Goal: Task Accomplishment & Management: Use online tool/utility

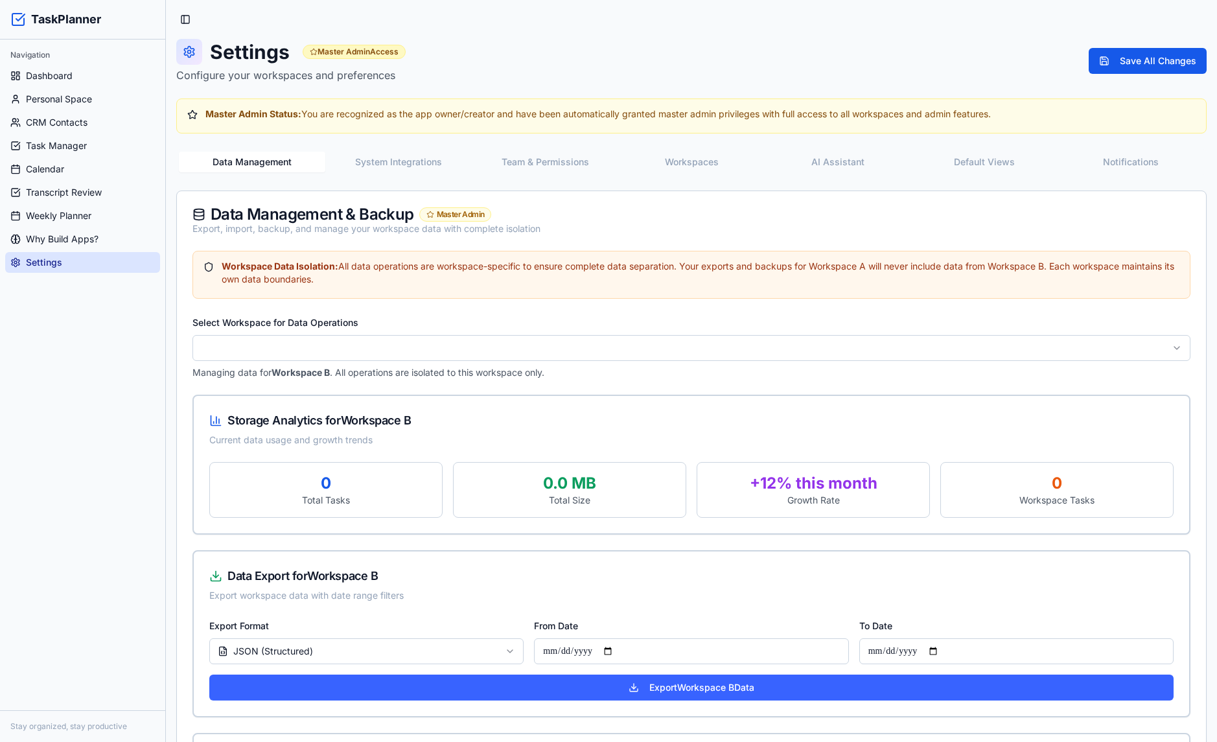
click at [415, 152] on button "System Integrations" at bounding box center [398, 162] width 146 height 21
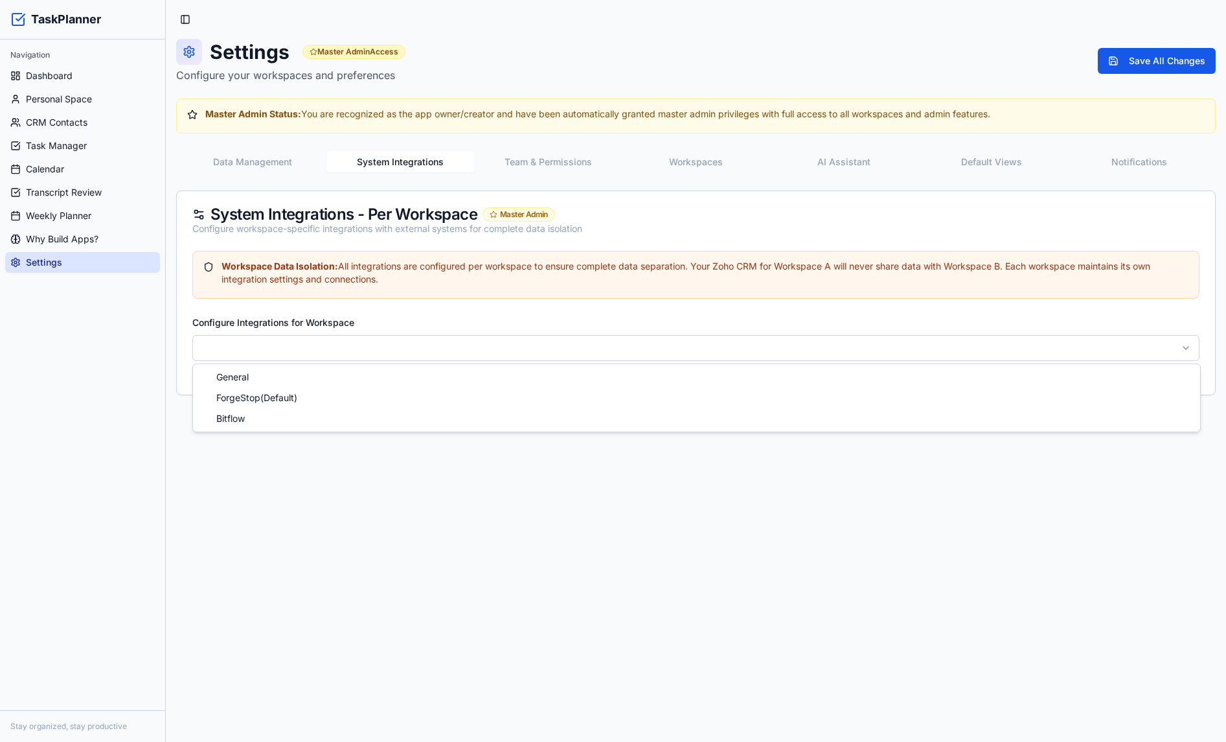
click at [314, 347] on html "TaskPlanner Navigation Dashboard Personal Space CRM Contacts Task Manager Calen…" at bounding box center [613, 371] width 1226 height 742
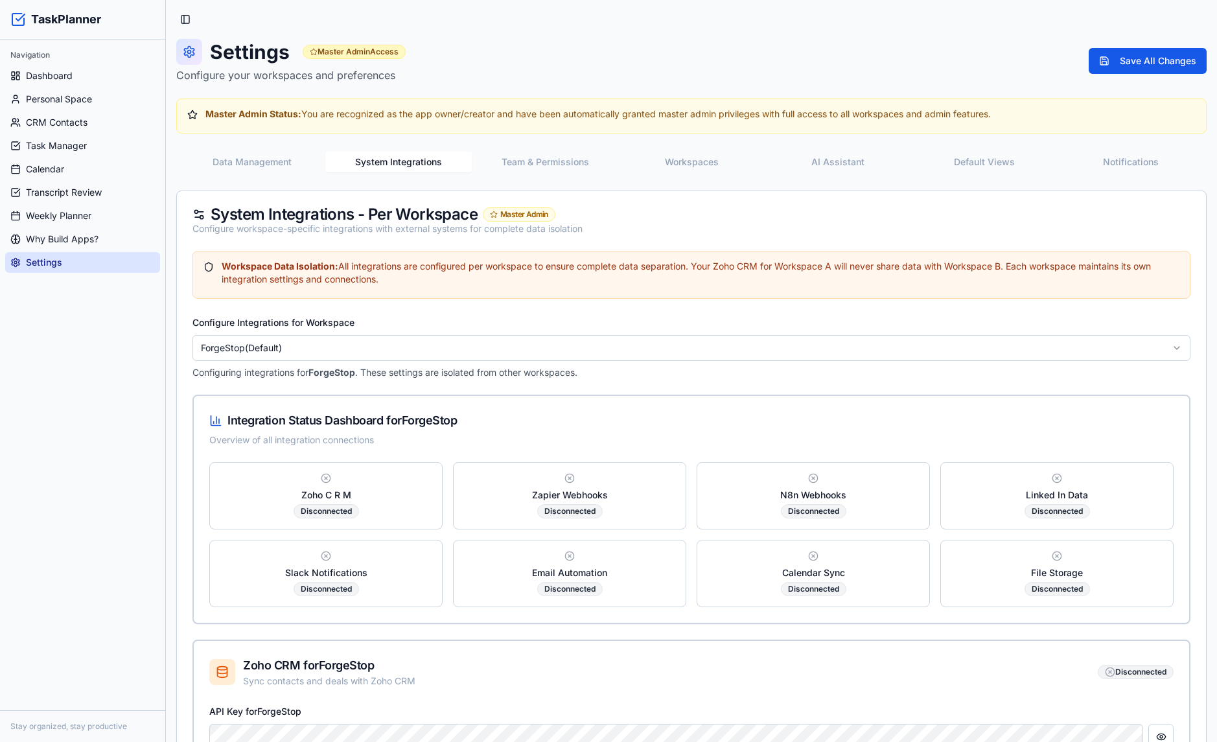
click at [339, 512] on div "Disconnected" at bounding box center [325, 511] width 65 height 14
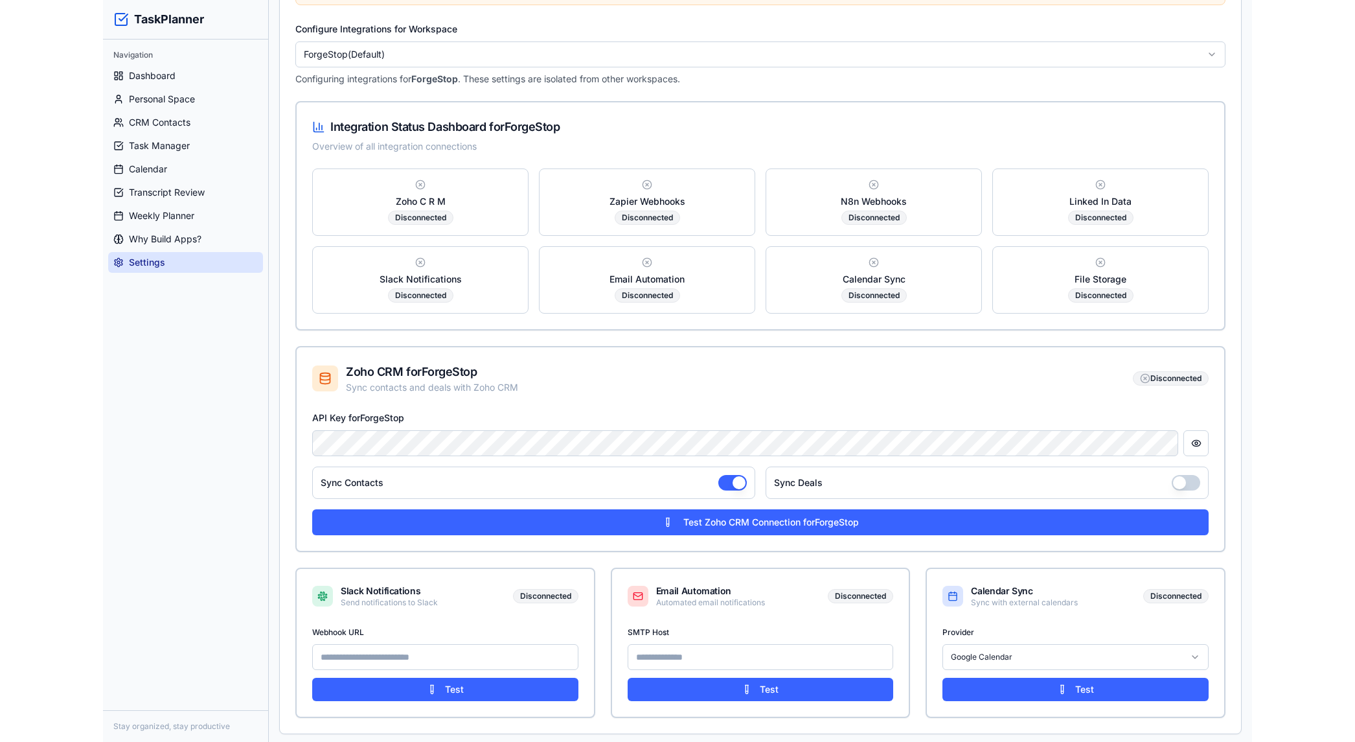
scroll to position [296, 0]
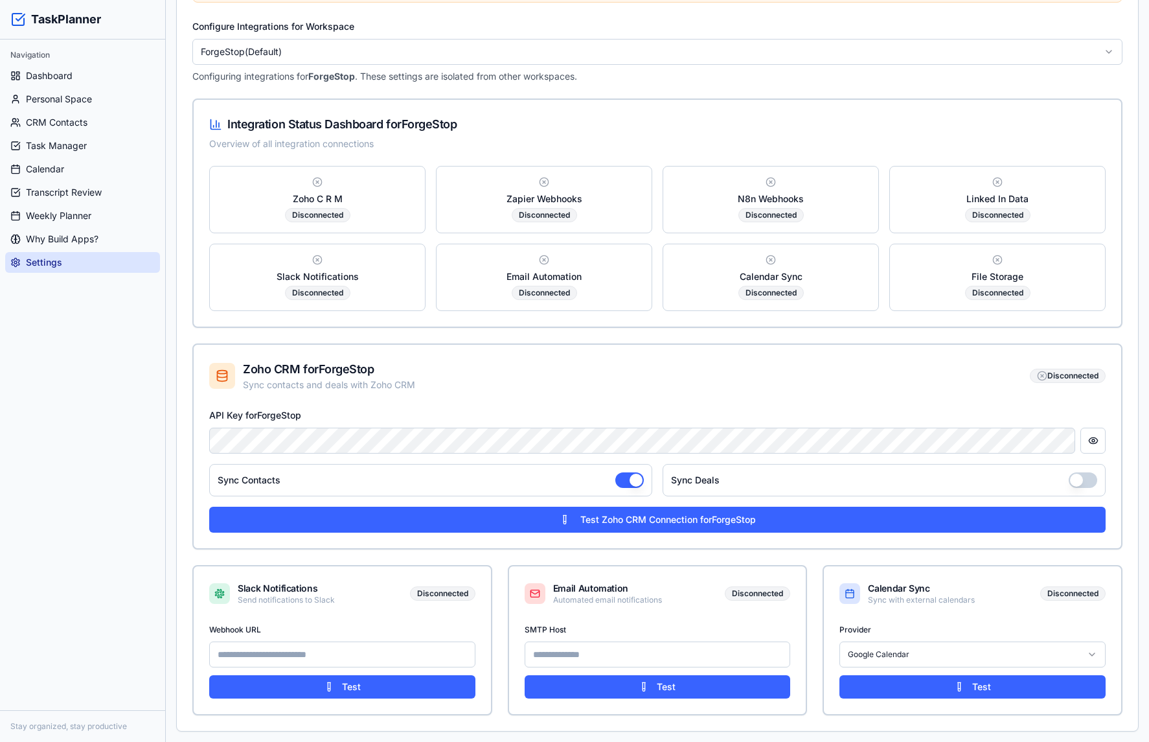
click at [995, 16] on div "Workspace Data Isolation: All integrations are configured per workspace to ensu…" at bounding box center [657, 343] width 961 height 776
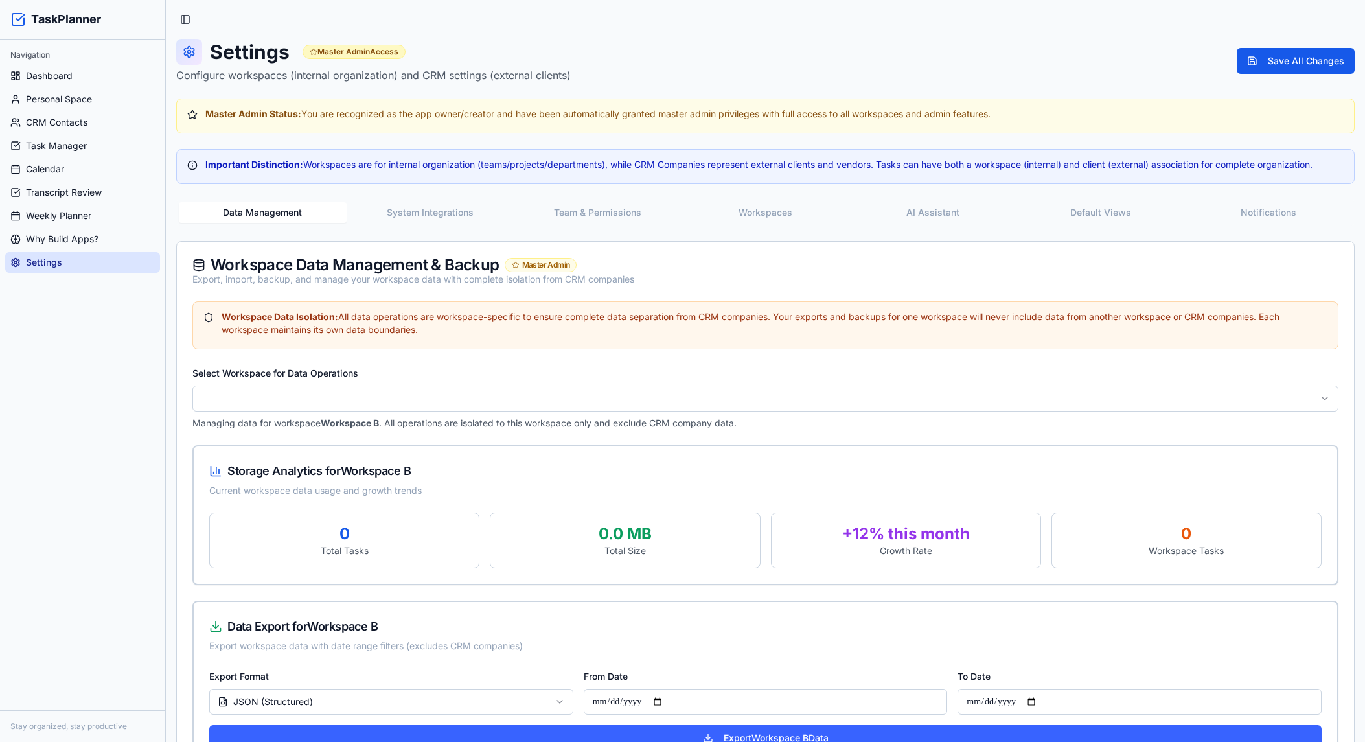
click at [436, 218] on button "System Integrations" at bounding box center [431, 212] width 168 height 21
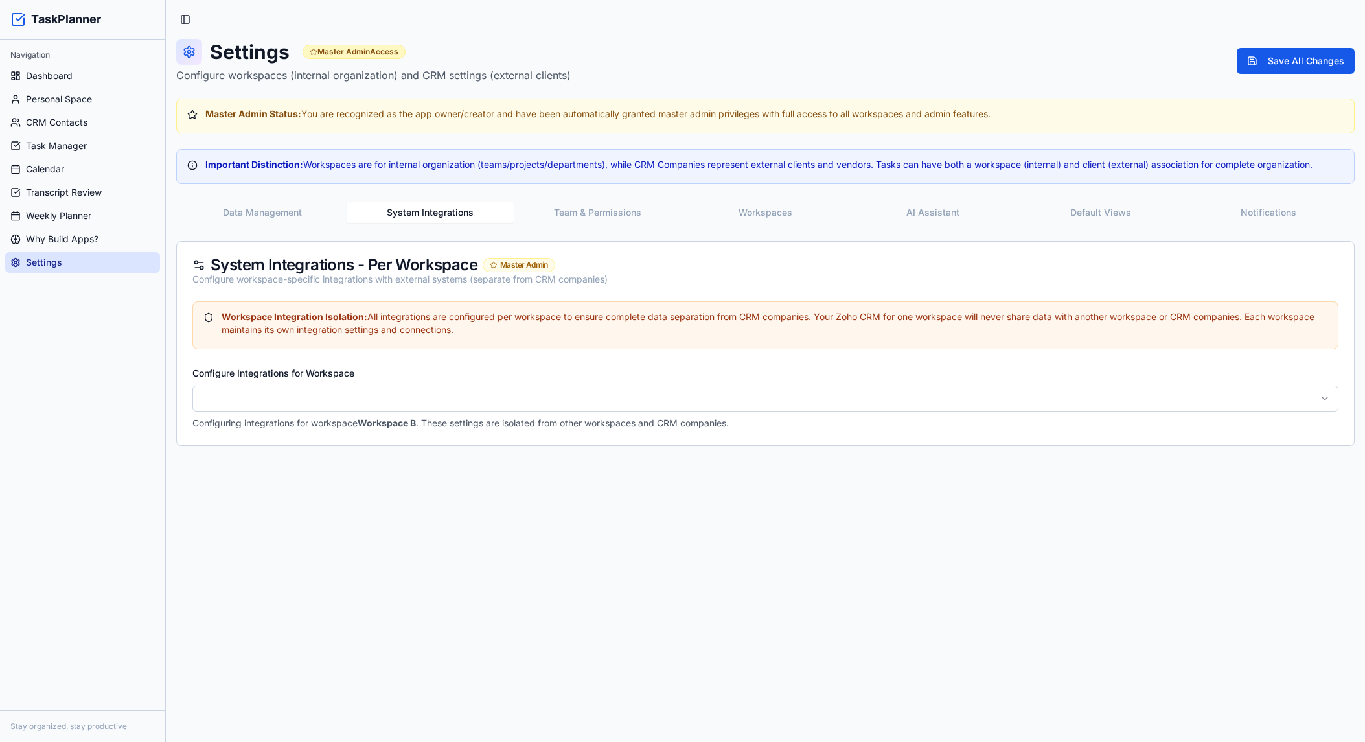
click at [587, 211] on button "Team & Permissions" at bounding box center [598, 212] width 168 height 21
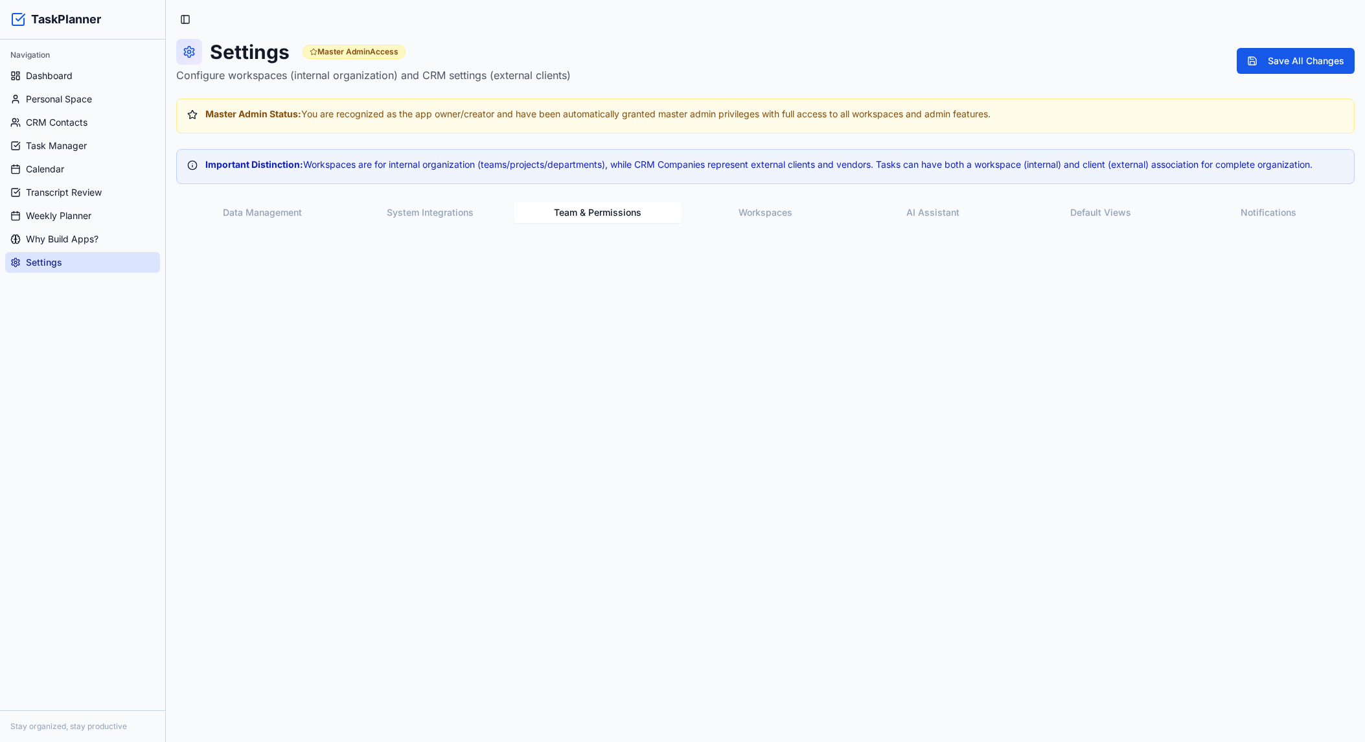
click at [608, 215] on button "Team & Permissions" at bounding box center [598, 212] width 168 height 21
drag, startPoint x: 661, startPoint y: 211, endPoint x: 529, endPoint y: 210, distance: 132.2
click at [530, 213] on button "Team & Permissions" at bounding box center [598, 212] width 168 height 21
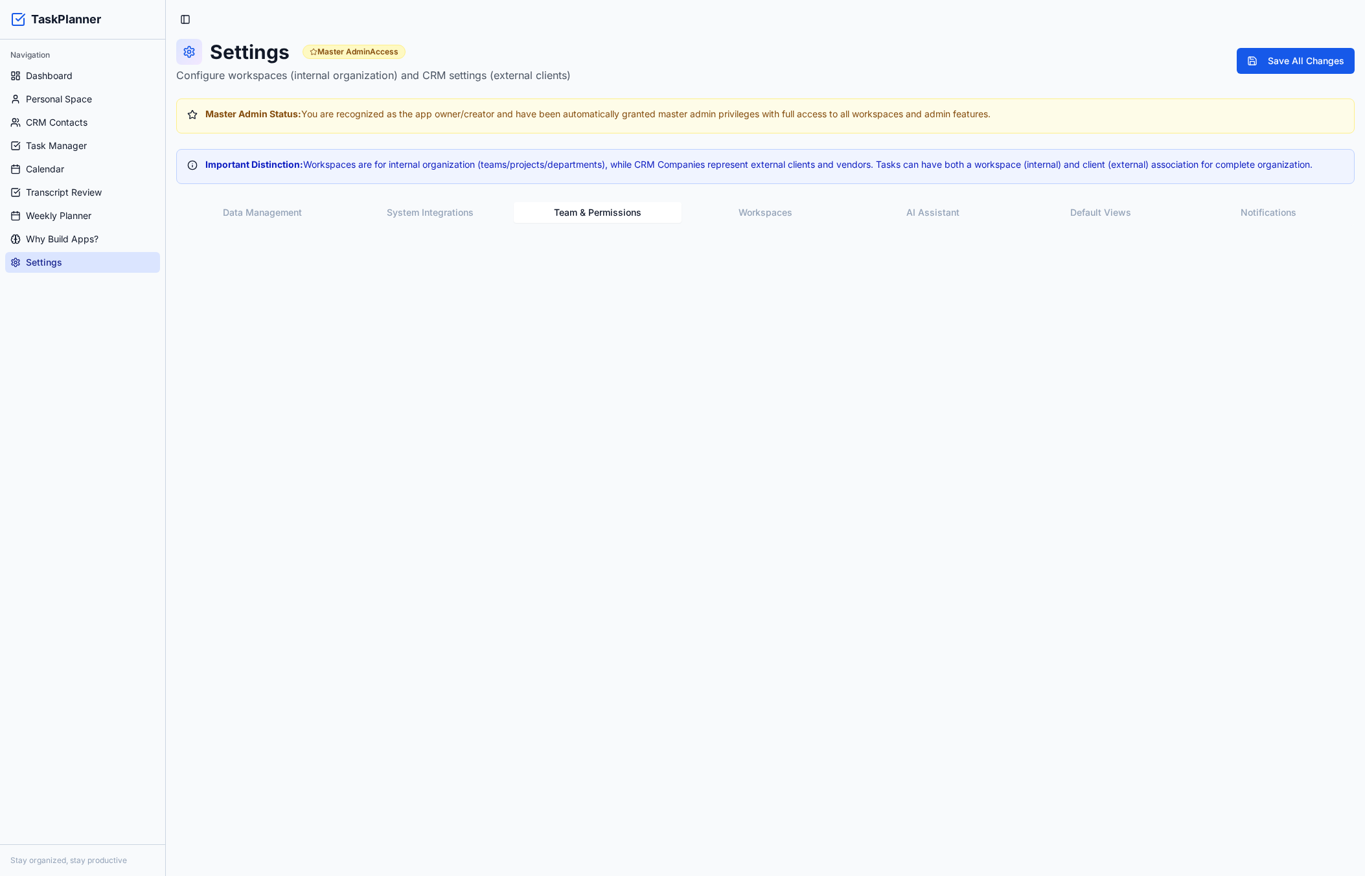
click at [457, 207] on button "System Integrations" at bounding box center [431, 212] width 168 height 21
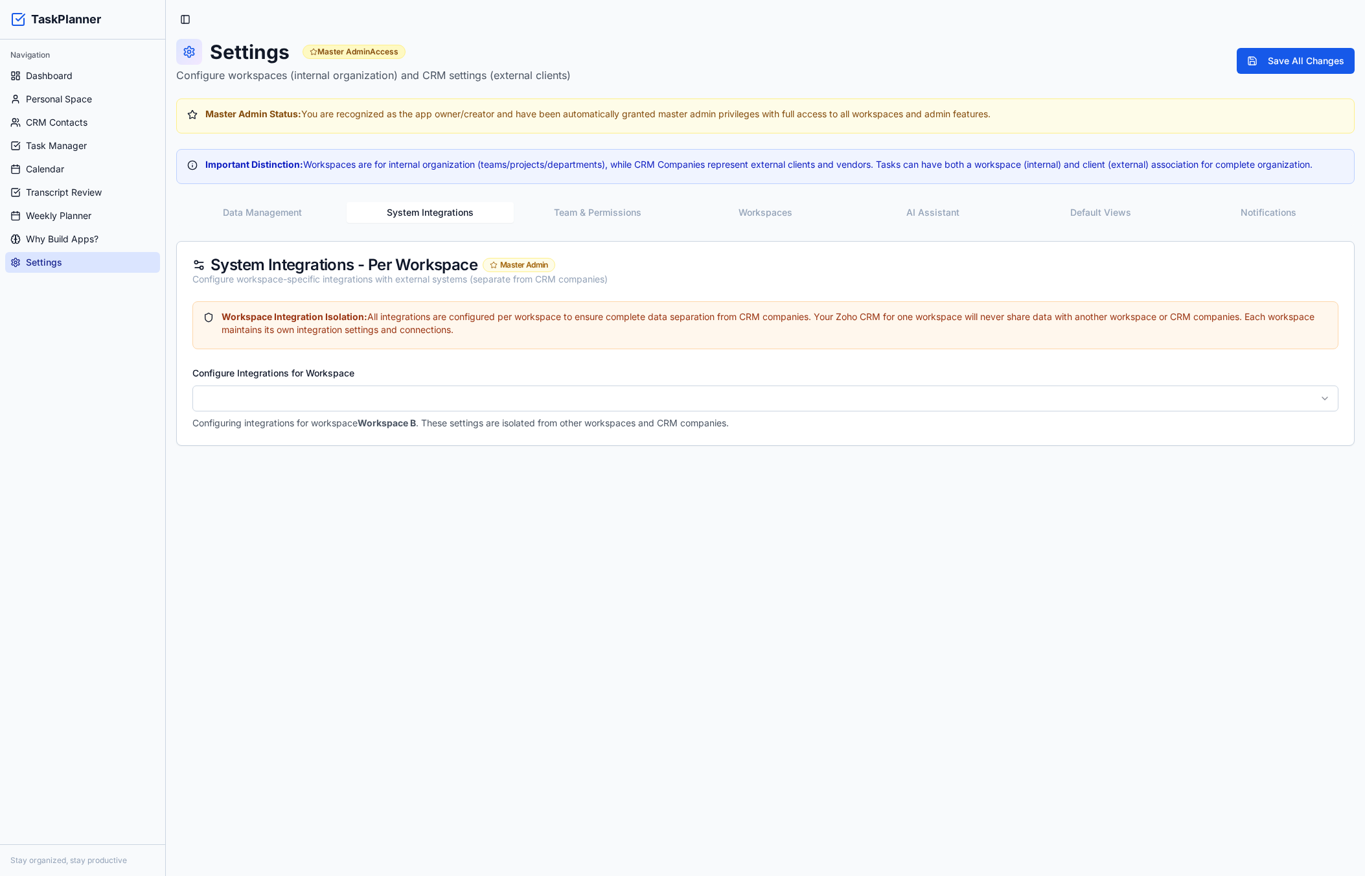
click at [292, 218] on button "Data Management" at bounding box center [263, 212] width 168 height 21
click at [466, 213] on button "System Integrations" at bounding box center [431, 212] width 168 height 21
click at [483, 409] on html "TaskPlanner Navigation Dashboard Personal Space CRM Contacts Task Manager Calen…" at bounding box center [682, 438] width 1365 height 876
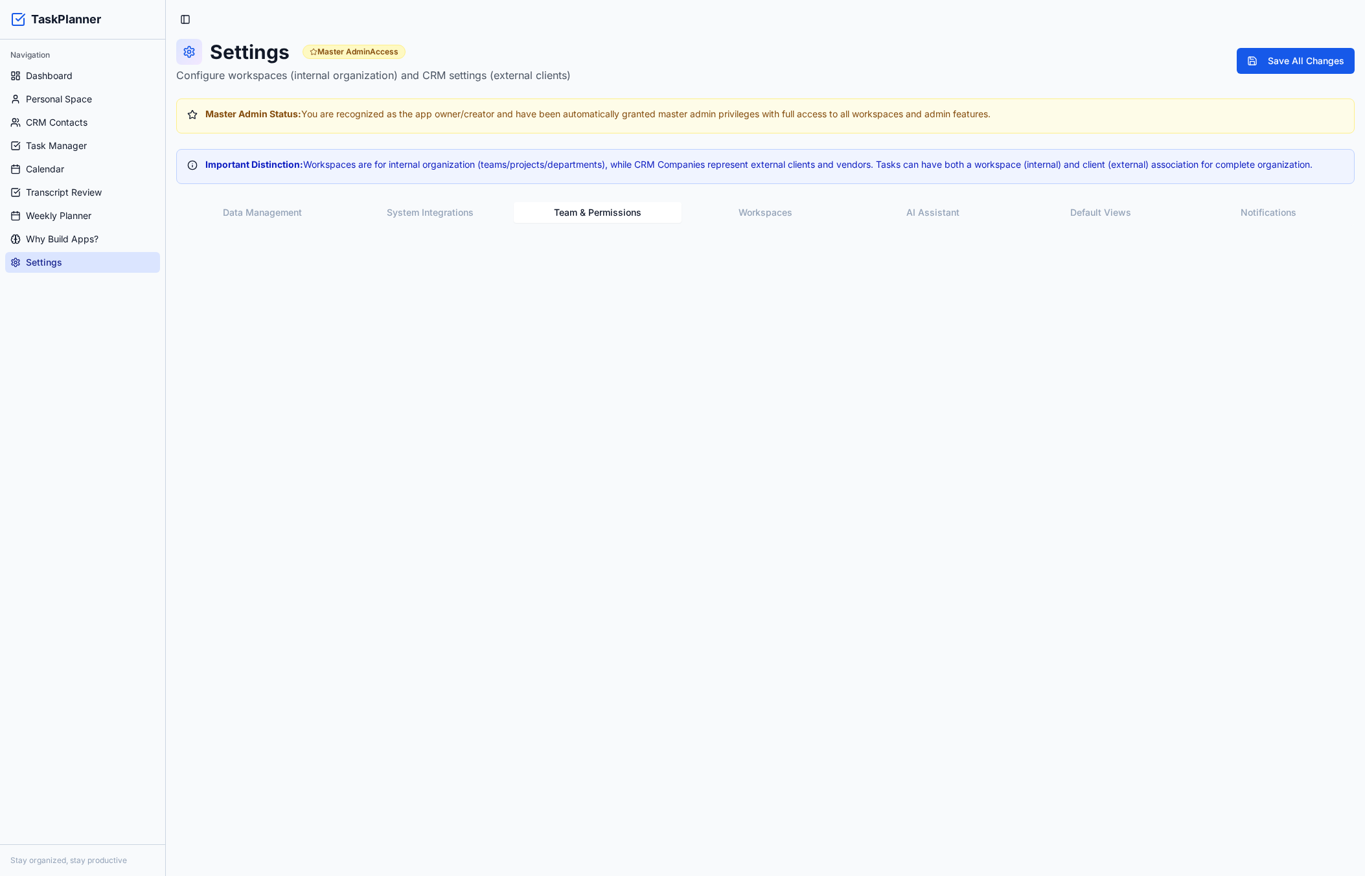
click at [591, 208] on button "Team & Permissions" at bounding box center [598, 212] width 168 height 21
click at [698, 206] on button "Workspaces" at bounding box center [766, 212] width 168 height 21
drag, startPoint x: 891, startPoint y: 211, endPoint x: 900, endPoint y: 211, distance: 8.4
click at [892, 211] on button "AI Assistant" at bounding box center [933, 212] width 168 height 21
click at [838, 213] on button "Workspaces" at bounding box center [766, 212] width 168 height 21
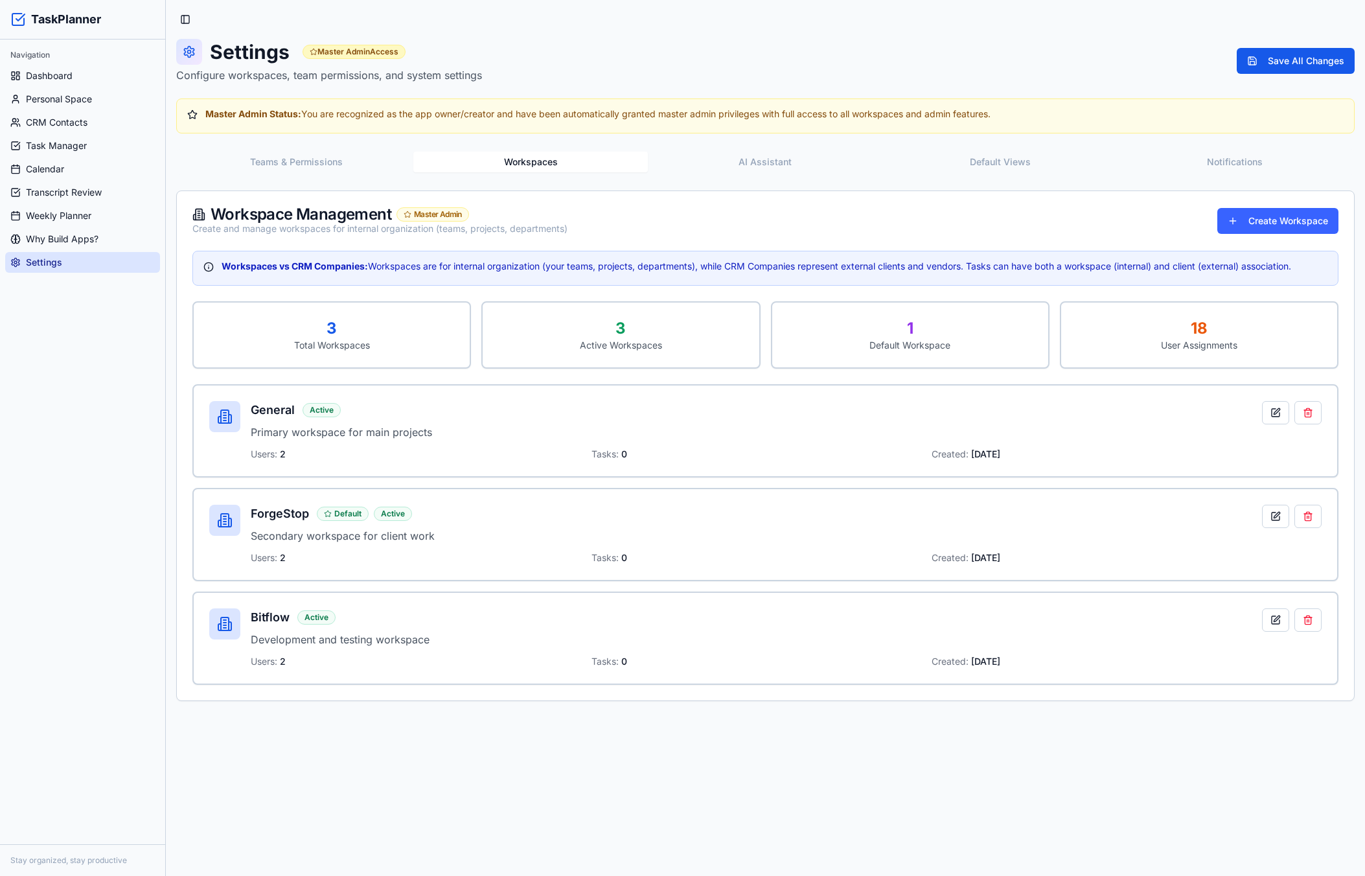
click at [548, 162] on button "Workspaces" at bounding box center [530, 162] width 235 height 21
click at [445, 428] on p "Primary workspace for main projects" at bounding box center [756, 432] width 1011 height 16
click at [1267, 417] on button at bounding box center [1275, 412] width 27 height 23
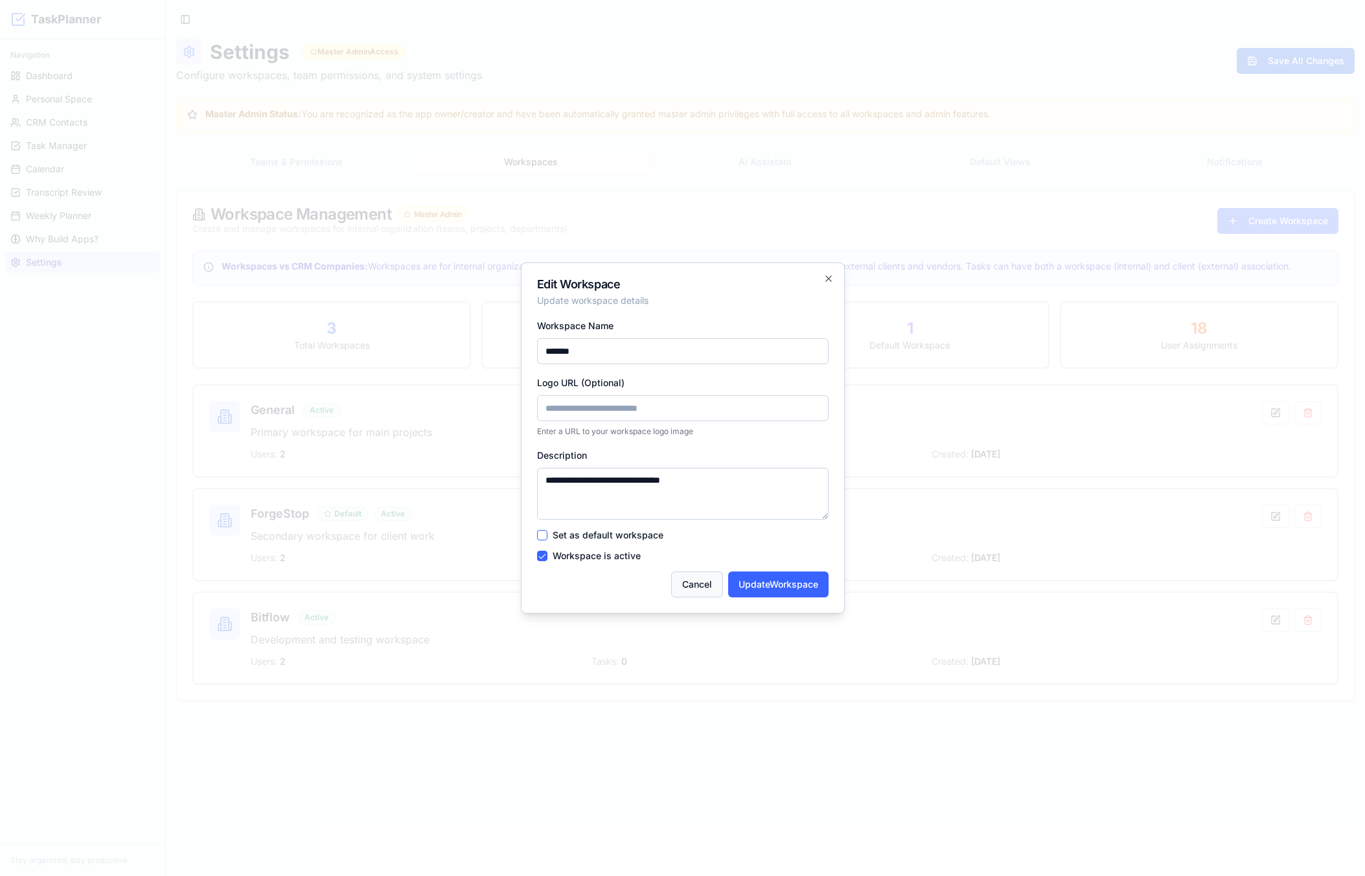
click at [687, 586] on button "Cancel" at bounding box center [697, 584] width 52 height 26
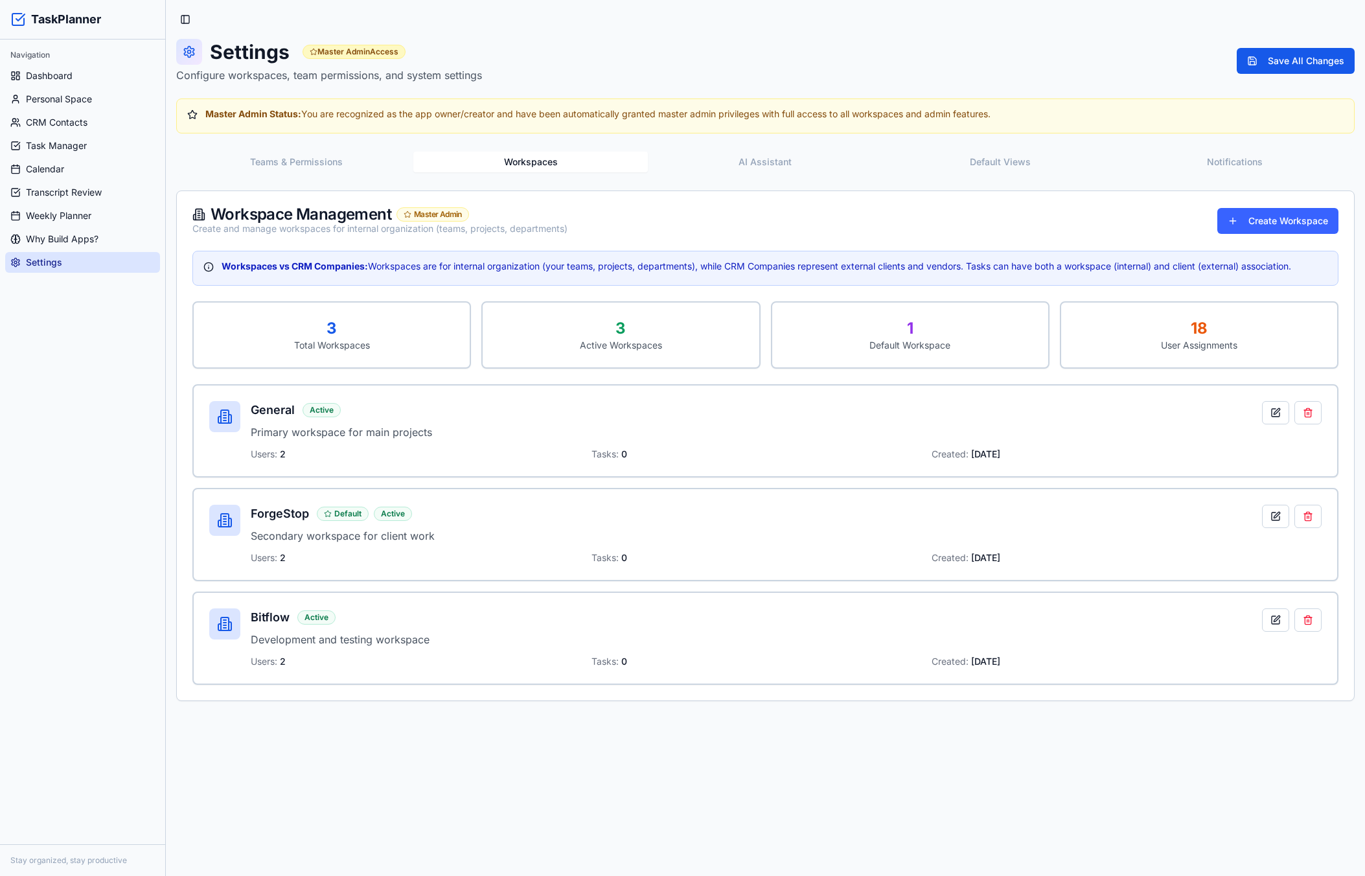
drag, startPoint x: 686, startPoint y: 530, endPoint x: 1162, endPoint y: 549, distance: 476.6
click at [687, 529] on p "Secondary workspace for client work" at bounding box center [756, 536] width 1011 height 16
click at [1267, 510] on button at bounding box center [1275, 516] width 27 height 23
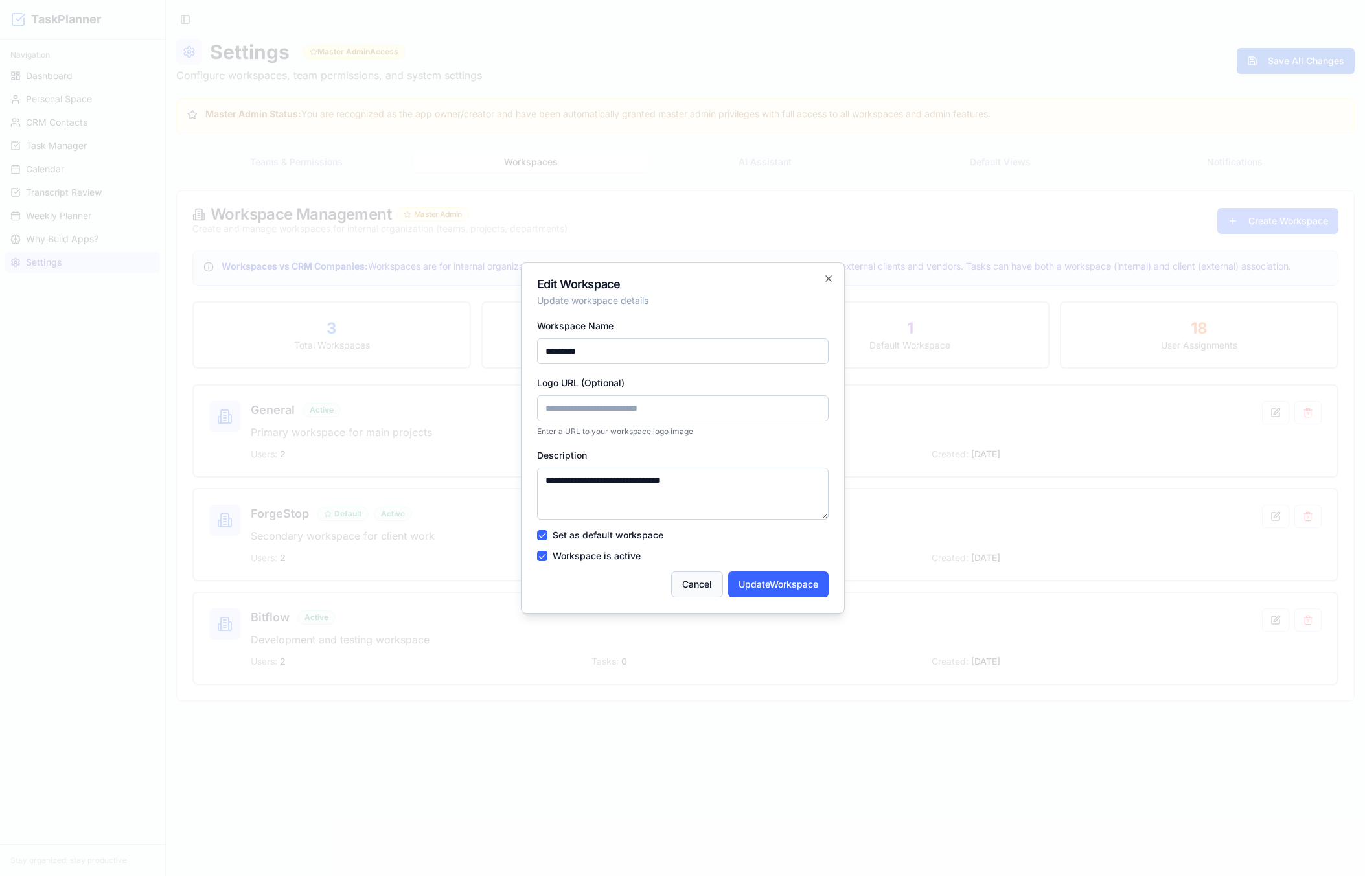
click at [687, 573] on button "Cancel" at bounding box center [697, 584] width 52 height 26
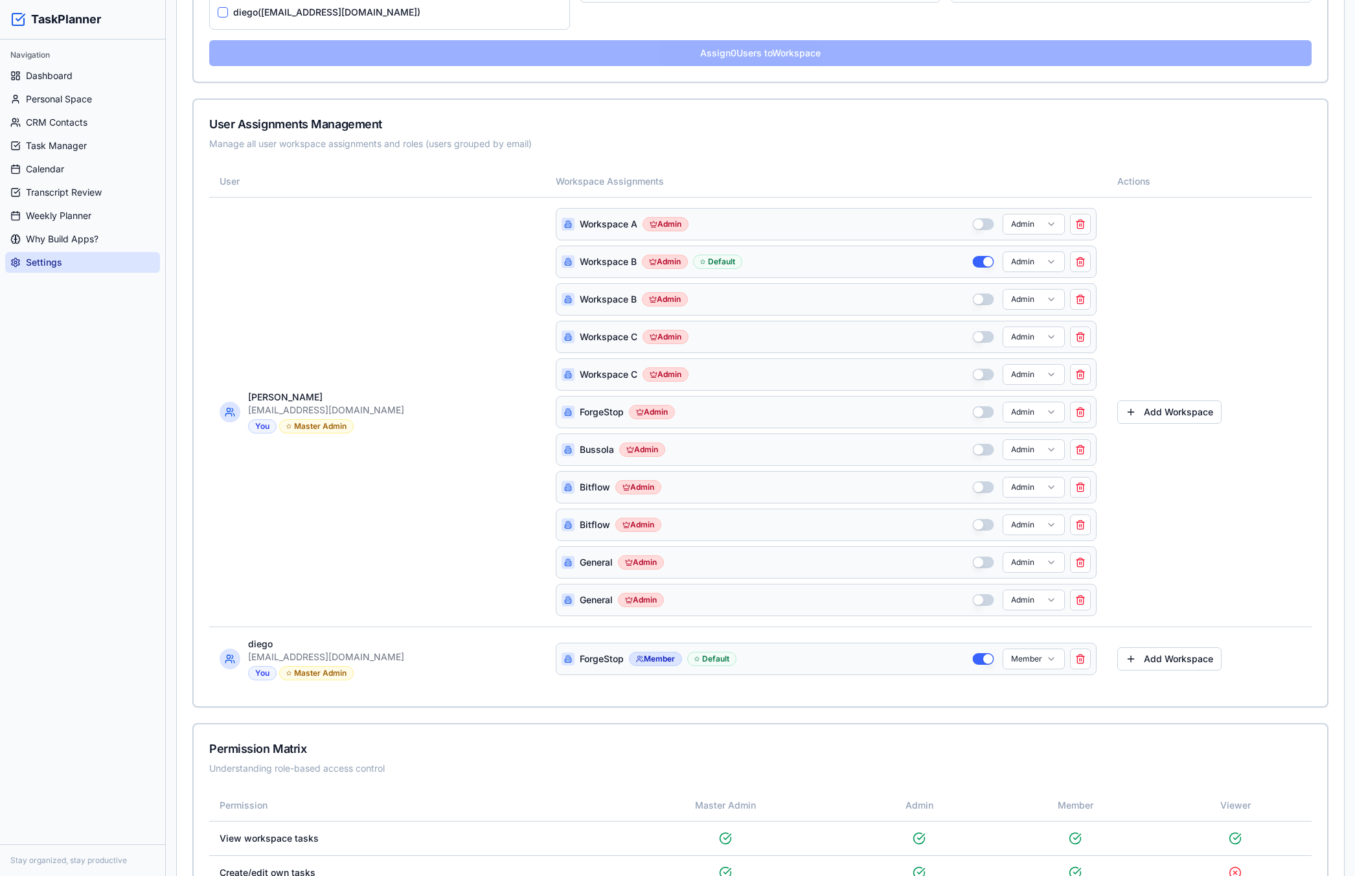
scroll to position [518, 0]
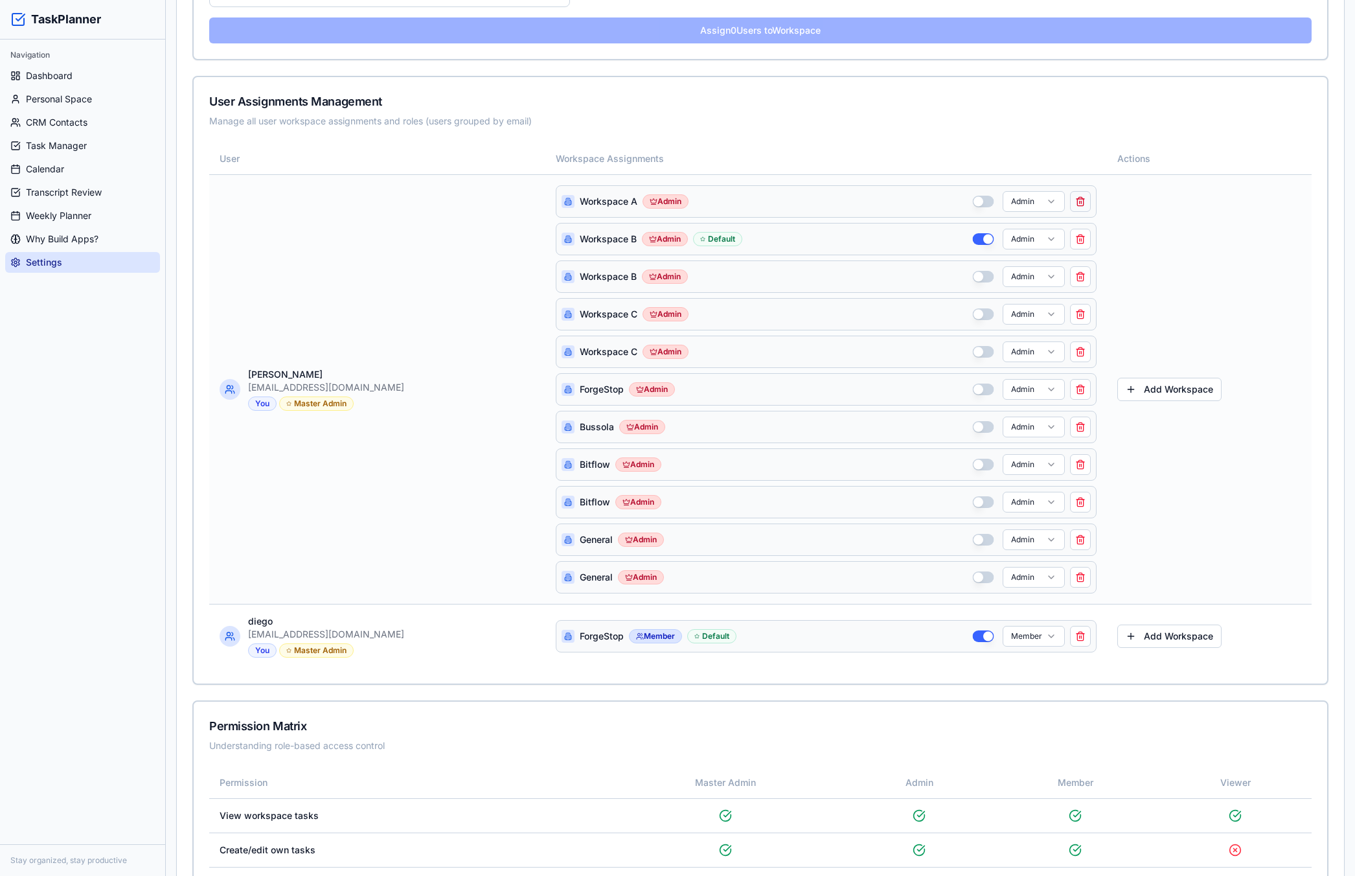
click at [1070, 204] on button at bounding box center [1080, 201] width 21 height 21
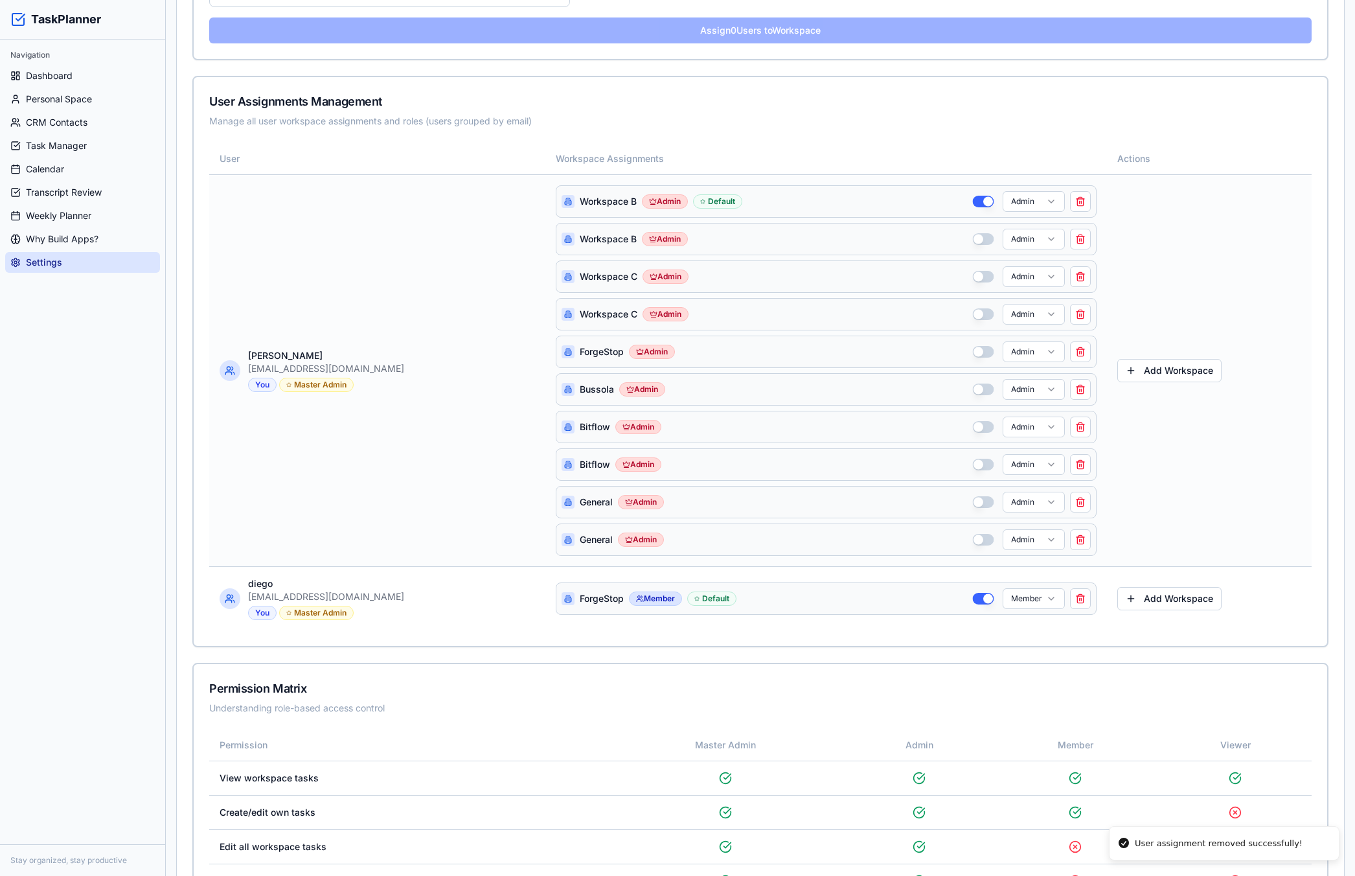
drag, startPoint x: 1064, startPoint y: 196, endPoint x: 411, endPoint y: 264, distance: 656.6
click at [411, 262] on tr "Diego Mey diegobussola@gmail.com You Master Admin Workspace B Admin Default Adm…" at bounding box center [760, 370] width 1103 height 392
click at [972, 202] on button "button" at bounding box center [982, 202] width 21 height 12
click at [1068, 203] on button at bounding box center [1078, 201] width 21 height 21
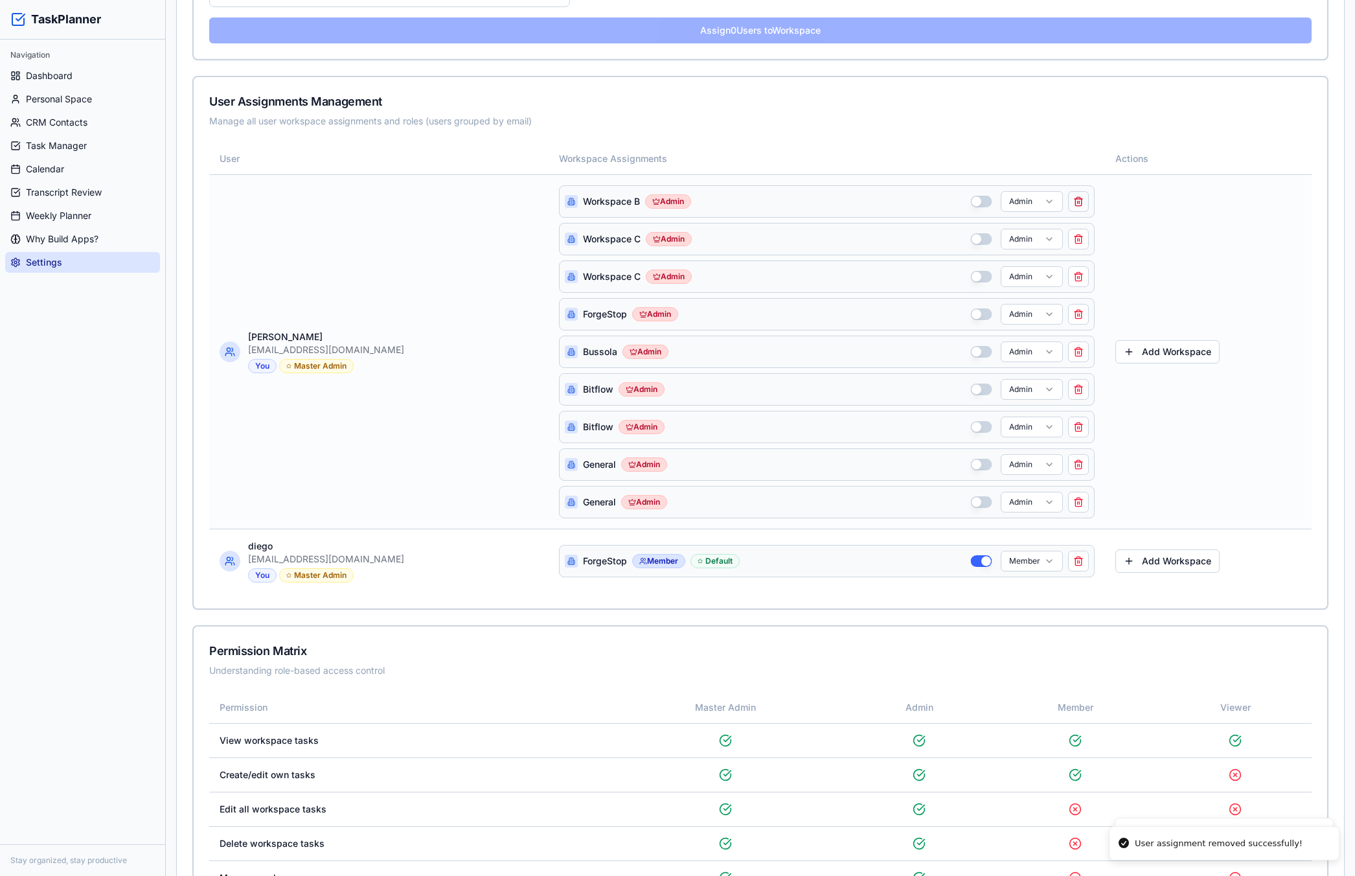
click at [1068, 201] on button at bounding box center [1078, 201] width 21 height 21
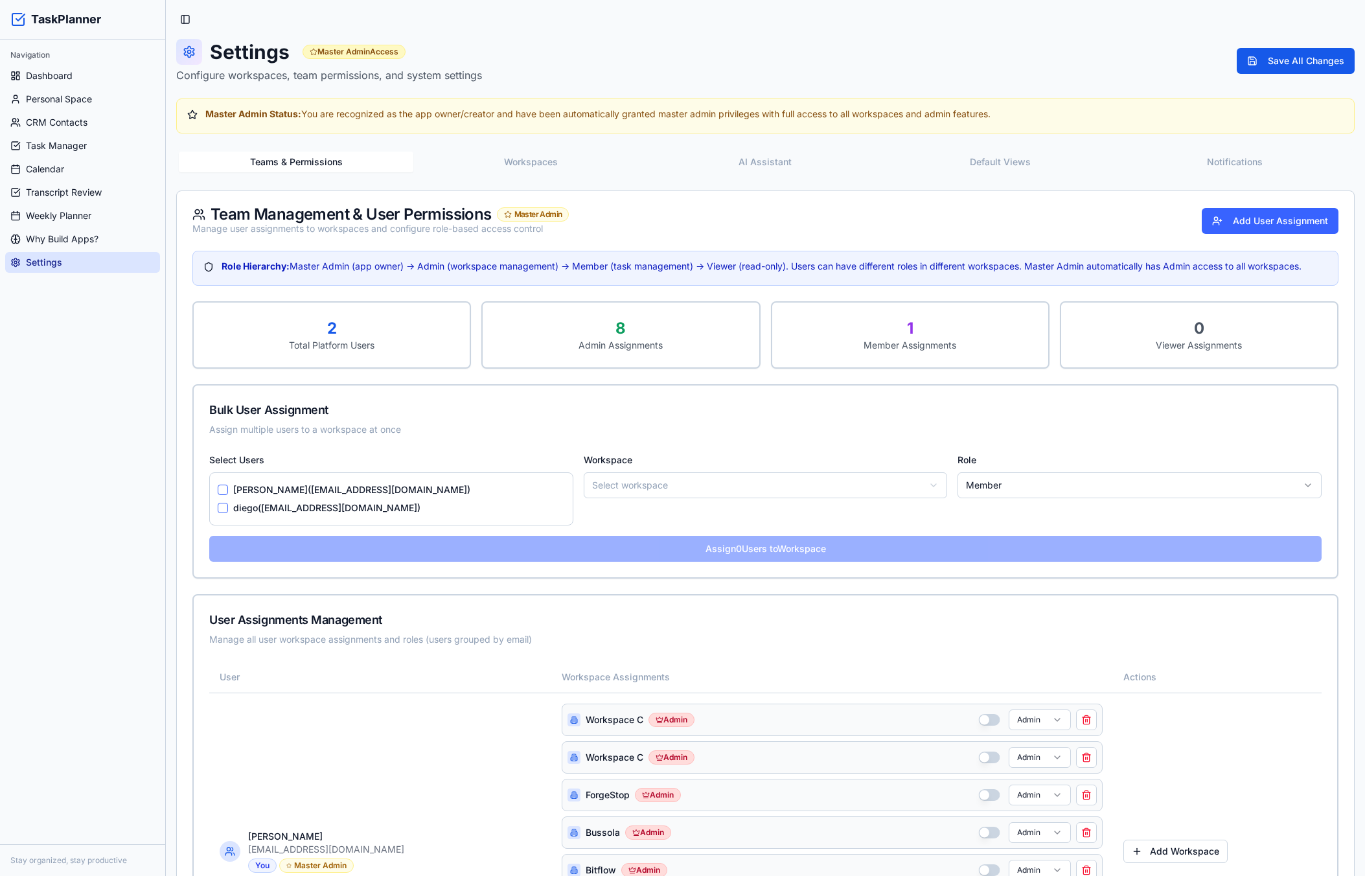
click at [533, 162] on button "Workspaces" at bounding box center [530, 162] width 235 height 21
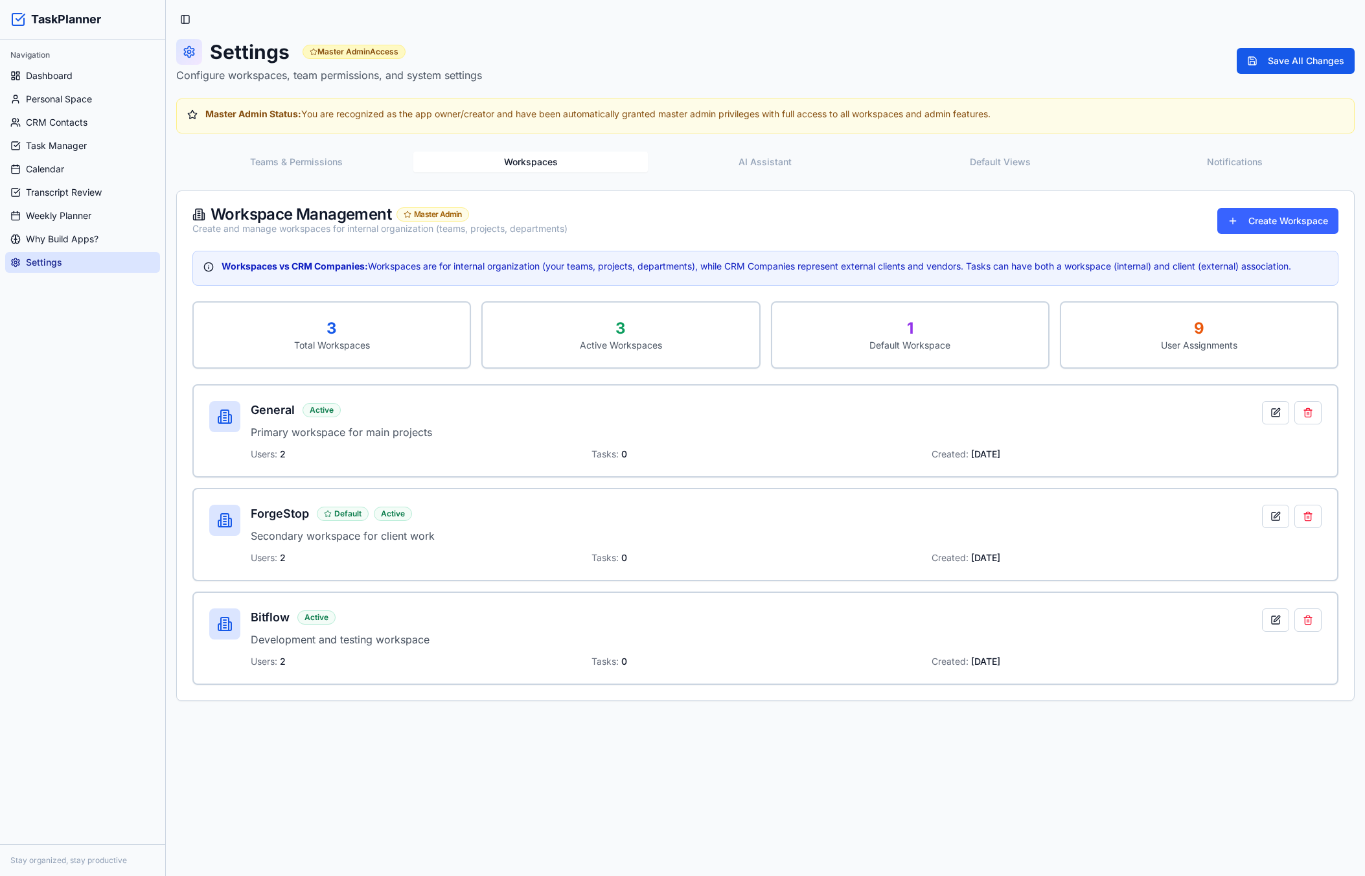
click at [283, 148] on div "Settings Master Admin Access Configure workspaces, team permissions, and system…" at bounding box center [765, 370] width 1178 height 662
click at [281, 158] on button "Teams & Permissions" at bounding box center [296, 162] width 235 height 21
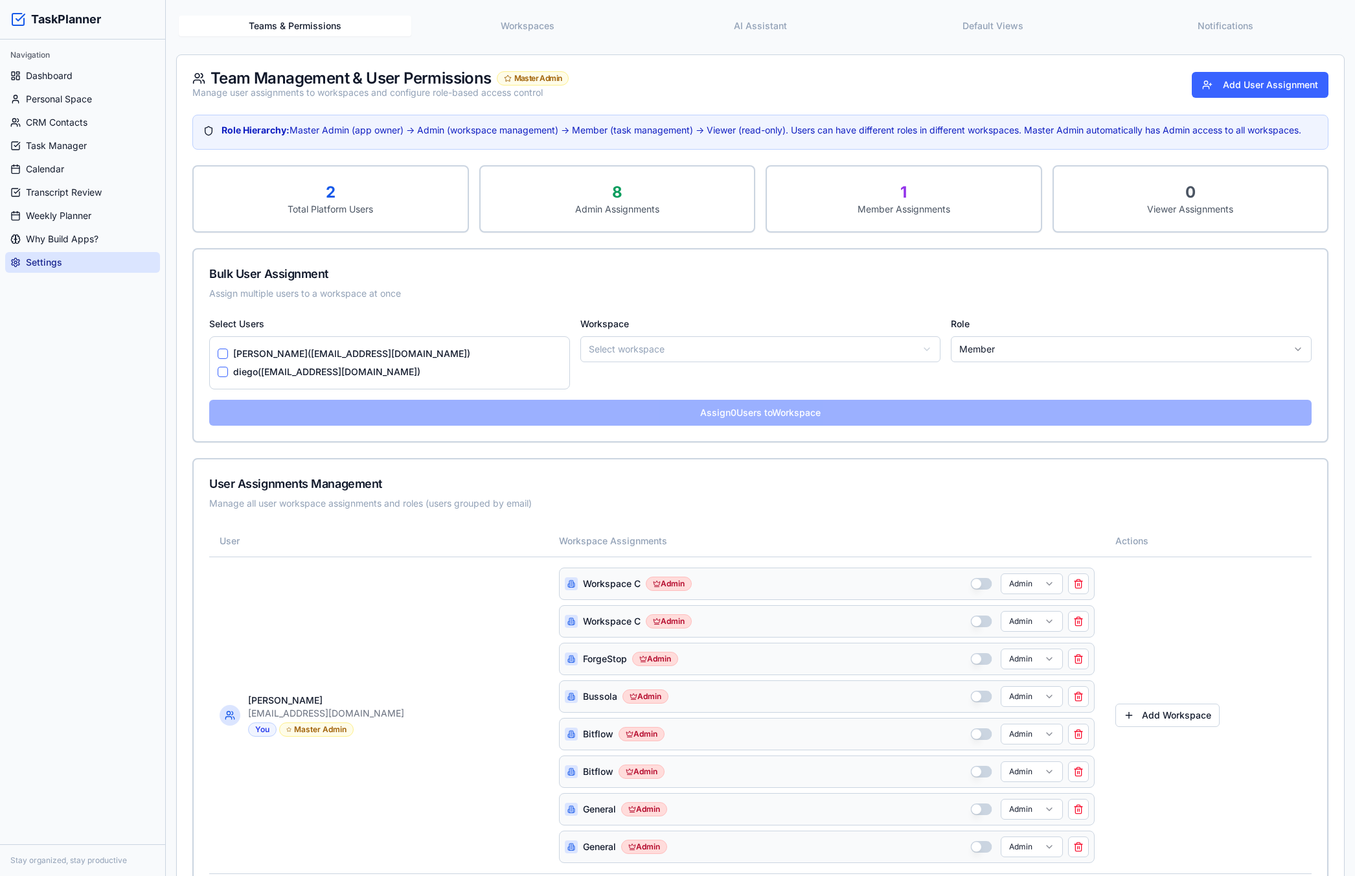
scroll to position [454, 0]
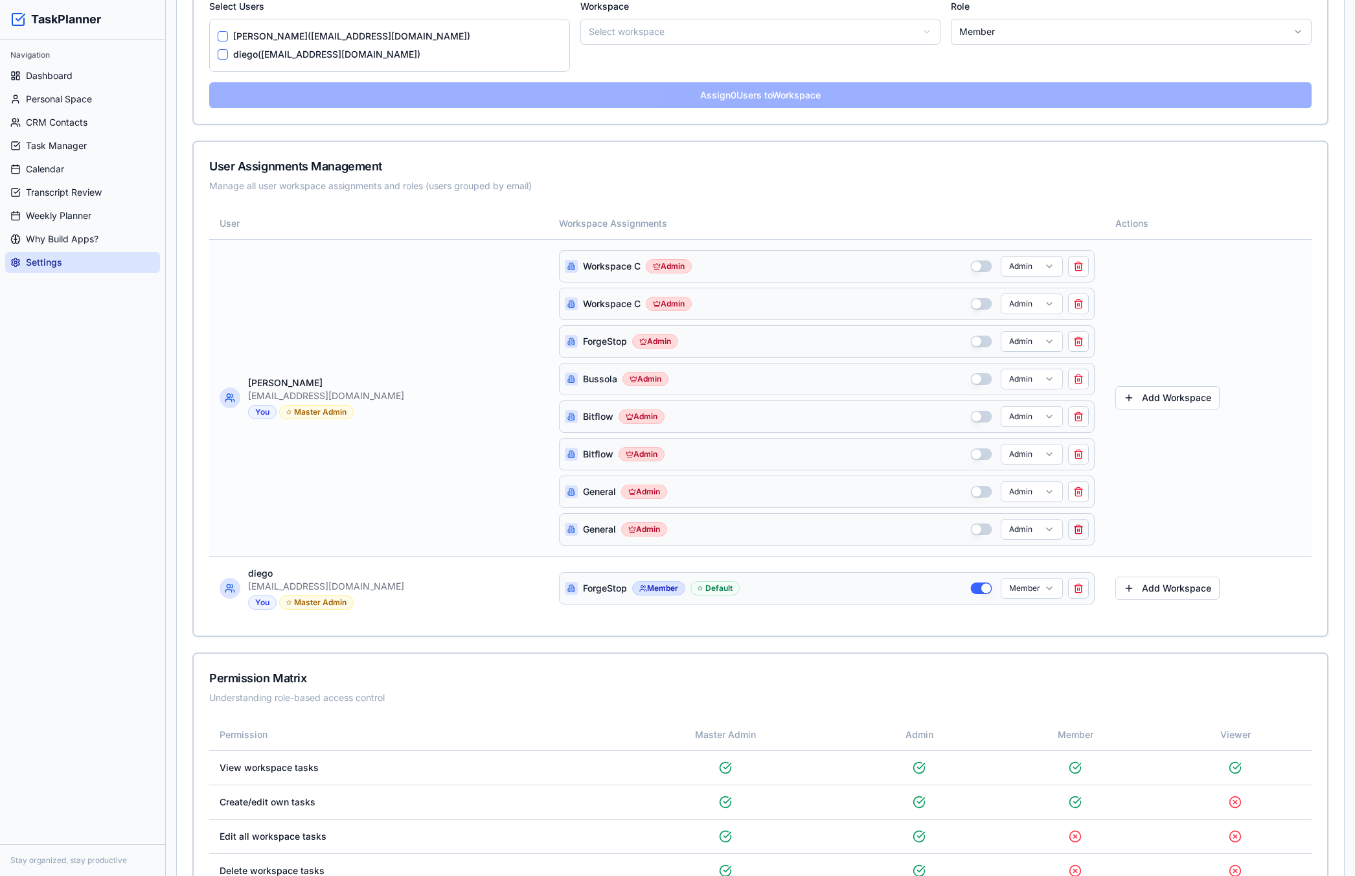
click at [1068, 534] on button at bounding box center [1078, 529] width 21 height 21
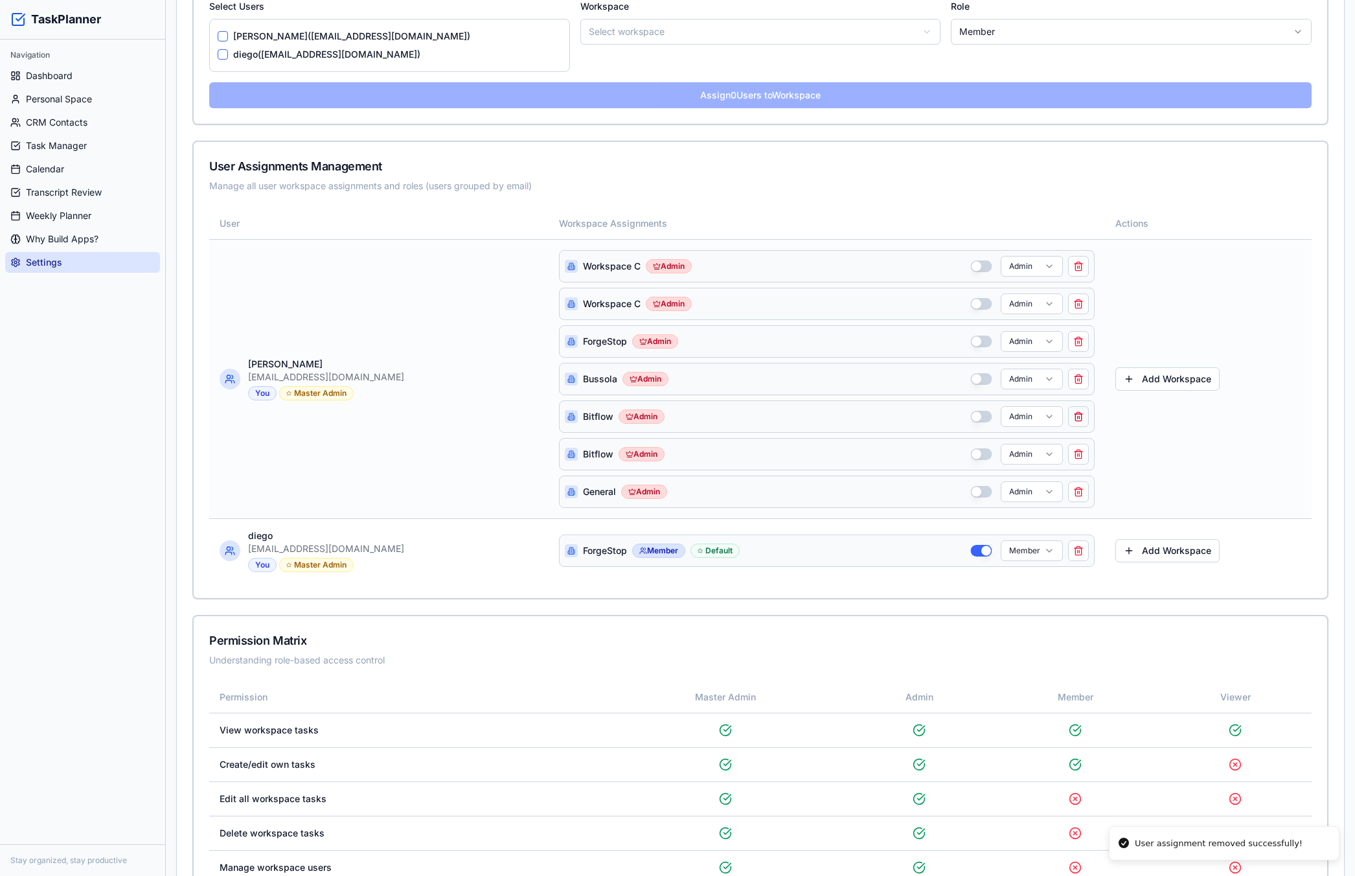
click at [1068, 419] on button at bounding box center [1078, 416] width 21 height 21
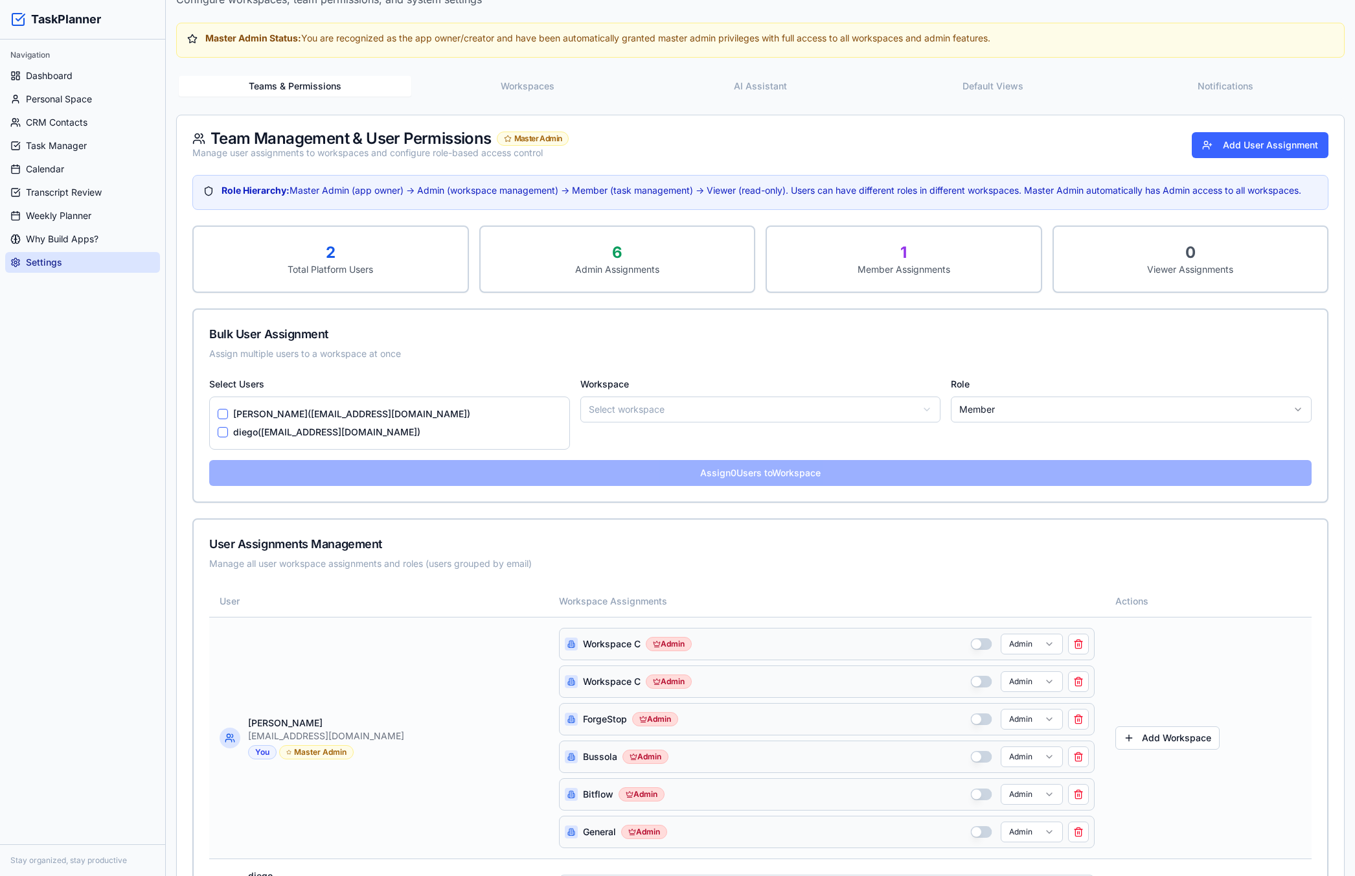
scroll to position [65, 0]
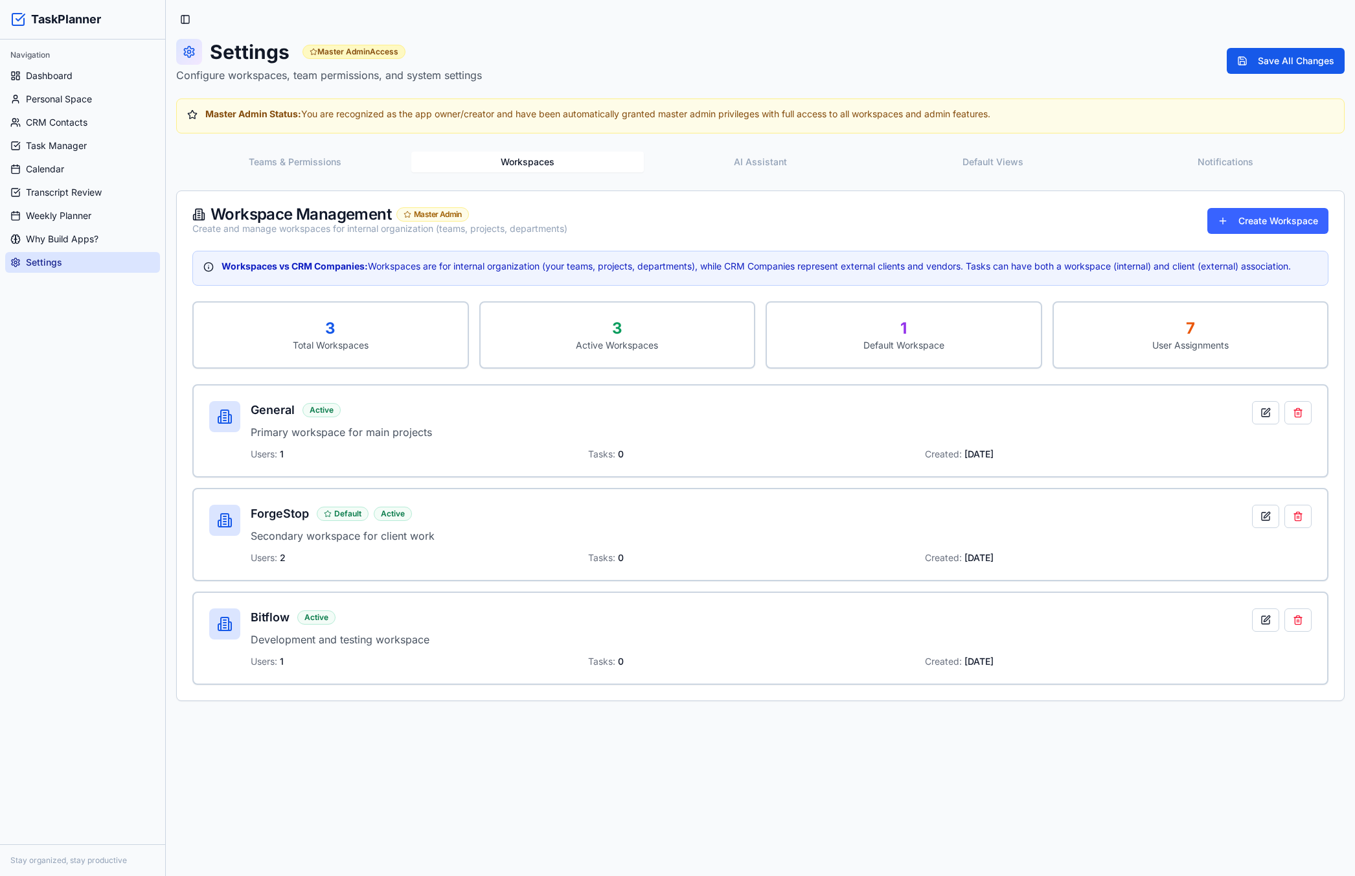
click at [541, 97] on div "Settings Master Admin Access Configure workspaces, team permissions, and system…" at bounding box center [760, 370] width 1169 height 662
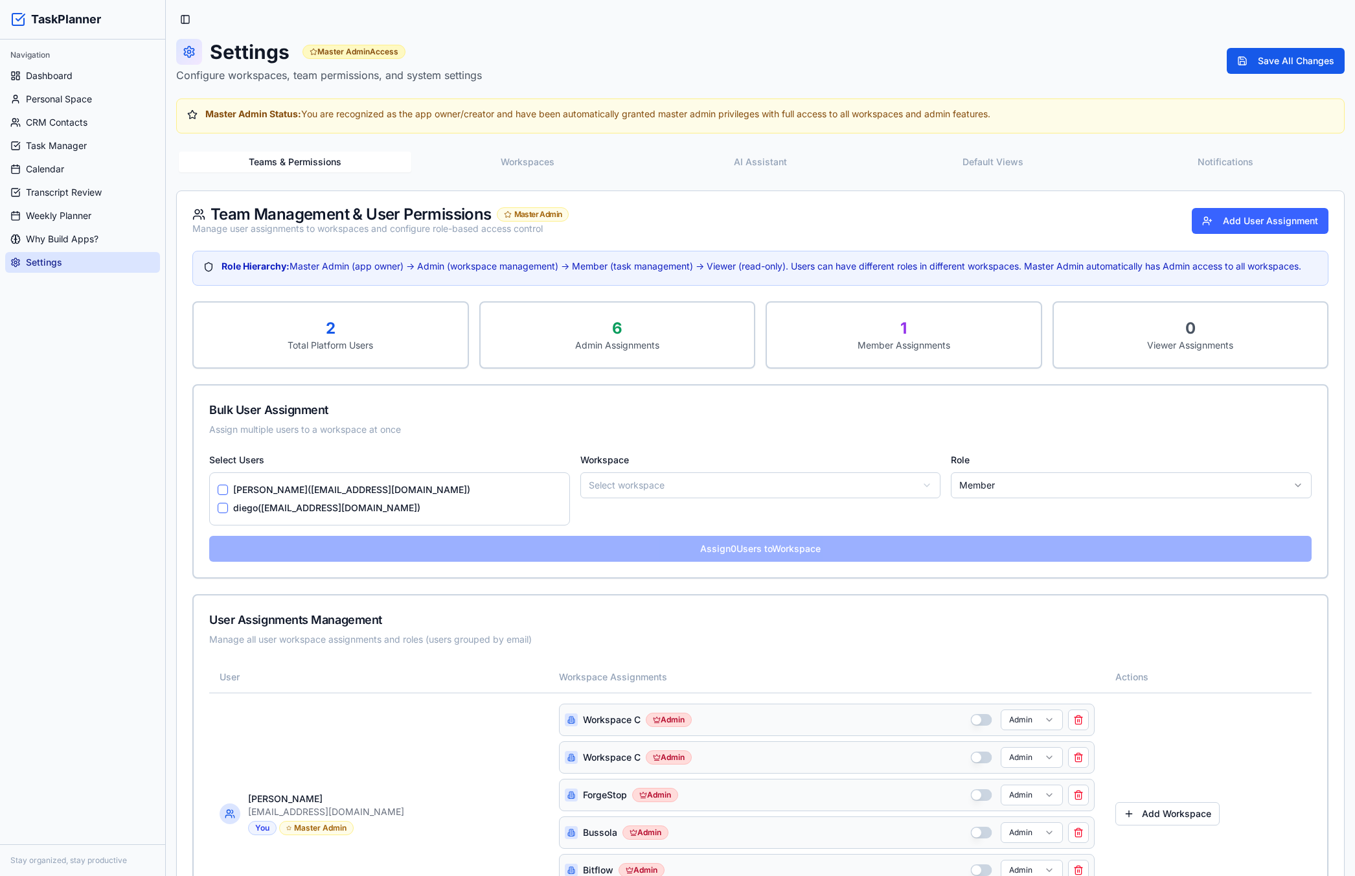
click at [312, 159] on button "Teams & Permissions" at bounding box center [295, 162] width 233 height 21
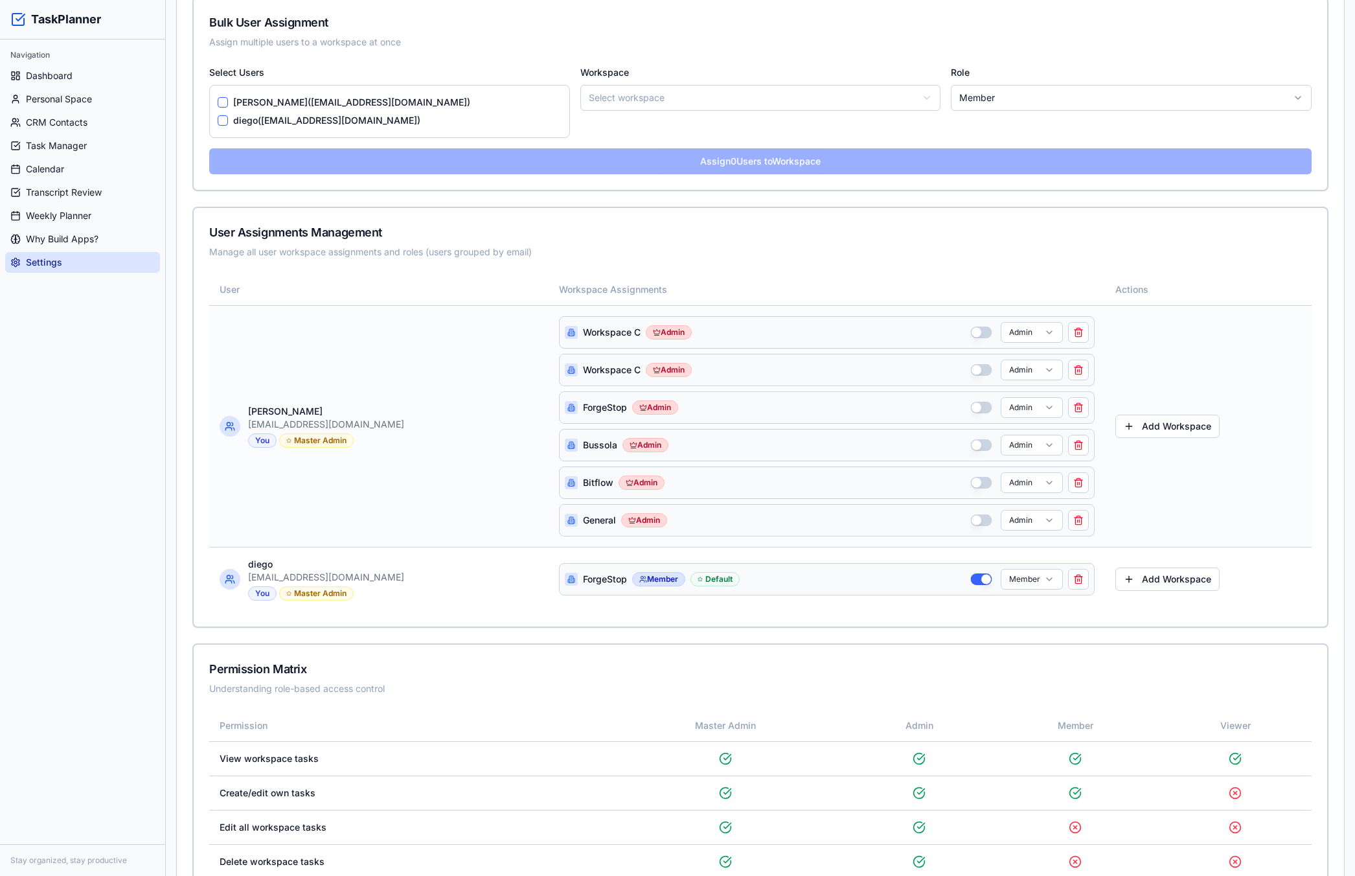
scroll to position [454, 0]
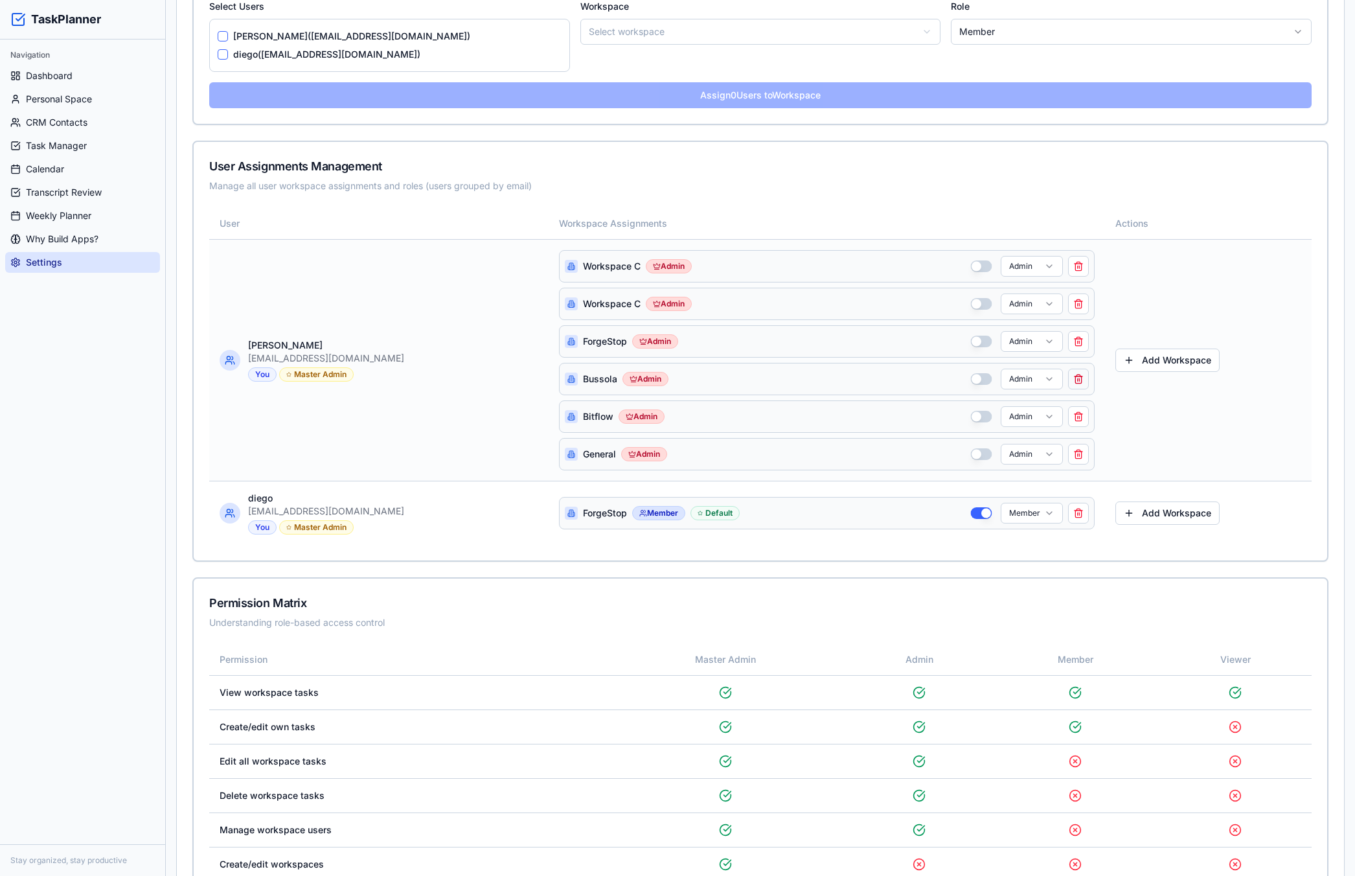
click at [1073, 374] on button at bounding box center [1078, 379] width 21 height 21
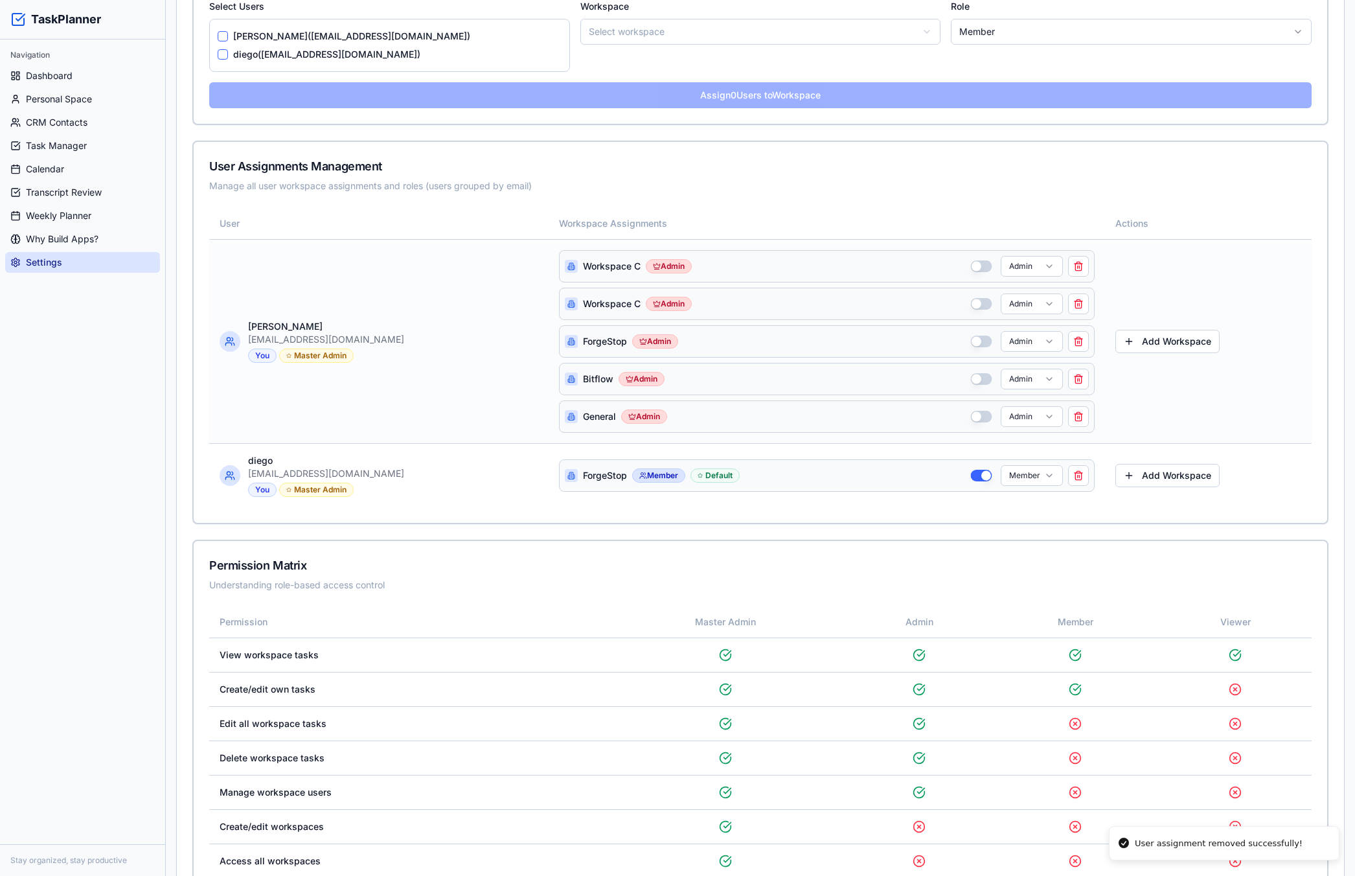
click at [1083, 305] on td "Workspace C Admin Admin Workspace C Admin Admin ForgeStop Admin Admin Bitflow A…" at bounding box center [827, 341] width 557 height 204
click at [1069, 304] on button at bounding box center [1078, 303] width 21 height 21
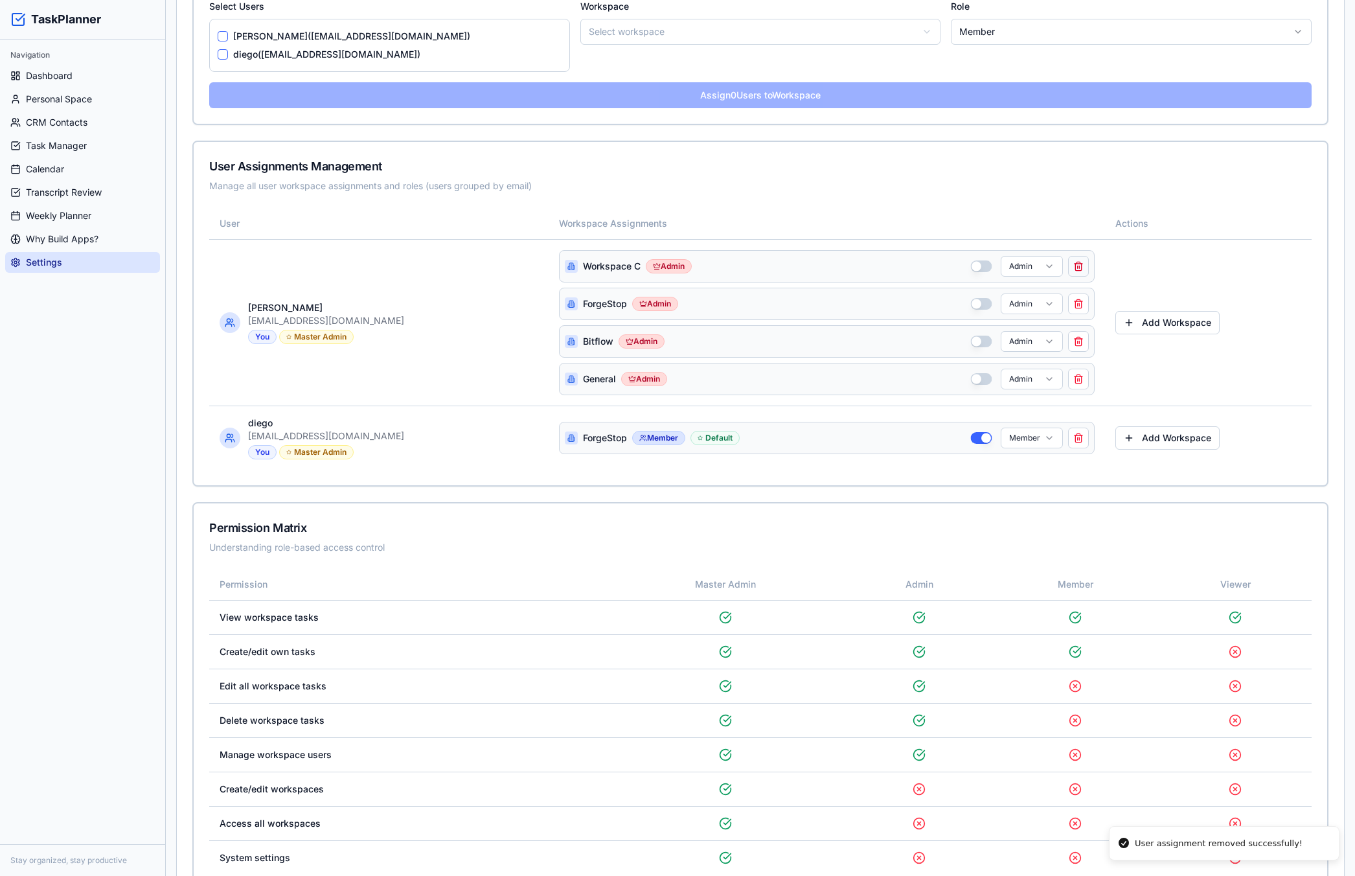
click at [1068, 264] on button at bounding box center [1078, 266] width 21 height 21
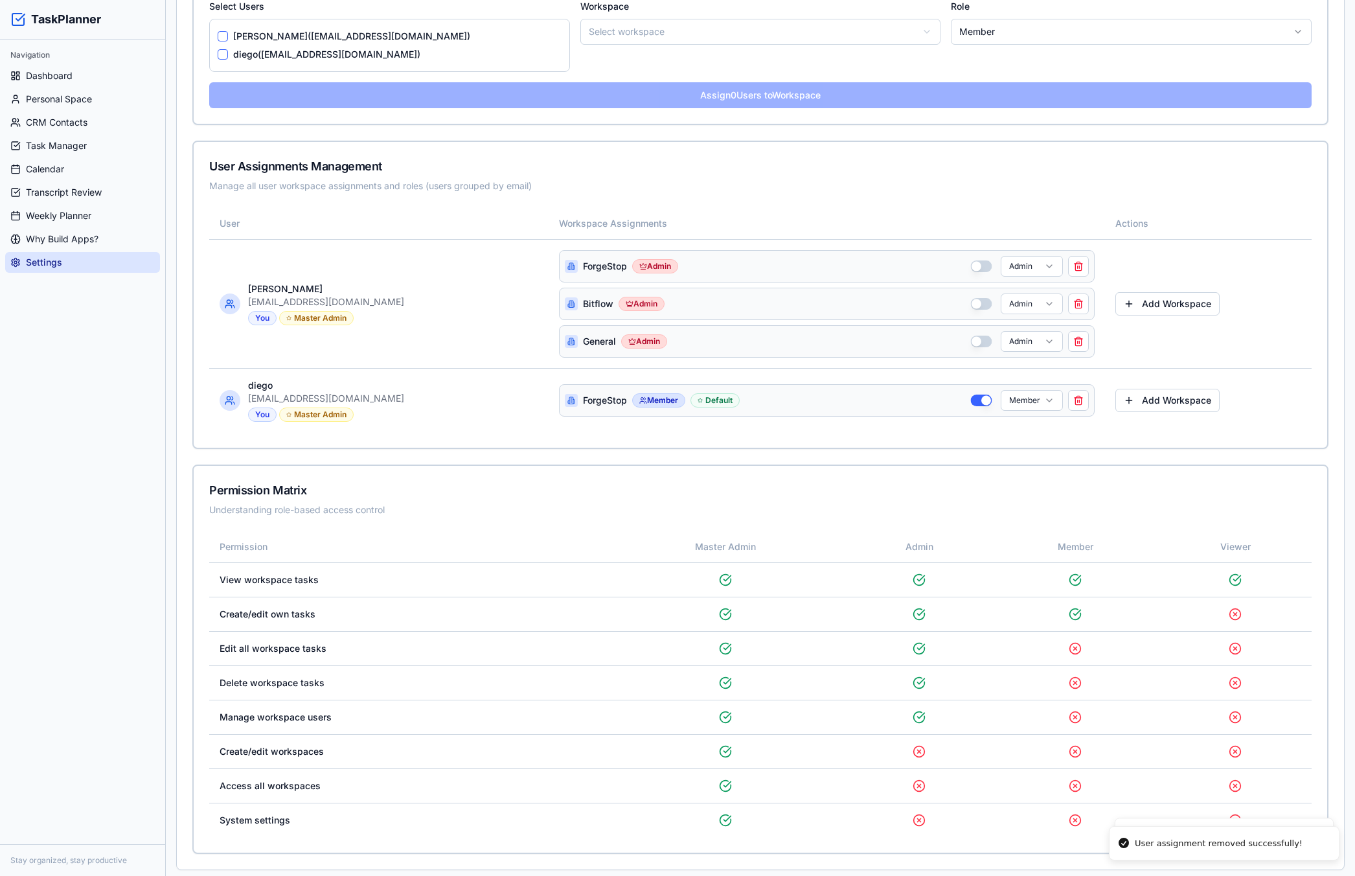
click at [971, 339] on button "button" at bounding box center [981, 342] width 21 height 12
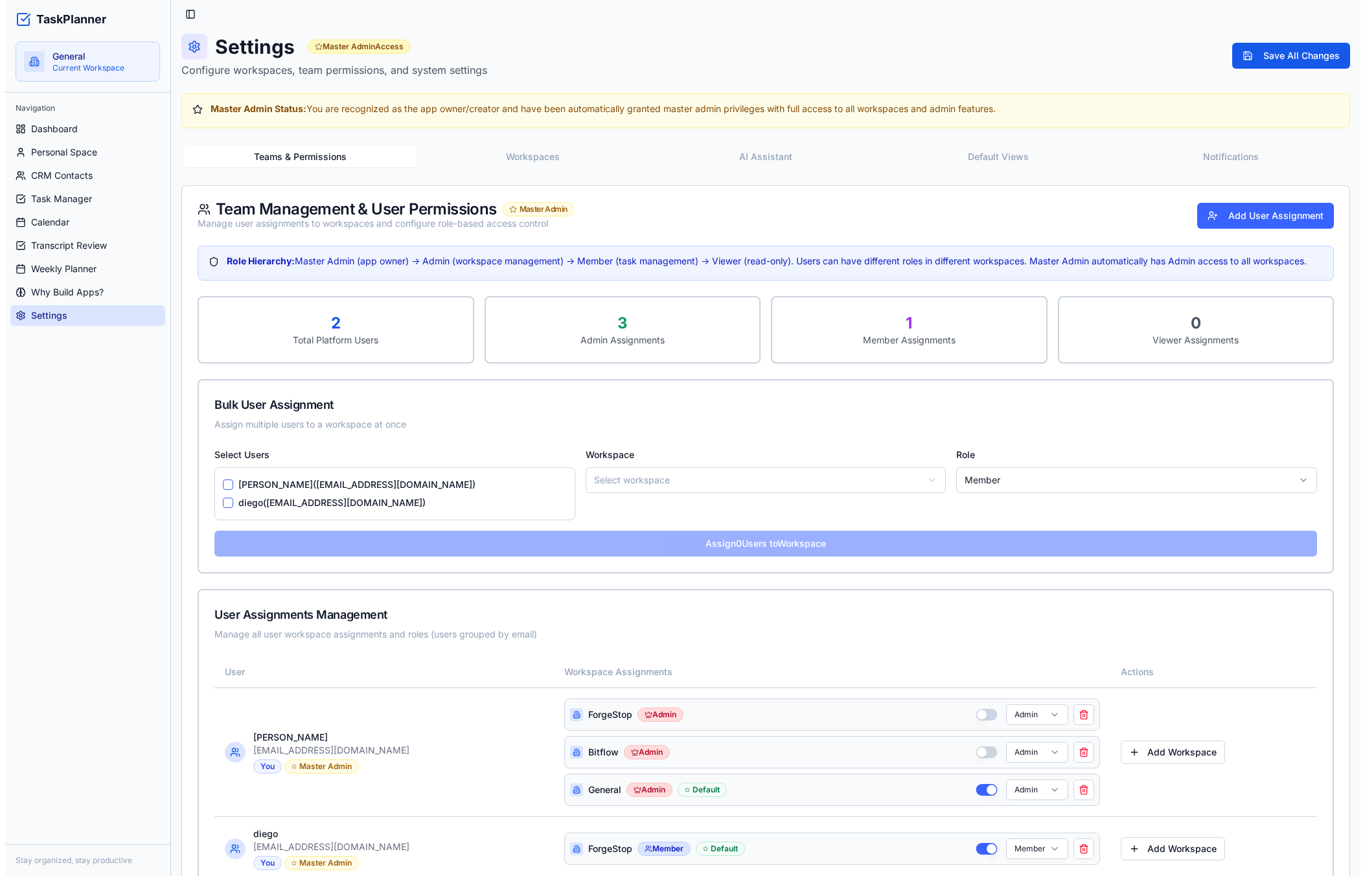
scroll to position [0, 0]
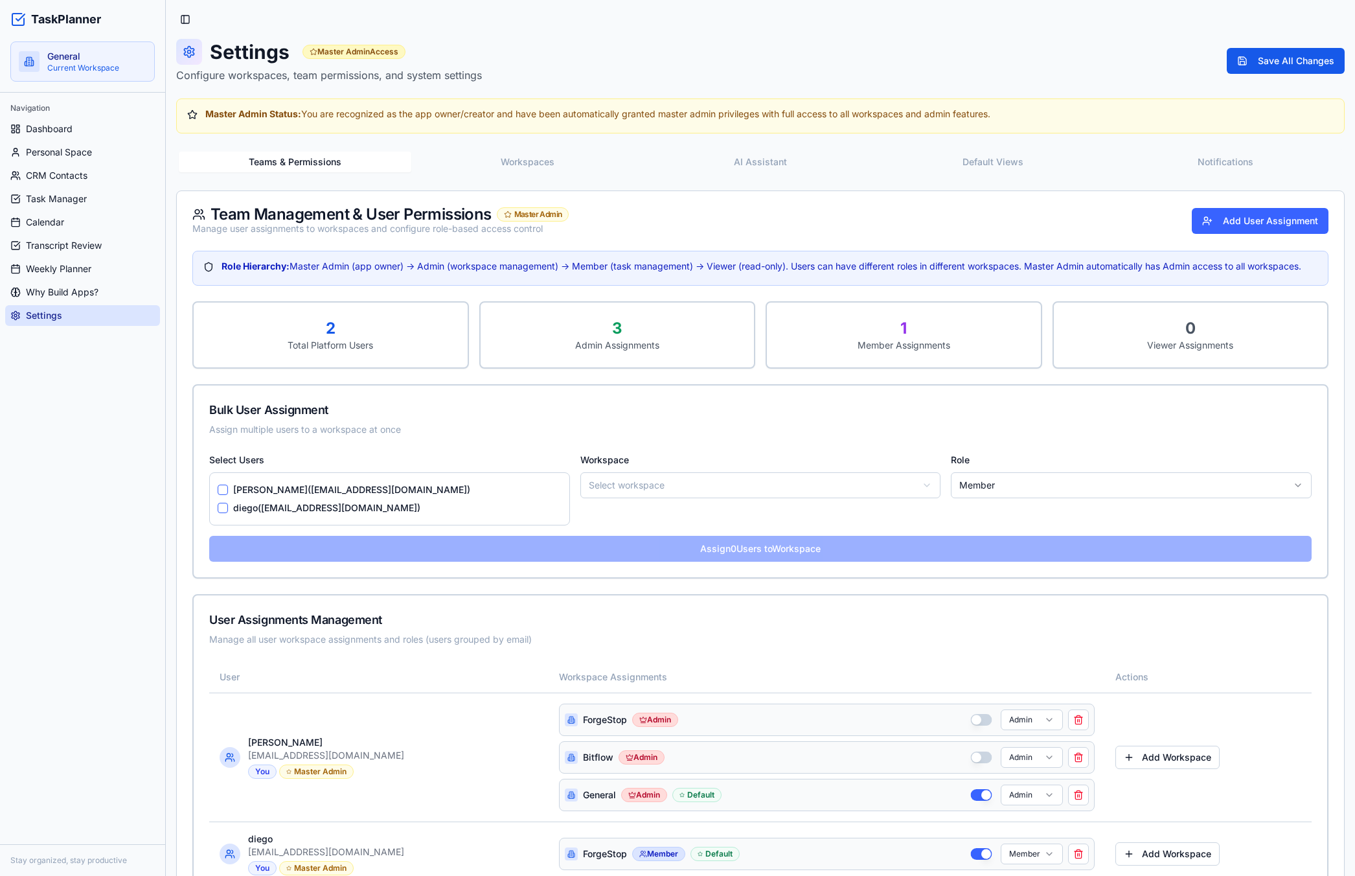
click at [528, 165] on button "Workspaces" at bounding box center [527, 162] width 233 height 21
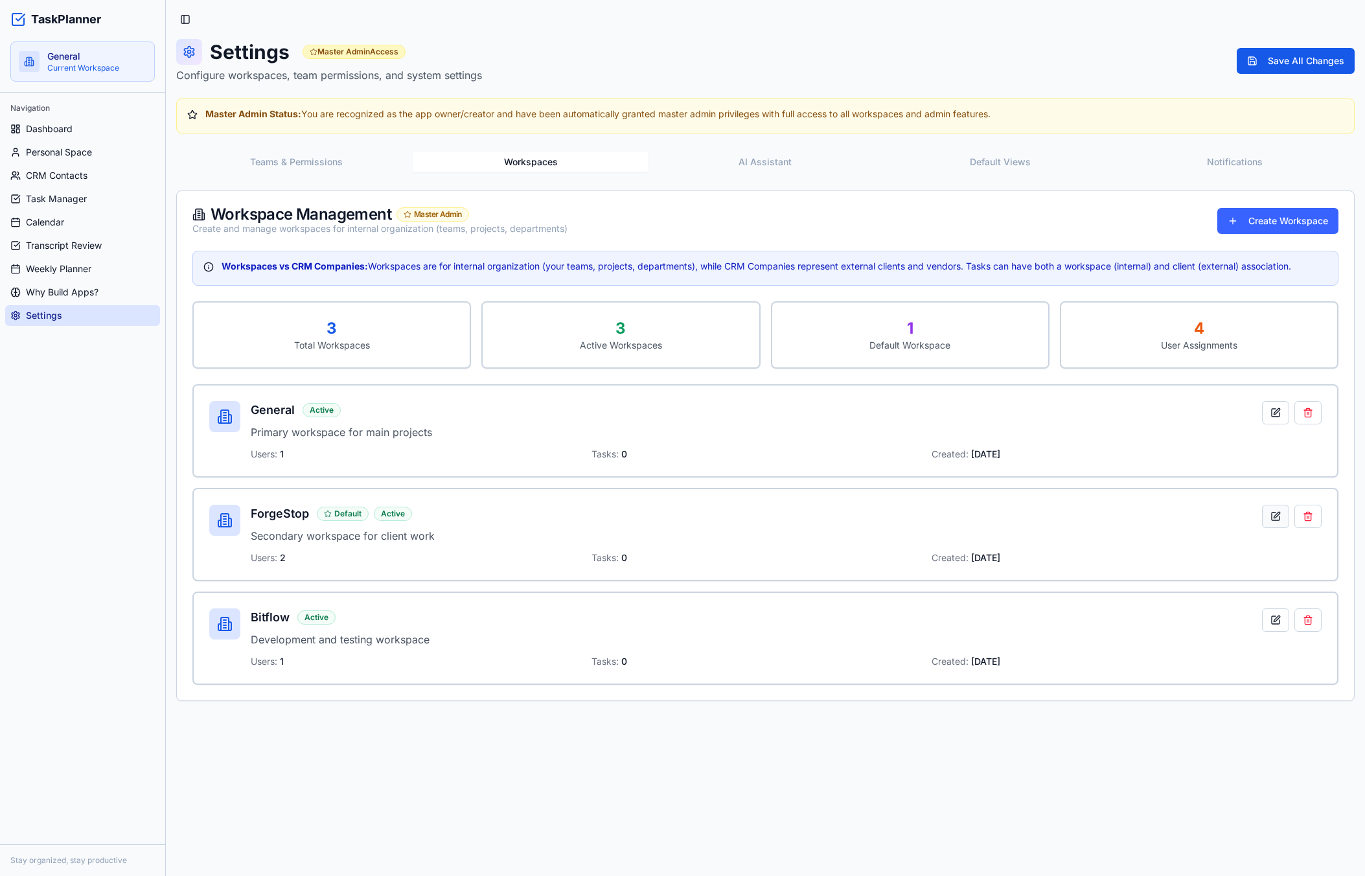
click at [1274, 516] on button at bounding box center [1275, 516] width 27 height 23
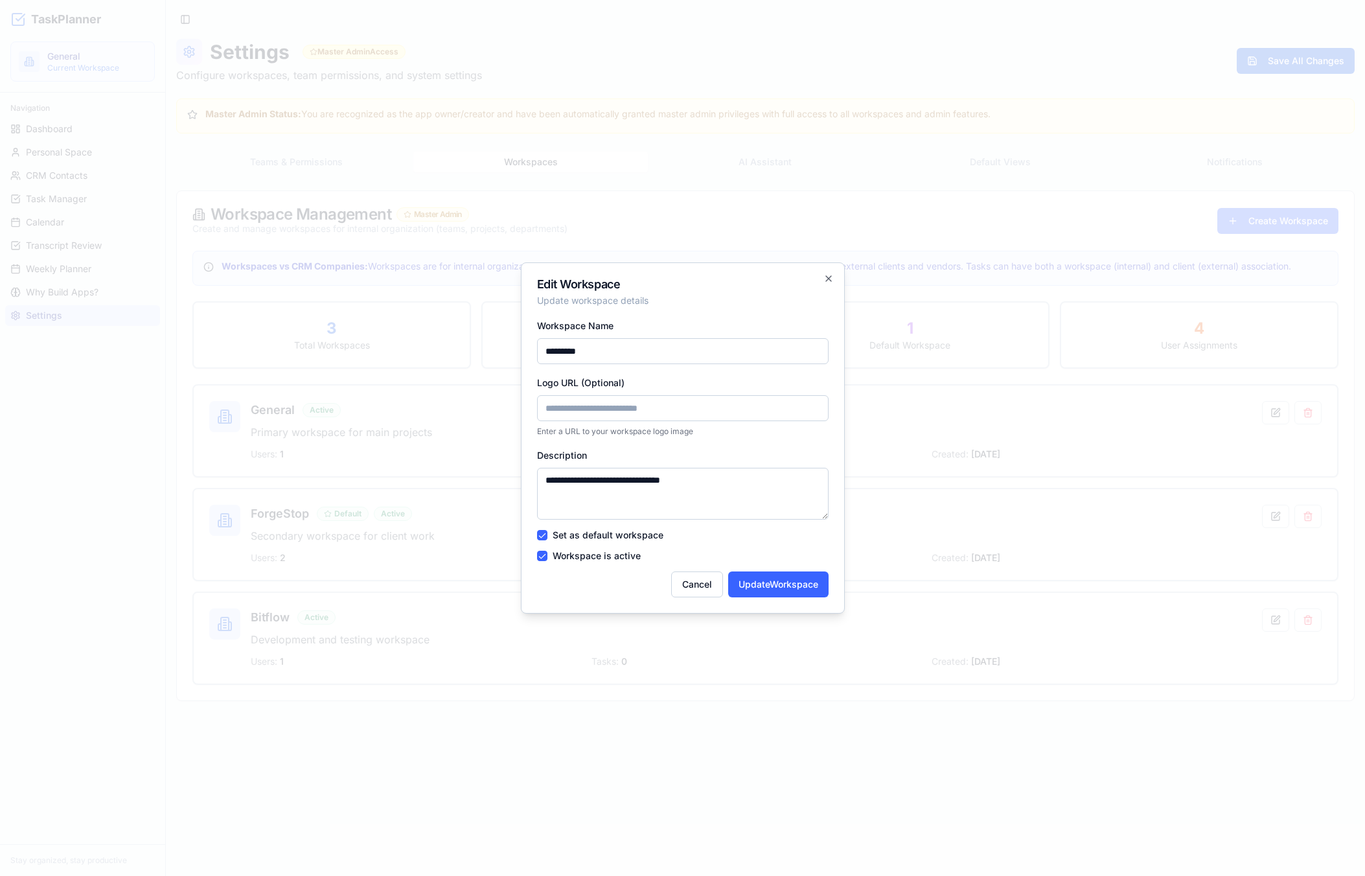
click at [614, 405] on input "Logo URL (Optional)" at bounding box center [683, 408] width 292 height 26
paste input "**********"
type input "**********"
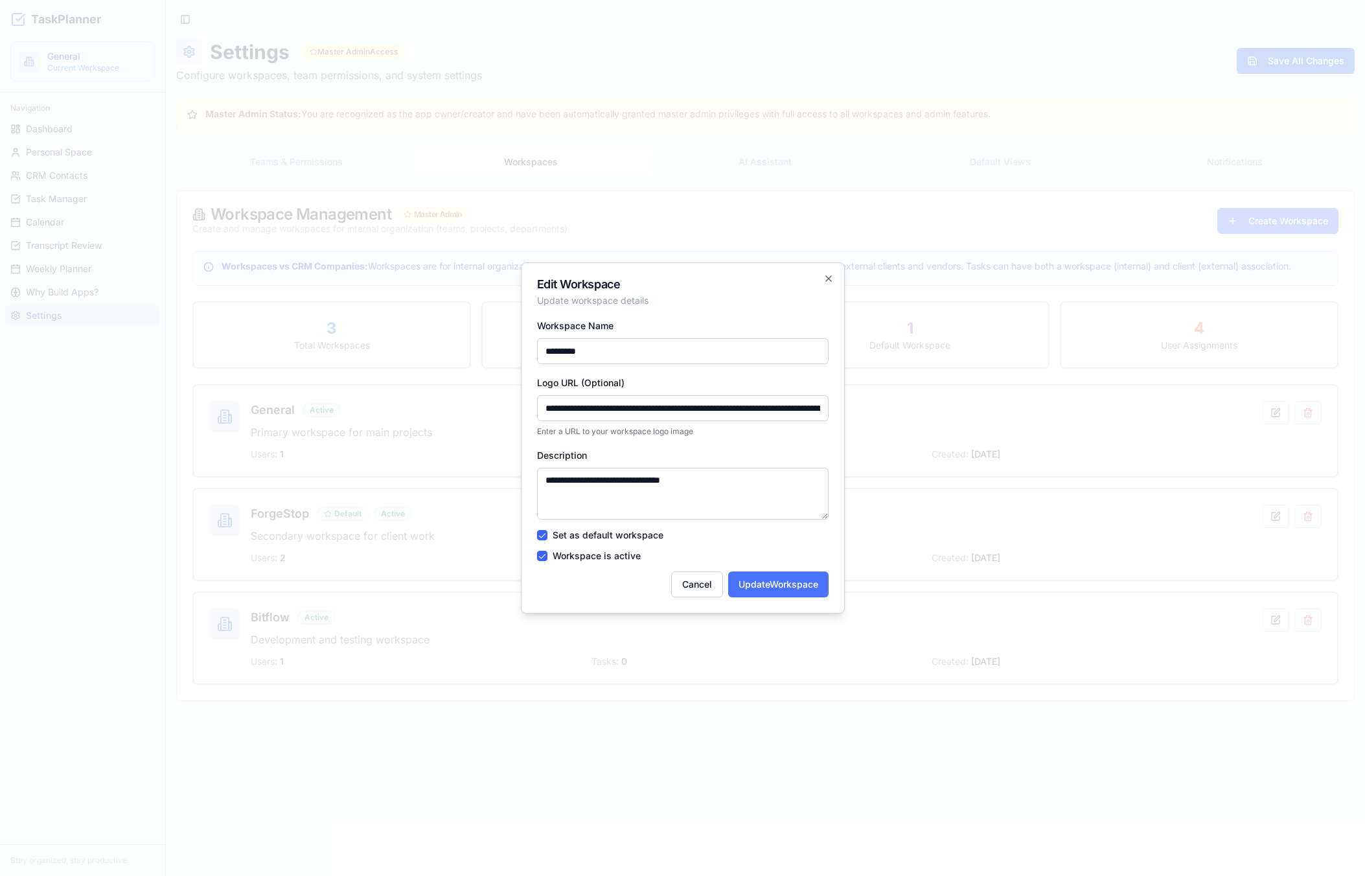
click at [766, 586] on button "Update Workspace" at bounding box center [778, 584] width 100 height 26
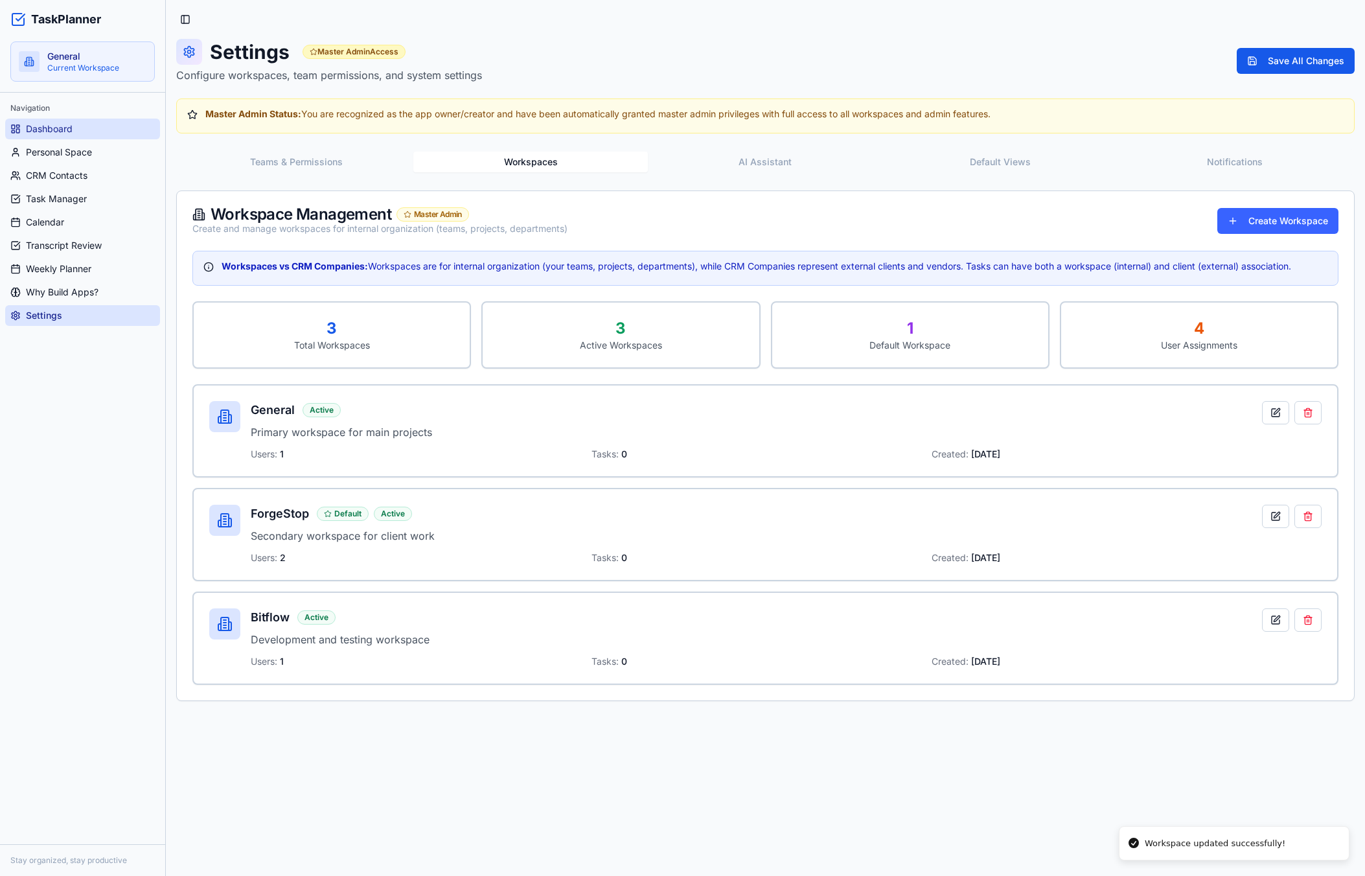
click at [58, 128] on span "Dashboard" at bounding box center [49, 128] width 47 height 13
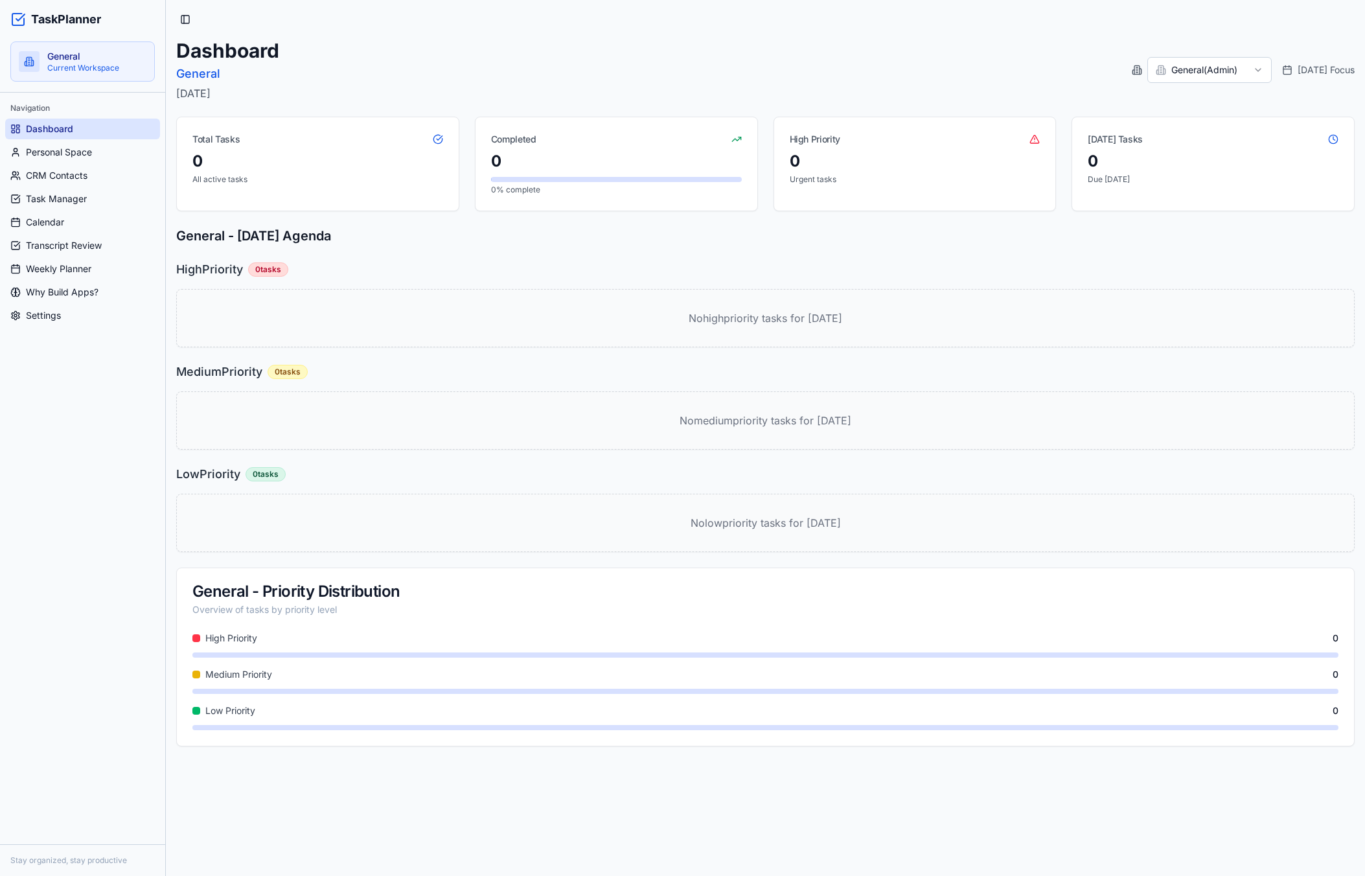
click at [104, 54] on p "General" at bounding box center [96, 56] width 99 height 13
click at [1210, 69] on html "TaskPlanner General Current Workspace Navigation Dashboard Personal Space CRM C…" at bounding box center [682, 438] width 1365 height 876
click at [81, 152] on span "Personal Space" at bounding box center [59, 152] width 66 height 13
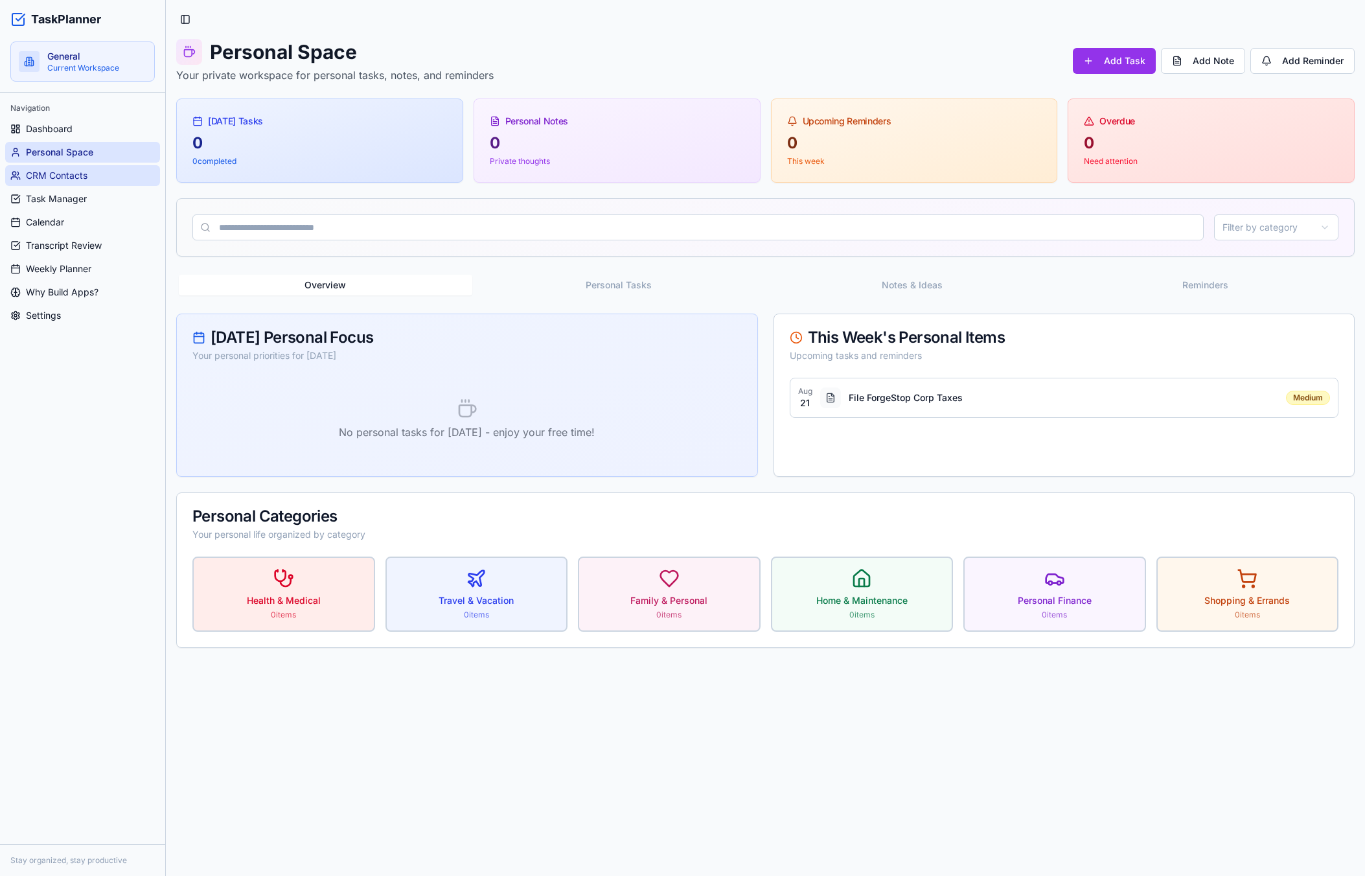
click at [71, 176] on span "CRM Contacts" at bounding box center [57, 175] width 62 height 13
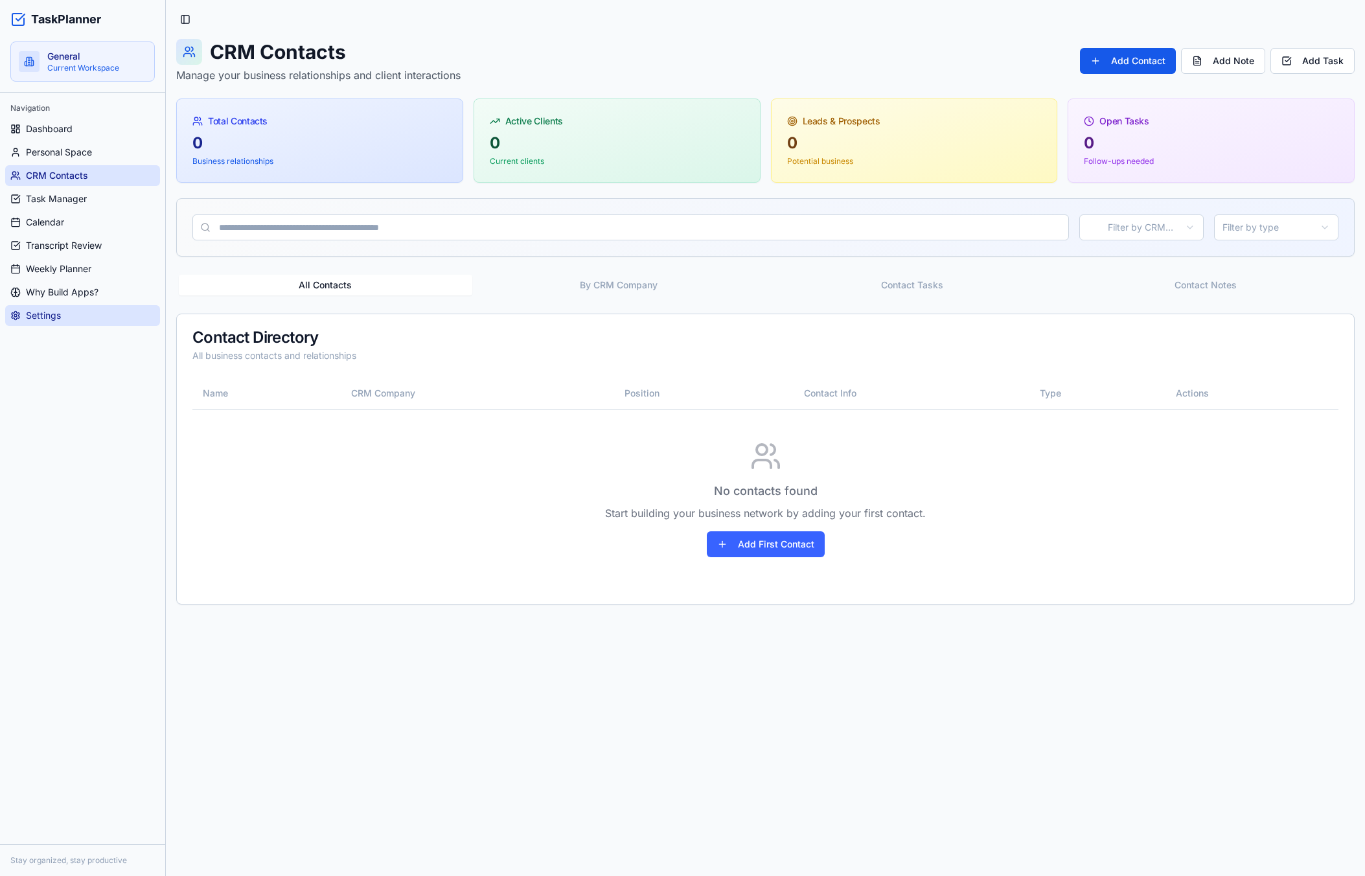
click at [54, 314] on span "Settings" at bounding box center [43, 315] width 35 height 13
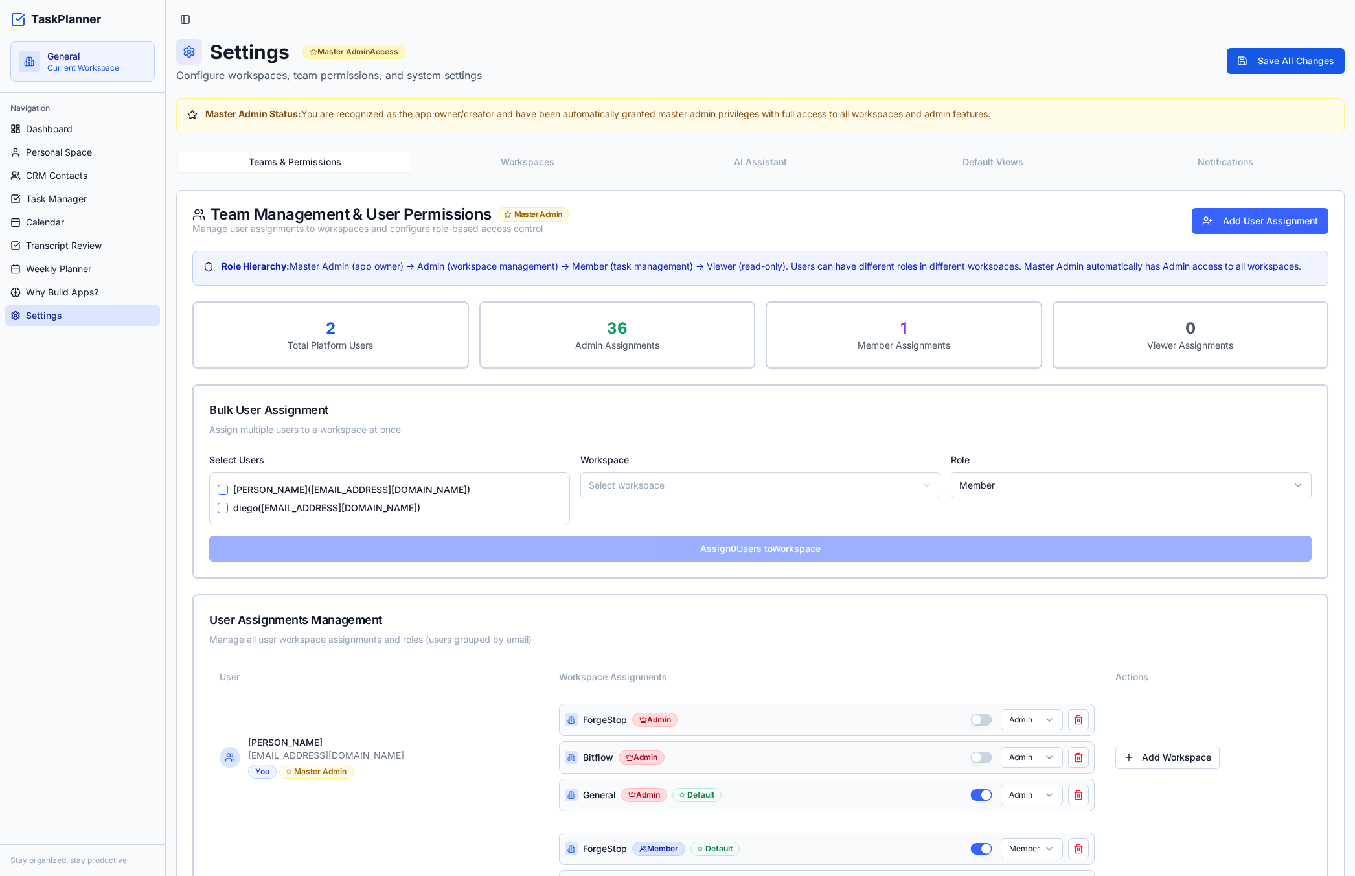
click at [549, 155] on button "Workspaces" at bounding box center [527, 162] width 233 height 21
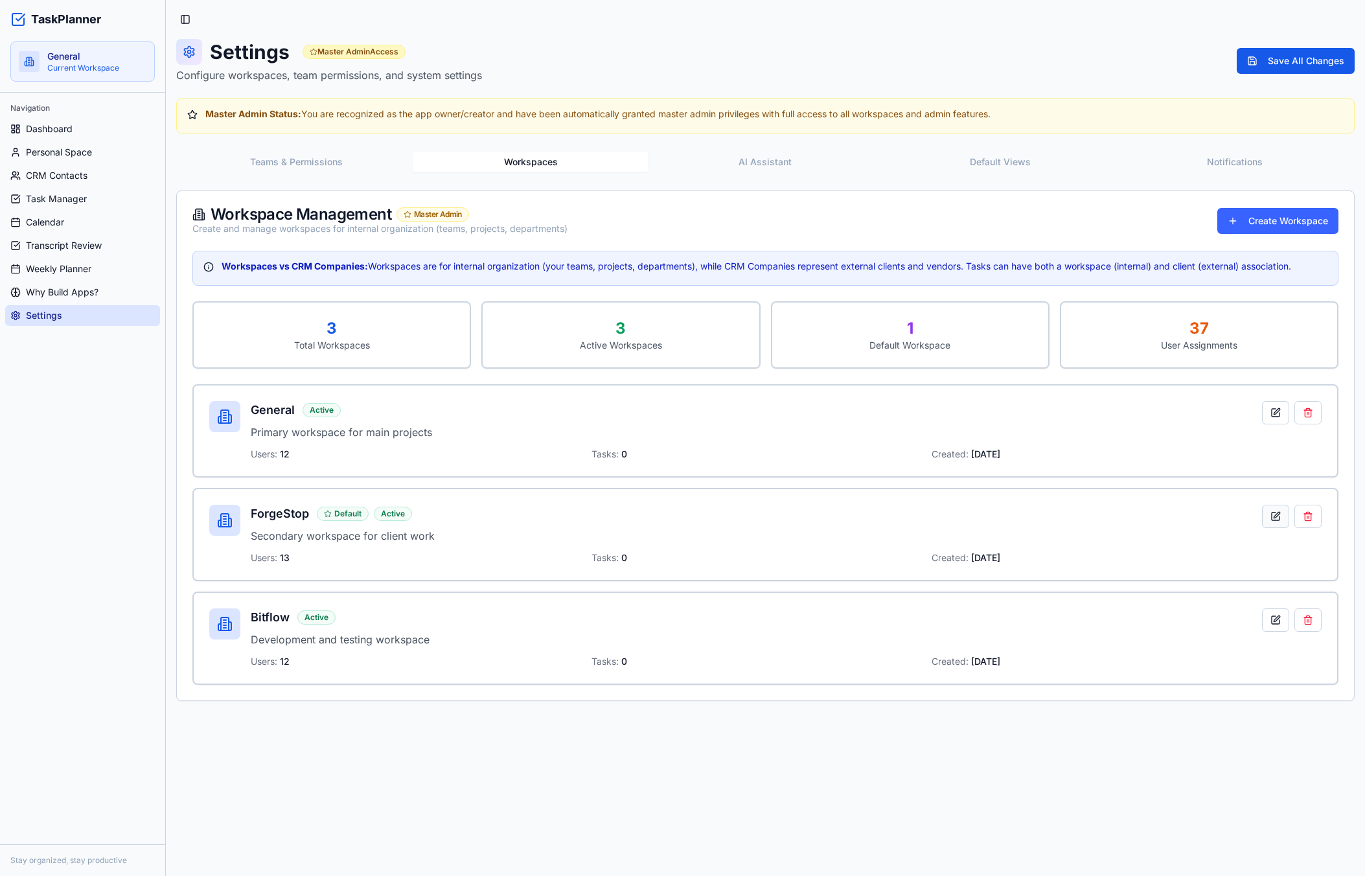
click at [1286, 520] on button at bounding box center [1275, 516] width 27 height 23
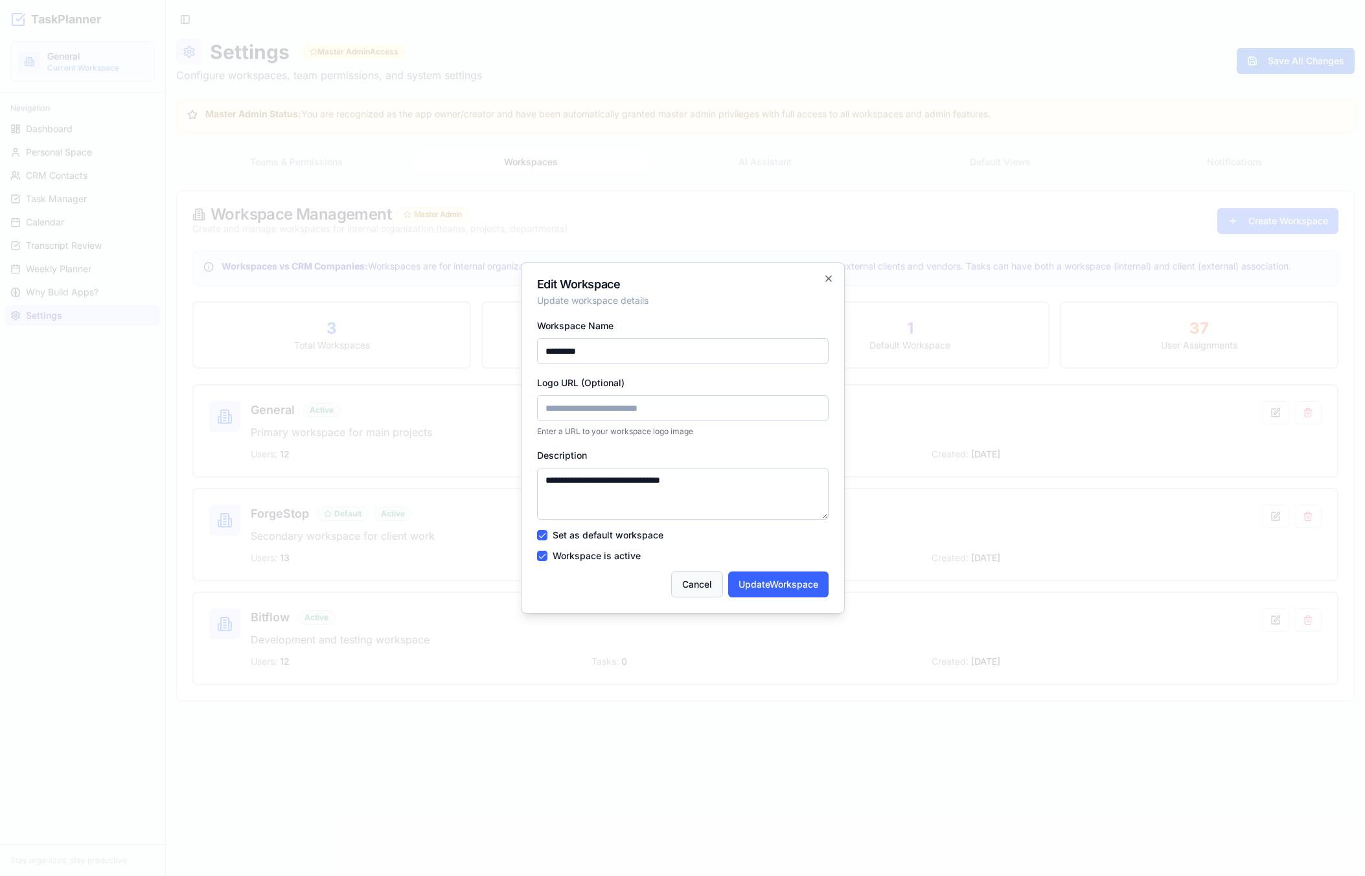
click at [682, 579] on button "Cancel" at bounding box center [697, 584] width 52 height 26
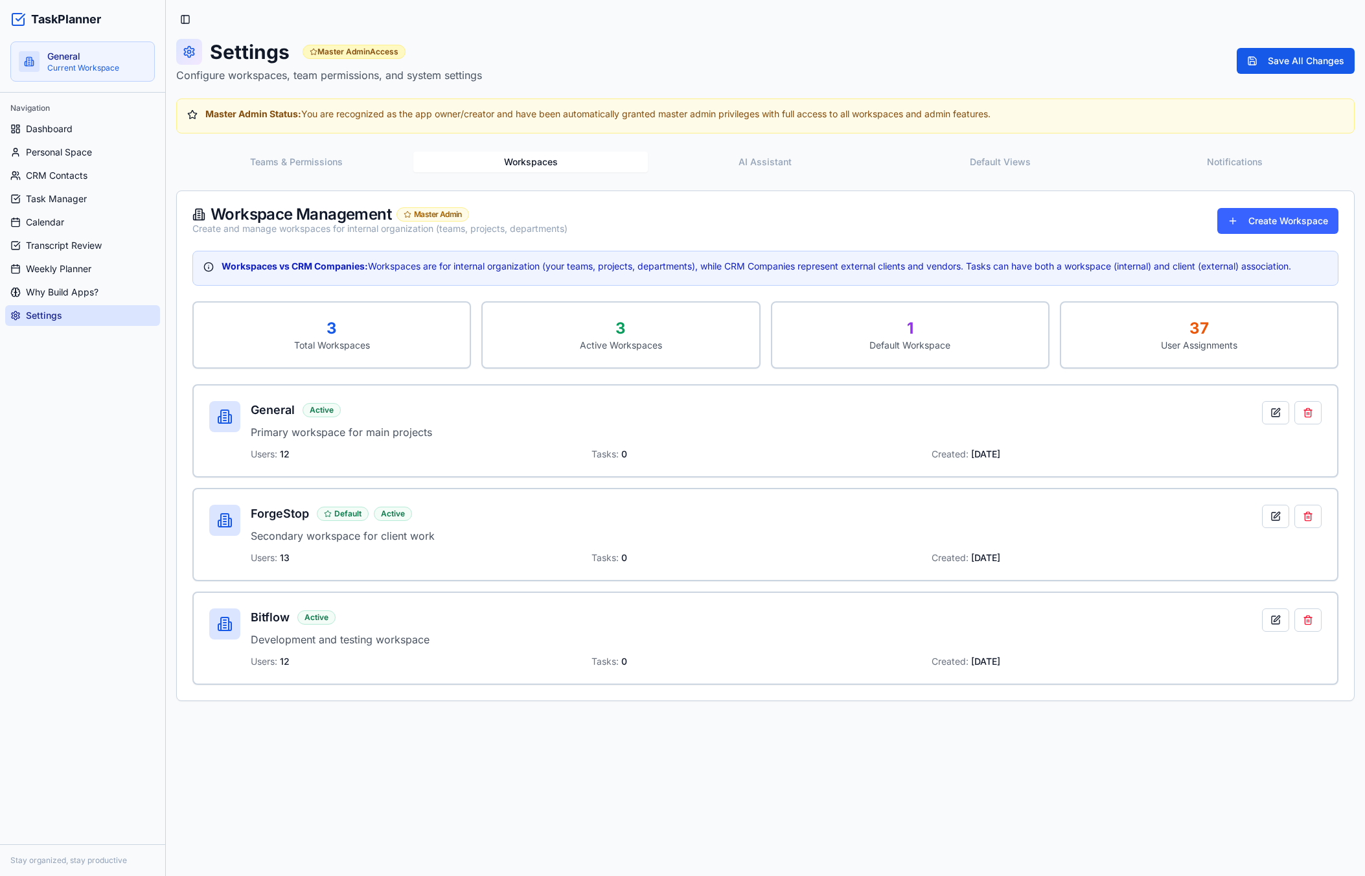
click at [304, 174] on div "Teams & Permissions Workspaces AI Assistant Default Views Notifications" at bounding box center [765, 162] width 1178 height 26
click at [300, 167] on button "Teams & Permissions" at bounding box center [295, 162] width 233 height 21
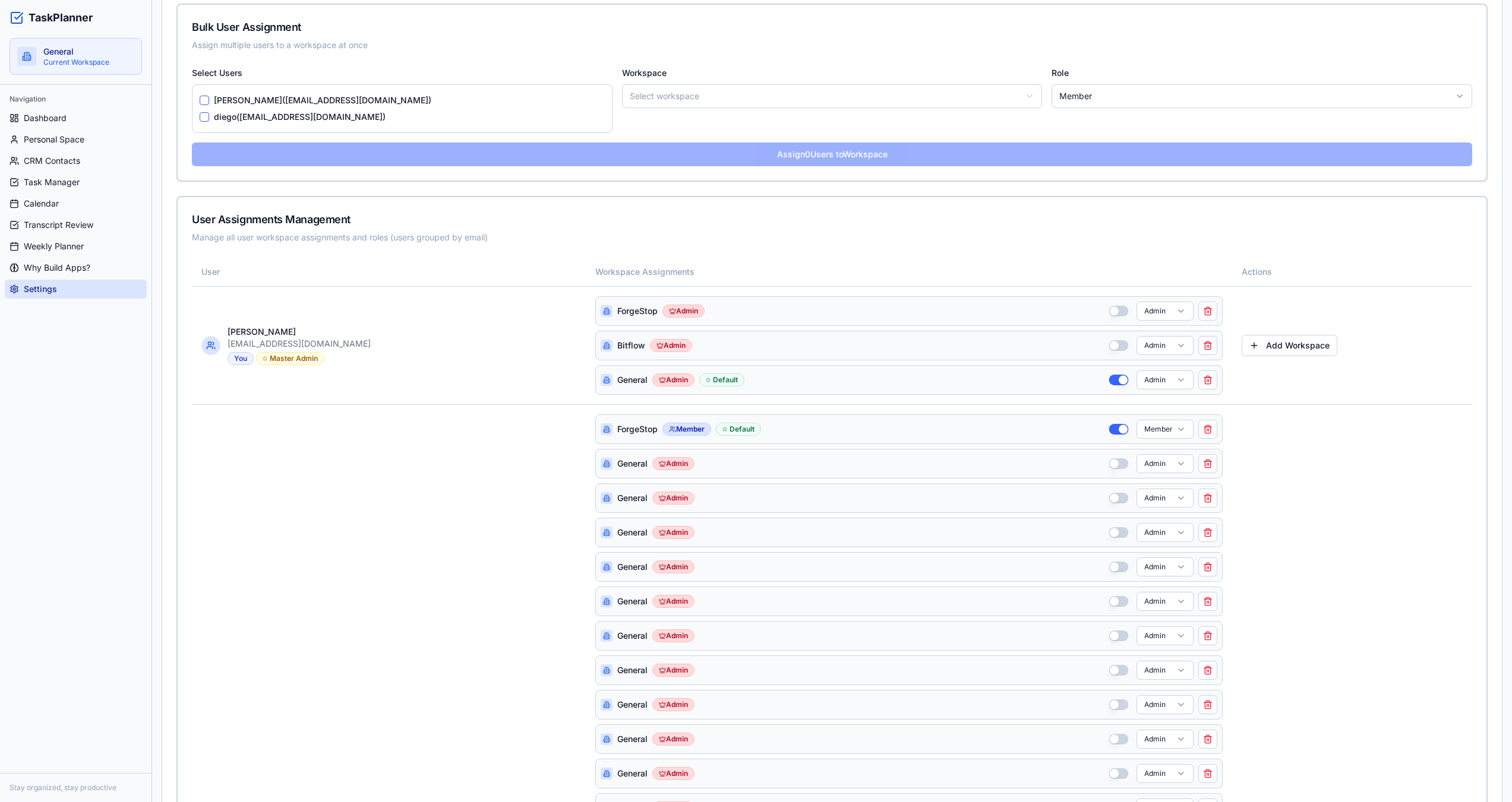
scroll to position [301, 0]
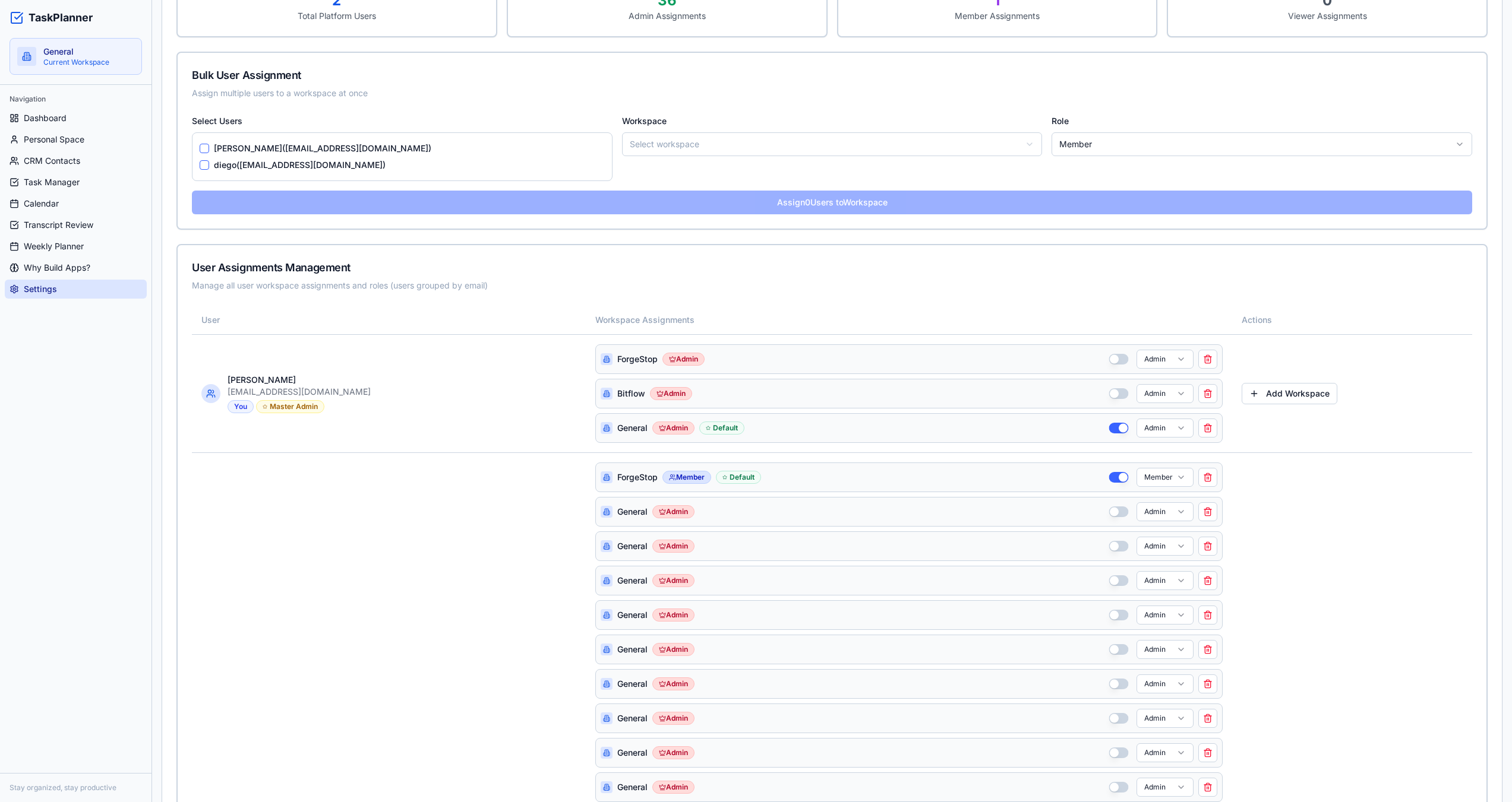
click at [259, 164] on label "diego ( [EMAIL_ADDRESS][DOMAIN_NAME] )" at bounding box center [299, 165] width 171 height 12
click at [209, 164] on button "diego ( [EMAIL_ADDRESS][DOMAIN_NAME] )" at bounding box center [204, 165] width 9 height 9
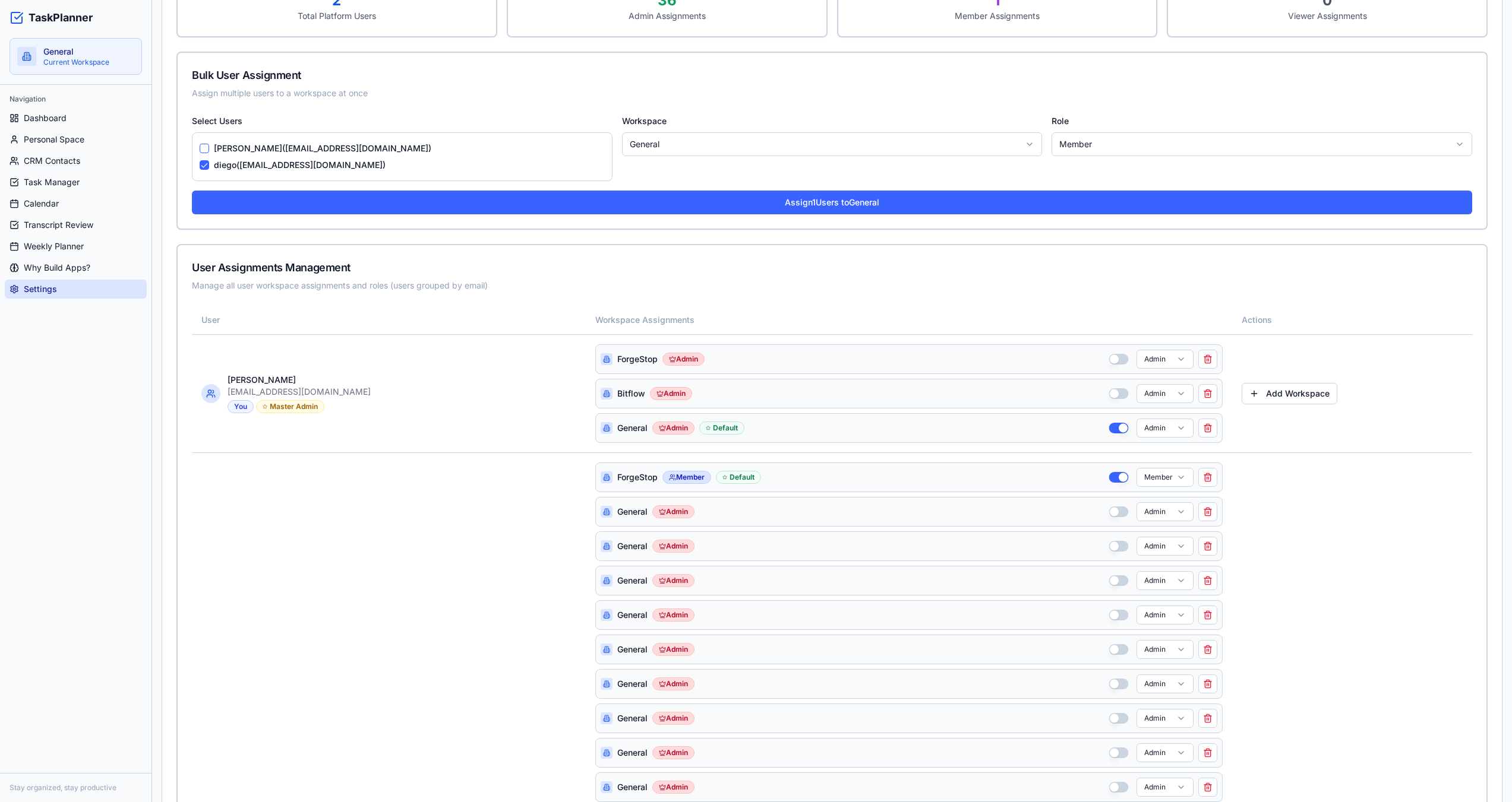
click at [231, 166] on label "diego ( [EMAIL_ADDRESS][DOMAIN_NAME] )" at bounding box center [299, 165] width 171 height 12
click at [209, 166] on button "diego ( [EMAIL_ADDRESS][DOMAIN_NAME] )" at bounding box center [204, 165] width 9 height 9
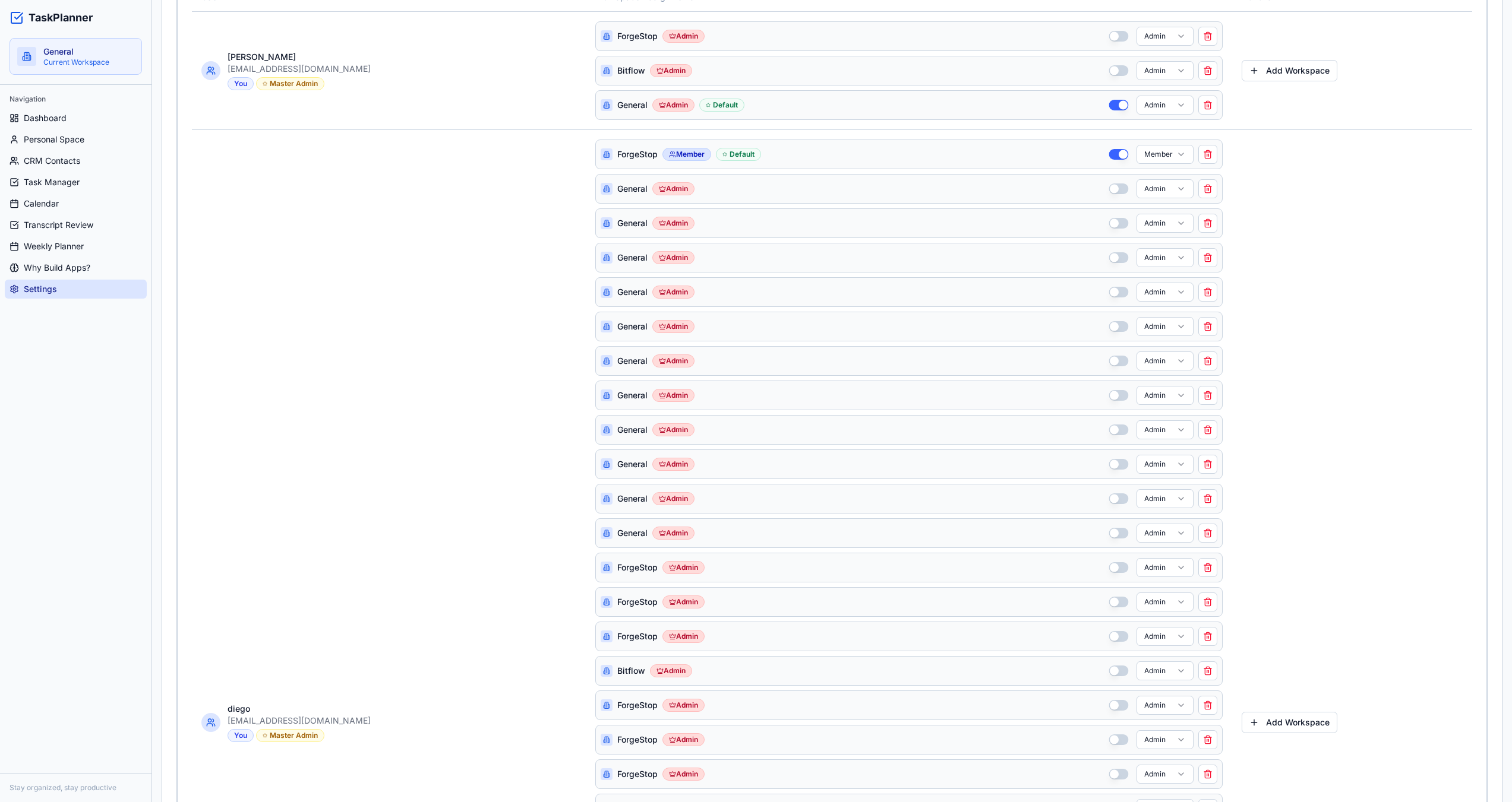
scroll to position [598, 0]
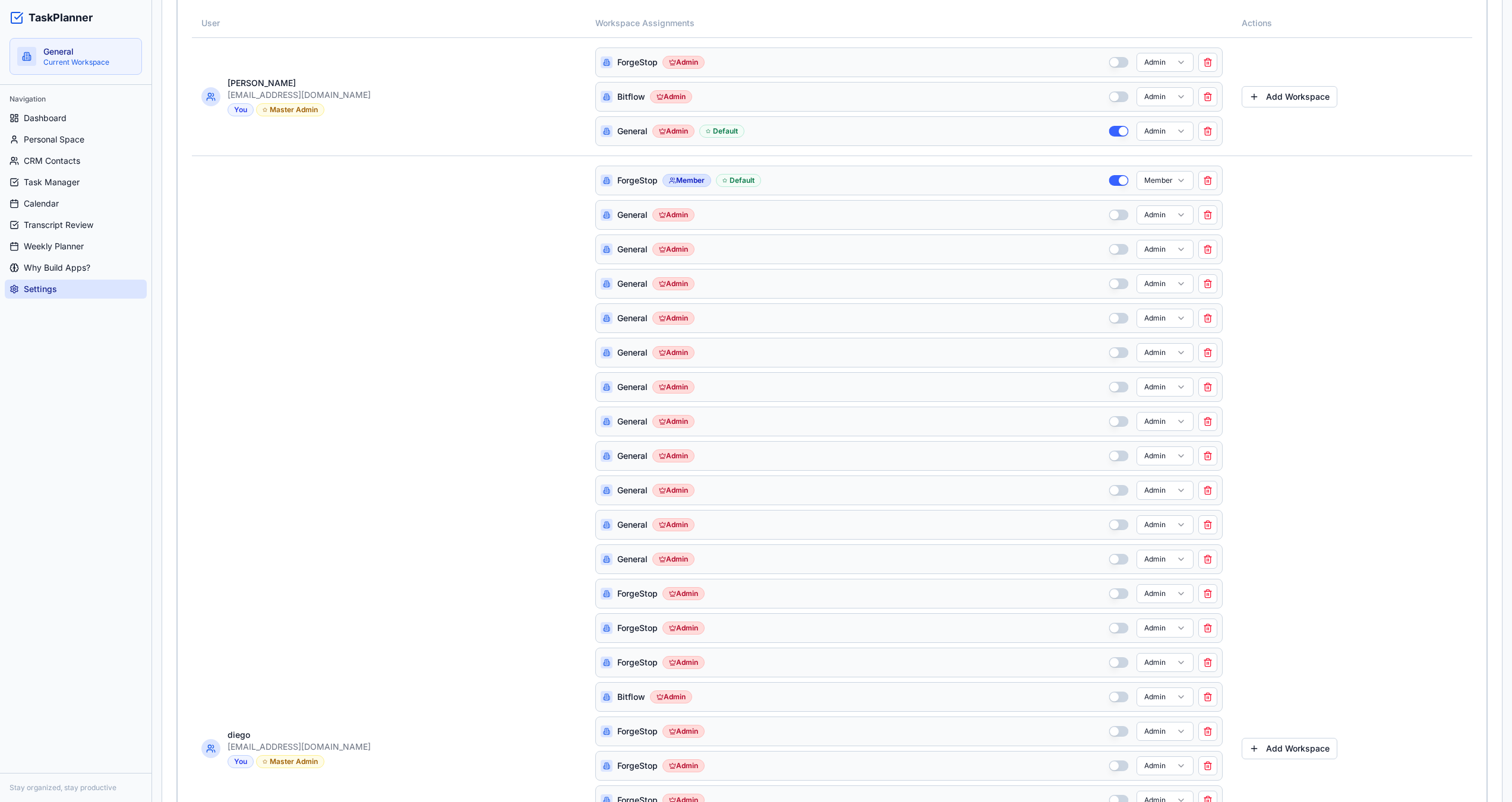
drag, startPoint x: 190, startPoint y: 16, endPoint x: 1495, endPoint y: 545, distance: 1408.1
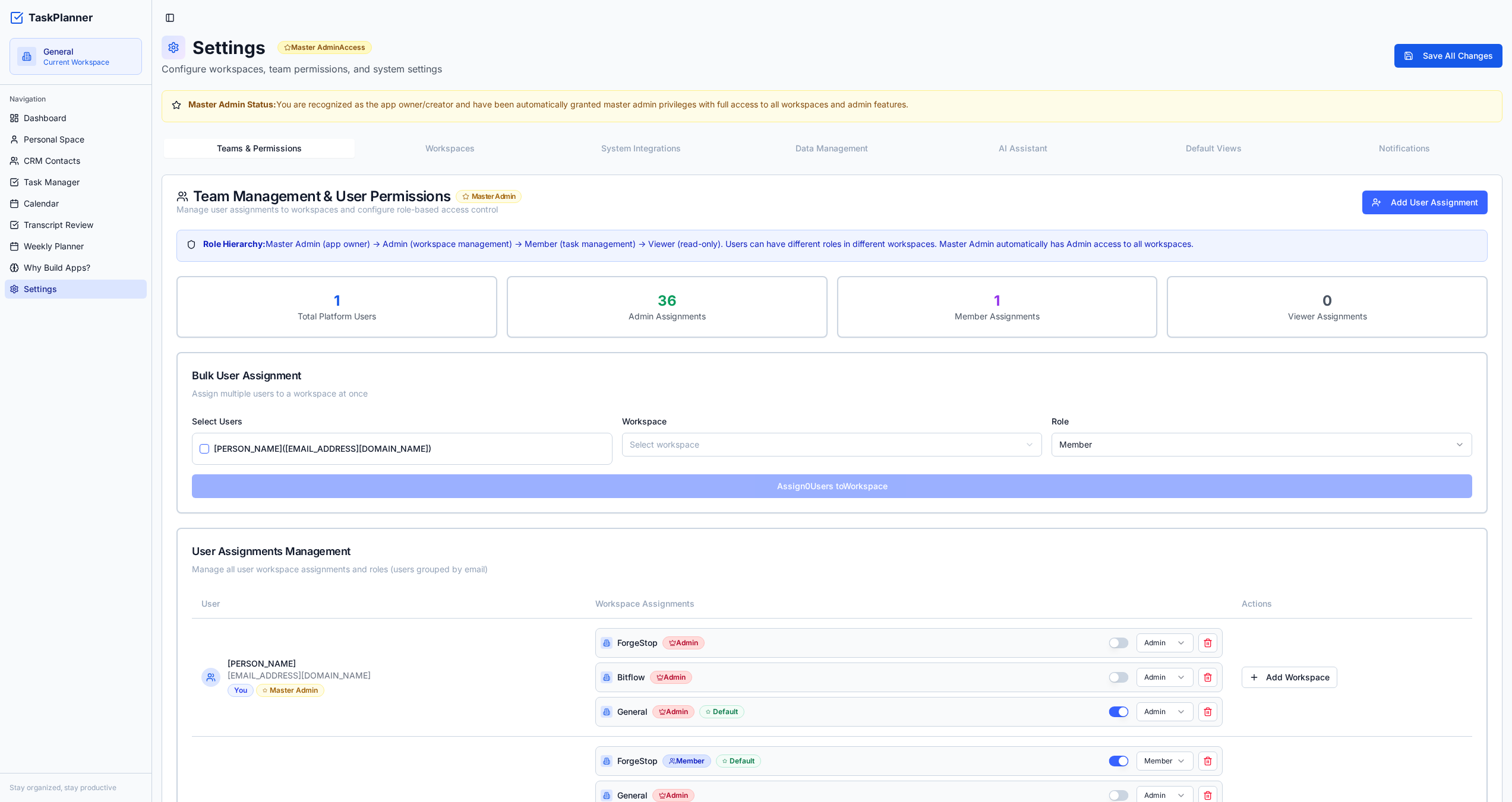
click at [624, 148] on button "System Integrations" at bounding box center [641, 148] width 191 height 19
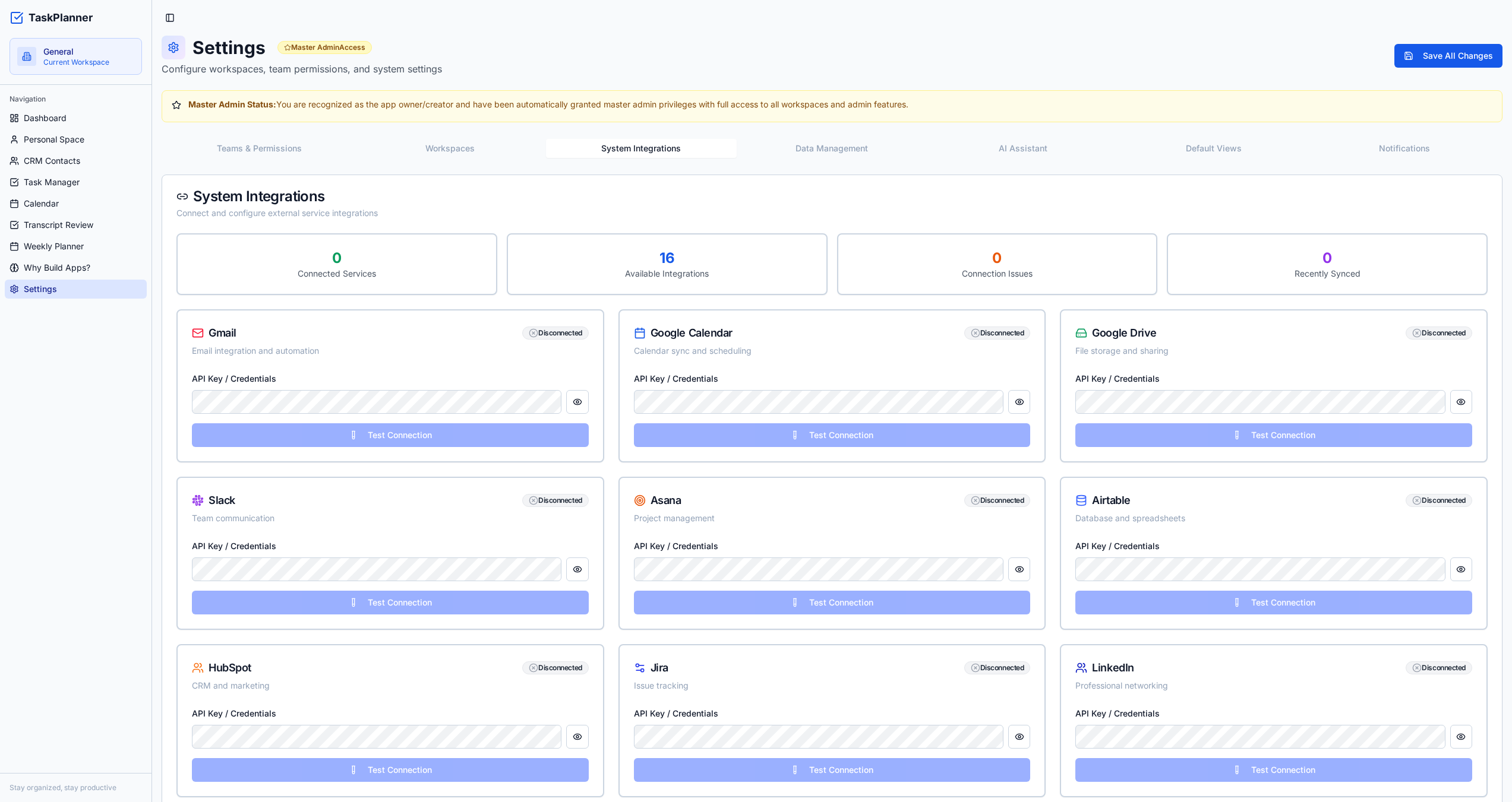
click at [281, 151] on button "Teams & Permissions" at bounding box center [259, 148] width 191 height 19
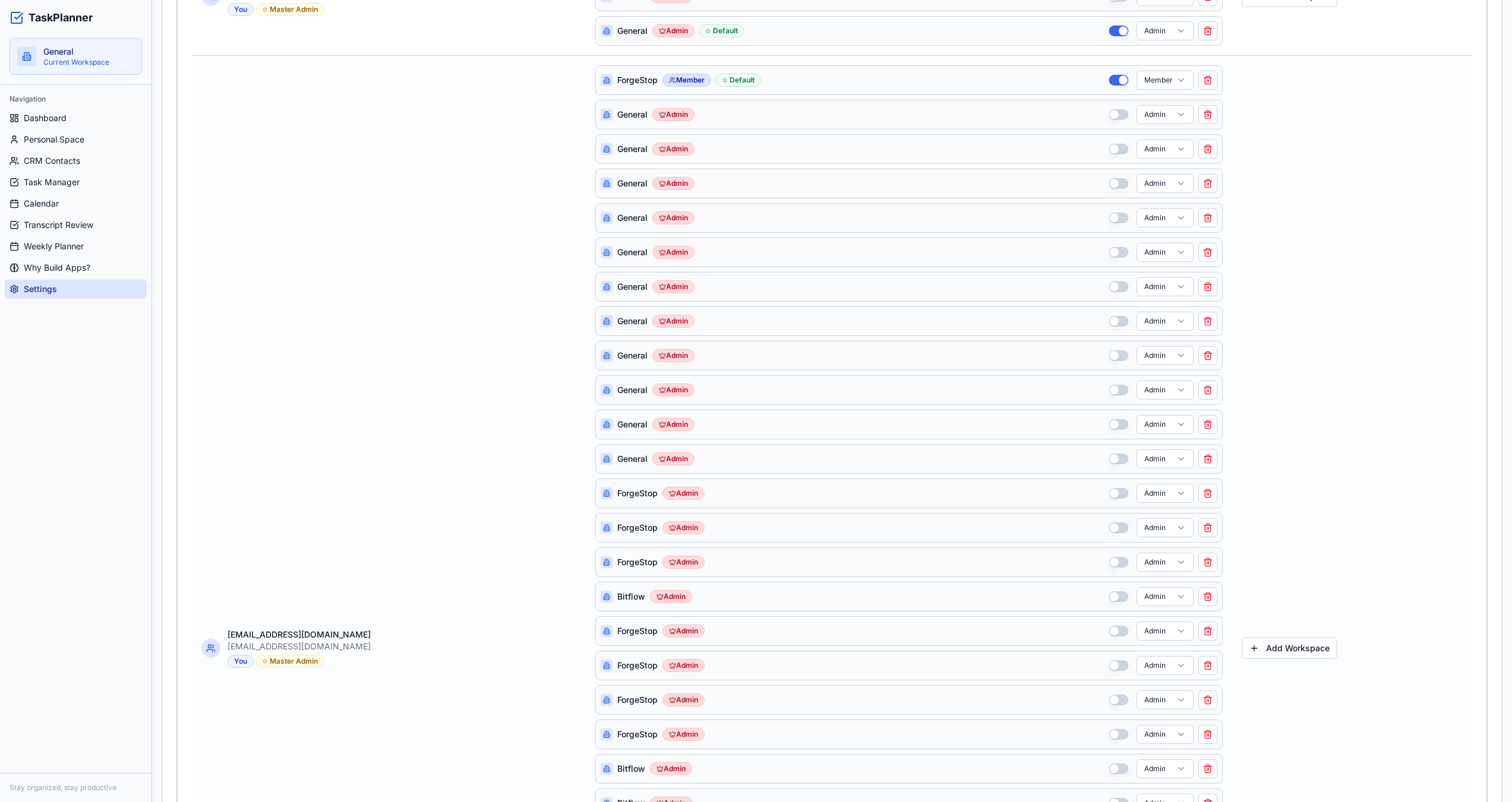
scroll to position [60, 0]
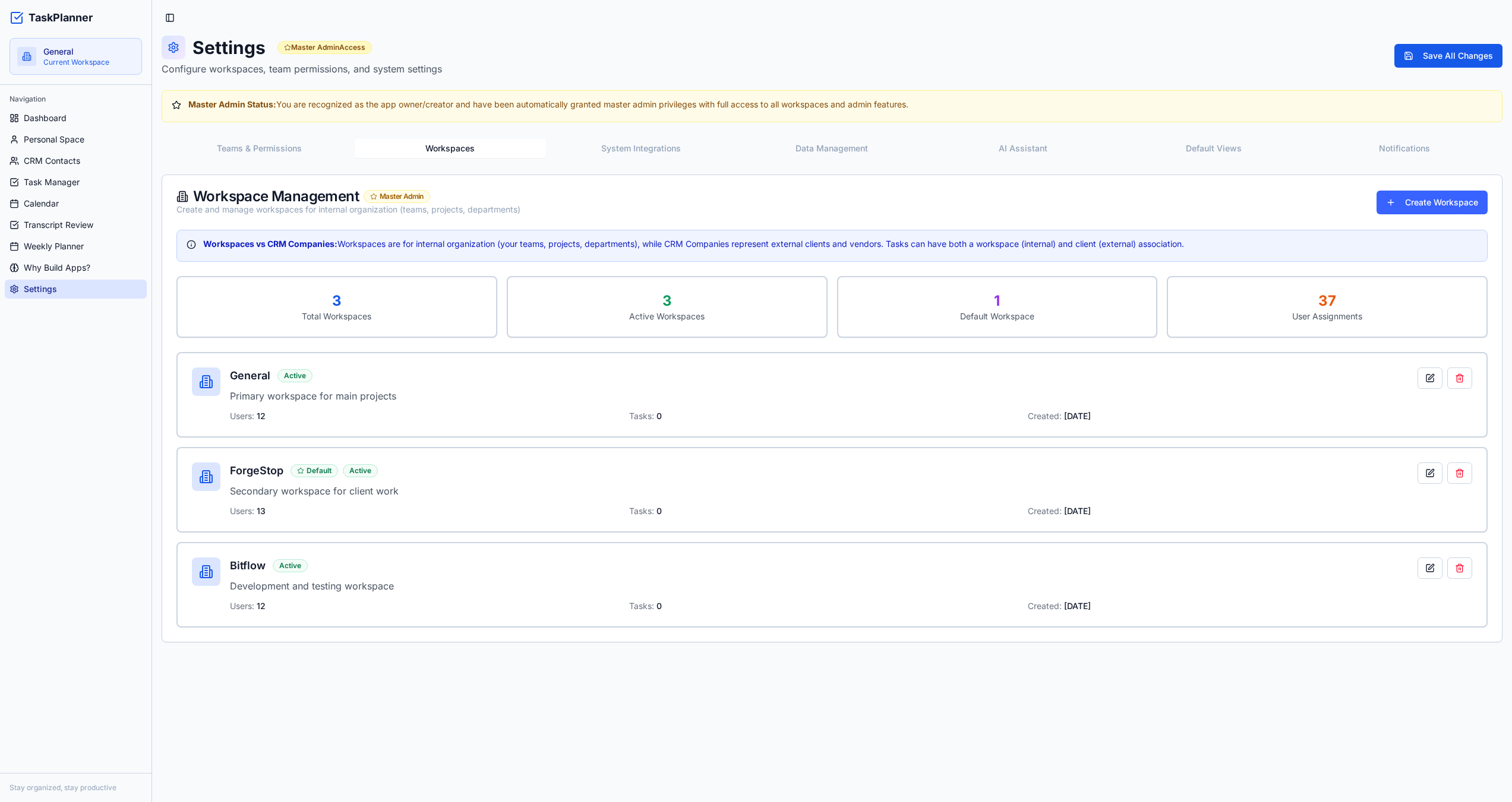
click at [460, 95] on div "Settings Master Admin Access Configure workspaces, team permissions, and system…" at bounding box center [832, 339] width 1341 height 607
click at [653, 142] on button "System Integrations" at bounding box center [641, 148] width 191 height 19
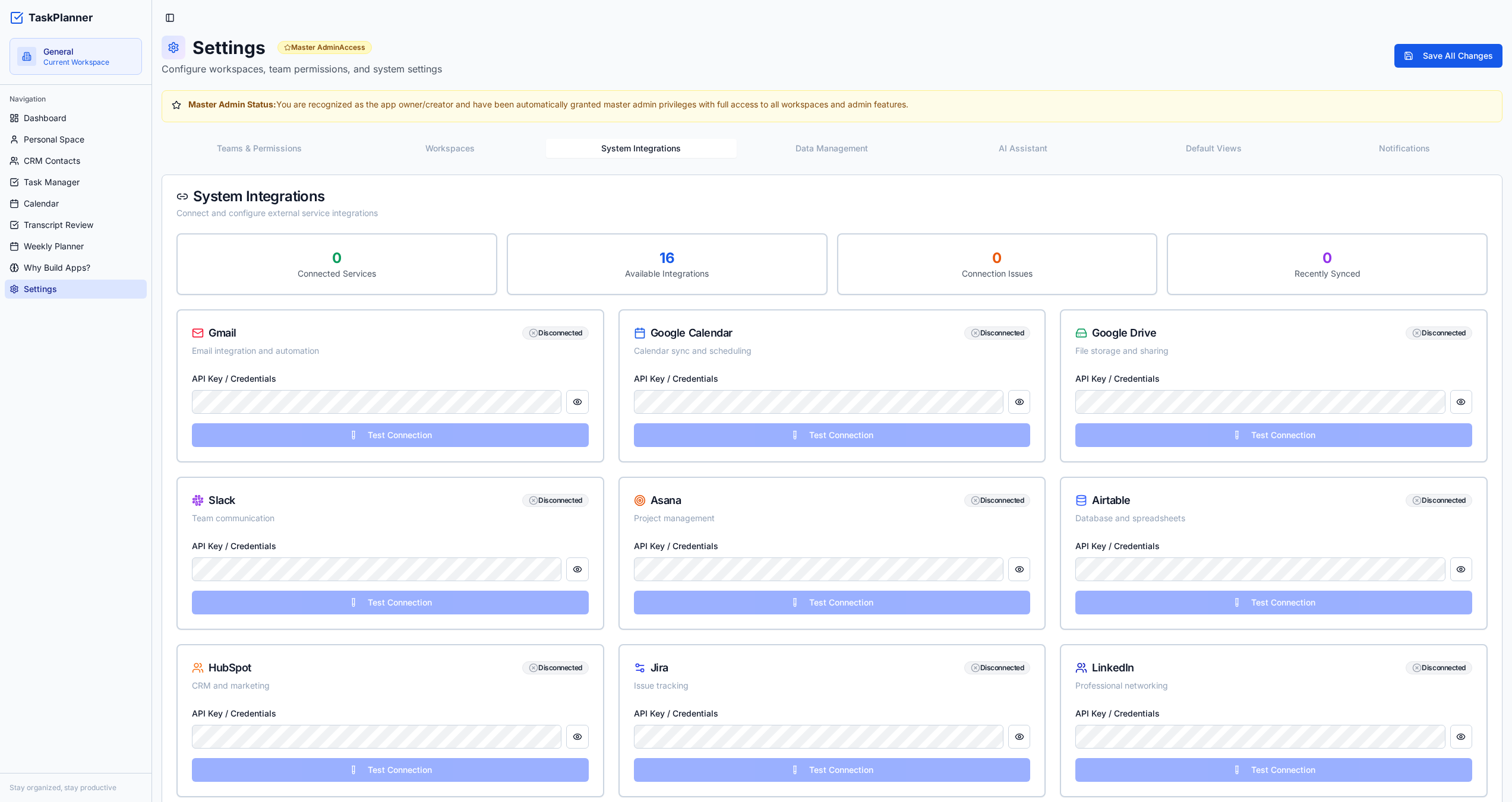
click at [1021, 142] on button "AI Assistant" at bounding box center [1022, 148] width 191 height 19
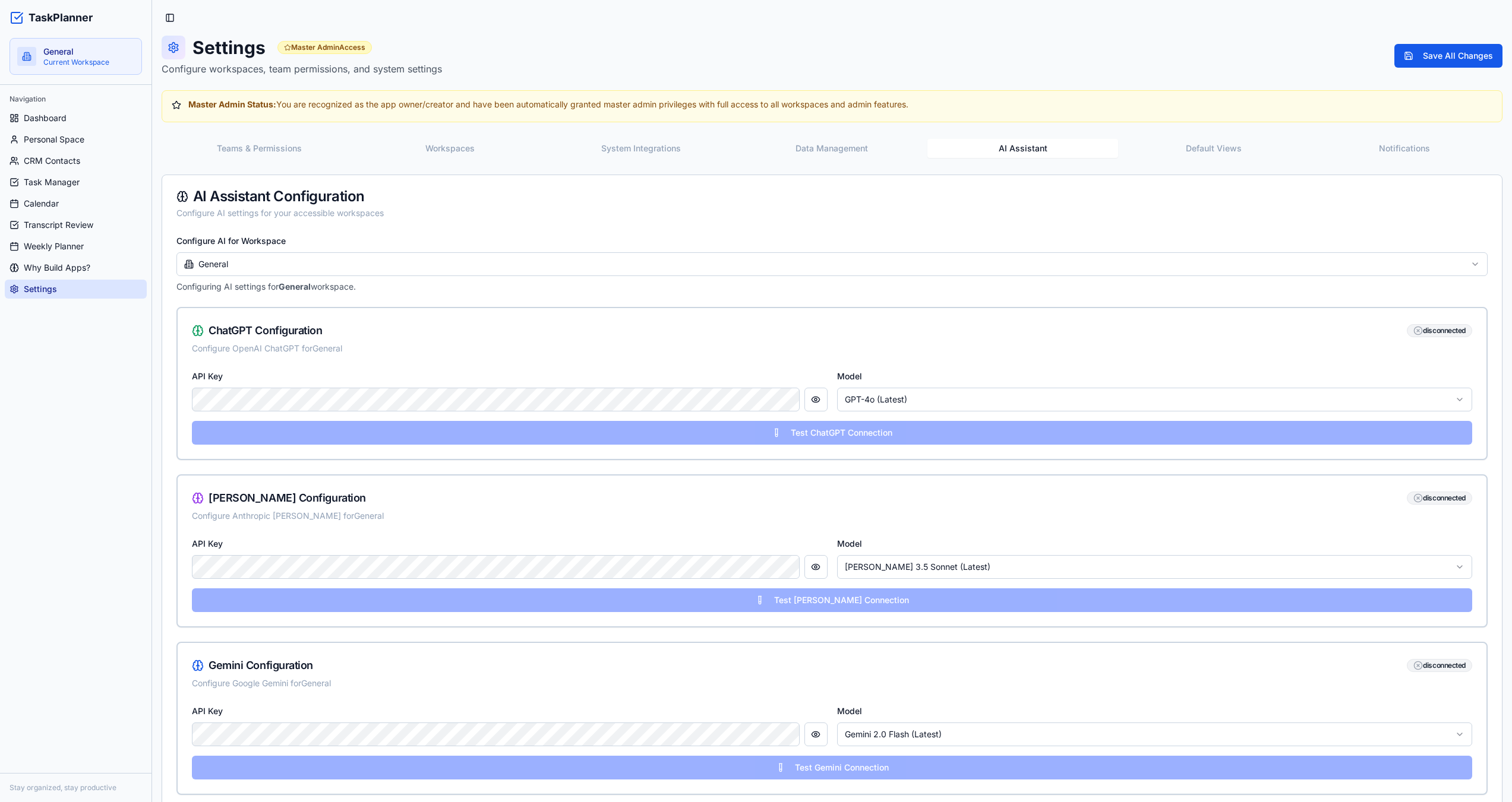
click at [638, 146] on button "System Integrations" at bounding box center [641, 148] width 191 height 19
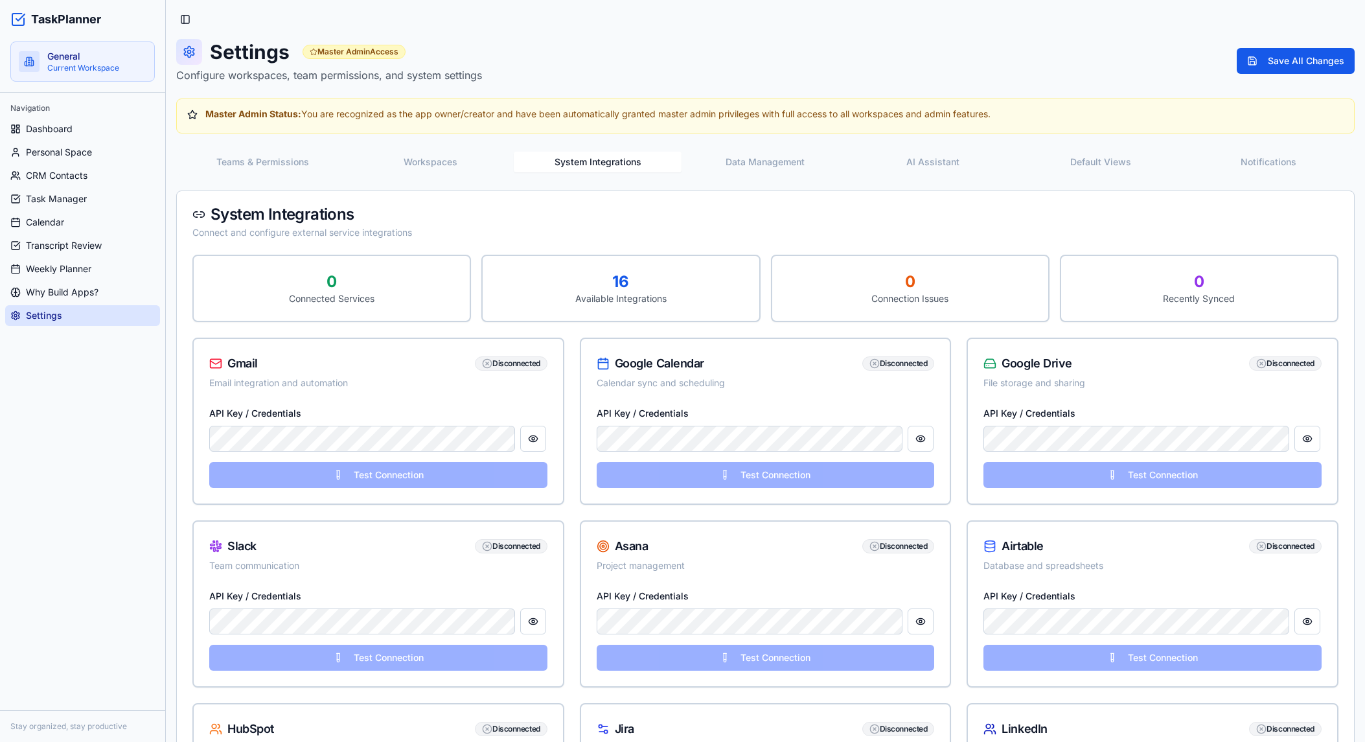
click at [424, 163] on button "Workspaces" at bounding box center [431, 162] width 168 height 21
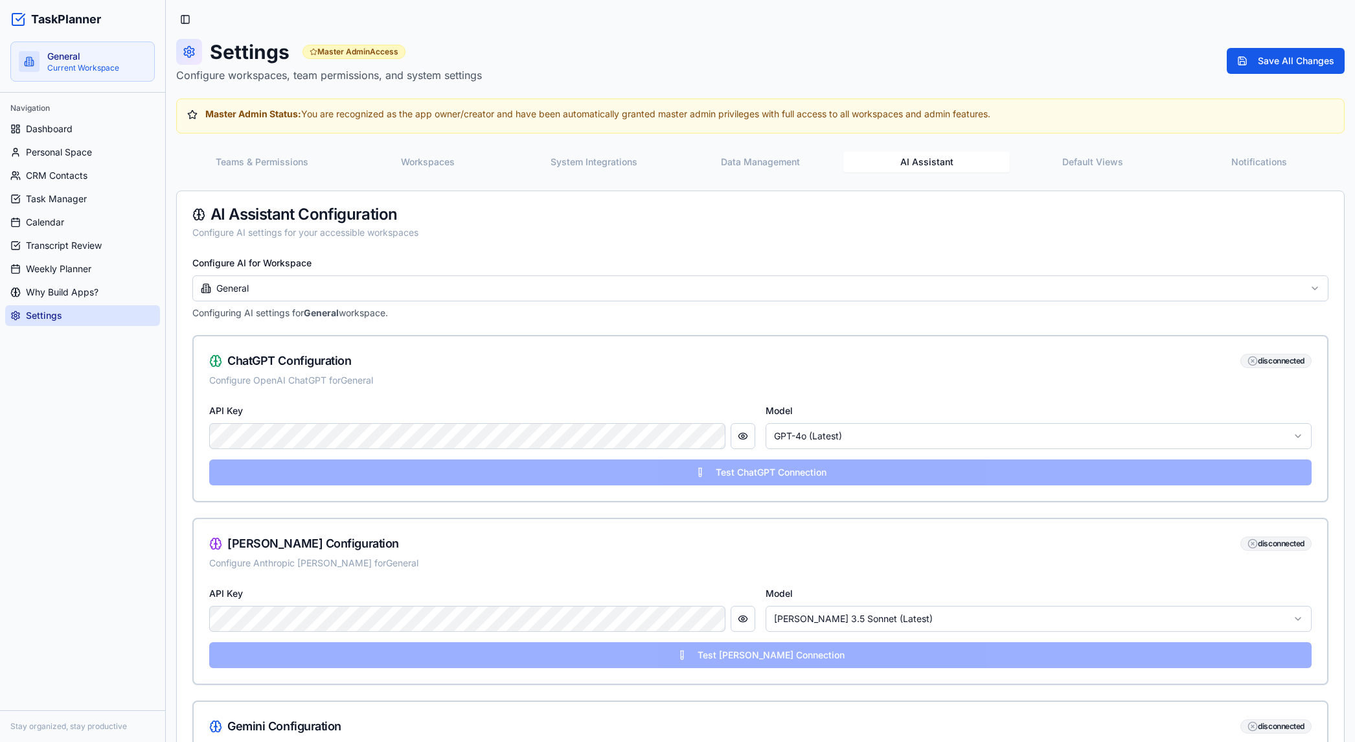
click at [957, 164] on button "AI Assistant" at bounding box center [927, 162] width 167 height 21
click at [335, 282] on html "TaskPlanner General Current Workspace Navigation Dashboard Personal Space CRM C…" at bounding box center [677, 692] width 1355 height 1384
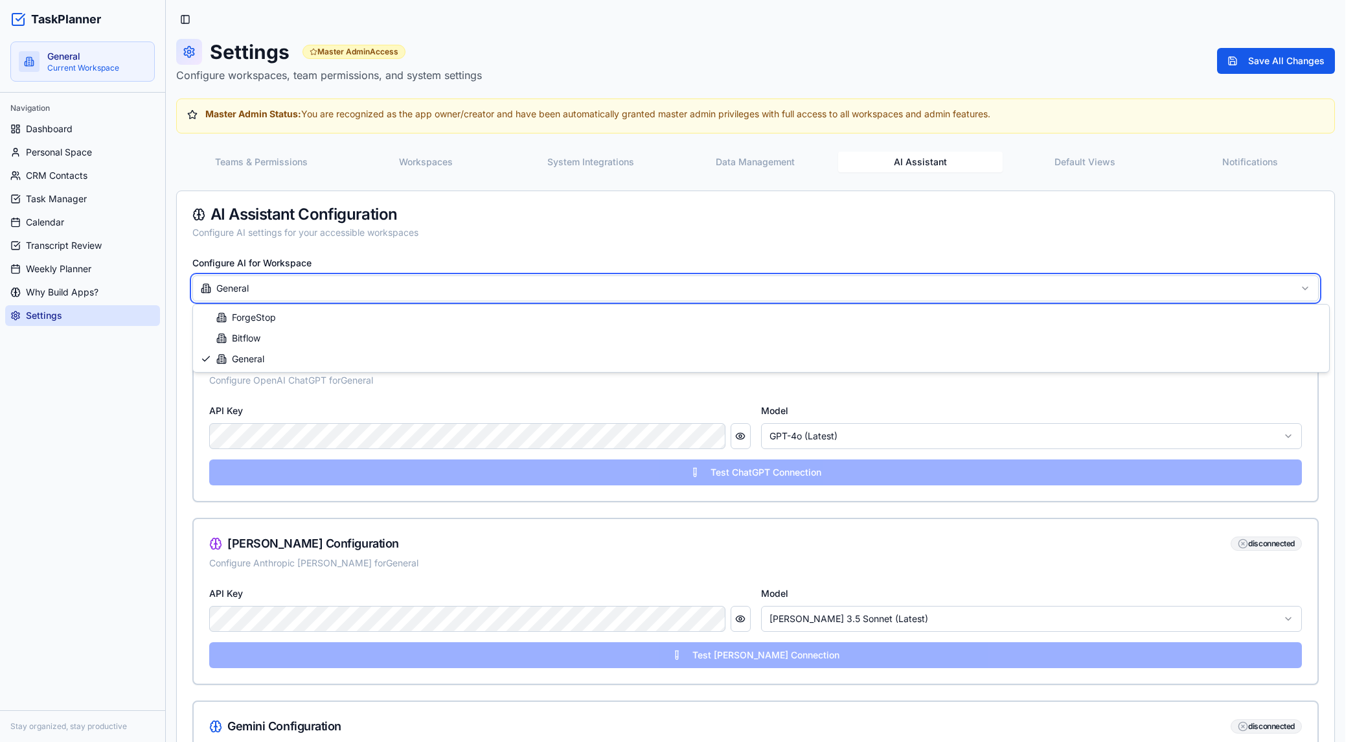
click at [522, 233] on html "TaskPlanner General Current Workspace Navigation Dashboard Personal Space CRM C…" at bounding box center [677, 692] width 1355 height 1384
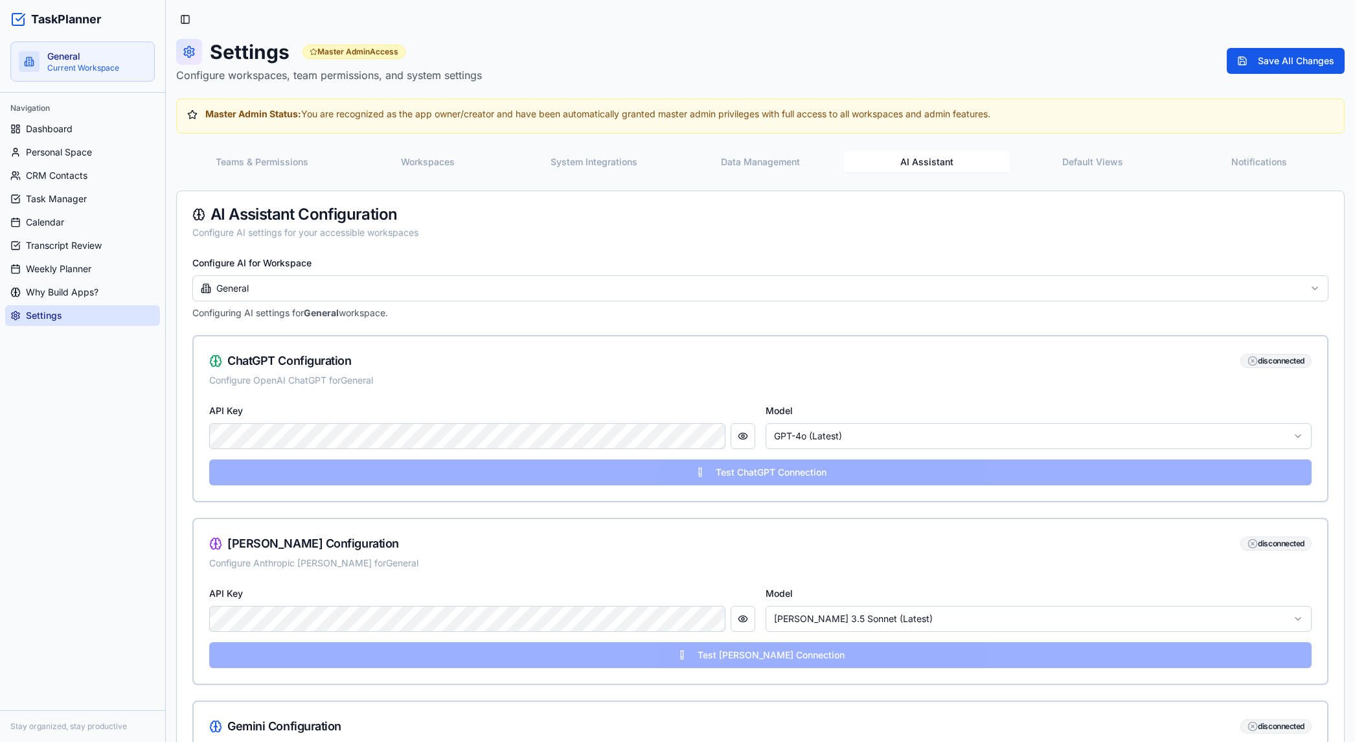
click at [594, 160] on button "System Integrations" at bounding box center [594, 162] width 167 height 21
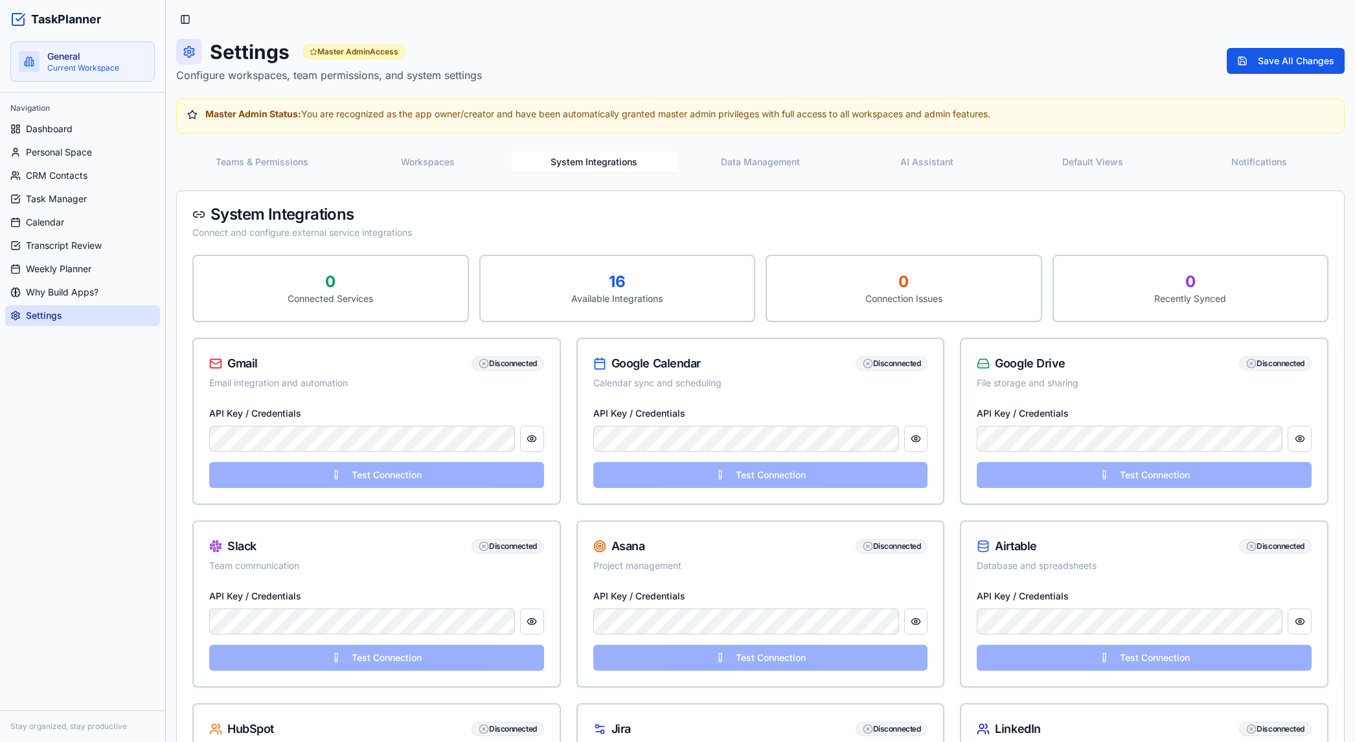
click at [575, 157] on button "System Integrations" at bounding box center [594, 162] width 167 height 21
click at [752, 167] on button "Data Management" at bounding box center [761, 162] width 167 height 21
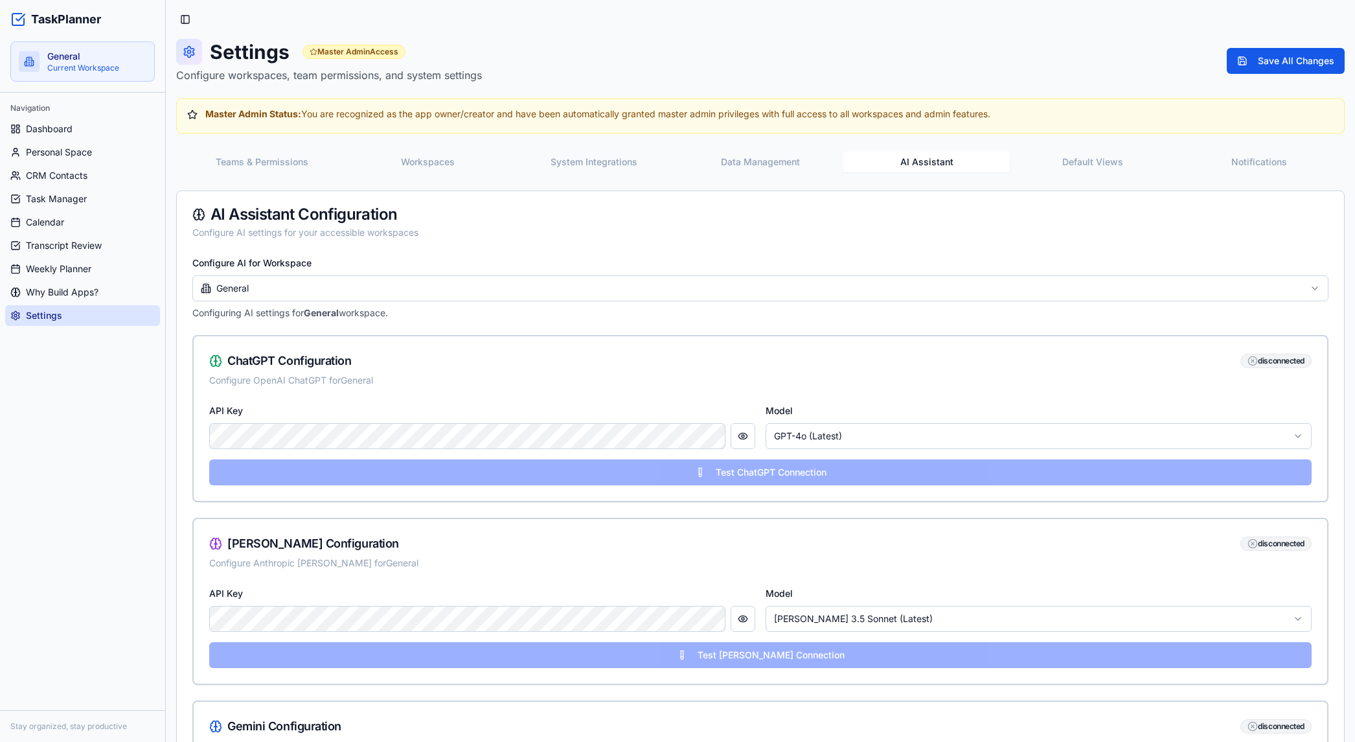
click at [939, 154] on button "AI Assistant" at bounding box center [927, 162] width 167 height 21
click at [257, 290] on html "TaskPlanner General Current Workspace Navigation Dashboard Personal Space CRM C…" at bounding box center [677, 692] width 1355 height 1384
click at [1085, 164] on button "Default Views" at bounding box center [1093, 162] width 167 height 21
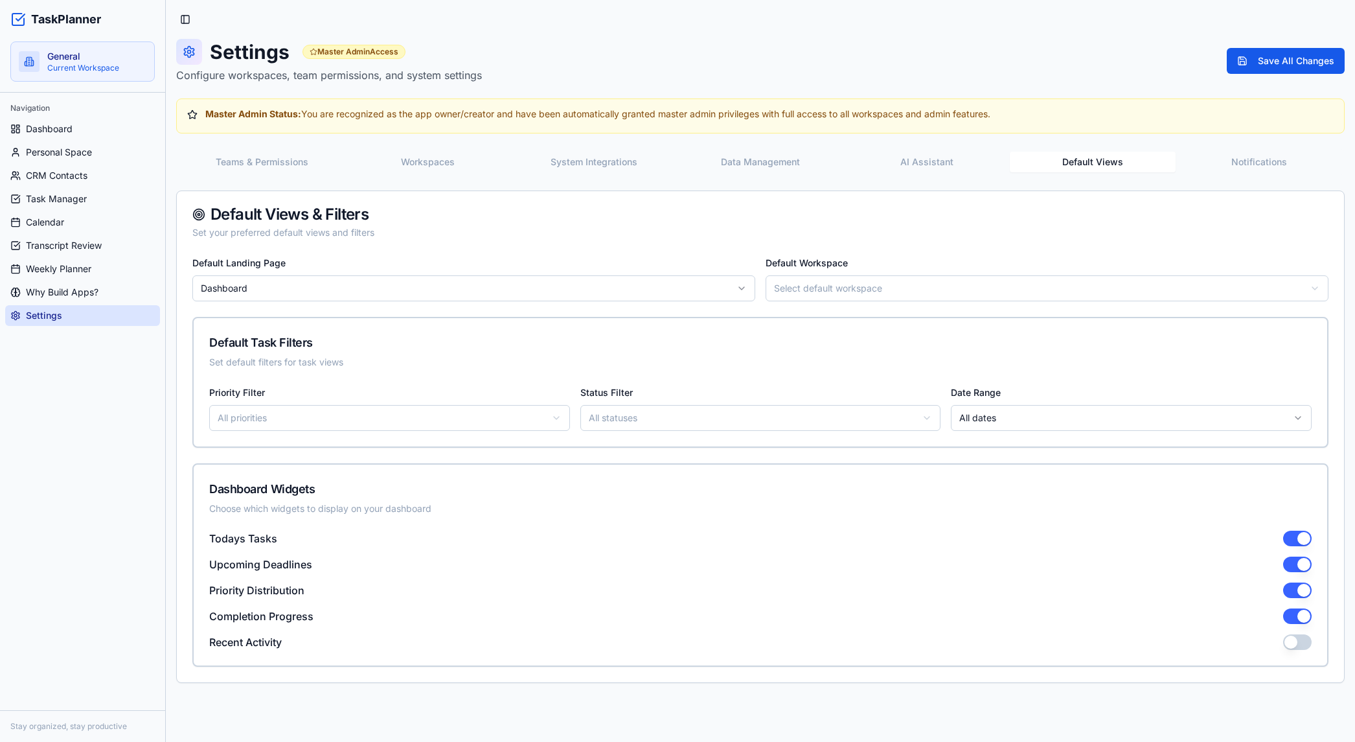
click at [1263, 170] on button "Notifications" at bounding box center [1259, 162] width 167 height 21
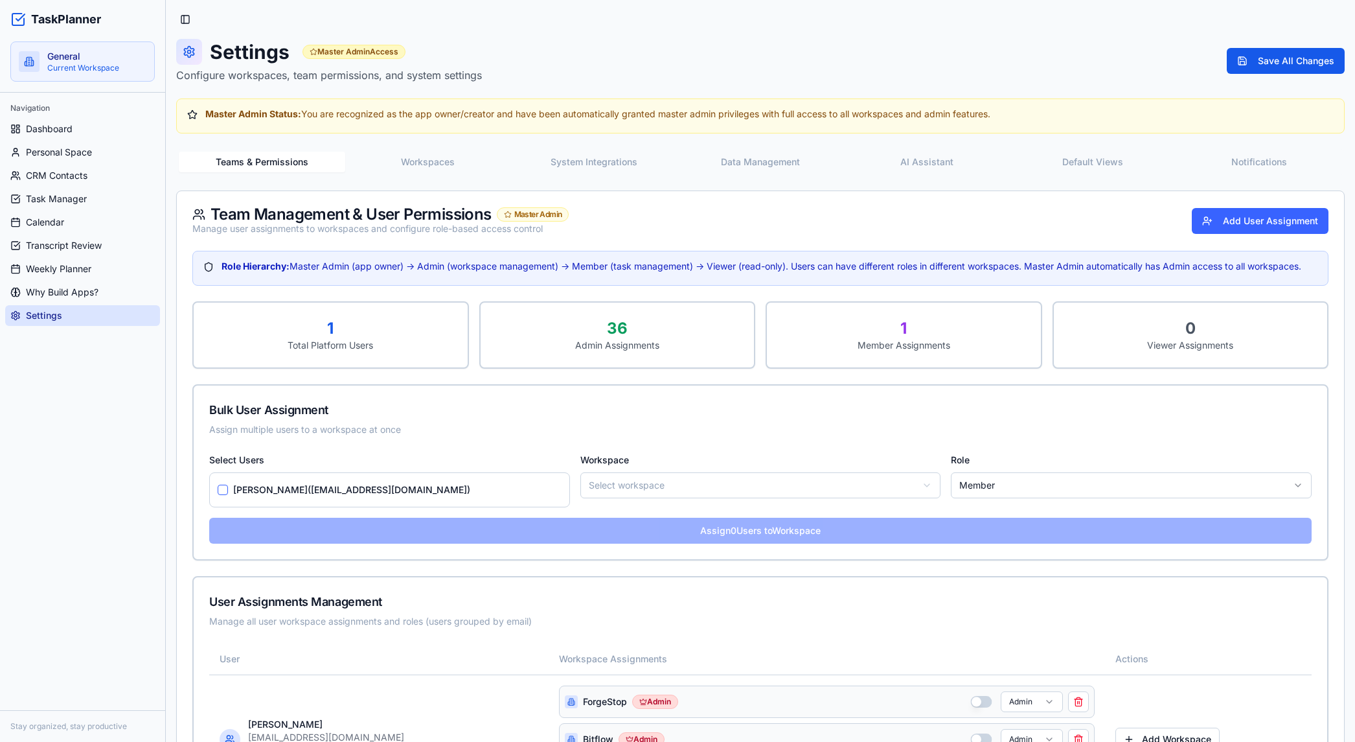
click at [282, 170] on button "Teams & Permissions" at bounding box center [262, 162] width 167 height 21
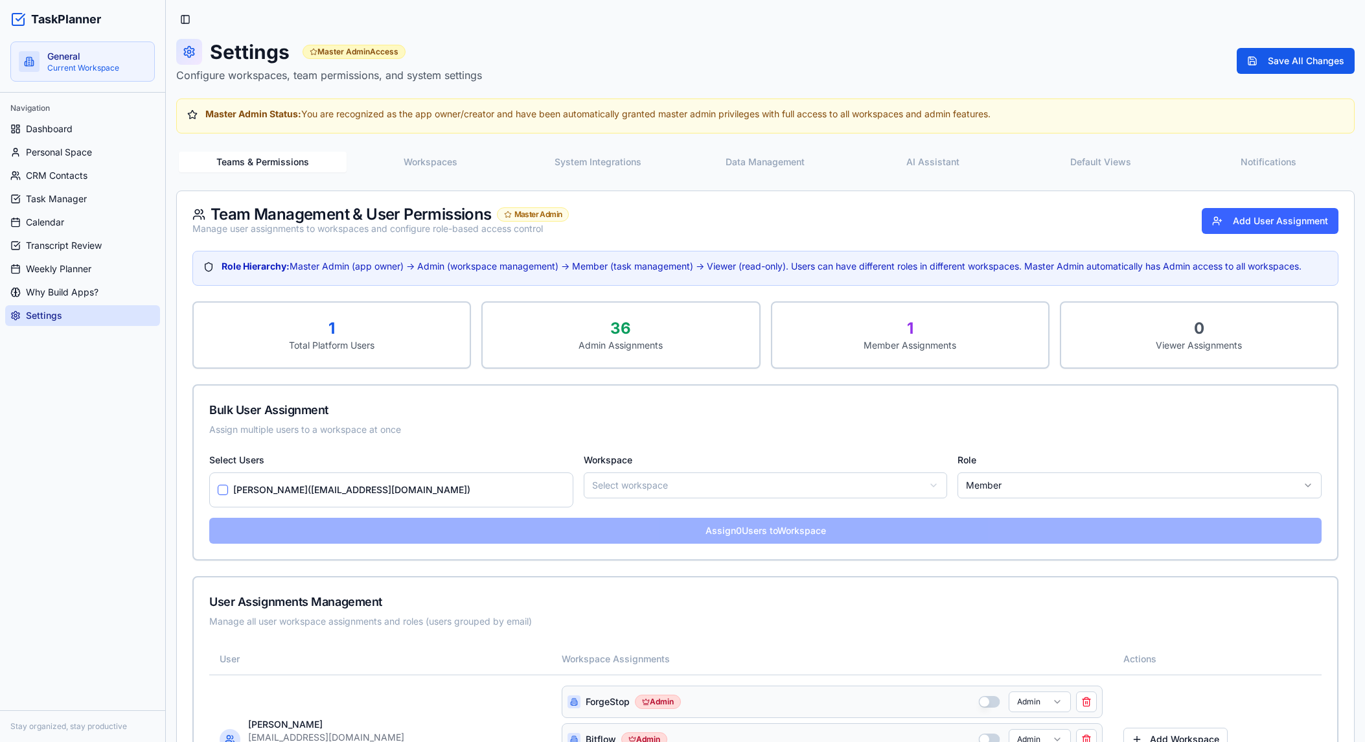
click at [423, 166] on button "Workspaces" at bounding box center [431, 162] width 168 height 21
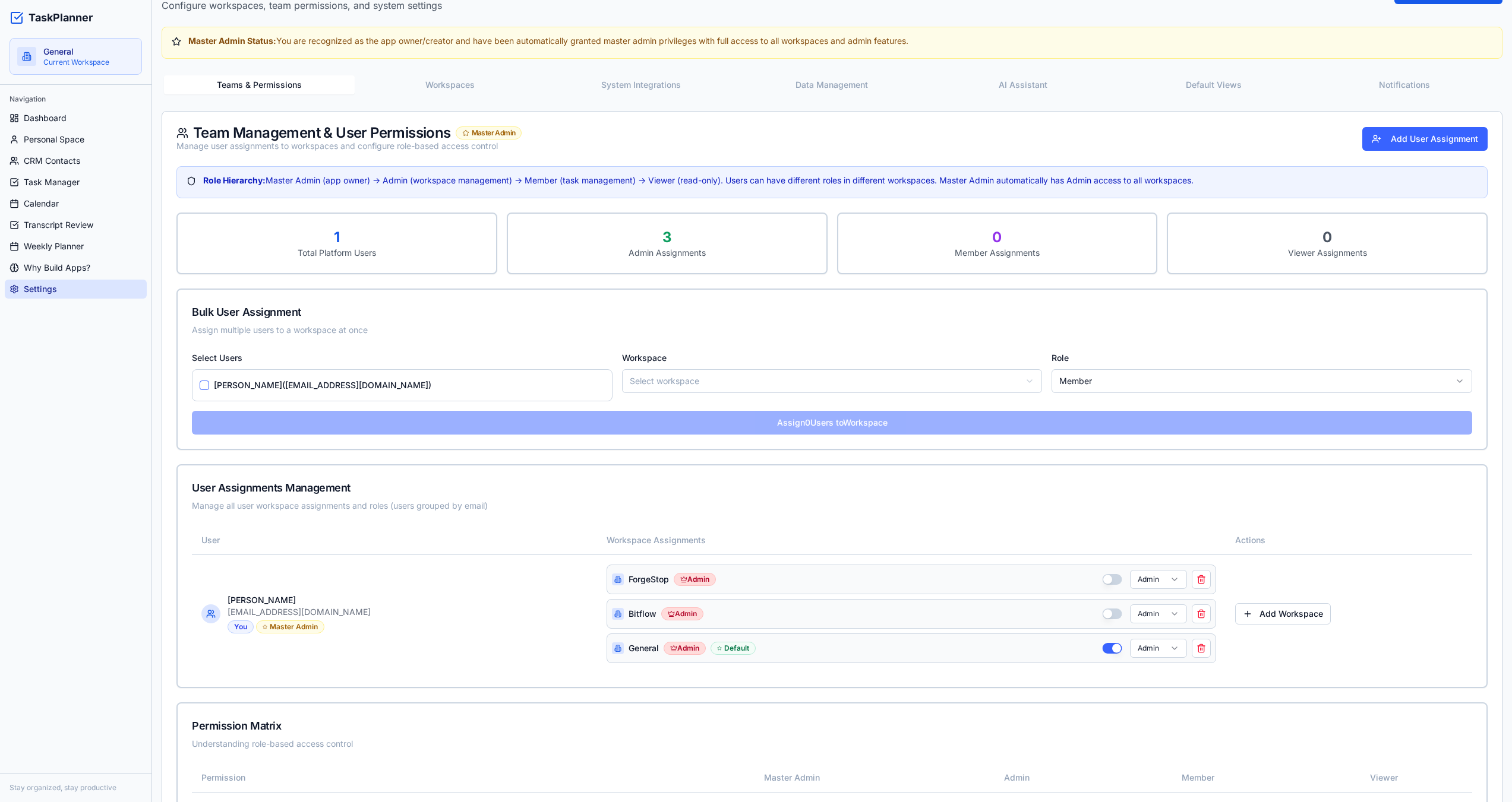
scroll to position [60, 0]
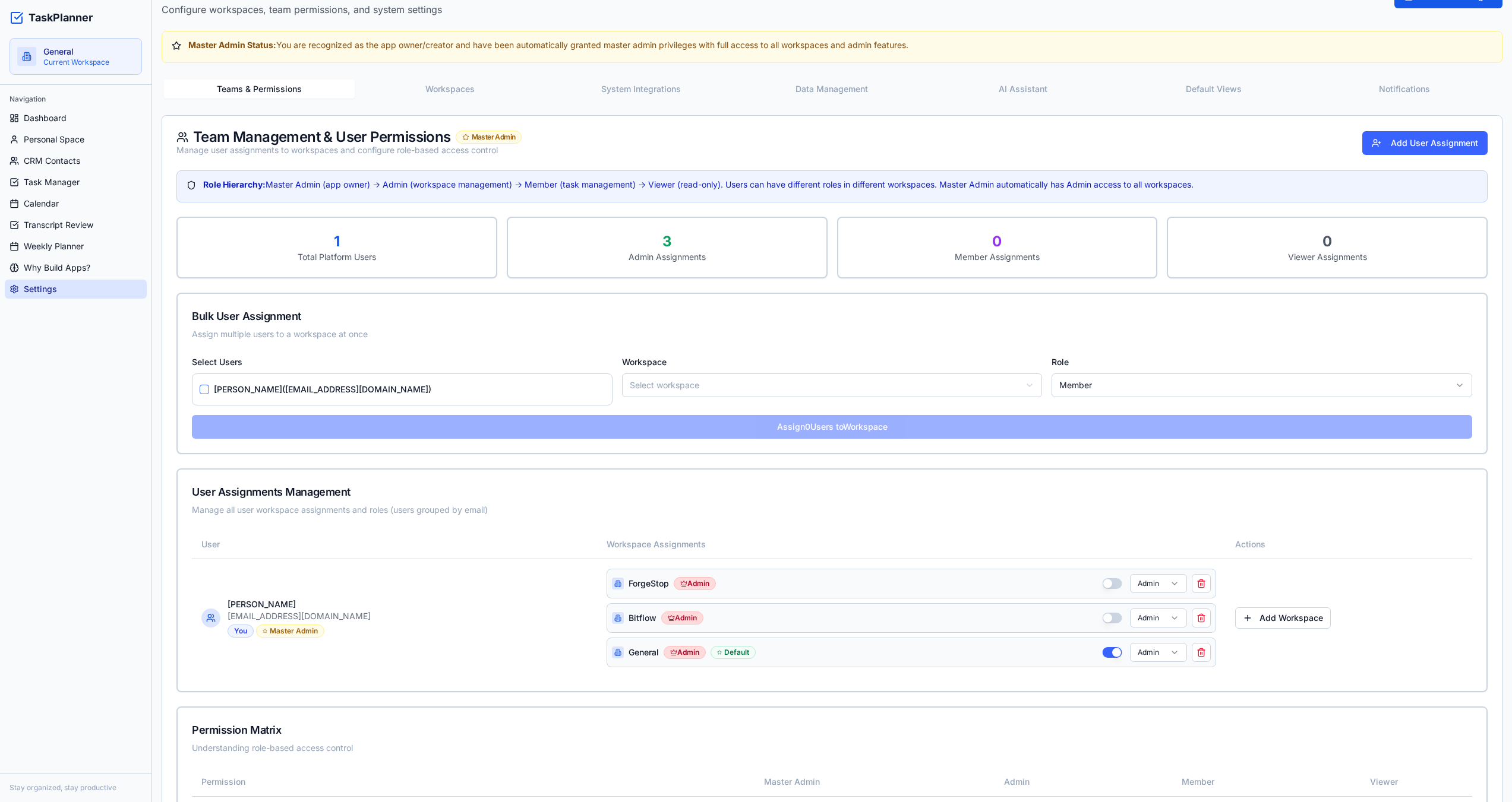
click at [620, 93] on button "System Integrations" at bounding box center [641, 89] width 191 height 19
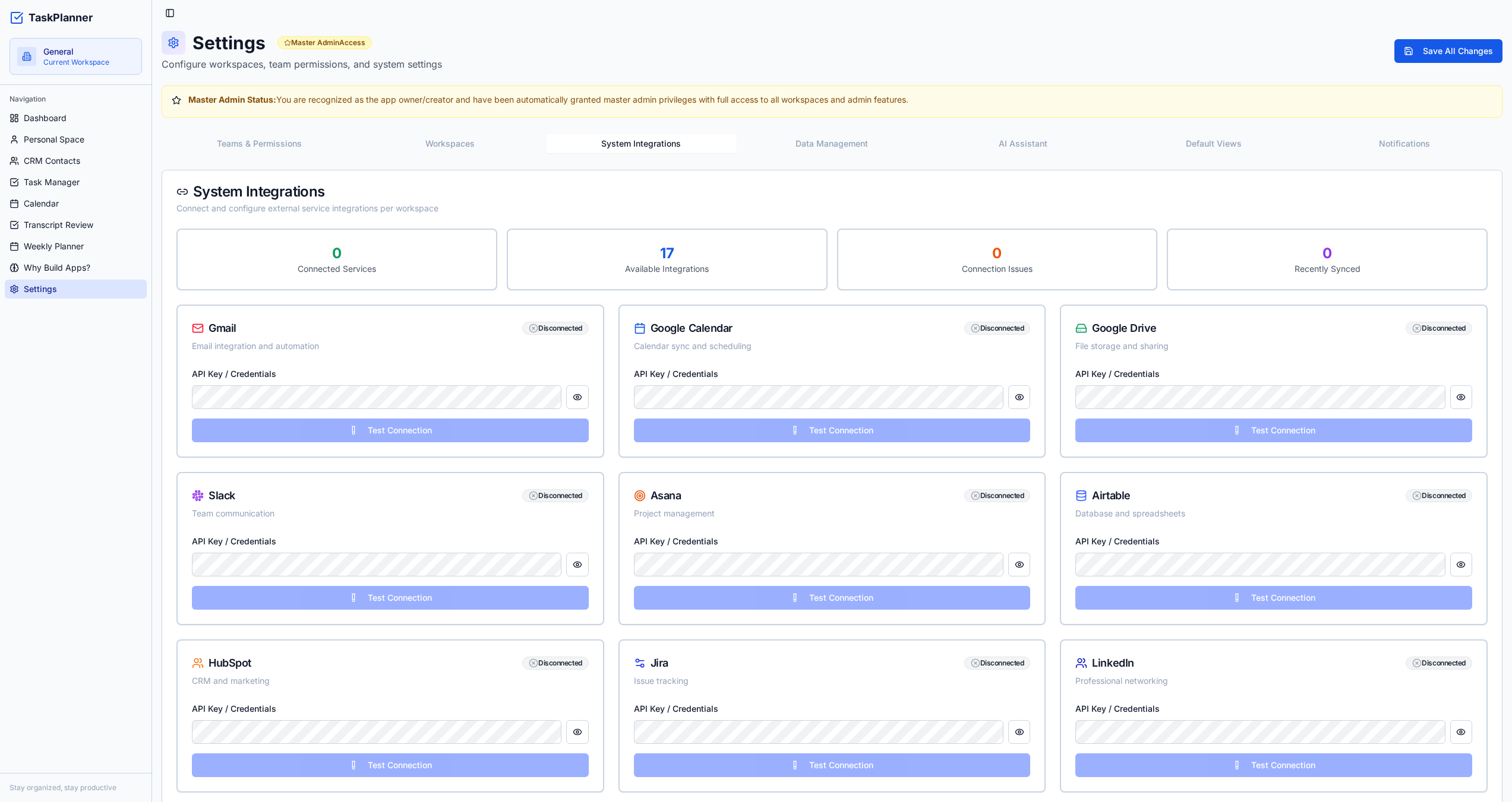
scroll to position [0, 0]
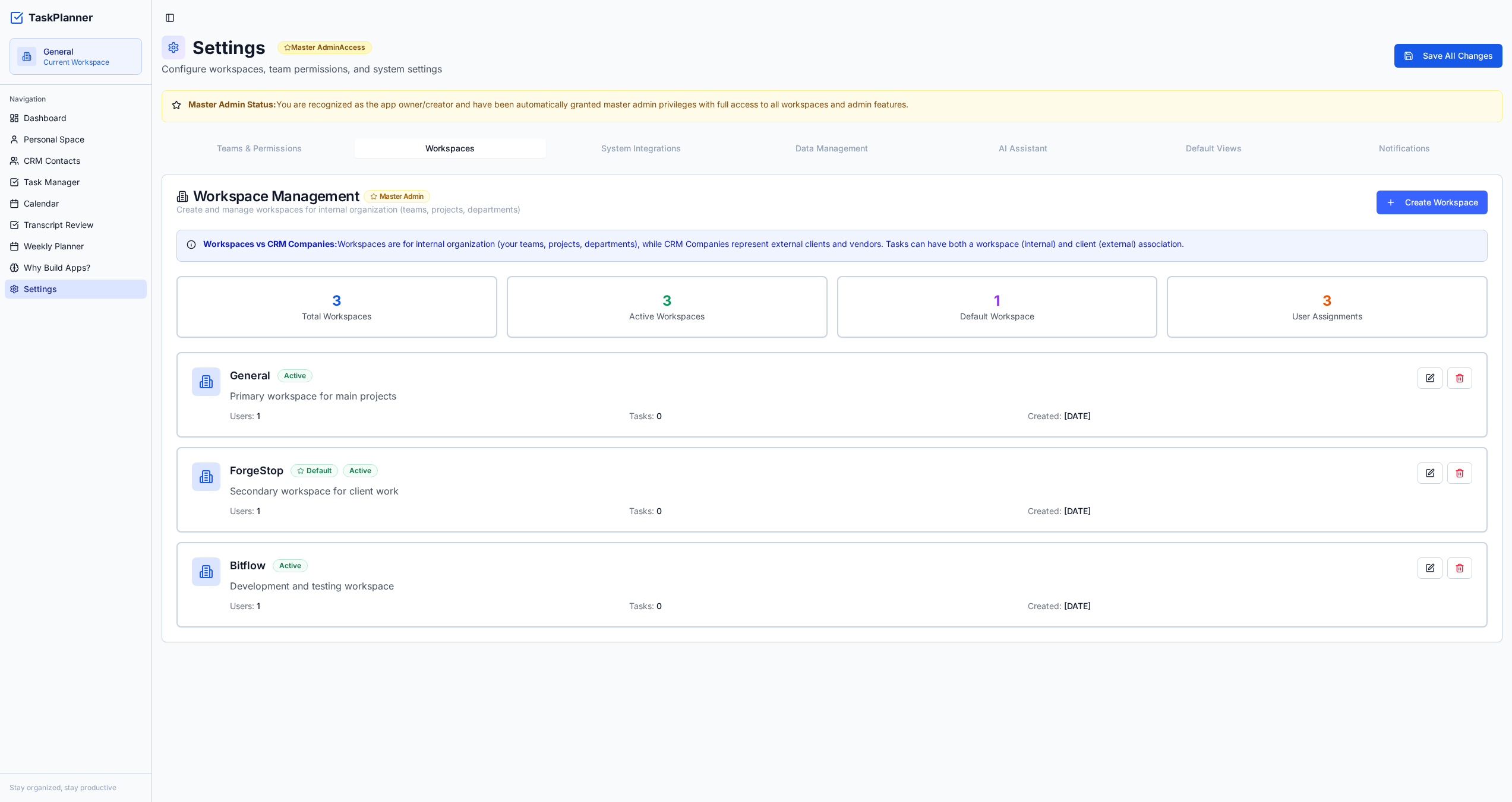
click at [455, 157] on button "Workspaces" at bounding box center [450, 148] width 191 height 19
click at [637, 149] on button "System Integrations" at bounding box center [641, 148] width 191 height 19
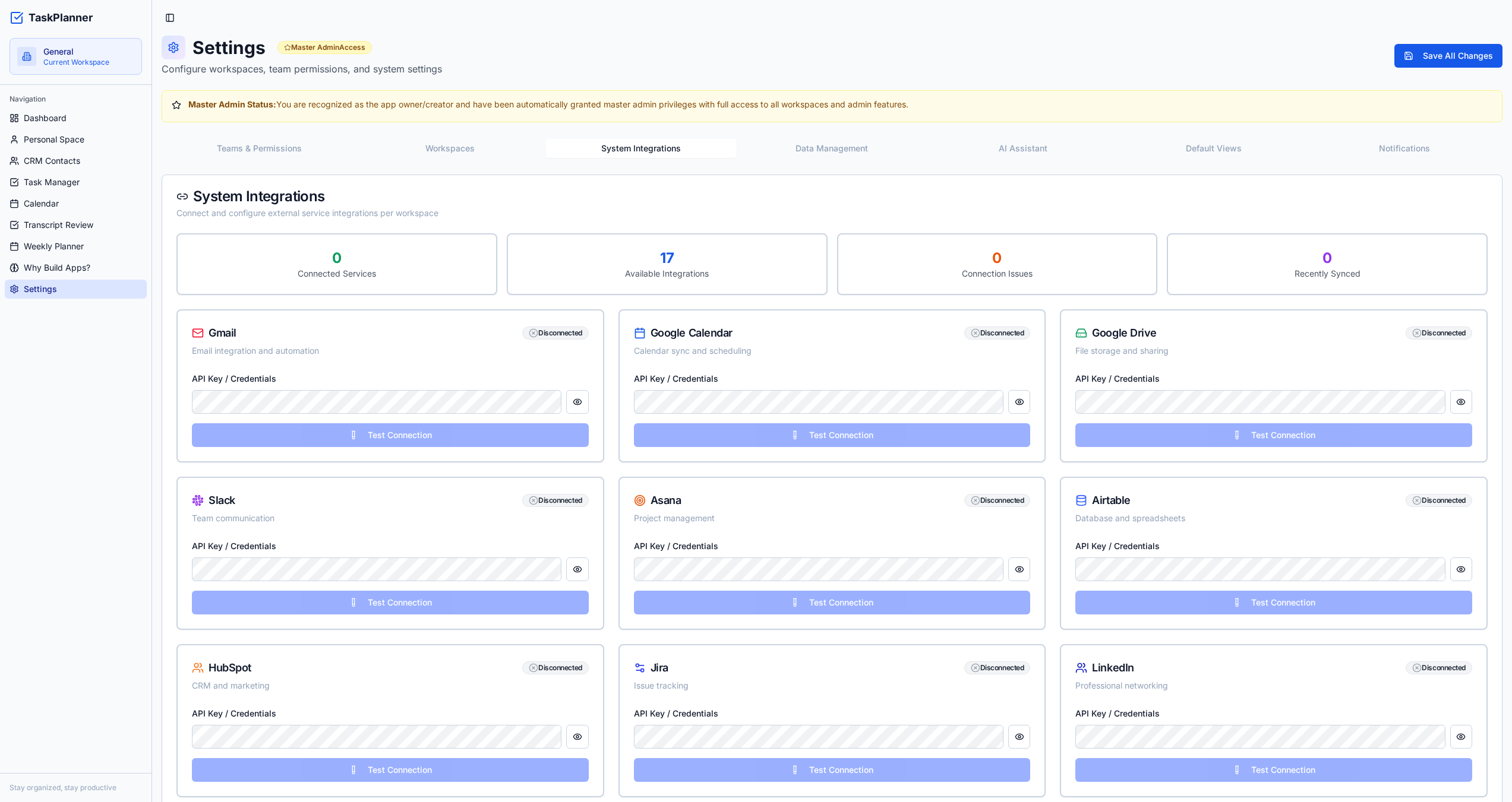
click at [280, 190] on div "System Integrations" at bounding box center [832, 197] width 1311 height 15
copy div "Integrations"
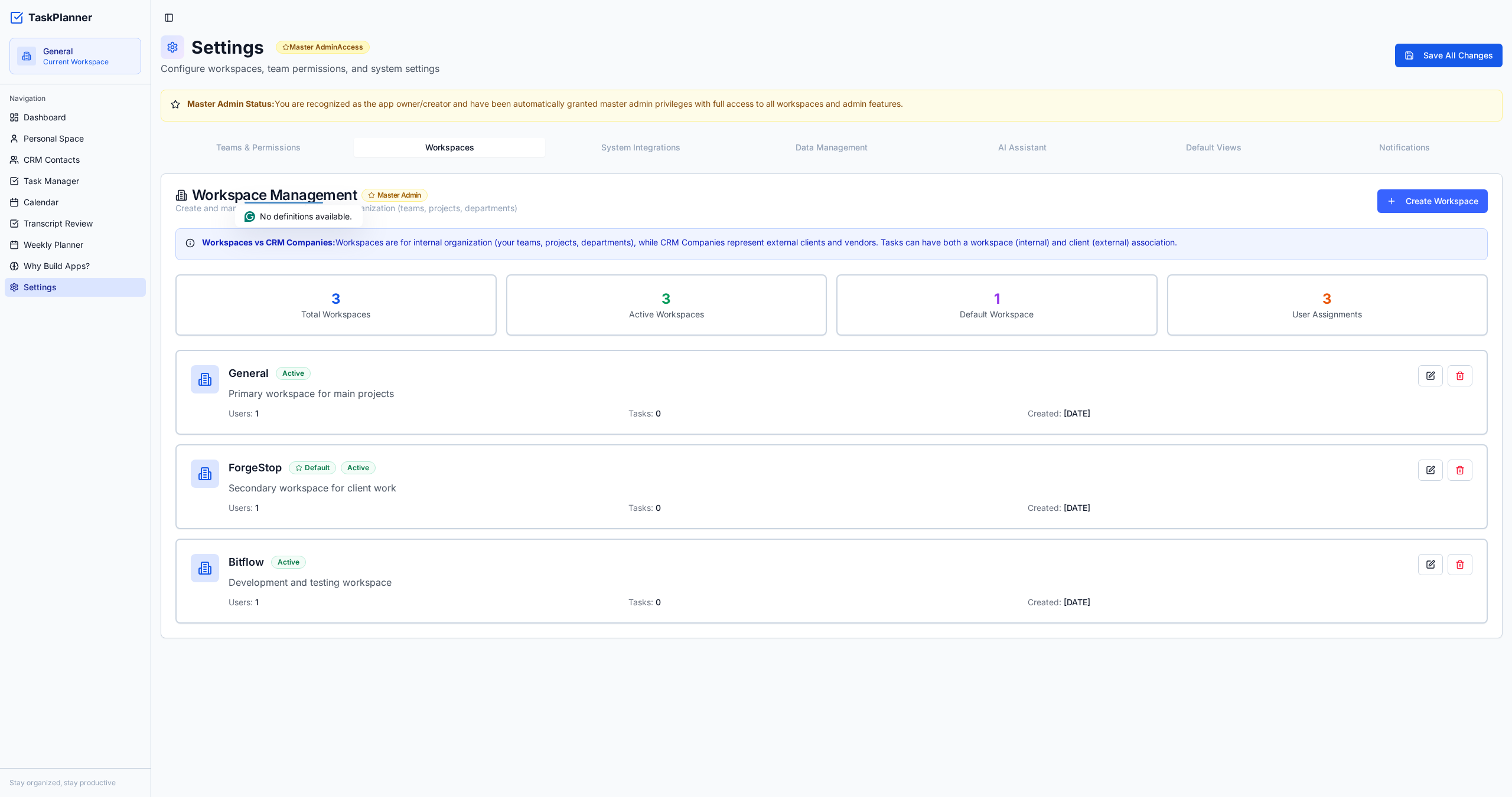
click at [447, 149] on button "Workspaces" at bounding box center [448, 148] width 190 height 19
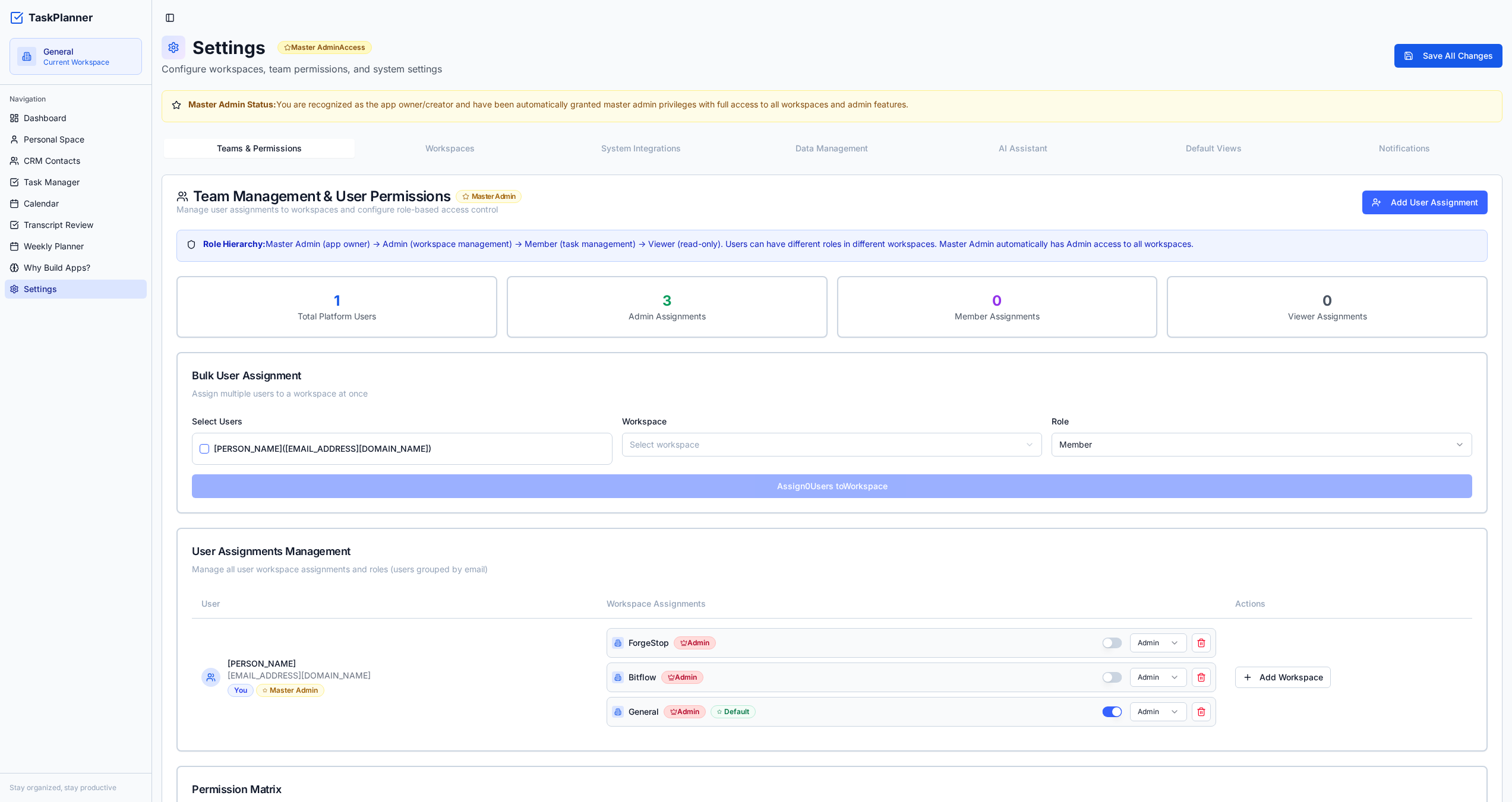
click at [285, 154] on button "Teams & Permissions" at bounding box center [259, 148] width 191 height 19
click at [435, 149] on button "Workspaces" at bounding box center [451, 148] width 192 height 19
click at [266, 154] on button "Teams & Permissions" at bounding box center [259, 148] width 191 height 19
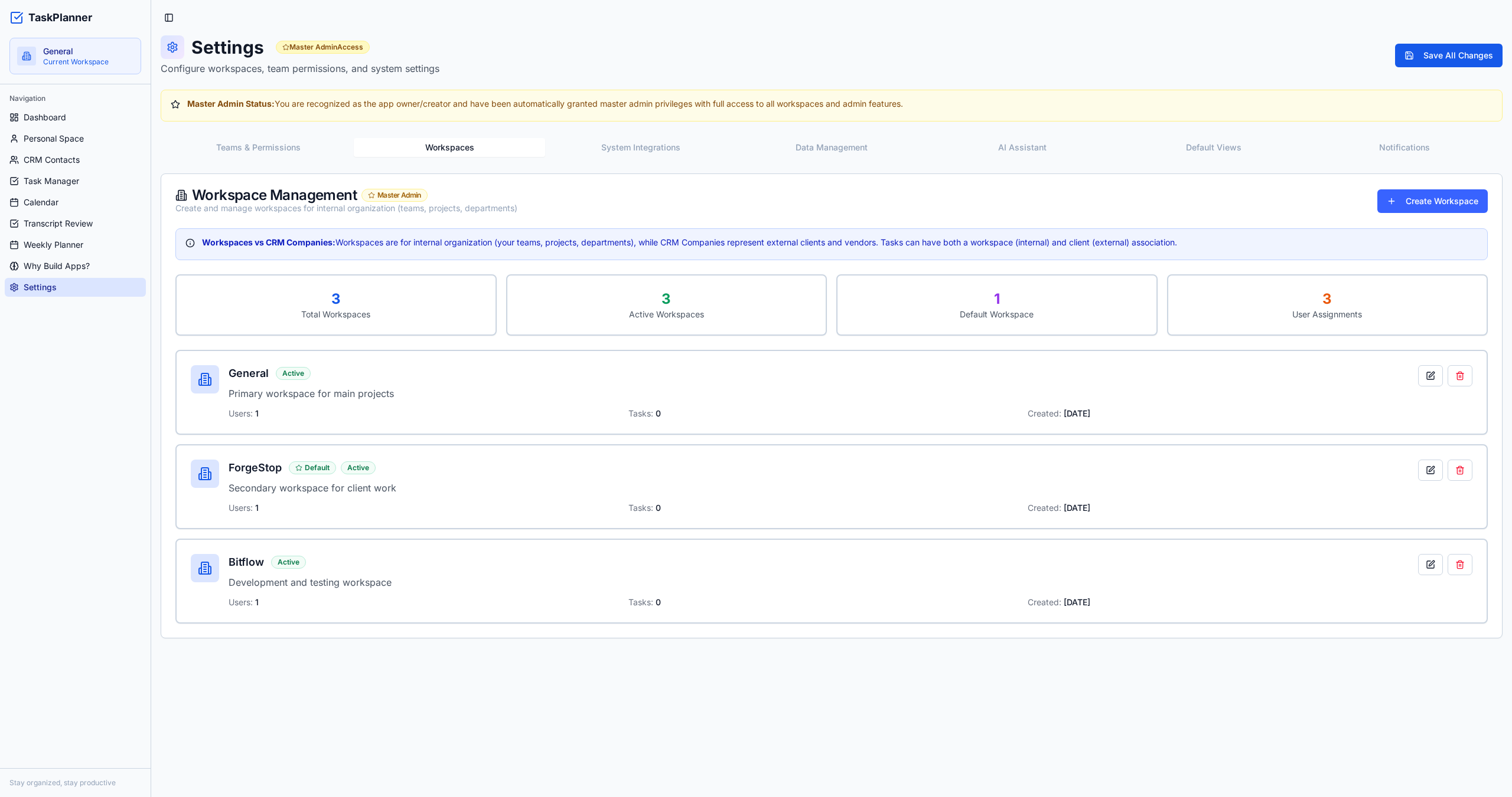
click at [396, 149] on button "Workspaces" at bounding box center [448, 148] width 190 height 19
click at [303, 151] on button "Teams & Permissions" at bounding box center [258, 148] width 190 height 19
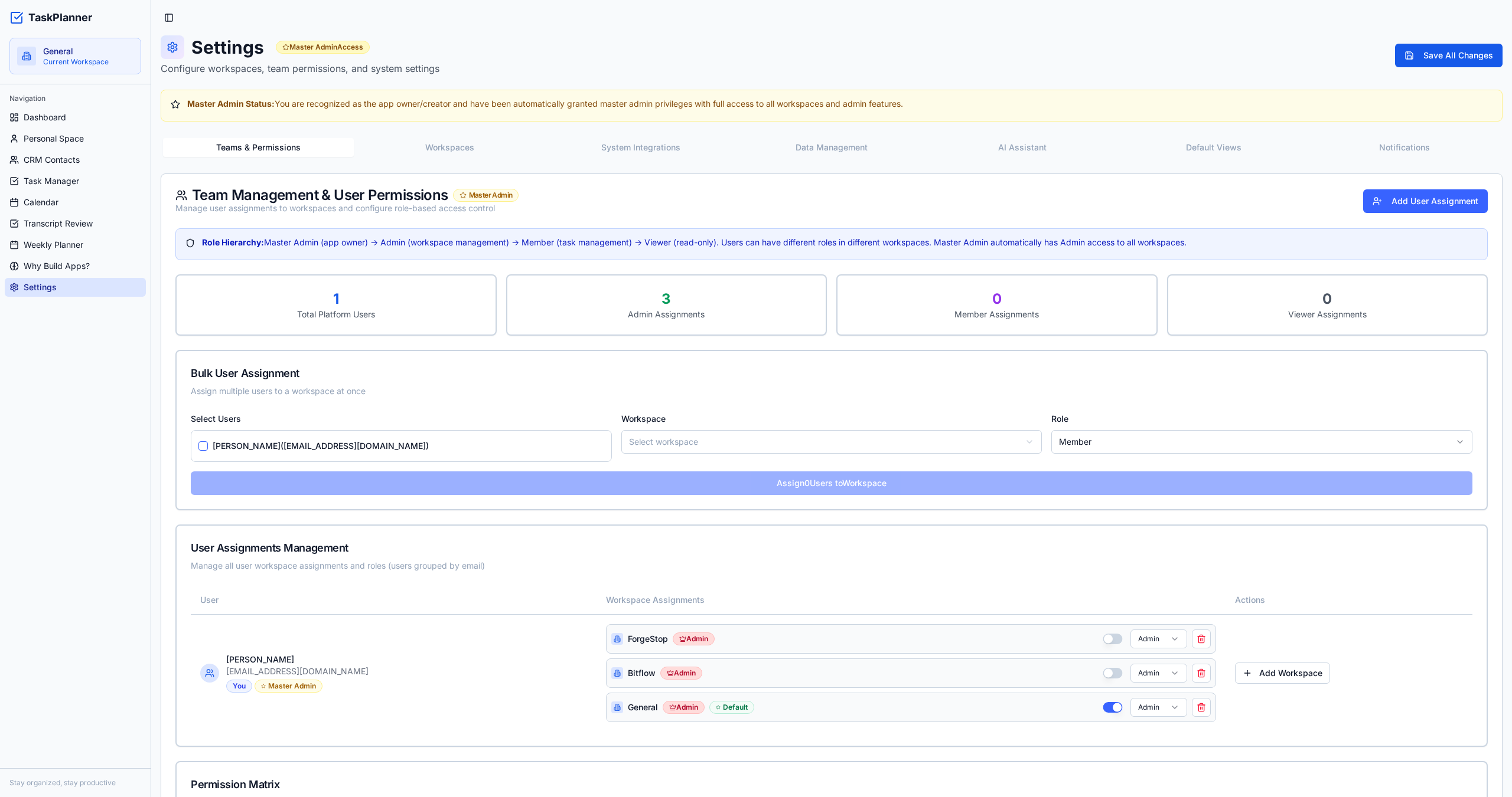
click at [390, 142] on button "Workspaces" at bounding box center [448, 148] width 190 height 19
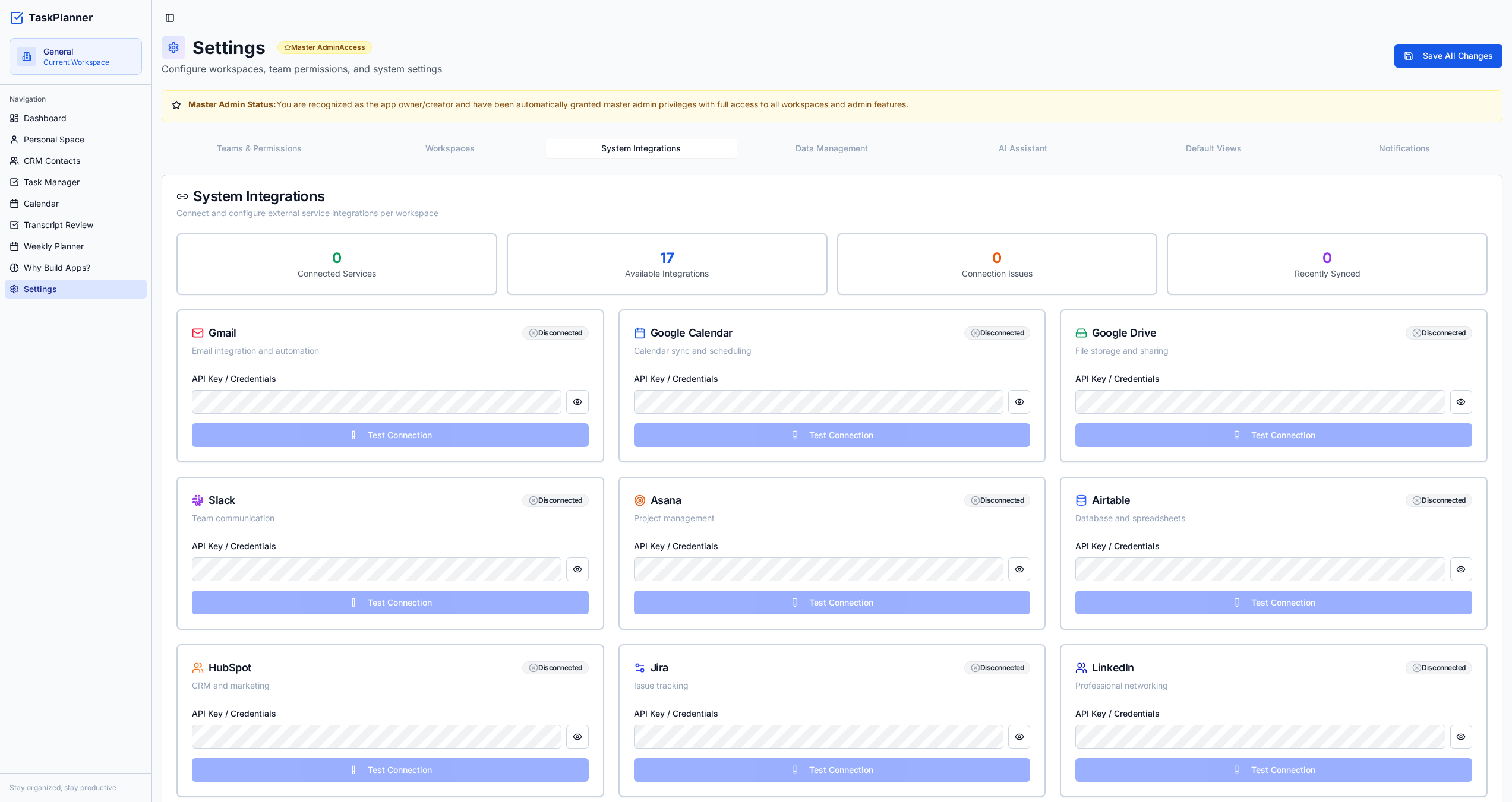
click at [622, 149] on button "System Integrations" at bounding box center [641, 148] width 191 height 19
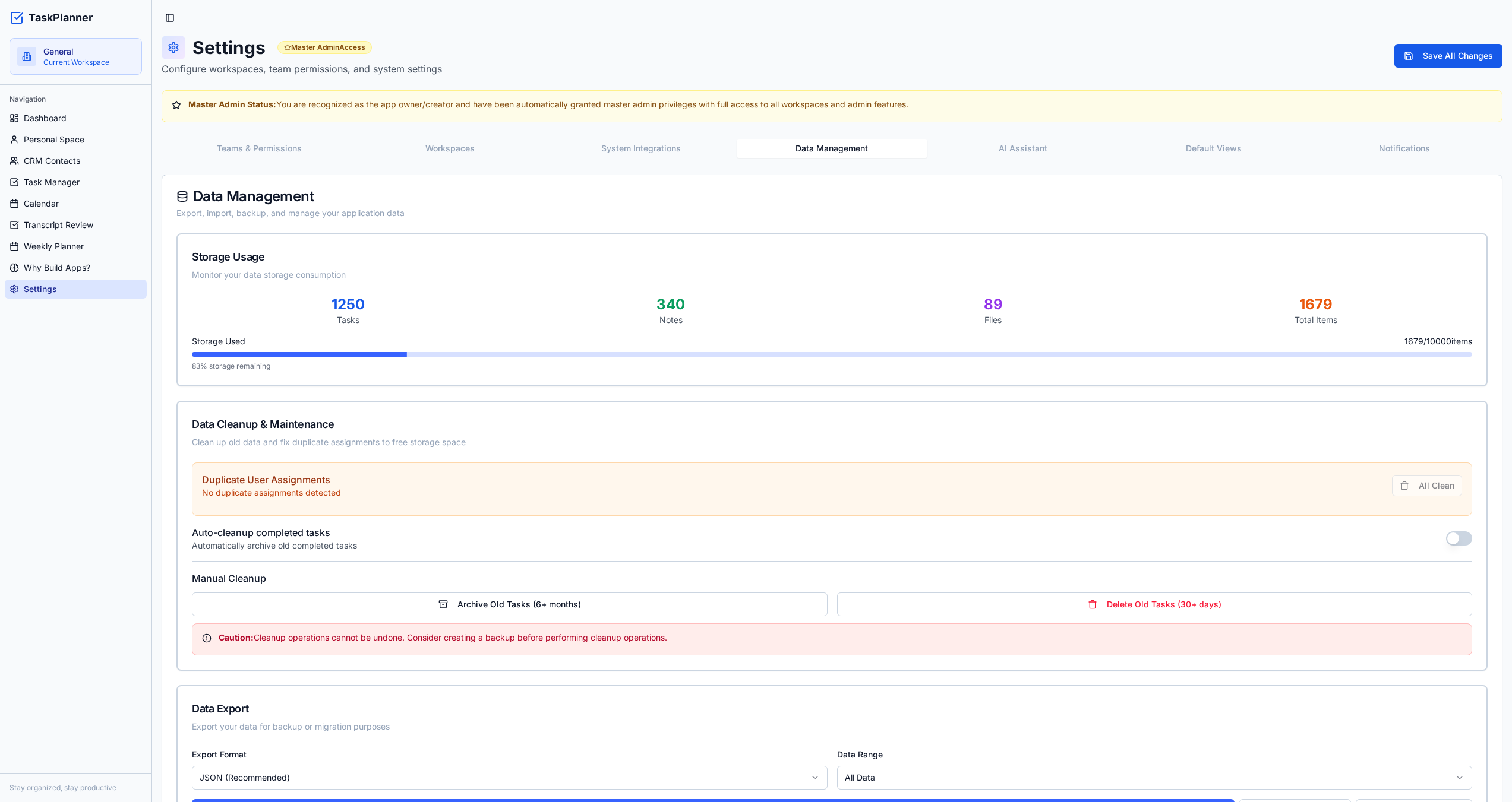
click at [800, 148] on button "Data Management" at bounding box center [832, 148] width 191 height 19
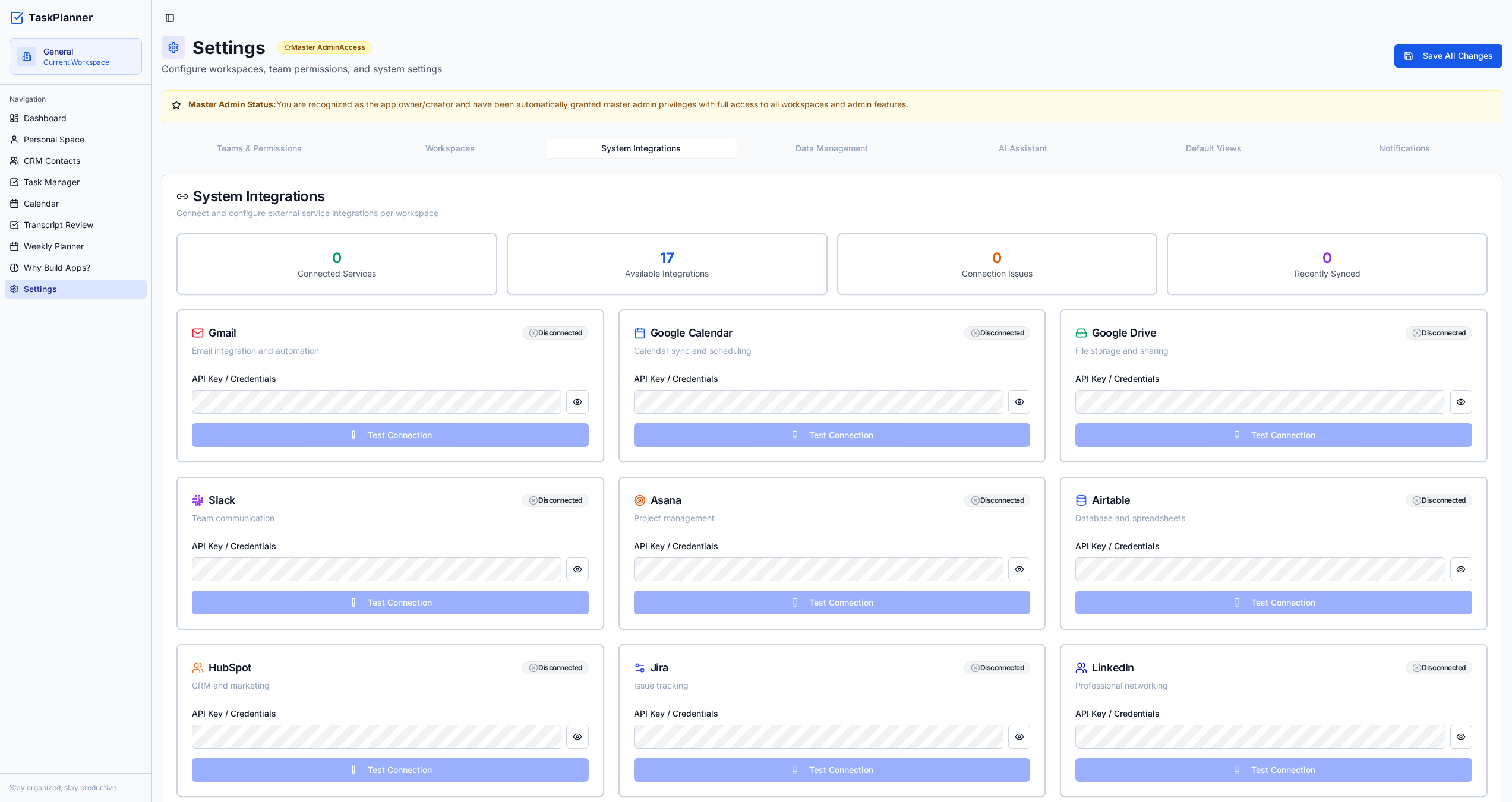
click at [658, 148] on button "System Integrations" at bounding box center [641, 148] width 191 height 19
click at [1028, 154] on button "AI Assistant" at bounding box center [1022, 148] width 191 height 19
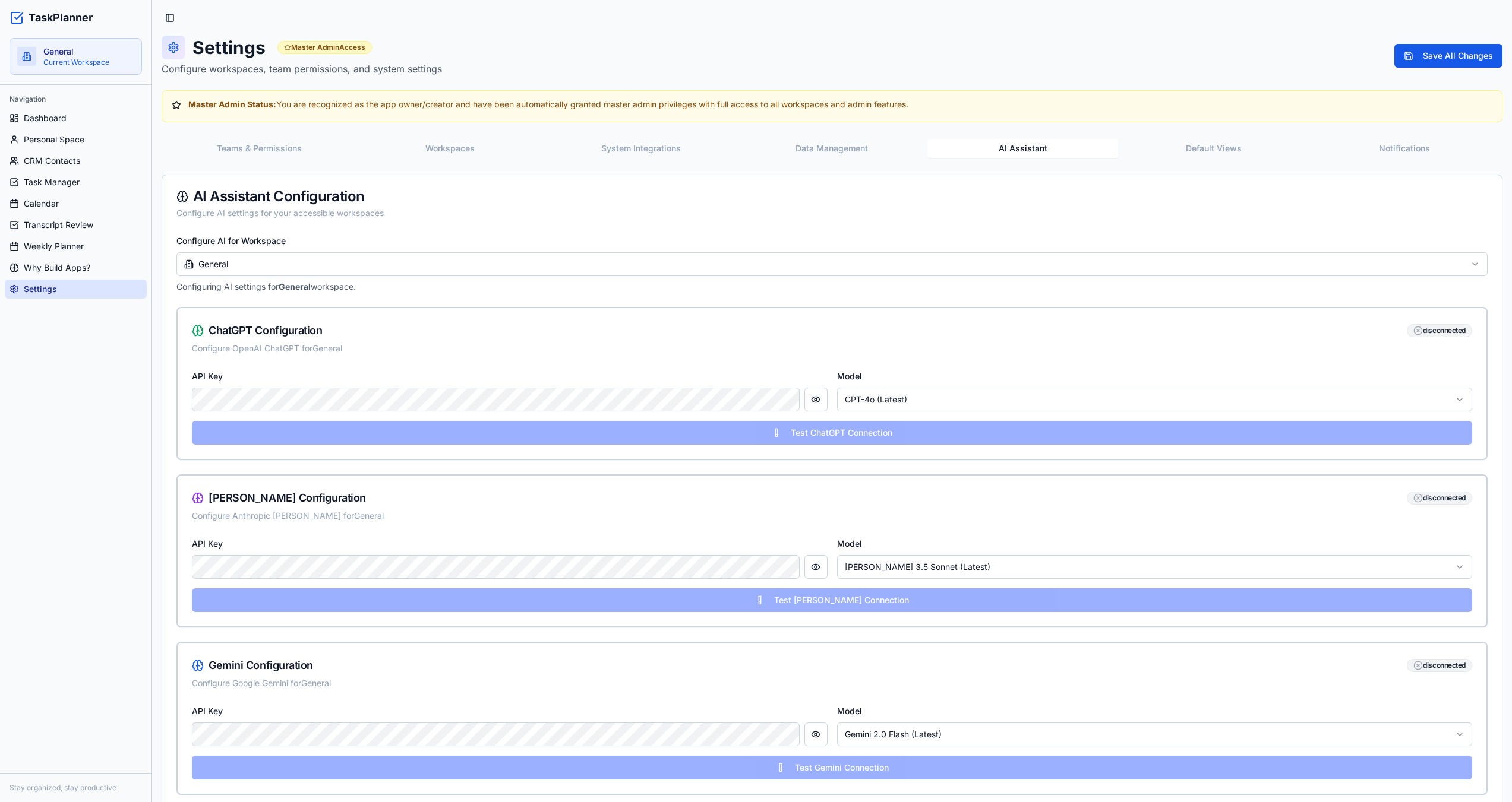
click at [270, 261] on html "TaskPlanner General Current Workspace Navigation Dashboard Personal Space CRM C…" at bounding box center [756, 634] width 1512 height 1269
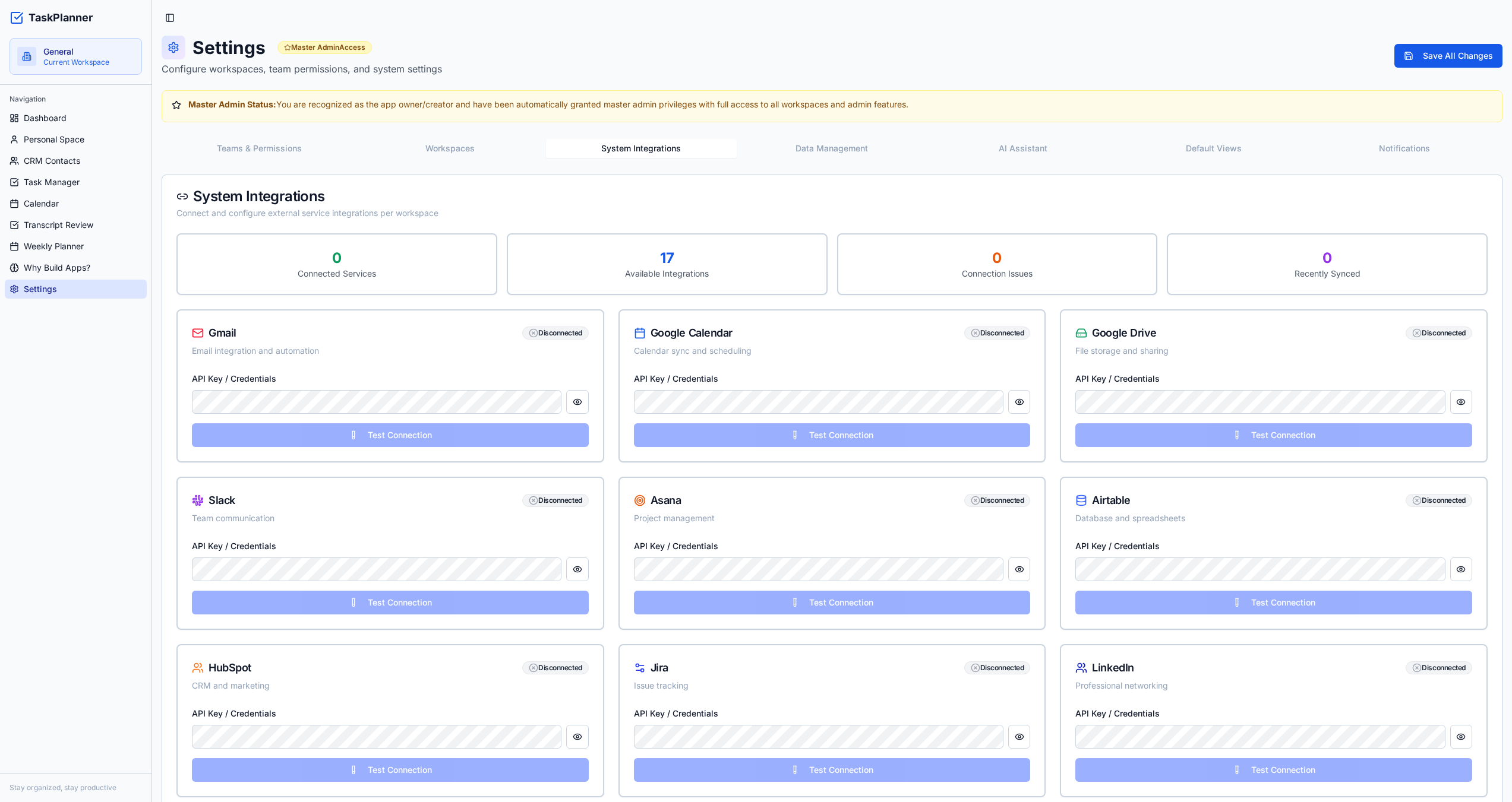
click at [654, 145] on button "System Integrations" at bounding box center [641, 148] width 191 height 19
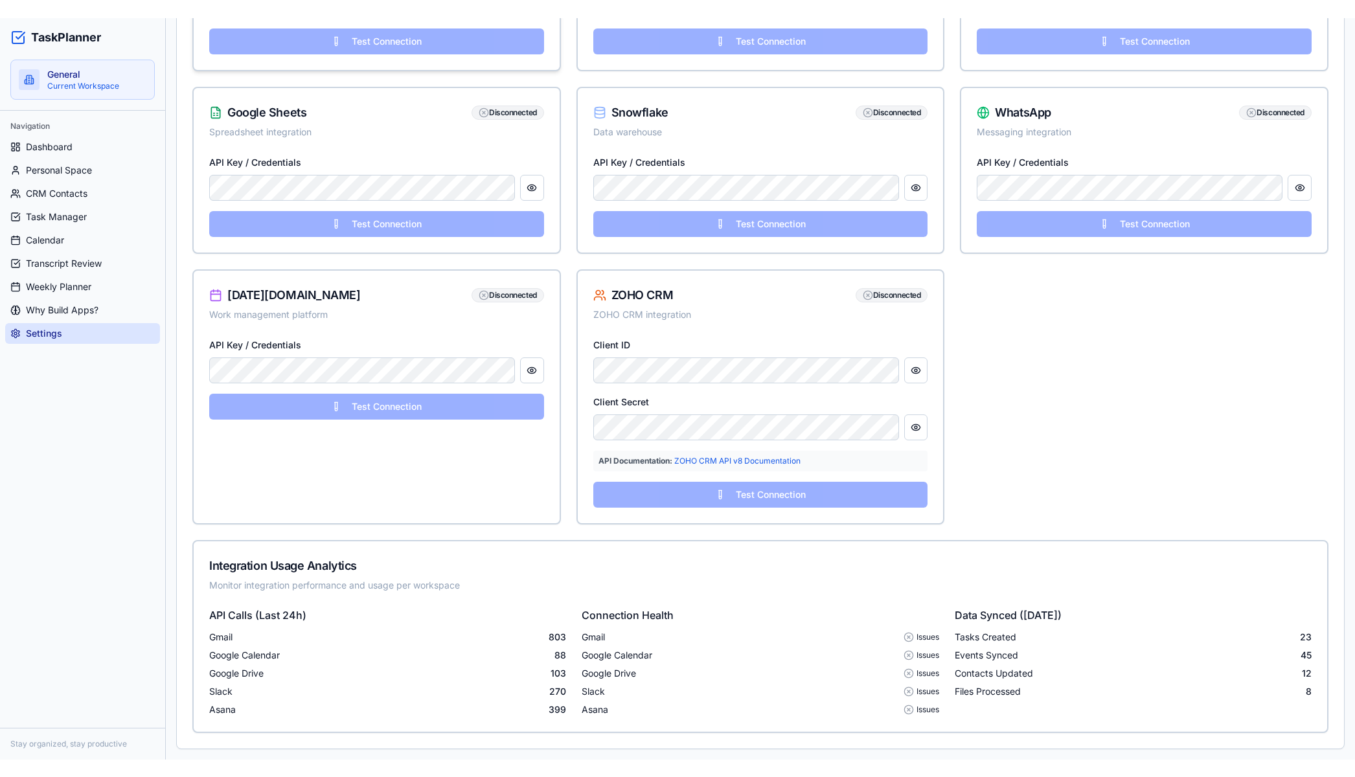
scroll to position [964, 0]
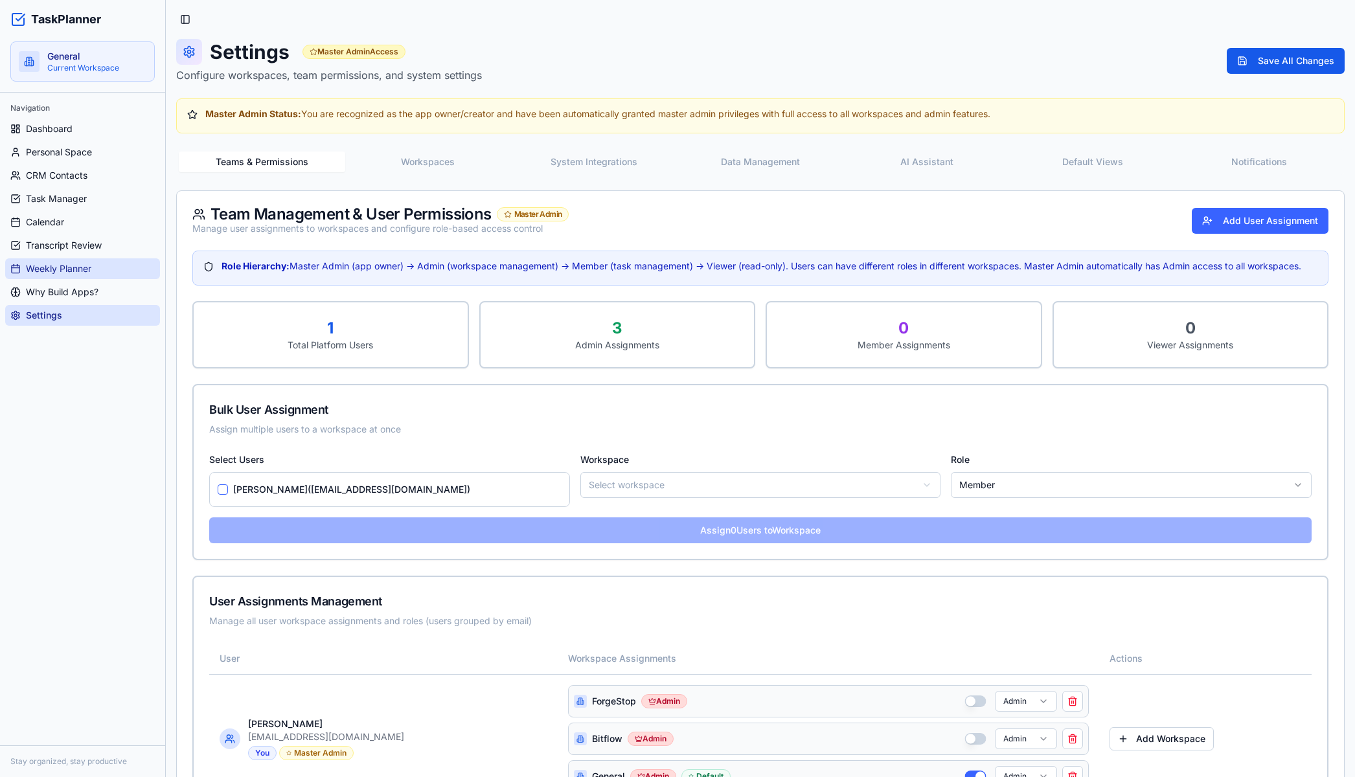
click at [74, 271] on span "Weekly Planner" at bounding box center [58, 268] width 65 height 13
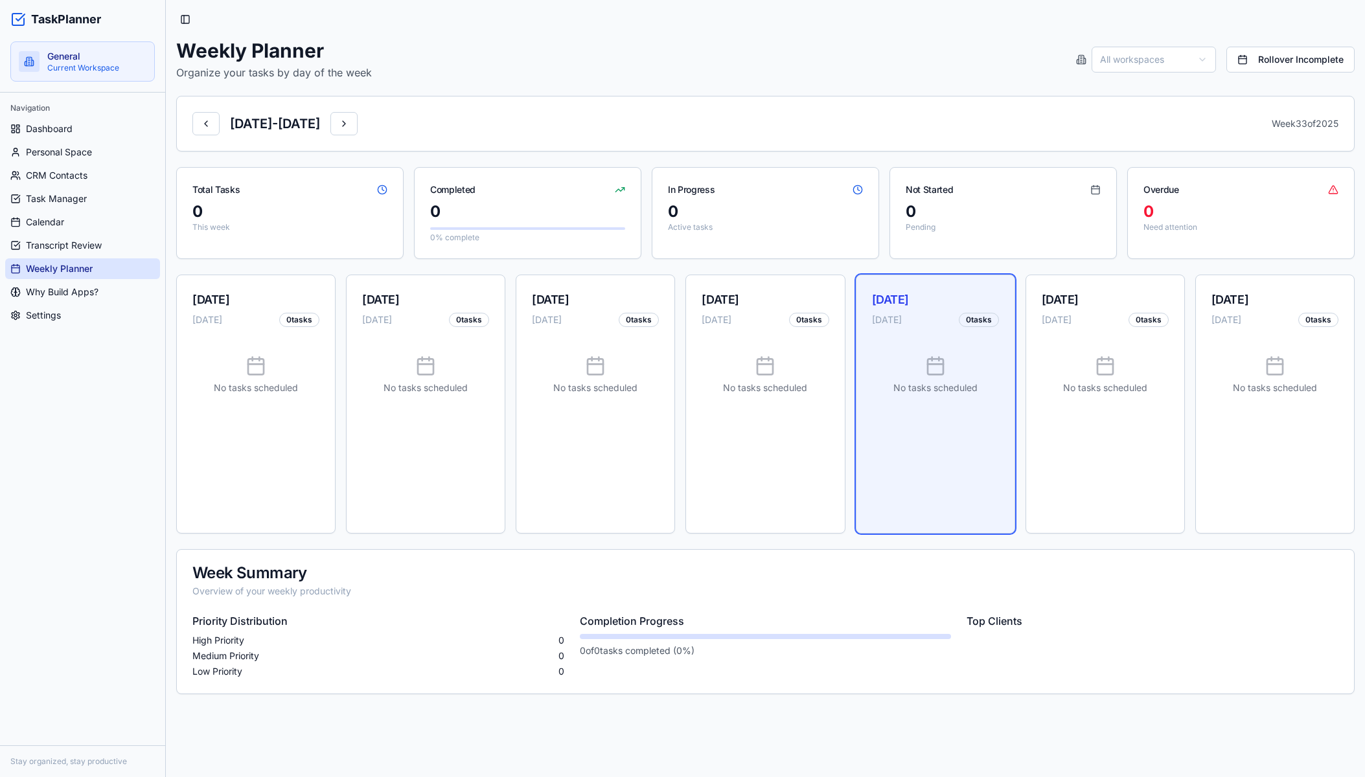
click at [1117, 53] on html "TaskPlanner General Current Workspace Navigation Dashboard Personal Space CRM C…" at bounding box center [682, 388] width 1365 height 777
click at [73, 196] on span "Task Manager" at bounding box center [56, 198] width 61 height 13
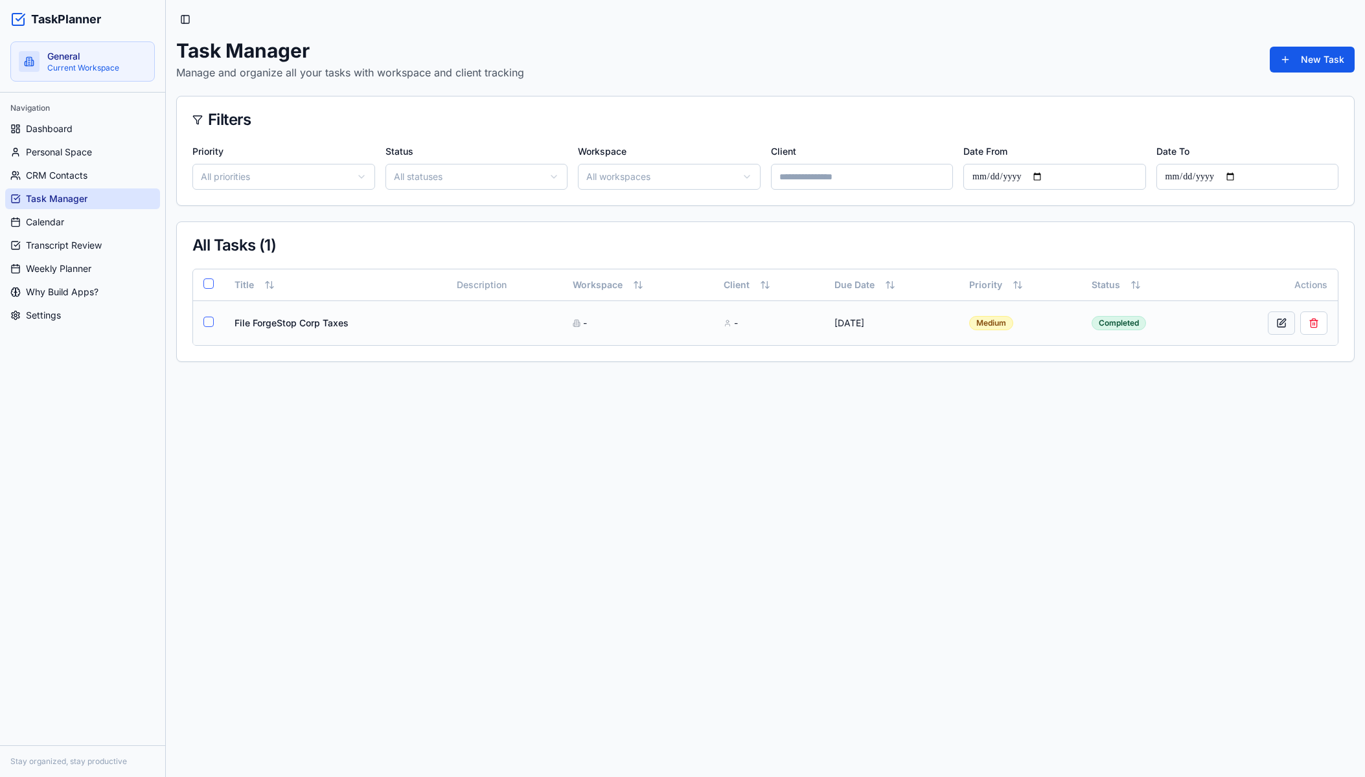
click at [1278, 317] on button at bounding box center [1281, 323] width 27 height 23
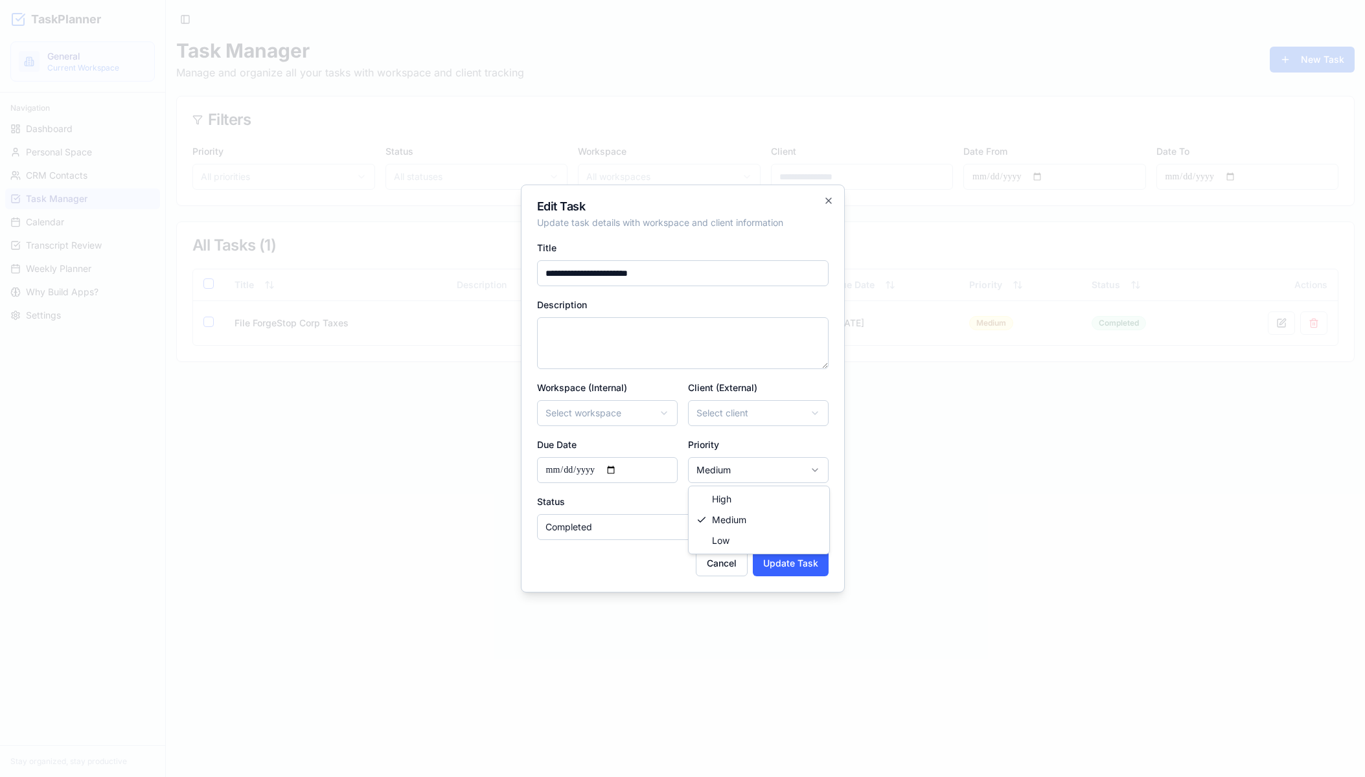
click at [749, 472] on body "**********" at bounding box center [682, 388] width 1365 height 777
click at [749, 468] on body "**********" at bounding box center [682, 388] width 1365 height 777
click at [658, 523] on body "**********" at bounding box center [682, 388] width 1365 height 777
select select "**********"
click at [636, 416] on body "**********" at bounding box center [682, 388] width 1365 height 777
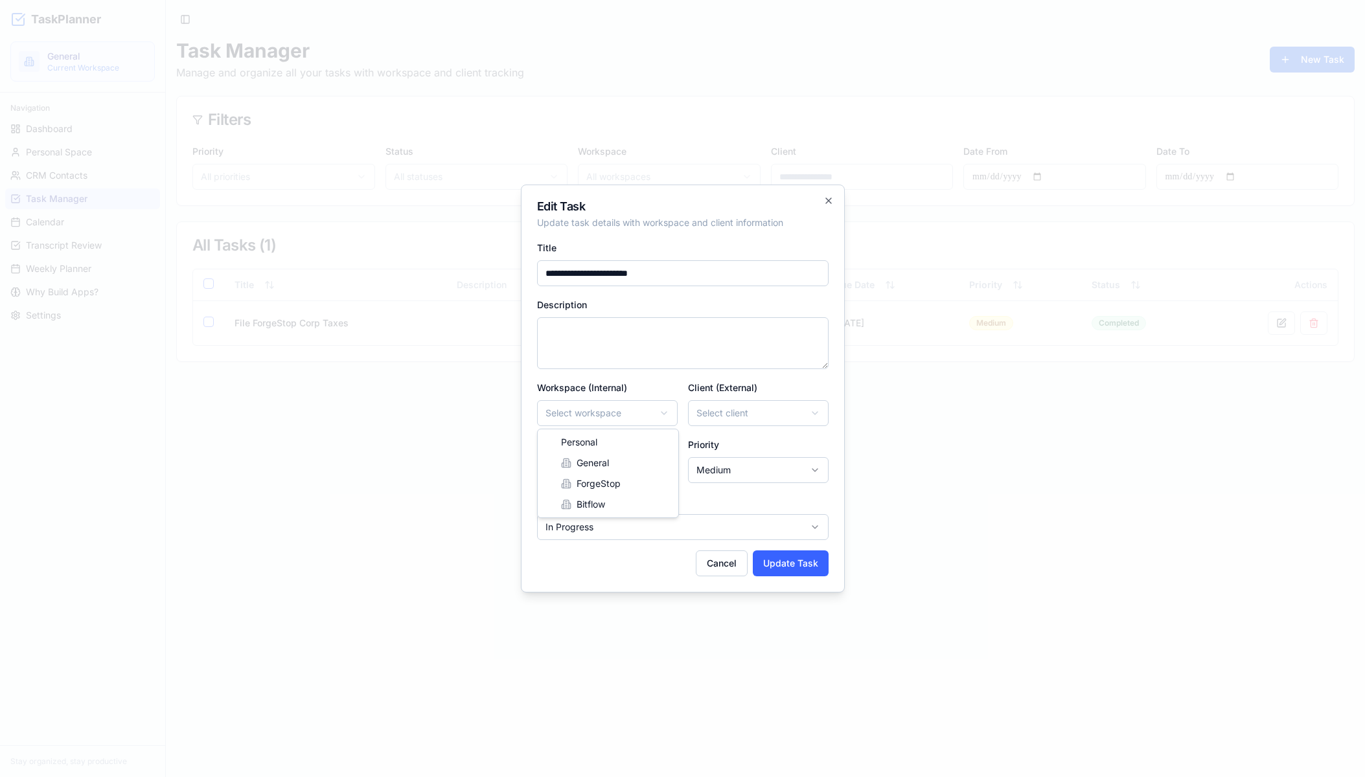
select select "*********"
click at [729, 419] on body "**********" at bounding box center [682, 388] width 1365 height 777
click at [737, 408] on body "**********" at bounding box center [682, 388] width 1365 height 777
click at [748, 409] on body "**********" at bounding box center [682, 388] width 1365 height 777
click at [746, 409] on body "**********" at bounding box center [682, 388] width 1365 height 777
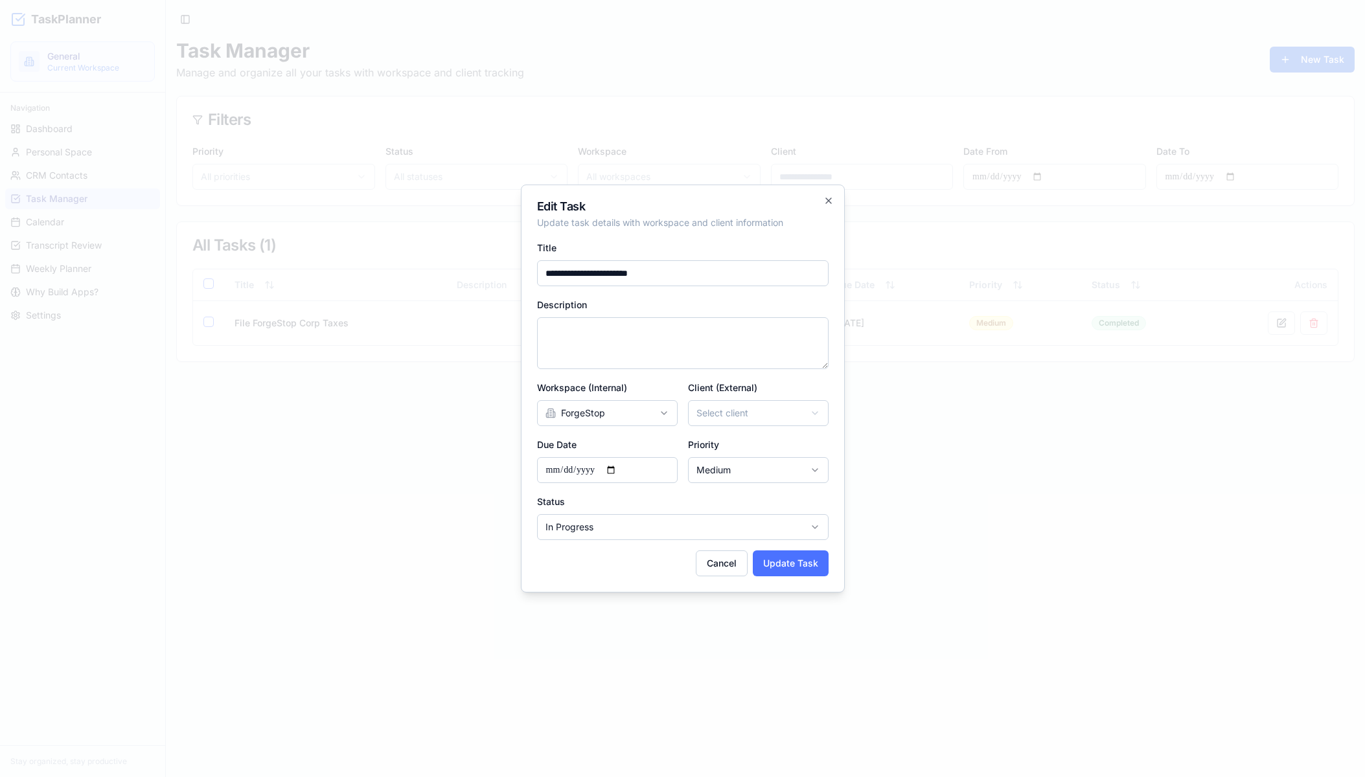
click at [801, 560] on button "Update Task" at bounding box center [791, 564] width 76 height 26
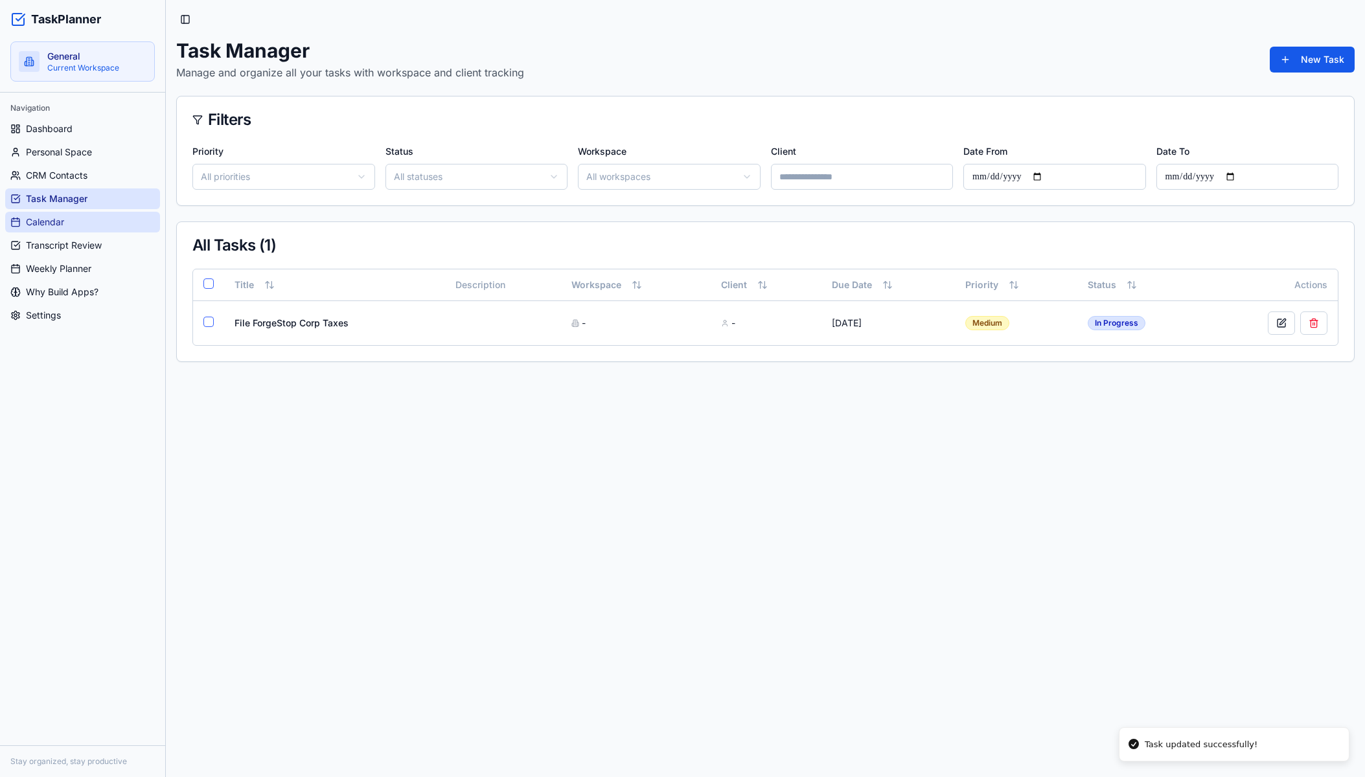
click at [73, 229] on link "Calendar" at bounding box center [82, 222] width 155 height 21
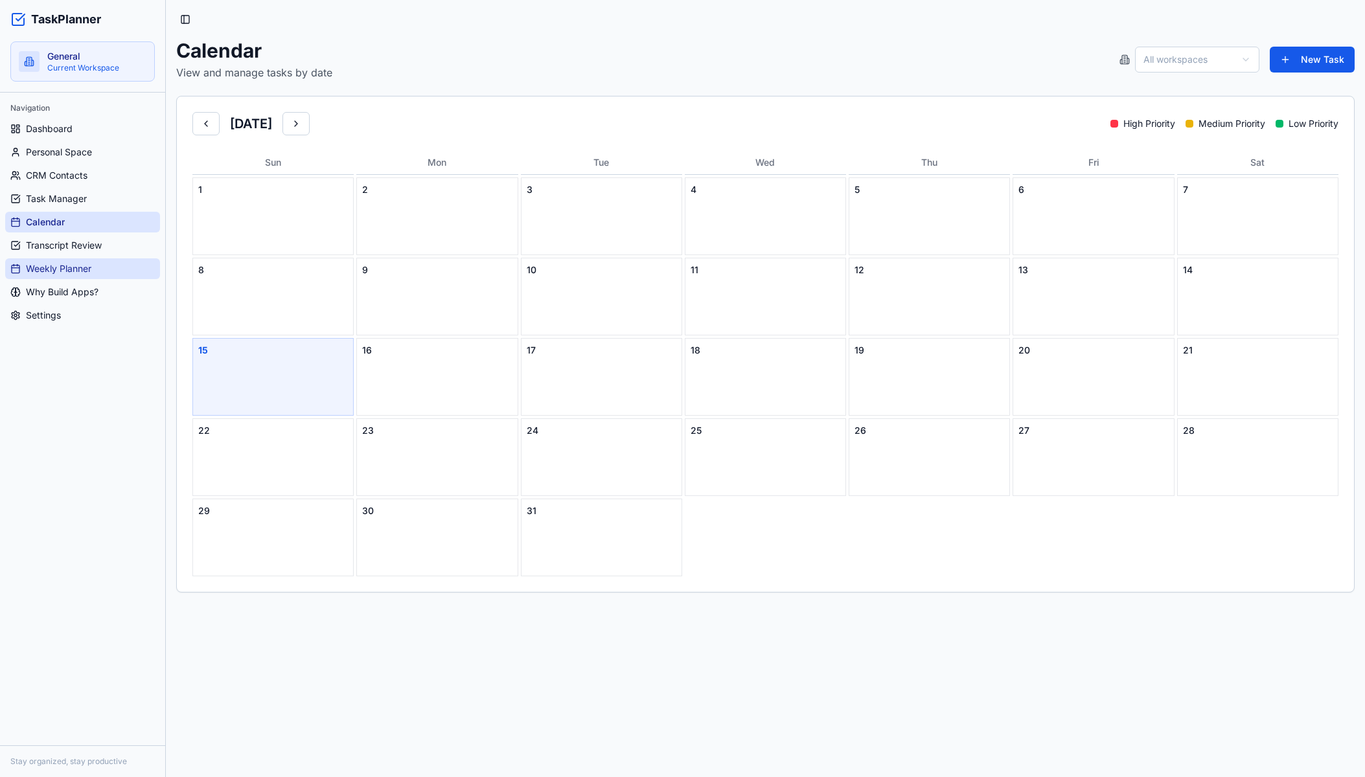
click at [81, 264] on span "Weekly Planner" at bounding box center [58, 268] width 65 height 13
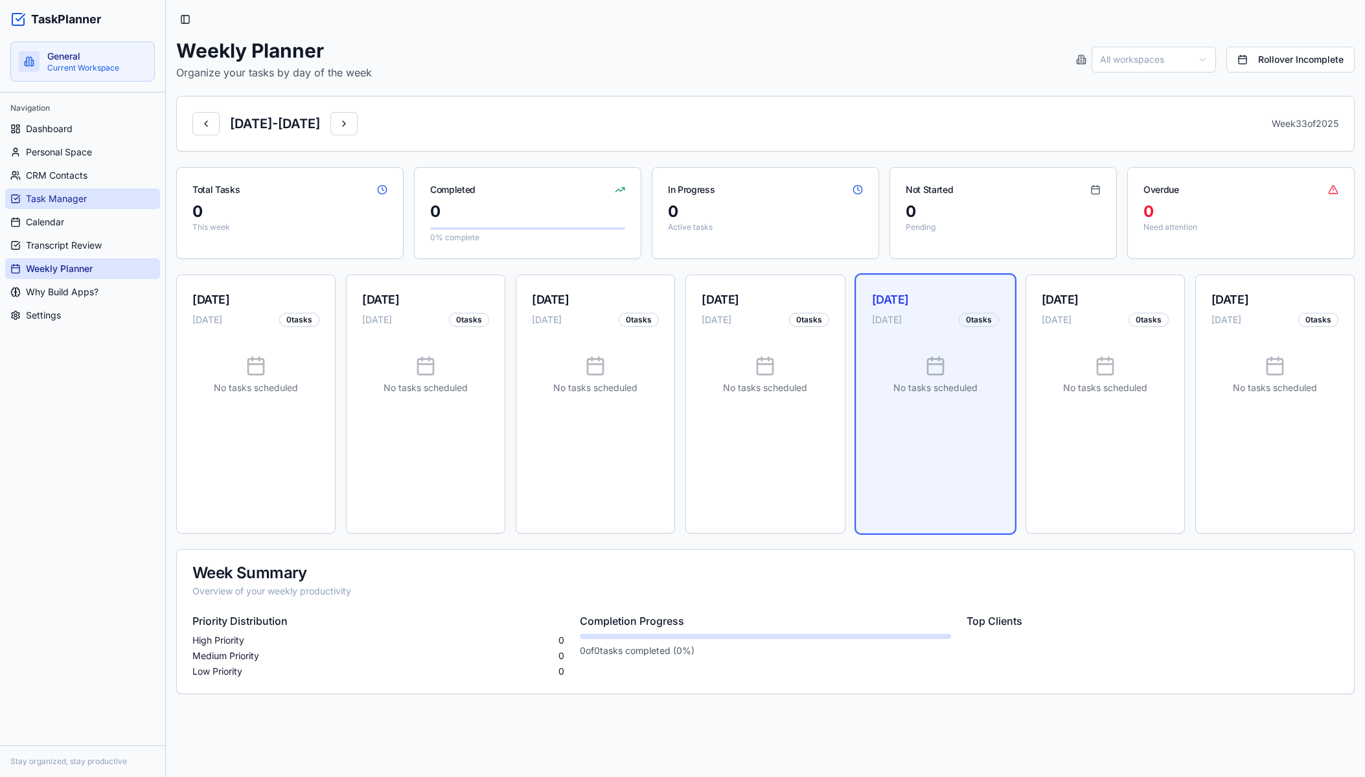
click at [73, 201] on span "Task Manager" at bounding box center [56, 198] width 61 height 13
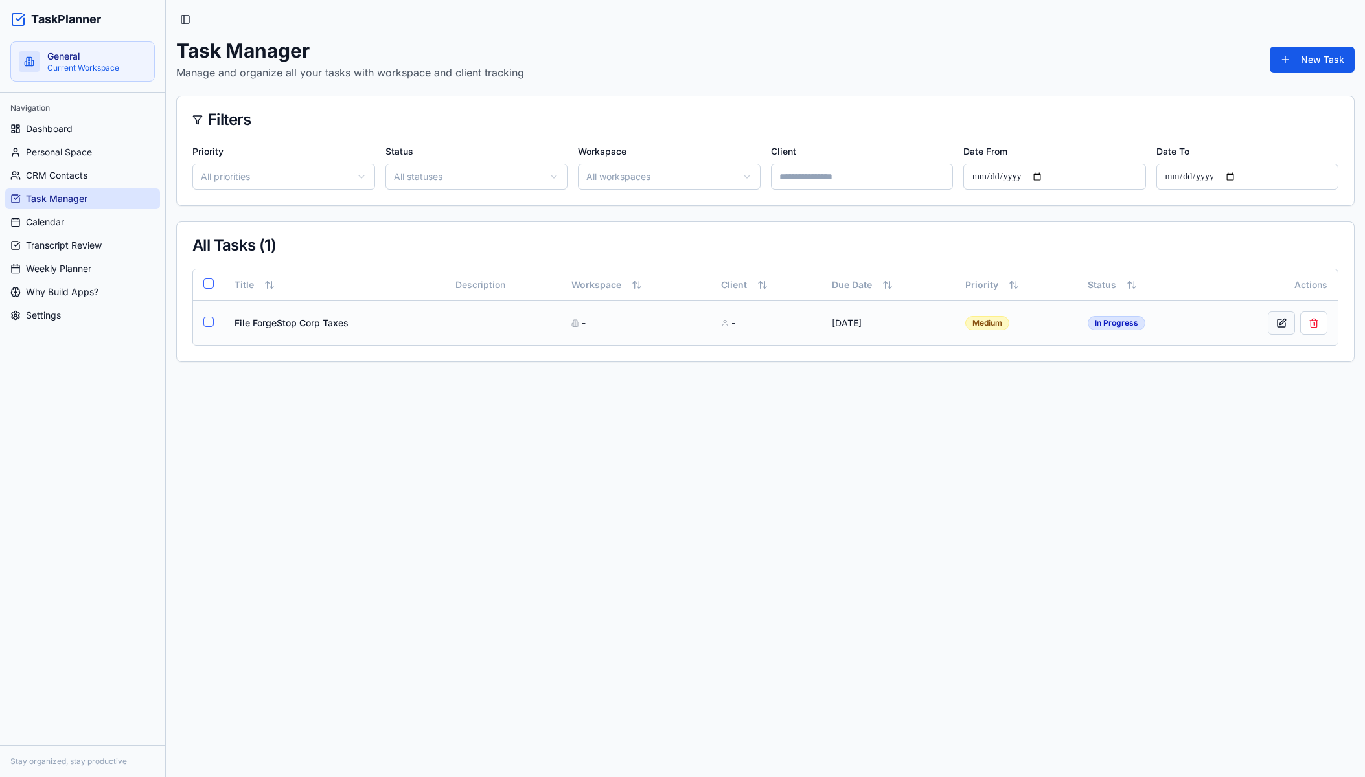
click at [1282, 323] on button at bounding box center [1281, 323] width 27 height 23
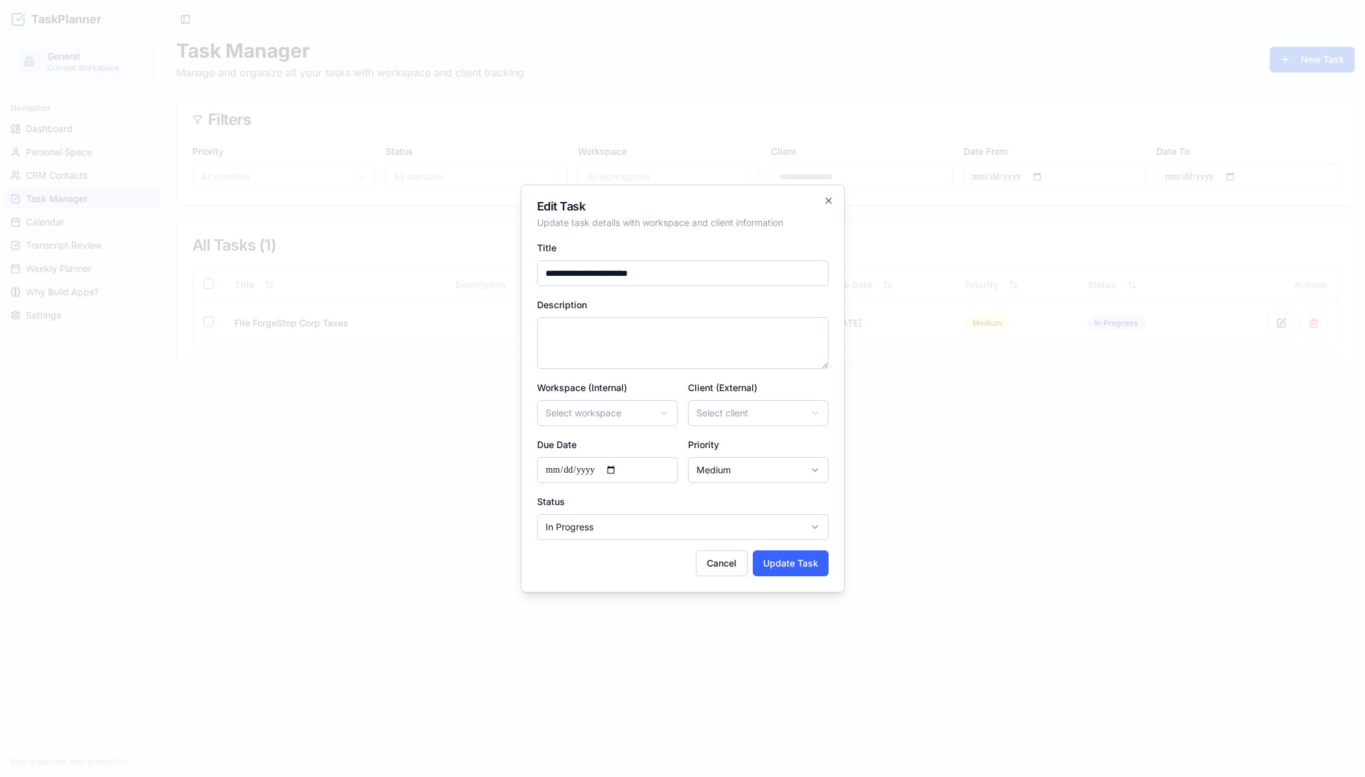
click at [619, 467] on input "**********" at bounding box center [607, 470] width 141 height 26
type input "**********"
click at [775, 562] on button "Update Task" at bounding box center [791, 564] width 76 height 26
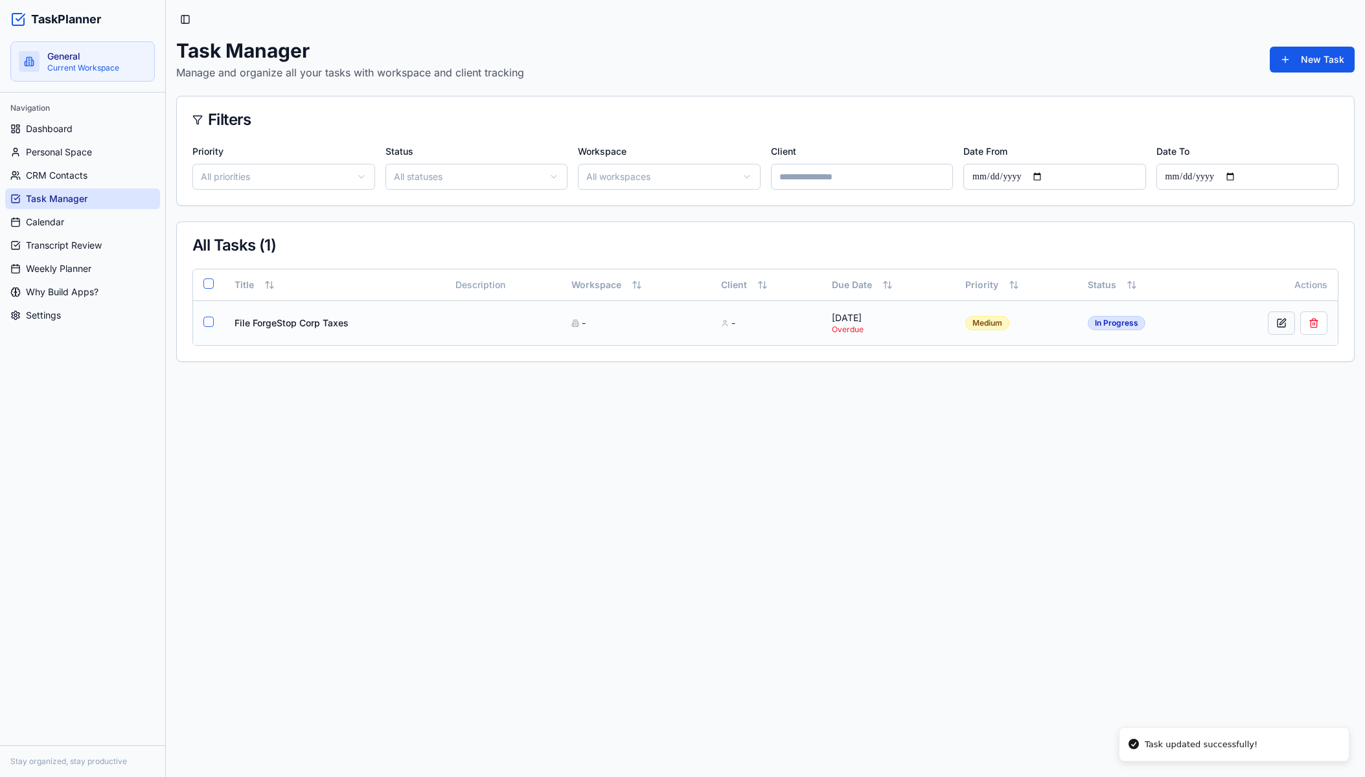
click at [1277, 321] on button at bounding box center [1281, 323] width 27 height 23
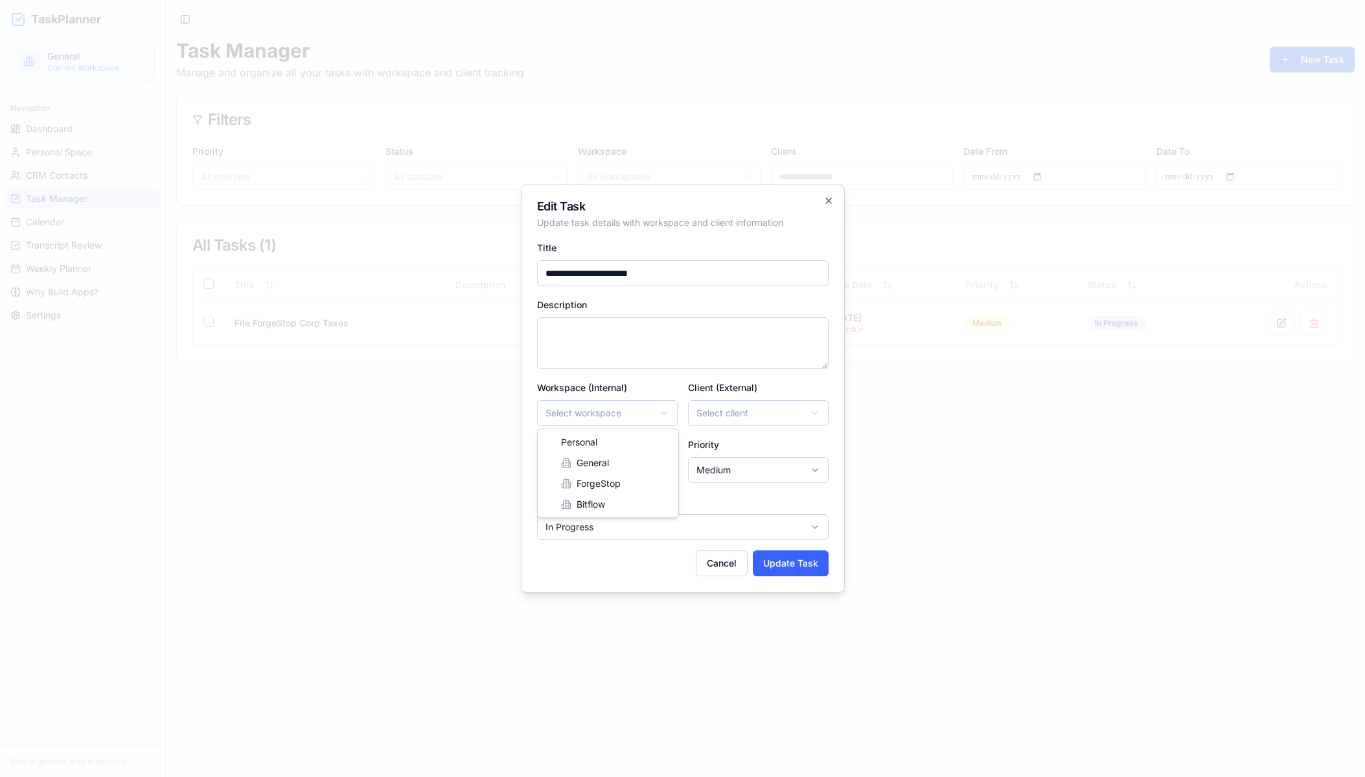
click at [564, 411] on body "**********" at bounding box center [682, 388] width 1365 height 777
select select "*********"
click at [761, 424] on body "**********" at bounding box center [682, 388] width 1365 height 777
click at [702, 373] on body "**********" at bounding box center [682, 388] width 1365 height 777
click at [793, 560] on button "Update Task" at bounding box center [791, 564] width 76 height 26
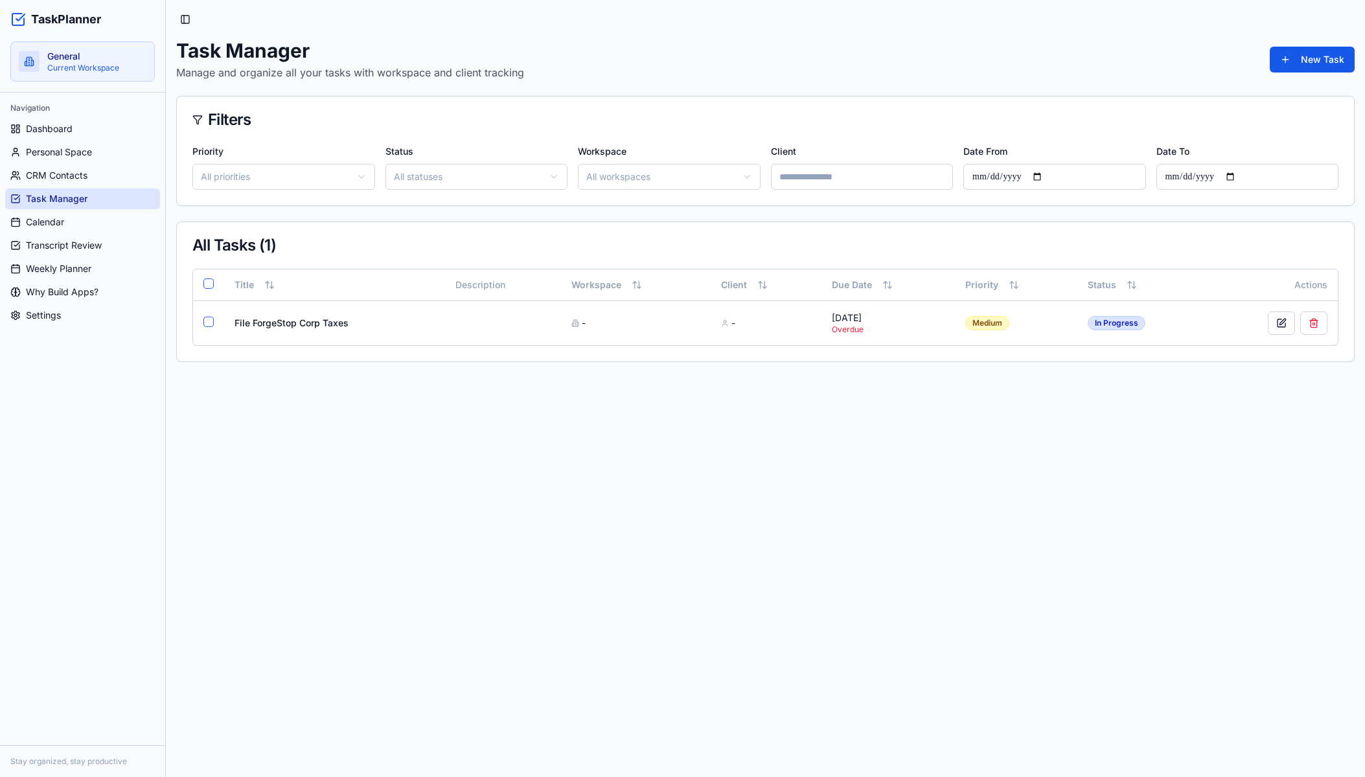
click at [737, 172] on html "TaskPlanner General Current Workspace Navigation Dashboard Personal Space CRM C…" at bounding box center [682, 388] width 1365 height 777
click at [696, 125] on html "TaskPlanner General Current Workspace Navigation Dashboard Personal Space CRM C…" at bounding box center [682, 388] width 1365 height 777
click at [65, 219] on link "Calendar" at bounding box center [82, 222] width 155 height 21
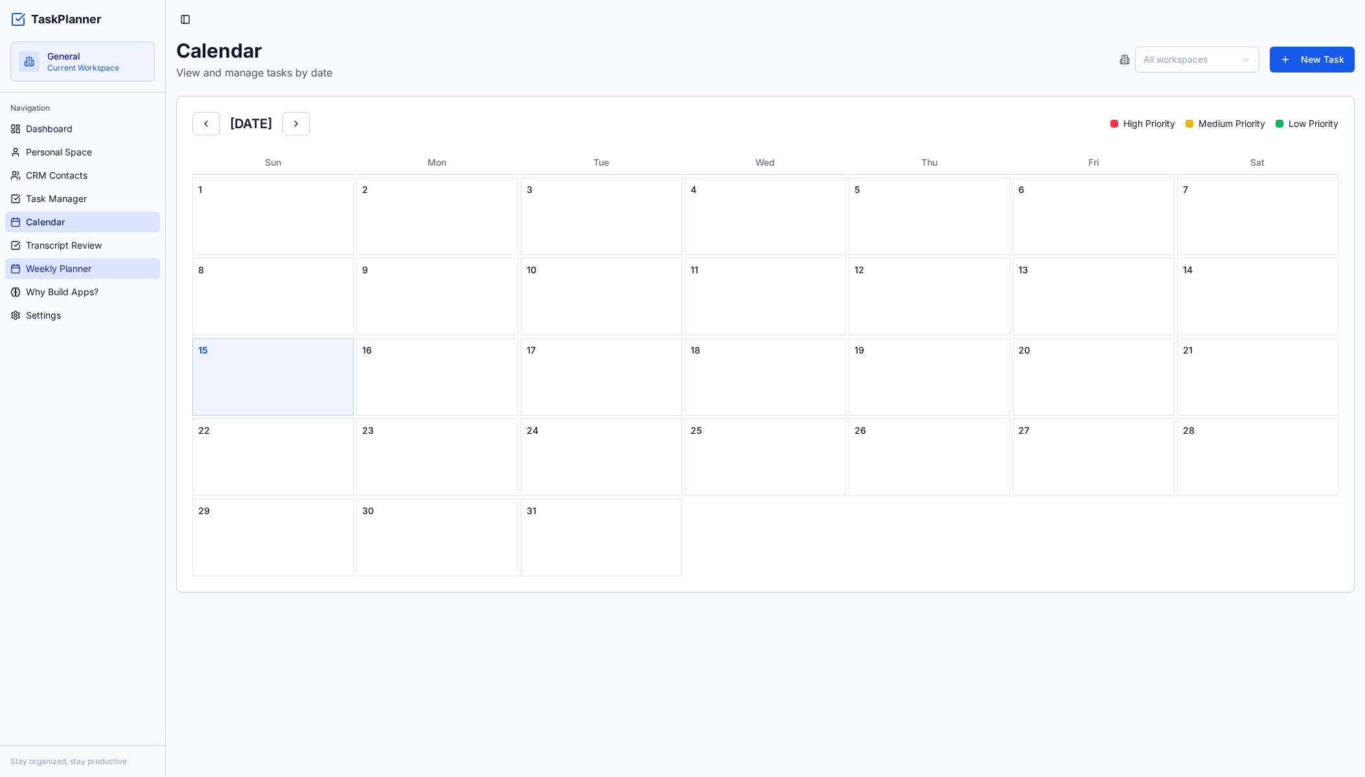
click at [80, 273] on span "Weekly Planner" at bounding box center [58, 268] width 65 height 13
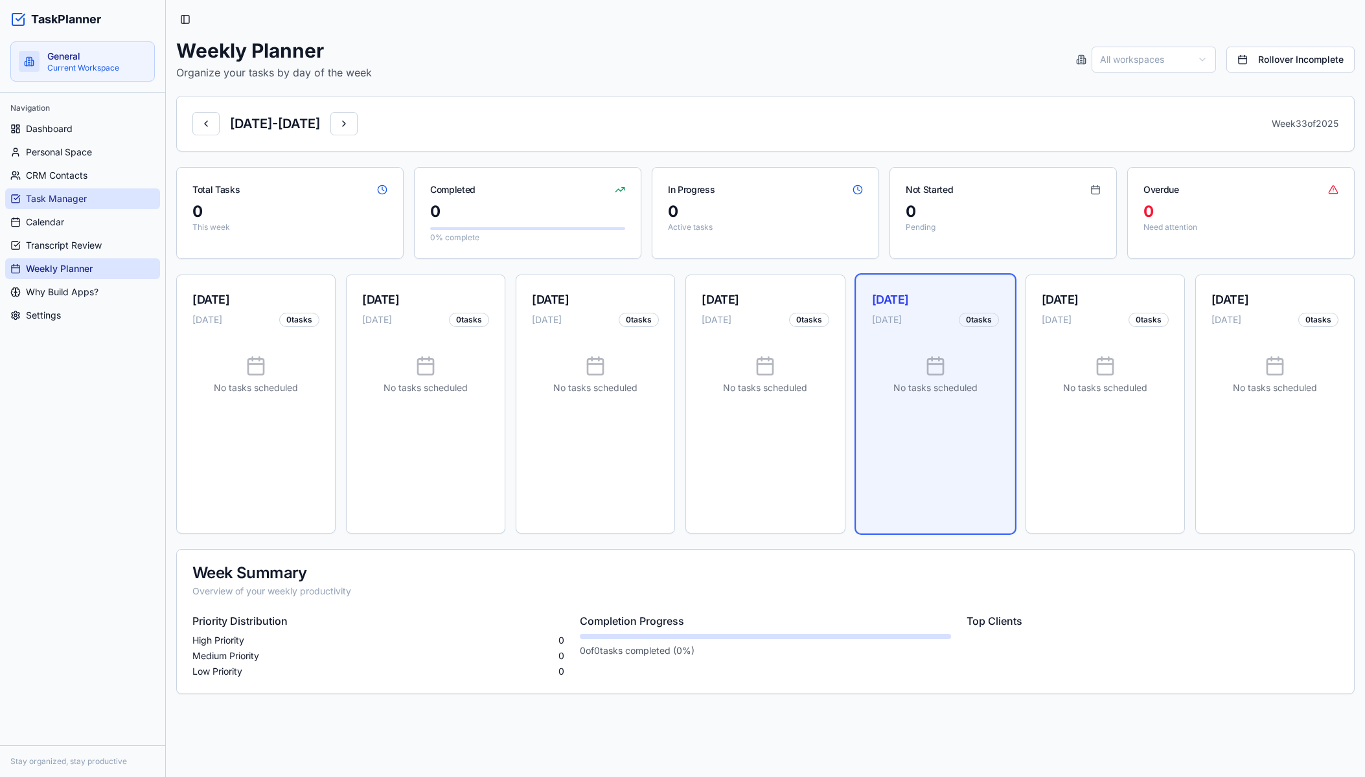
click at [70, 204] on span "Task Manager" at bounding box center [56, 198] width 61 height 13
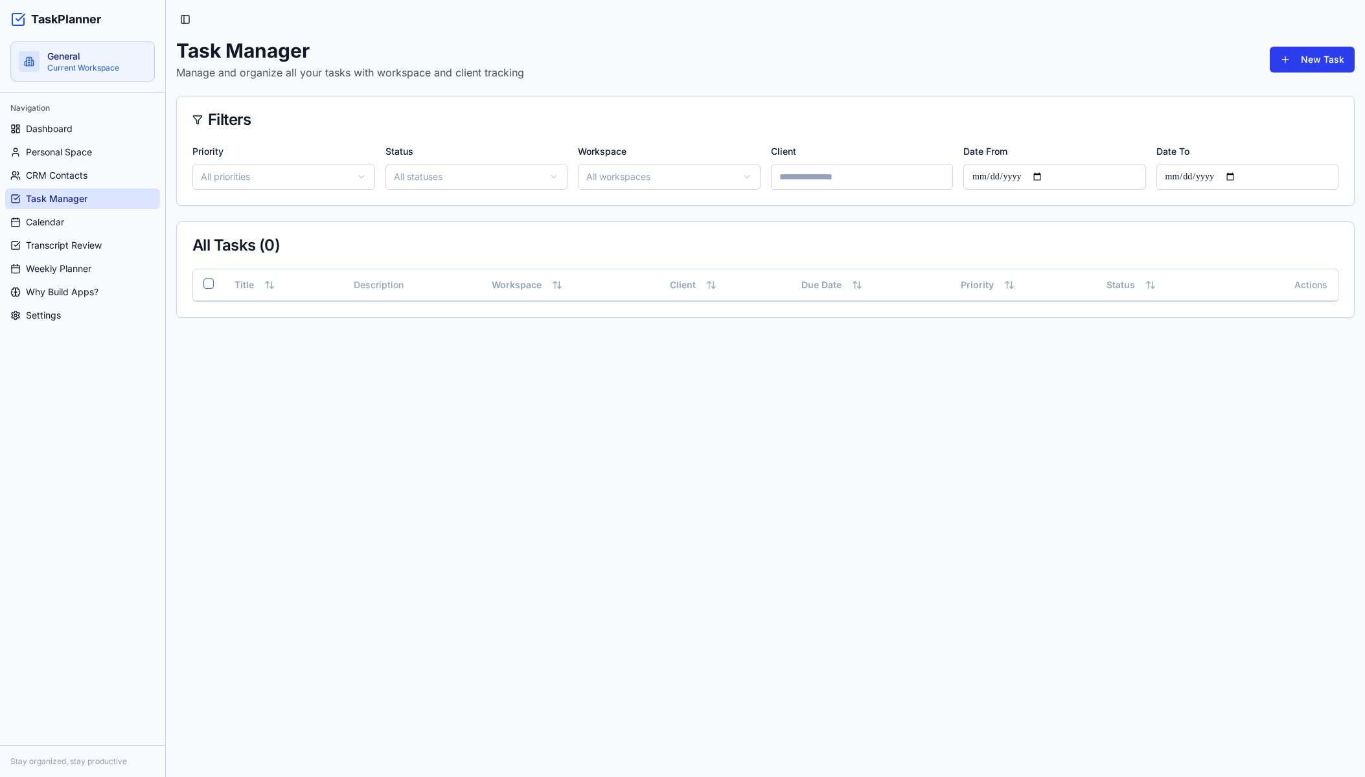
click at [1328, 54] on button "New Task" at bounding box center [1312, 60] width 85 height 26
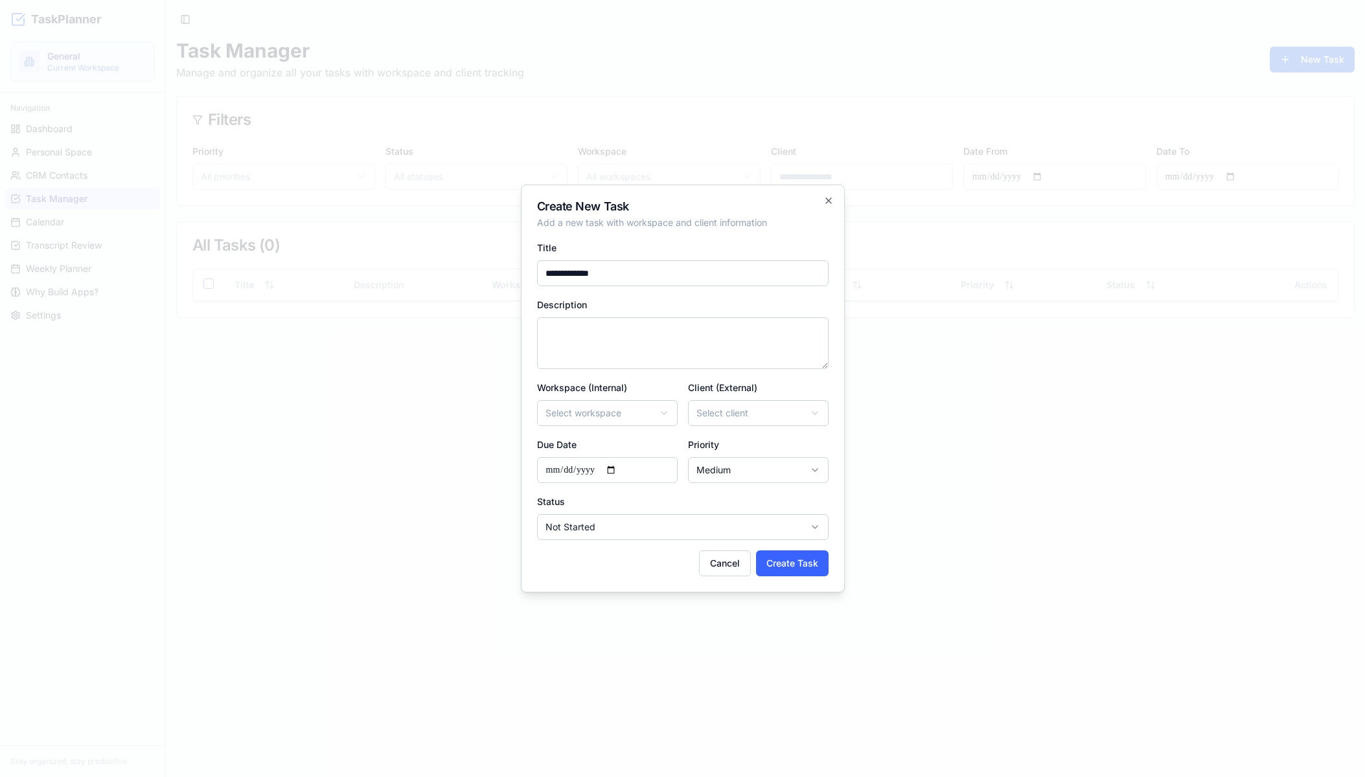
type input "**********"
click at [642, 410] on body "**********" at bounding box center [682, 388] width 1365 height 777
select select "*********"
click at [747, 417] on body "**********" at bounding box center [682, 388] width 1365 height 777
click at [747, 416] on body "**********" at bounding box center [682, 388] width 1365 height 777
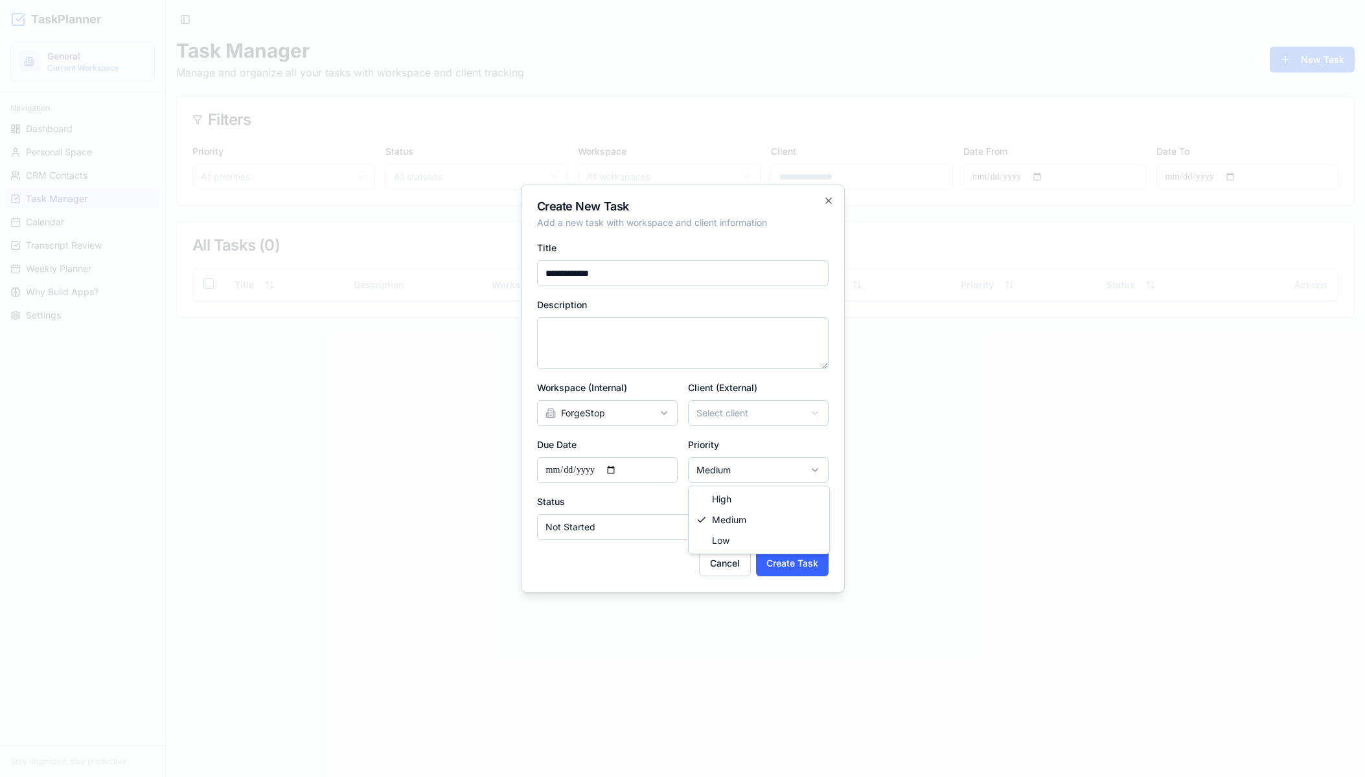
click at [761, 469] on body "**********" at bounding box center [682, 388] width 1365 height 777
select select "****"
click at [641, 537] on body "**********" at bounding box center [682, 388] width 1365 height 777
click at [644, 506] on body "**********" at bounding box center [682, 388] width 1365 height 777
click at [786, 560] on button "Create Task" at bounding box center [792, 564] width 73 height 26
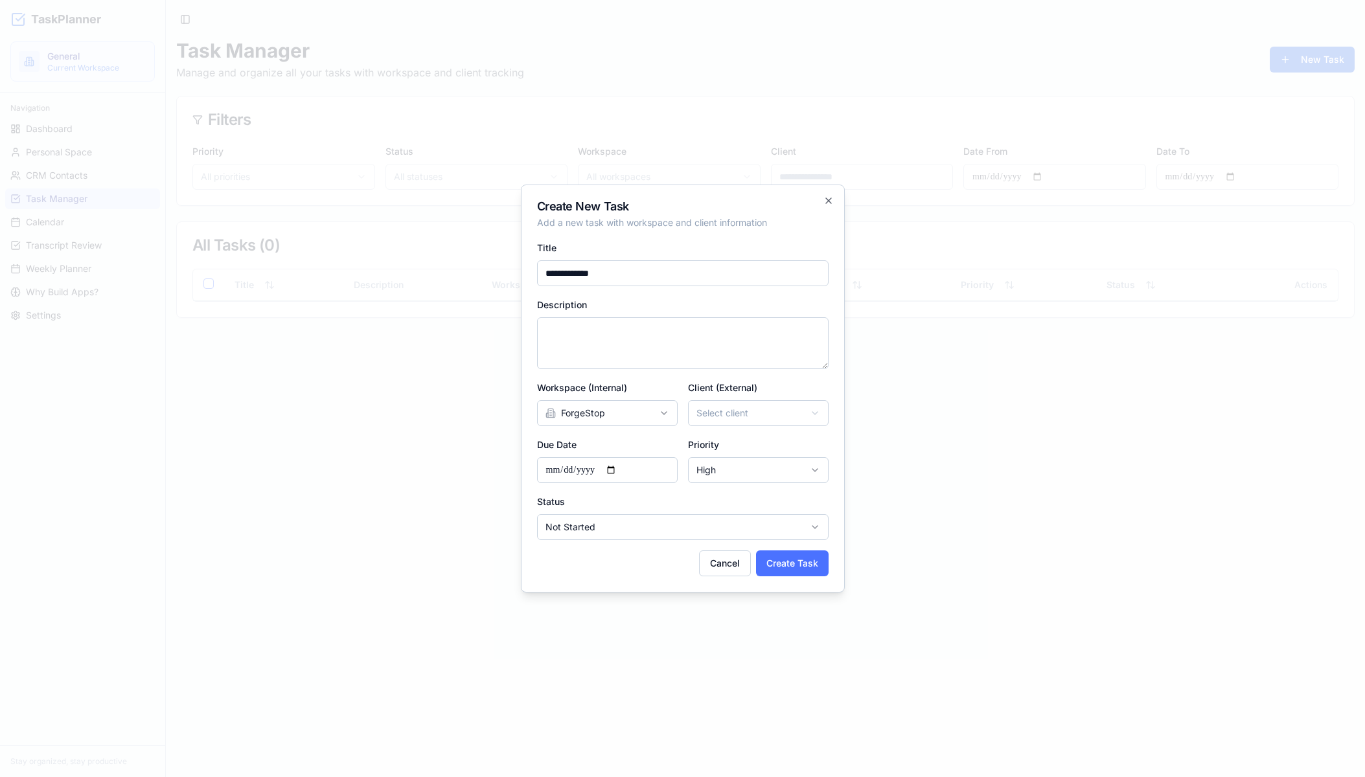
click at [786, 560] on button "Create Task" at bounding box center [792, 564] width 73 height 26
select select
select select "******"
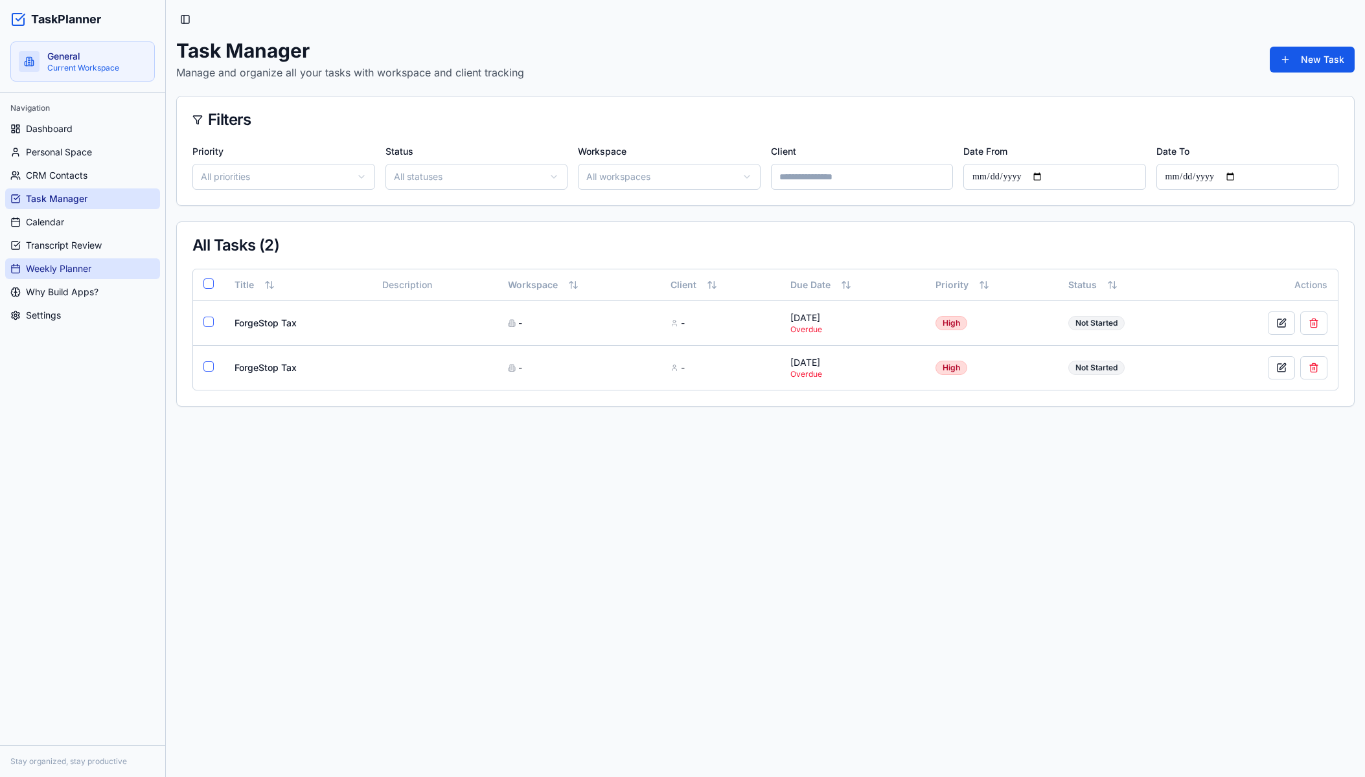
click at [73, 264] on span "Weekly Planner" at bounding box center [58, 268] width 65 height 13
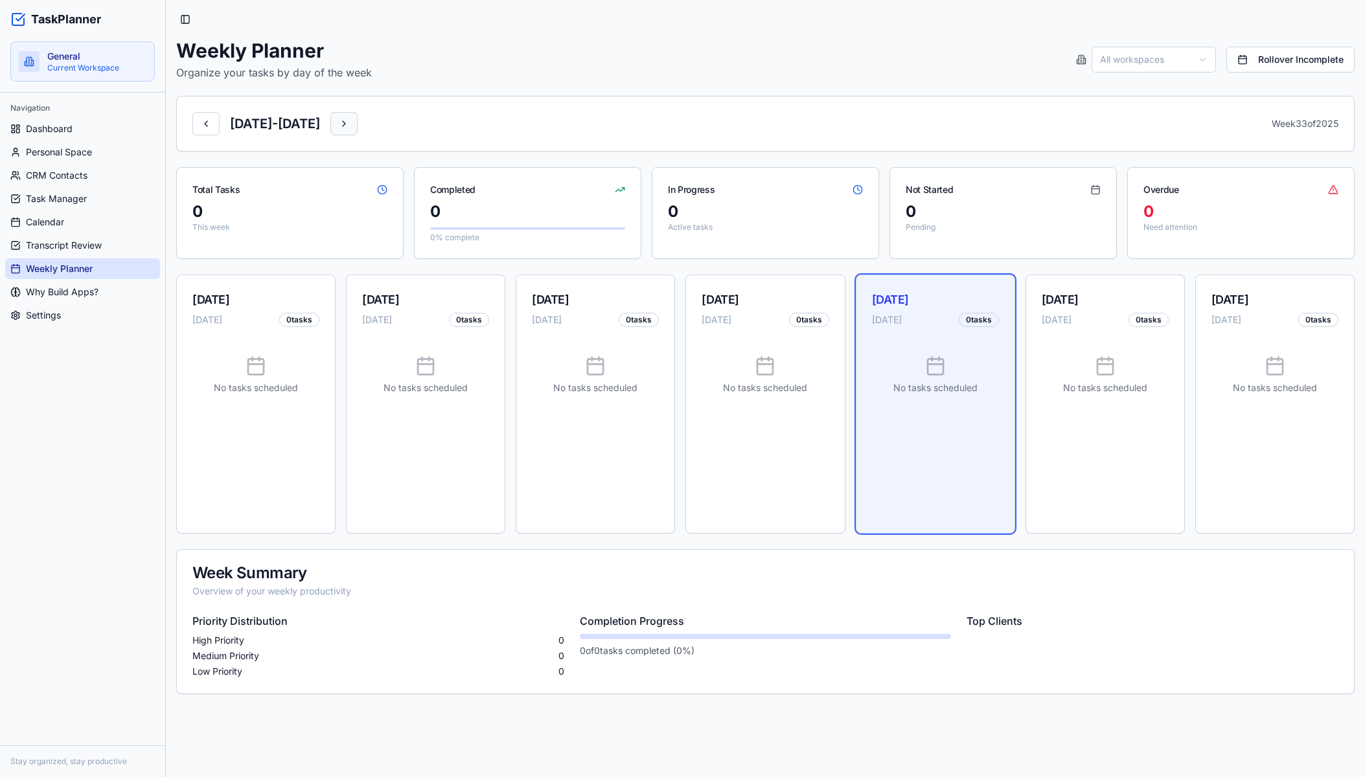
click at [358, 129] on button at bounding box center [343, 123] width 27 height 23
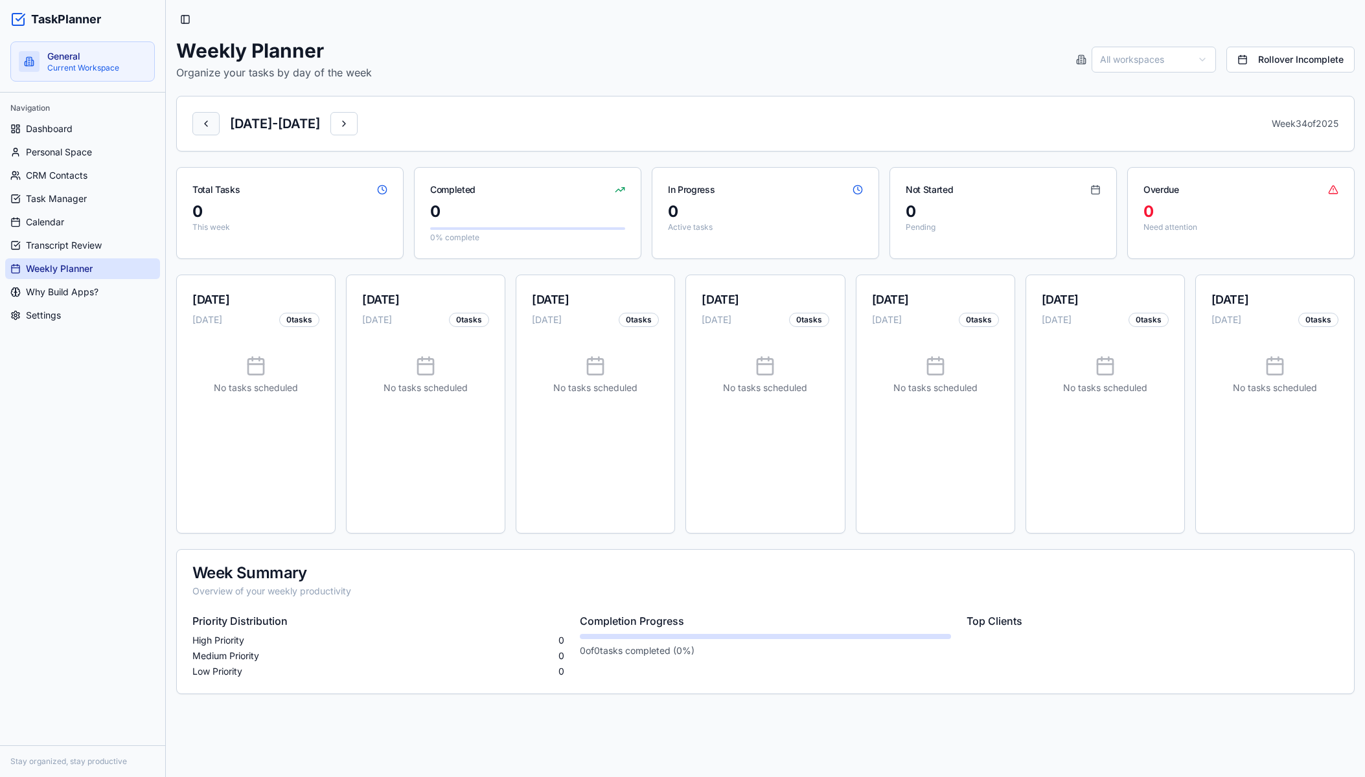
click at [200, 126] on button at bounding box center [205, 123] width 27 height 23
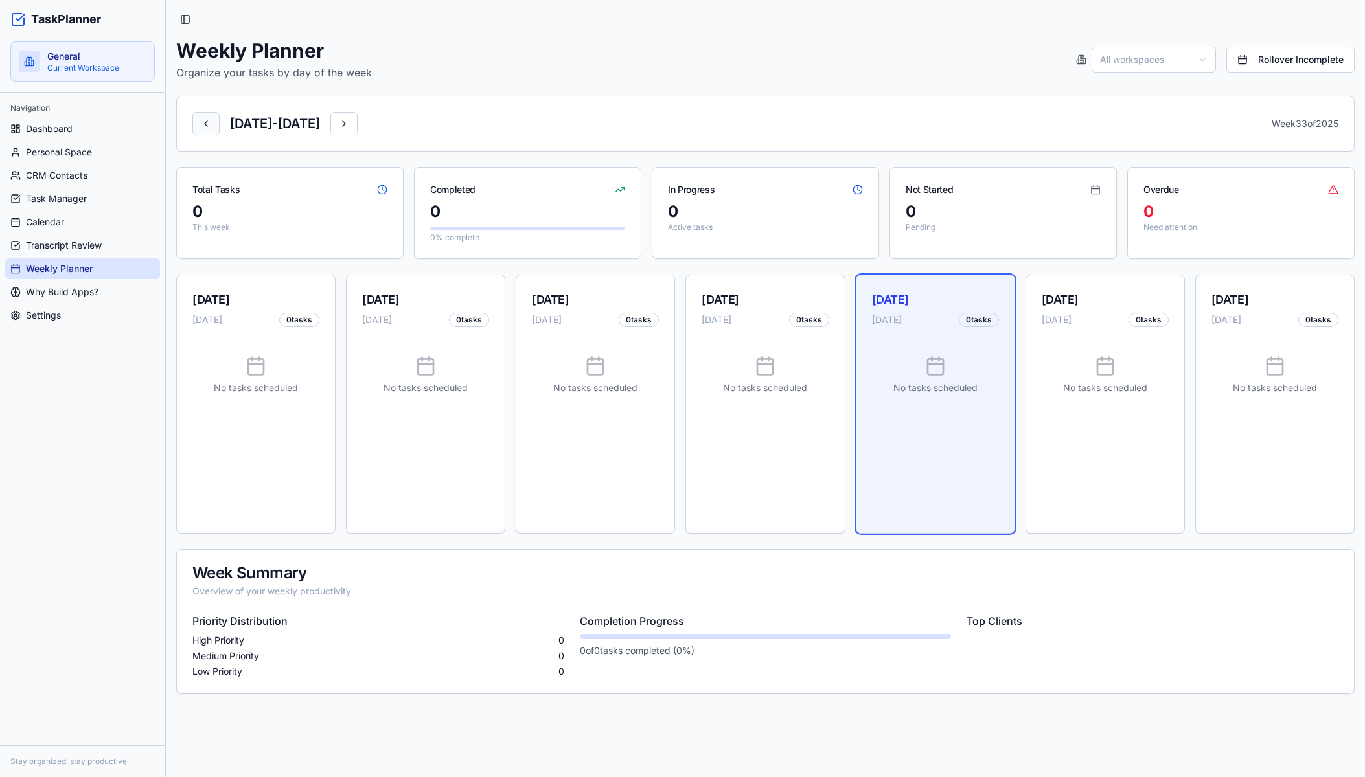
click at [198, 126] on button at bounding box center [205, 123] width 27 height 23
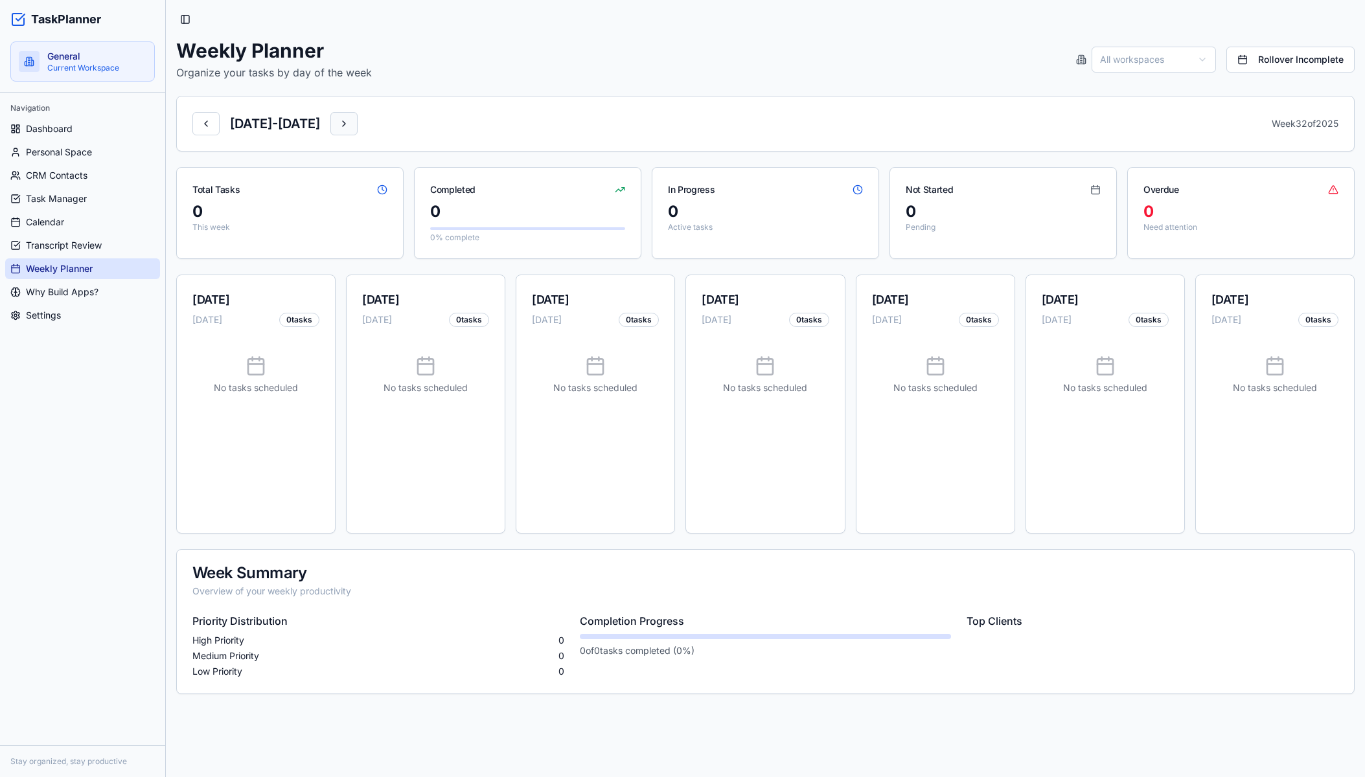
click at [358, 122] on button at bounding box center [343, 123] width 27 height 23
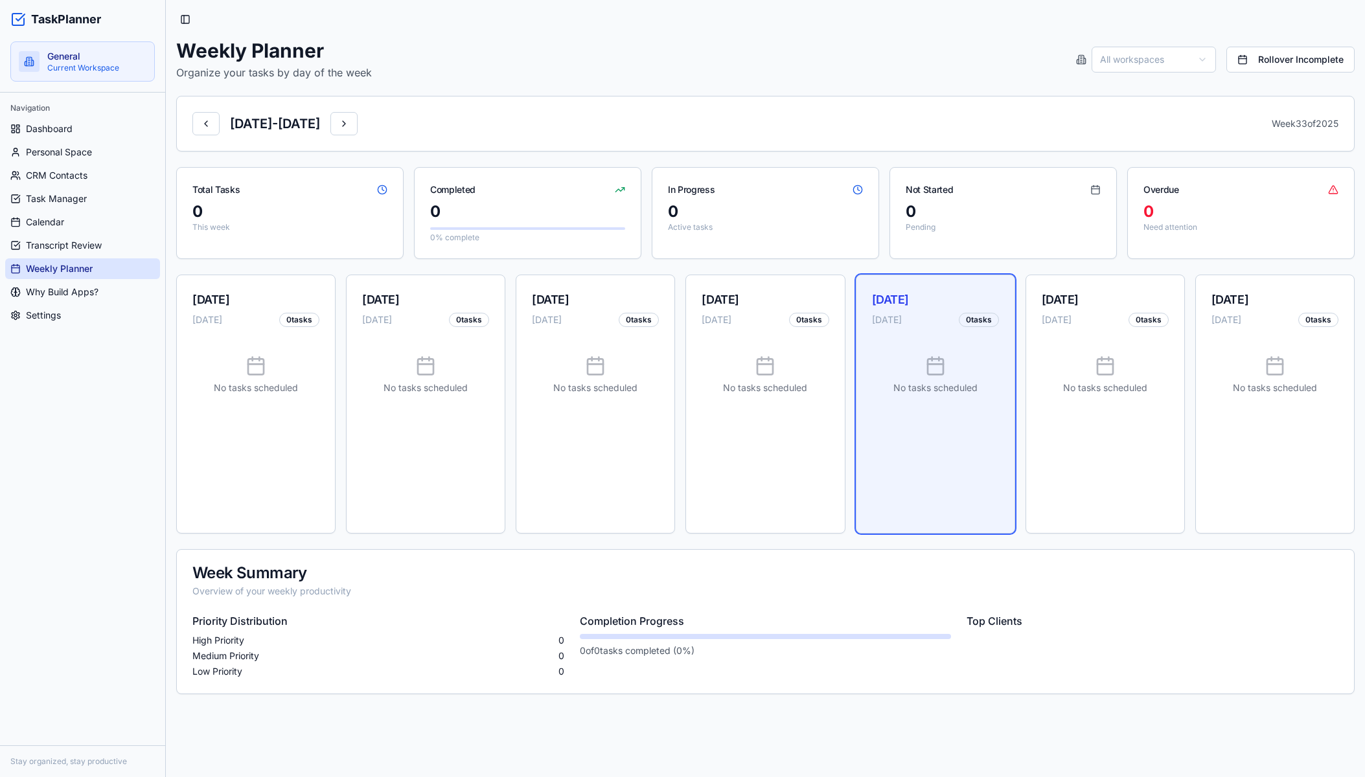
click at [1170, 63] on html "TaskPlanner General Current Workspace Navigation Dashboard Personal Space CRM C…" at bounding box center [682, 388] width 1365 height 777
click at [1126, 68] on html "TaskPlanner General Current Workspace Navigation Dashboard Personal Space CRM C…" at bounding box center [682, 388] width 1365 height 777
click at [1129, 59] on html "TaskPlanner General Current Workspace Navigation Dashboard Personal Space CRM C…" at bounding box center [682, 388] width 1365 height 777
click at [1137, 76] on div "Weekly Planner Organize your tasks by day of the week General ( Admin ) Rollove…" at bounding box center [765, 59] width 1178 height 41
click at [1136, 65] on html "TaskPlanner General Current Workspace Navigation Dashboard Personal Space CRM C…" at bounding box center [682, 388] width 1365 height 777
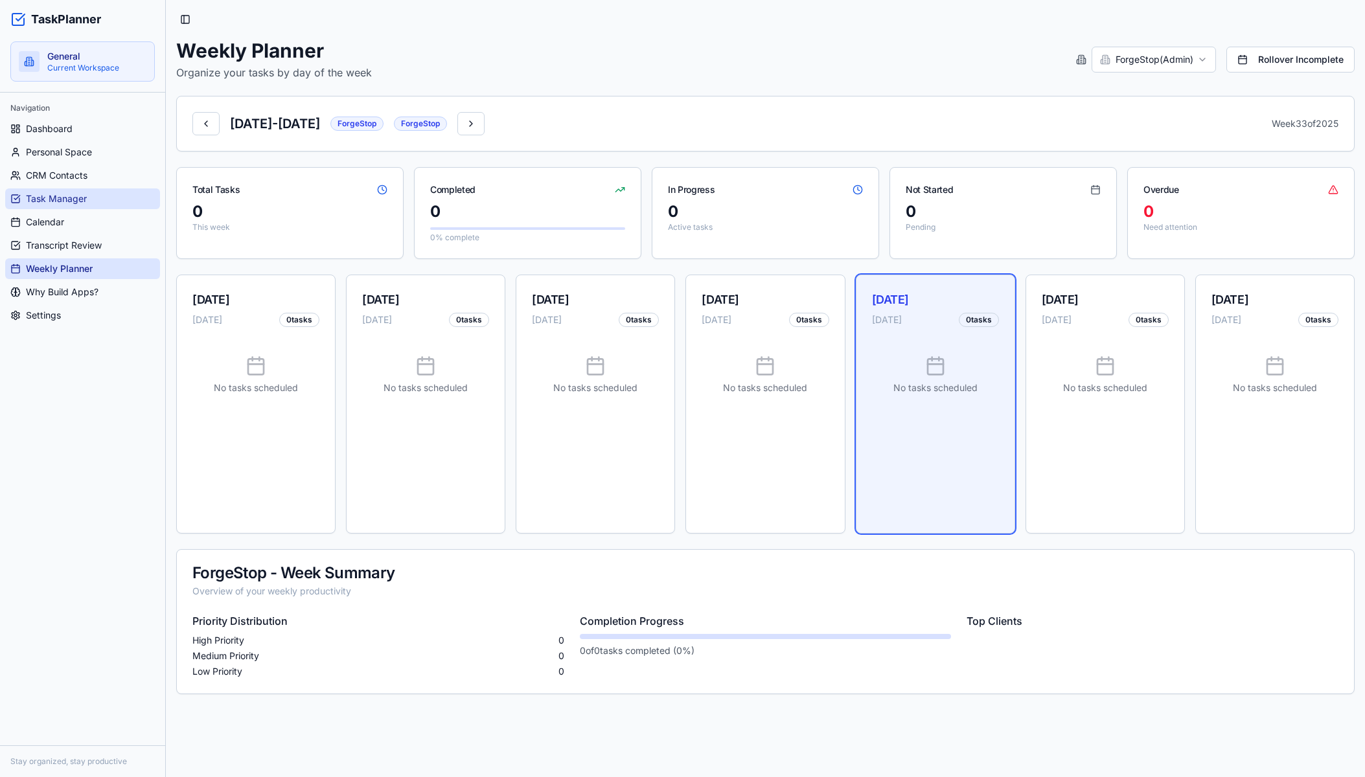
click at [71, 196] on span "Task Manager" at bounding box center [56, 198] width 61 height 13
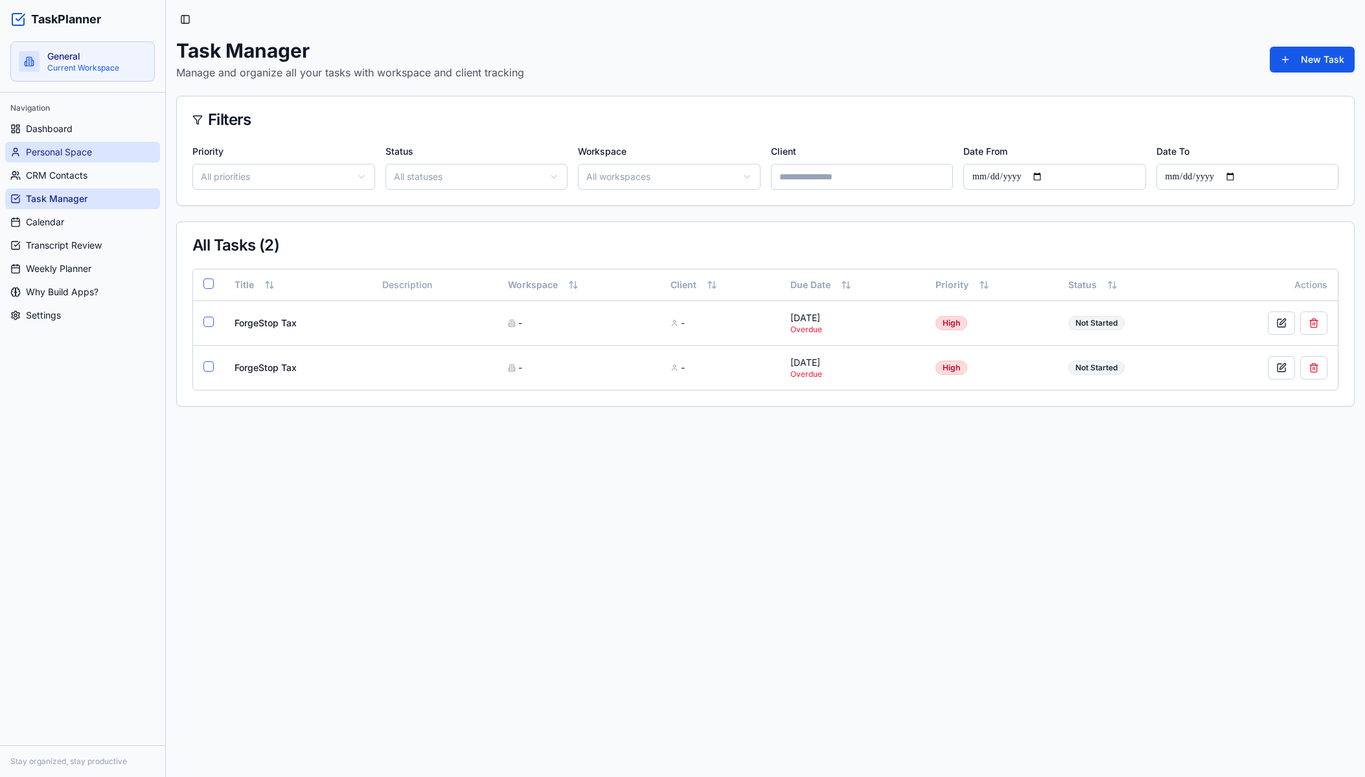
click at [57, 142] on link "Personal Space" at bounding box center [82, 152] width 155 height 21
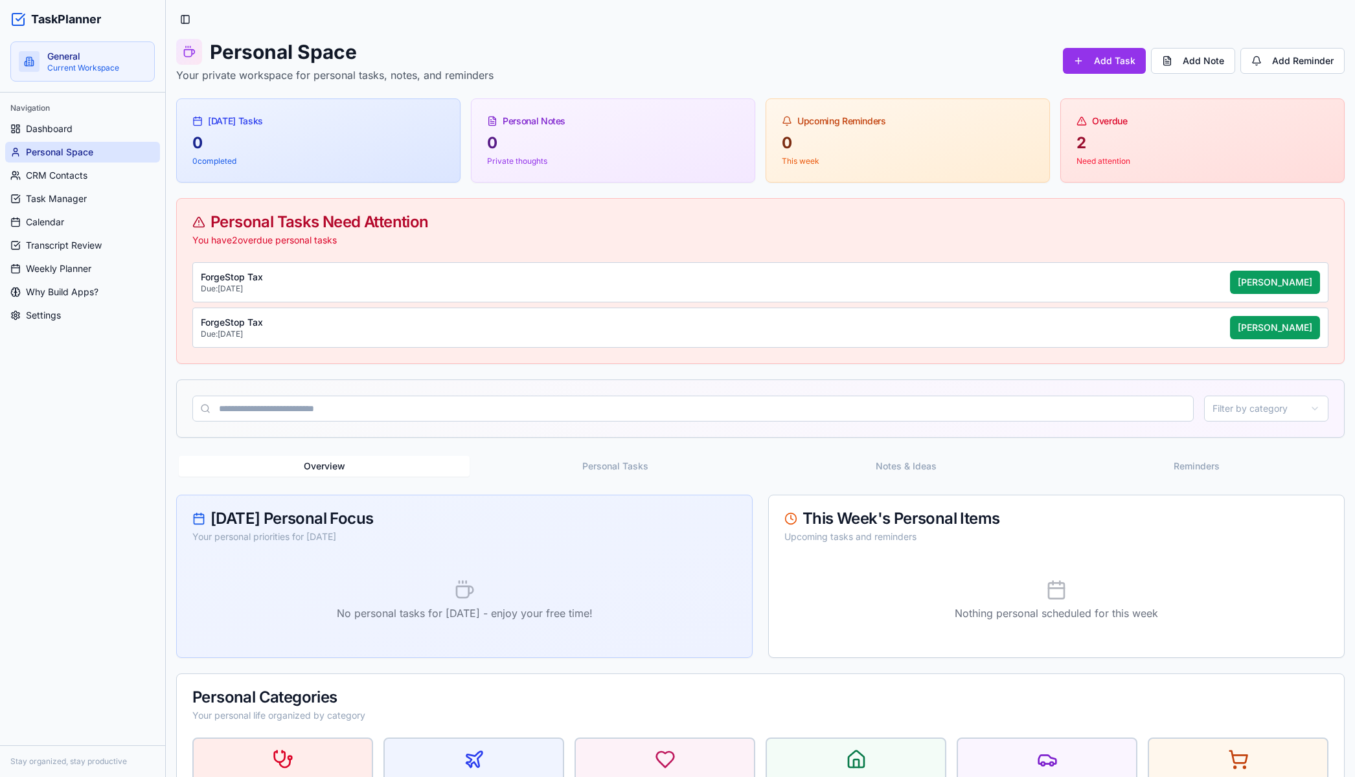
click at [75, 152] on span "Personal Space" at bounding box center [59, 152] width 67 height 13
click at [80, 201] on span "Task Manager" at bounding box center [56, 198] width 61 height 13
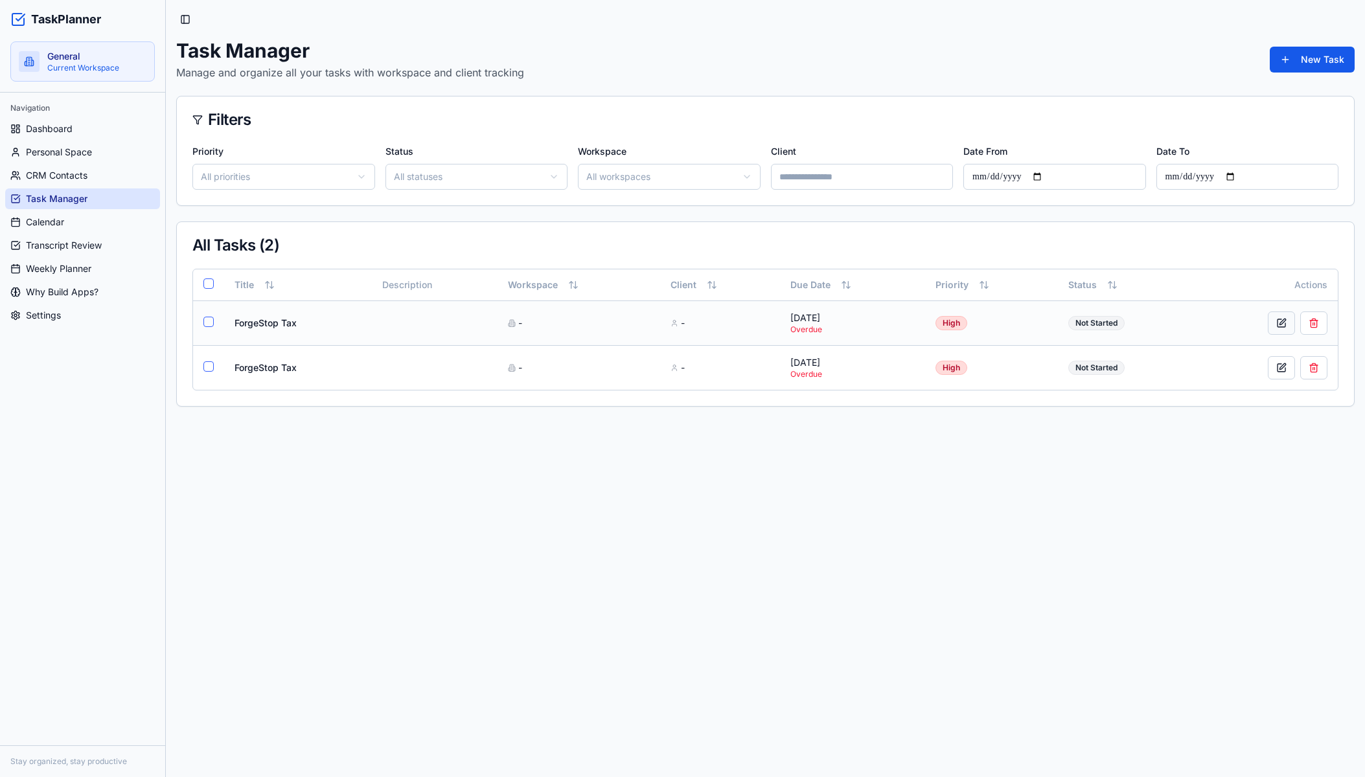
click at [1280, 325] on button at bounding box center [1281, 323] width 27 height 23
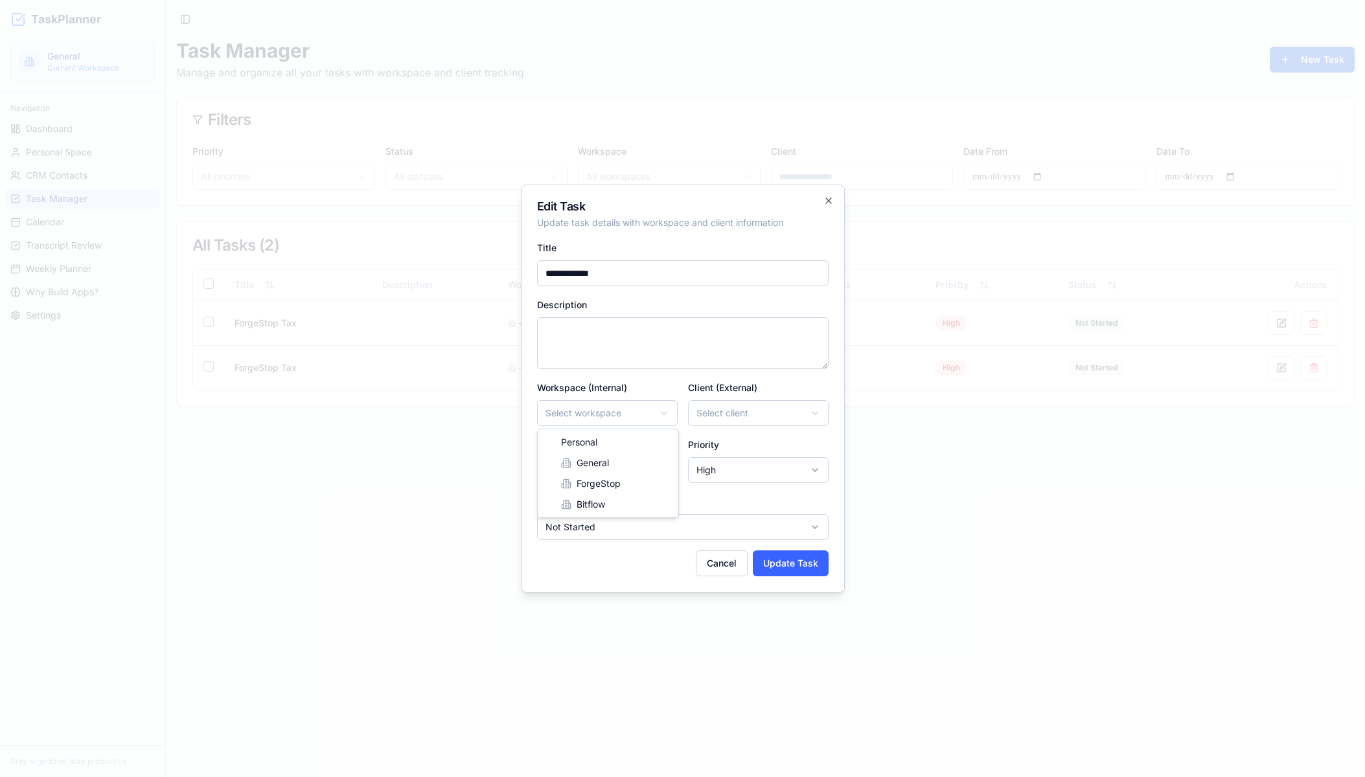
click at [603, 410] on body "**********" at bounding box center [682, 388] width 1365 height 777
select select "*********"
click at [787, 403] on body "**********" at bounding box center [682, 388] width 1365 height 777
click at [774, 555] on button "Update Task" at bounding box center [791, 564] width 76 height 26
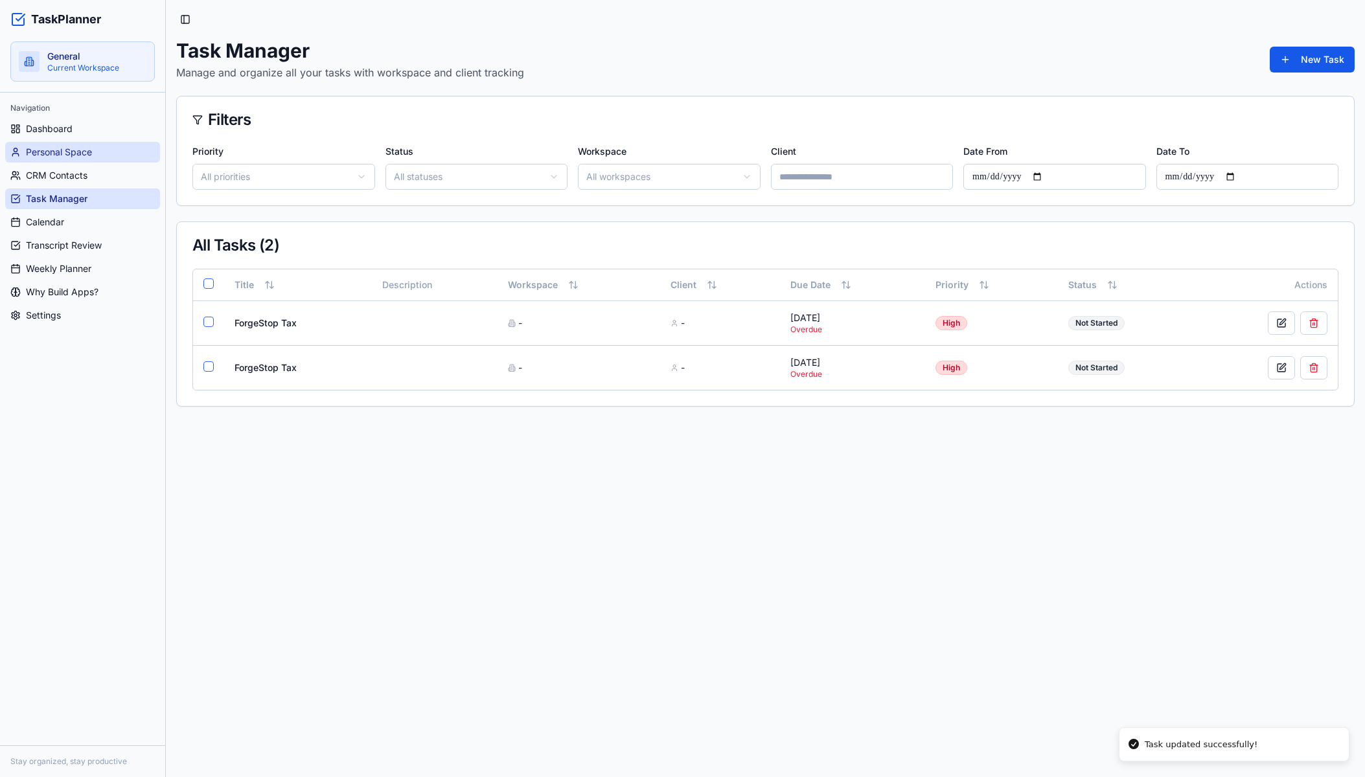
click at [119, 160] on link "Personal Space" at bounding box center [82, 152] width 155 height 21
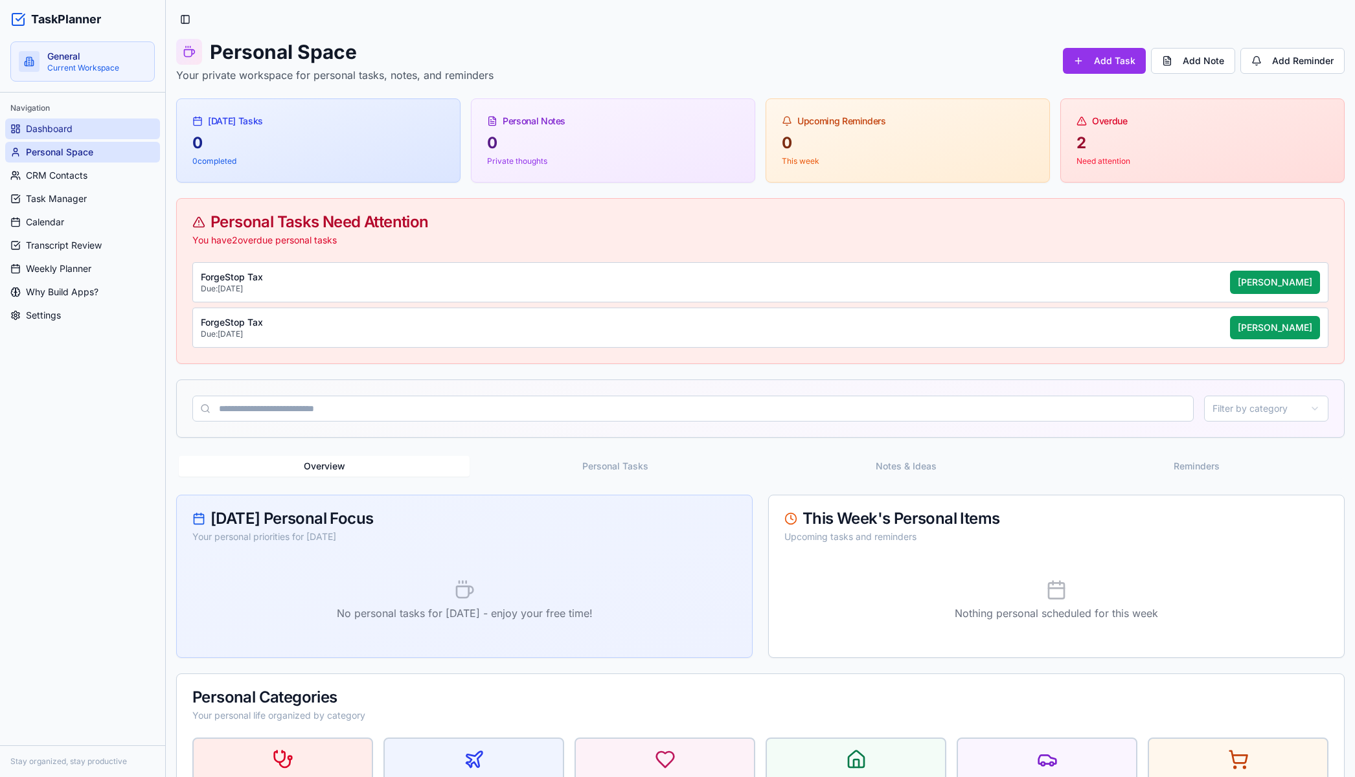
click at [71, 130] on span "Dashboard" at bounding box center [49, 128] width 47 height 13
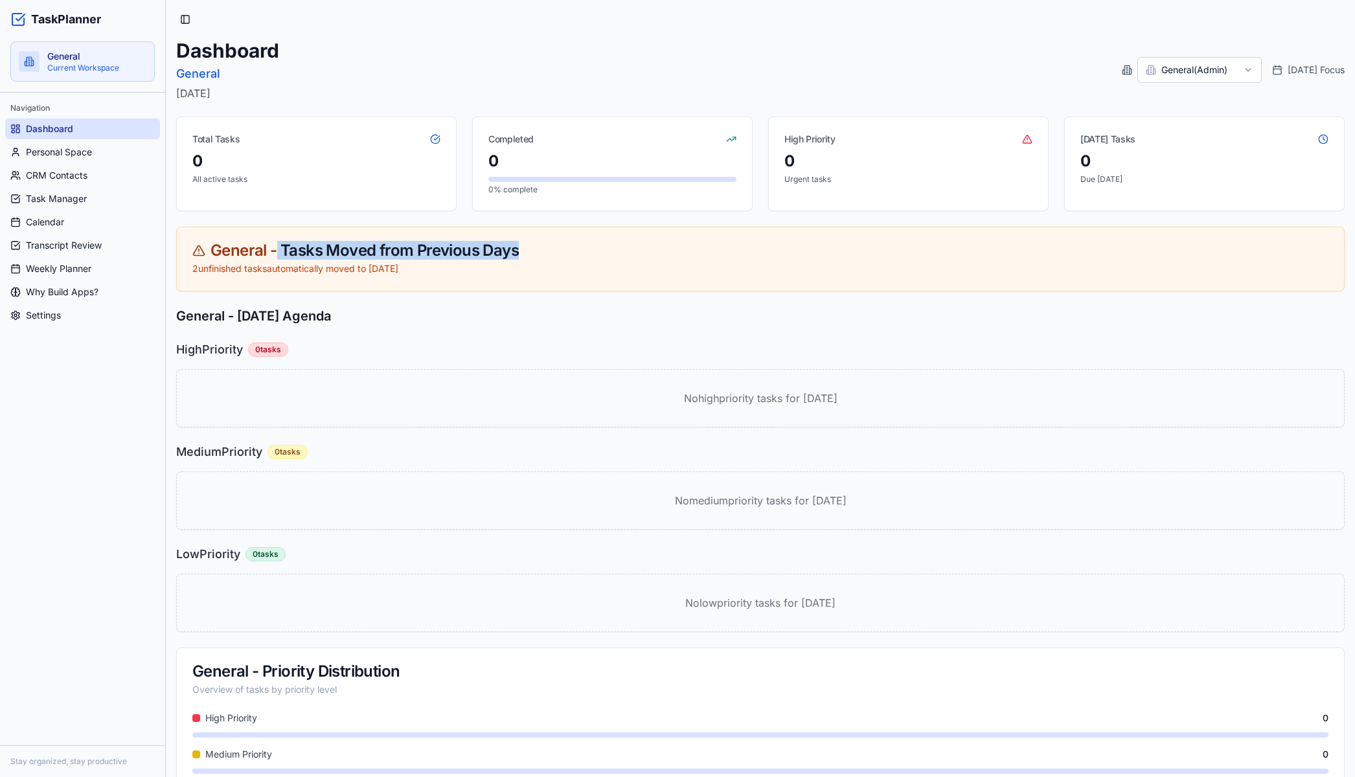
drag, startPoint x: 276, startPoint y: 248, endPoint x: 596, endPoint y: 251, distance: 320.1
click at [518, 251] on div "General - Tasks Moved from Previous Days" at bounding box center [760, 251] width 1136 height 16
click at [633, 250] on div "General - Tasks Moved from Previous Days" at bounding box center [760, 251] width 1136 height 16
click at [108, 155] on link "Personal Space" at bounding box center [82, 152] width 155 height 21
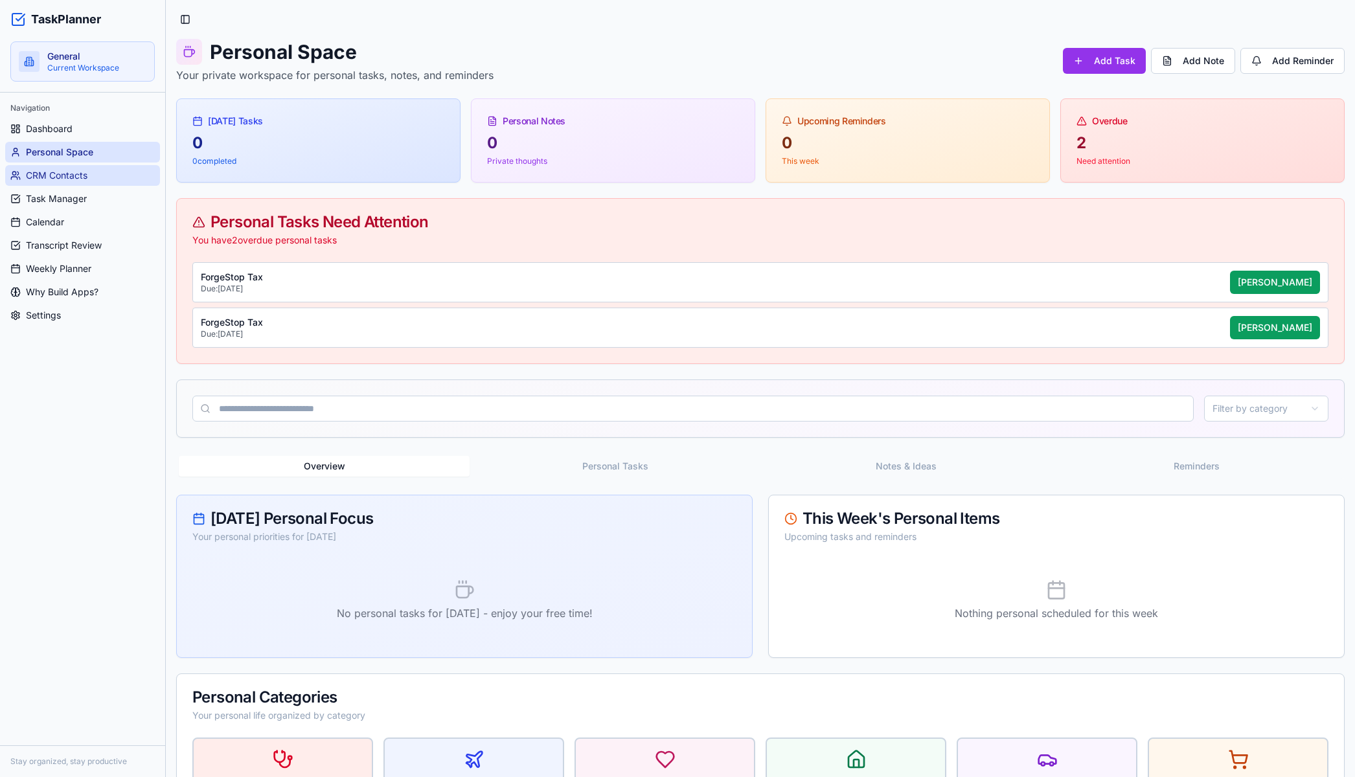
click at [93, 173] on link "CRM Contacts" at bounding box center [82, 175] width 155 height 21
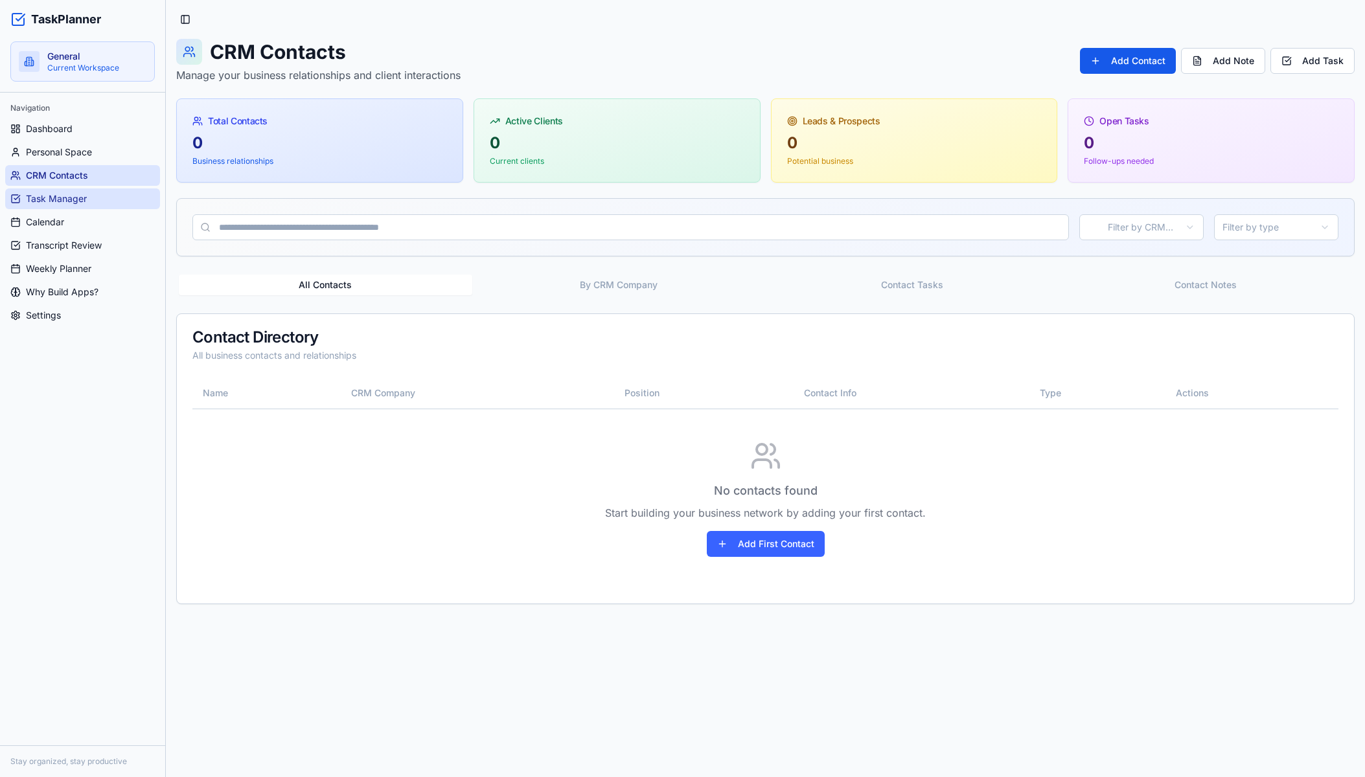
click at [69, 199] on span "Task Manager" at bounding box center [56, 198] width 61 height 13
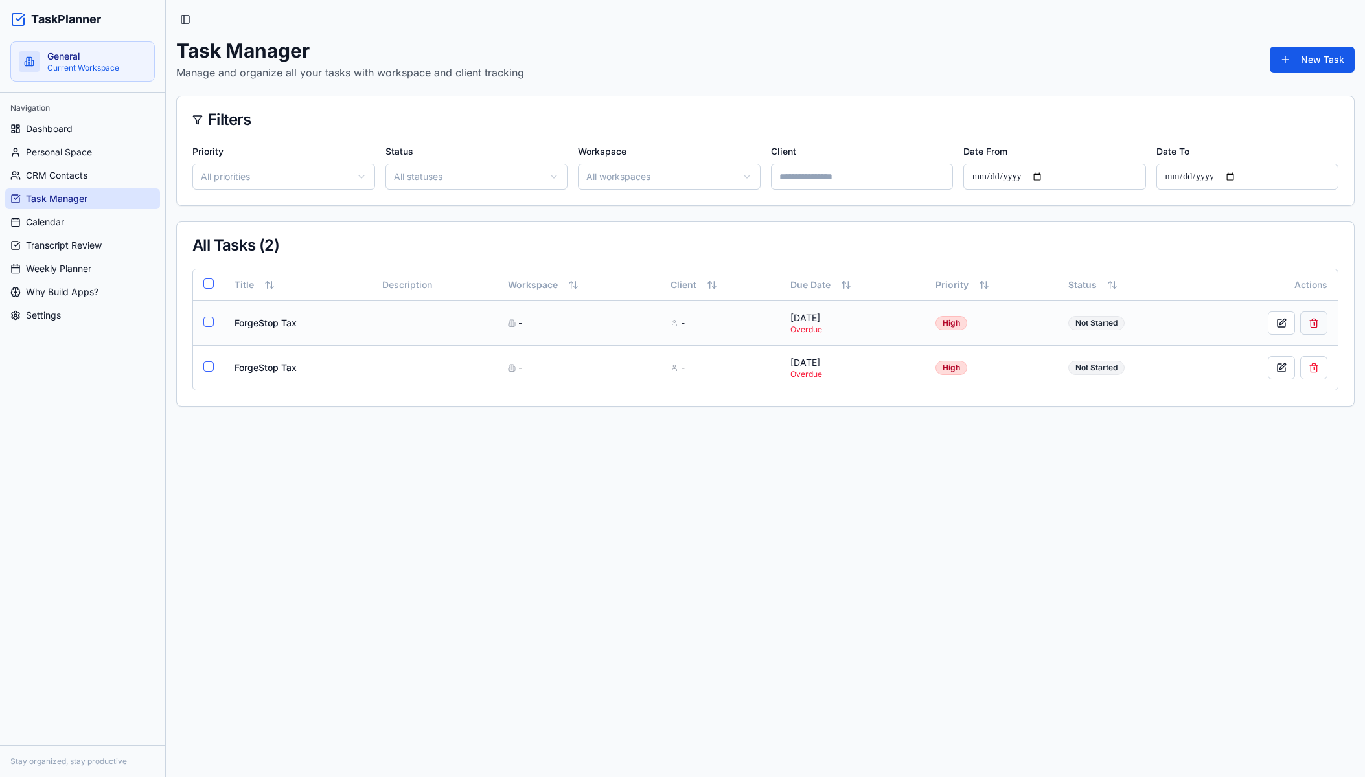
click at [1312, 326] on button at bounding box center [1313, 323] width 27 height 23
click at [1323, 330] on button at bounding box center [1313, 323] width 27 height 23
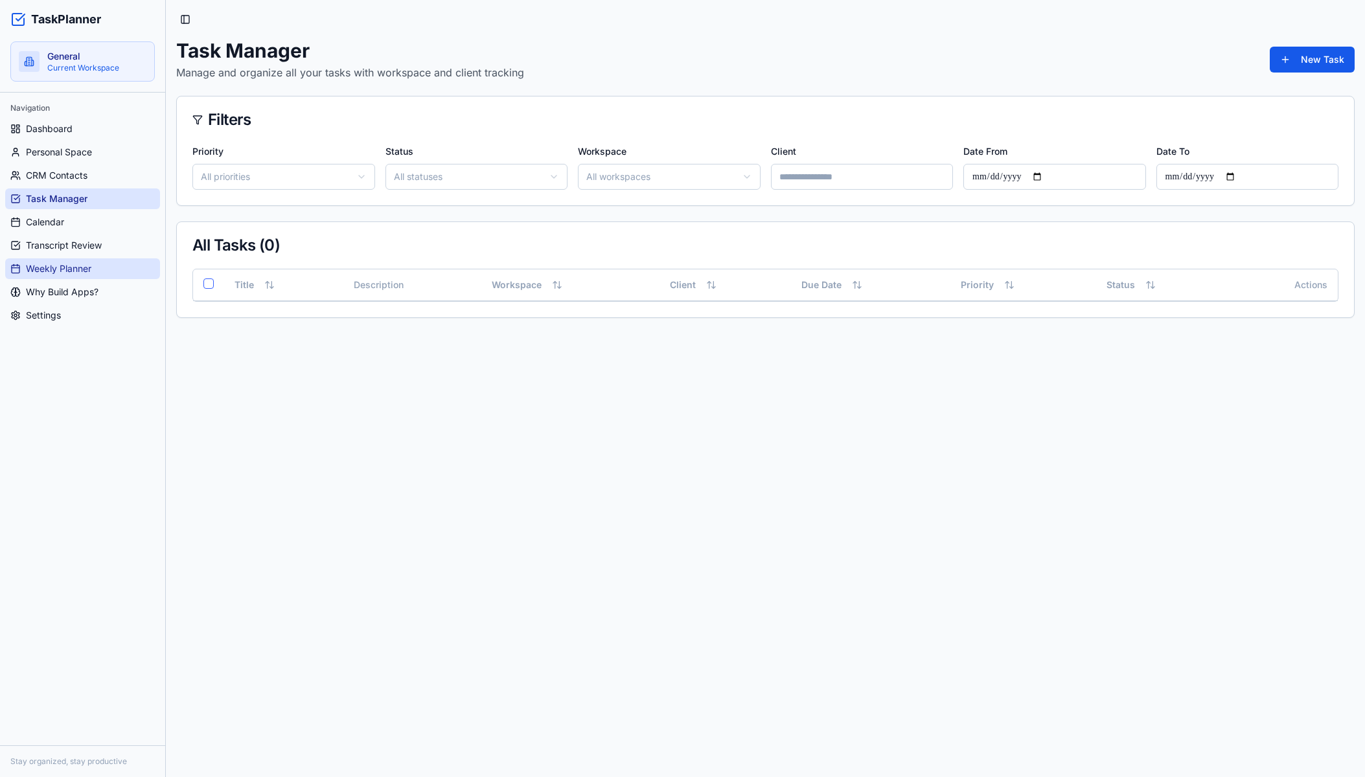
click at [76, 270] on span "Weekly Planner" at bounding box center [58, 268] width 65 height 13
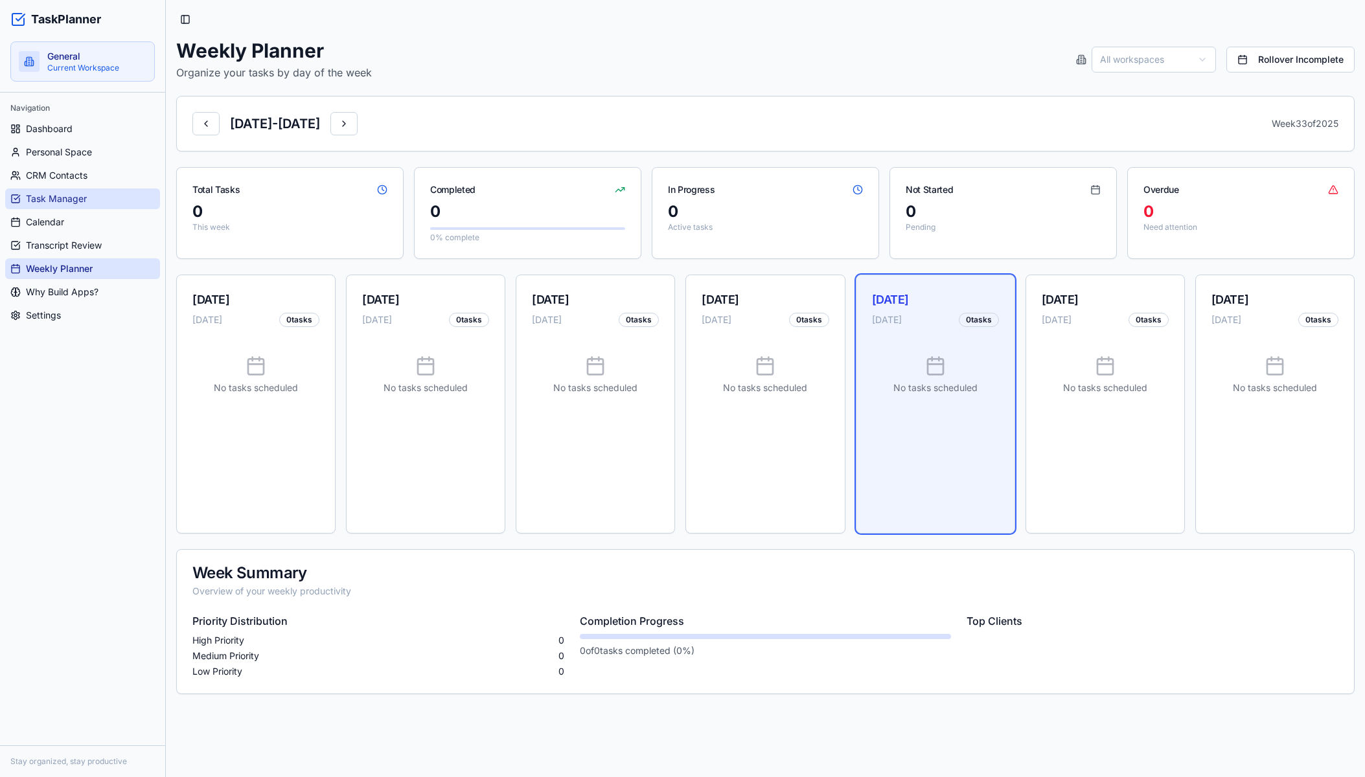
click at [86, 191] on link "Task Manager" at bounding box center [82, 199] width 155 height 21
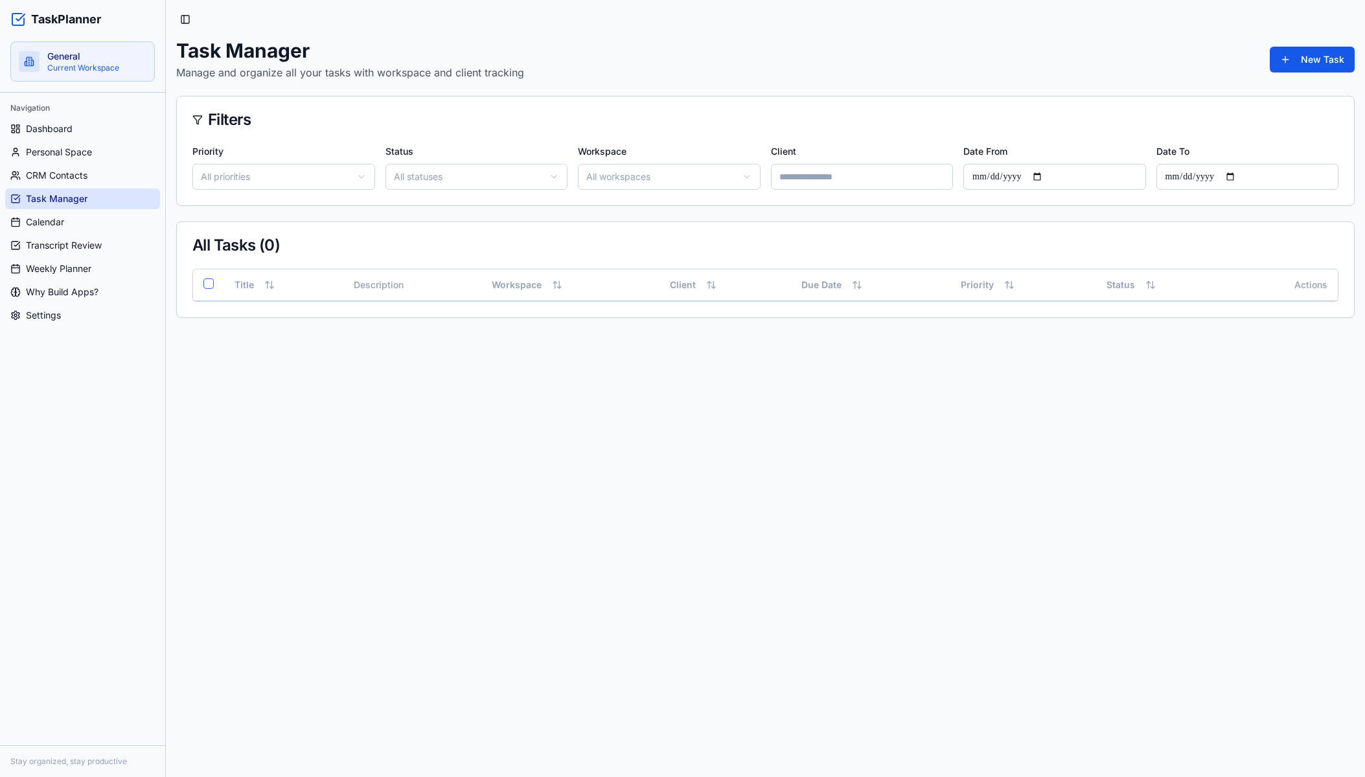
click at [615, 170] on html "TaskPlanner General Current Workspace Navigation Dashboard Personal Space CRM C…" at bounding box center [682, 388] width 1365 height 777
click at [618, 172] on html "TaskPlanner General Current Workspace Navigation Dashboard Personal Space CRM C…" at bounding box center [682, 388] width 1365 height 777
click at [614, 172] on html "TaskPlanner General Current Workspace Navigation Dashboard Personal Space CRM C…" at bounding box center [682, 388] width 1365 height 777
click at [1320, 58] on button "New Task" at bounding box center [1312, 60] width 85 height 26
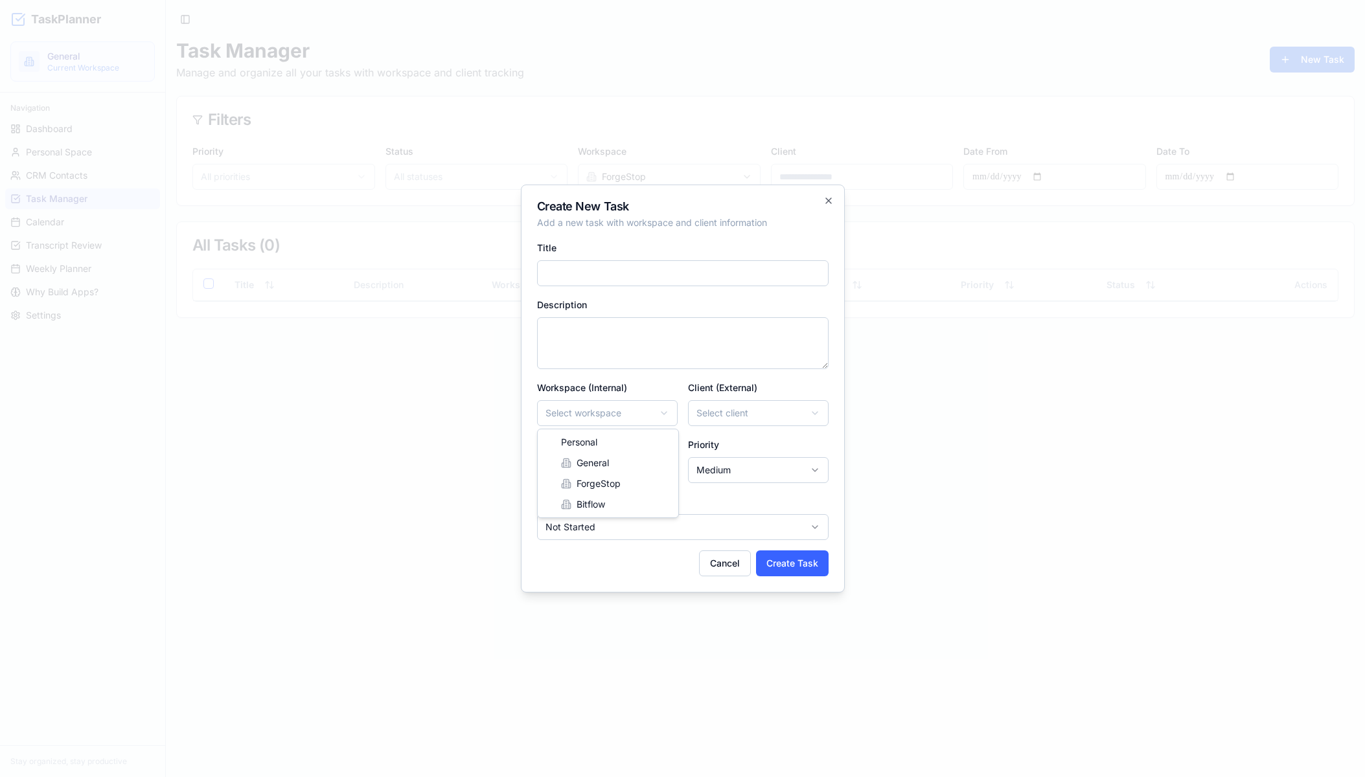
click at [613, 408] on body "**********" at bounding box center [682, 388] width 1365 height 777
select select "*********"
click at [621, 274] on input "Title" at bounding box center [683, 273] width 292 height 26
type input "****"
click at [733, 409] on body "**********" at bounding box center [682, 388] width 1365 height 777
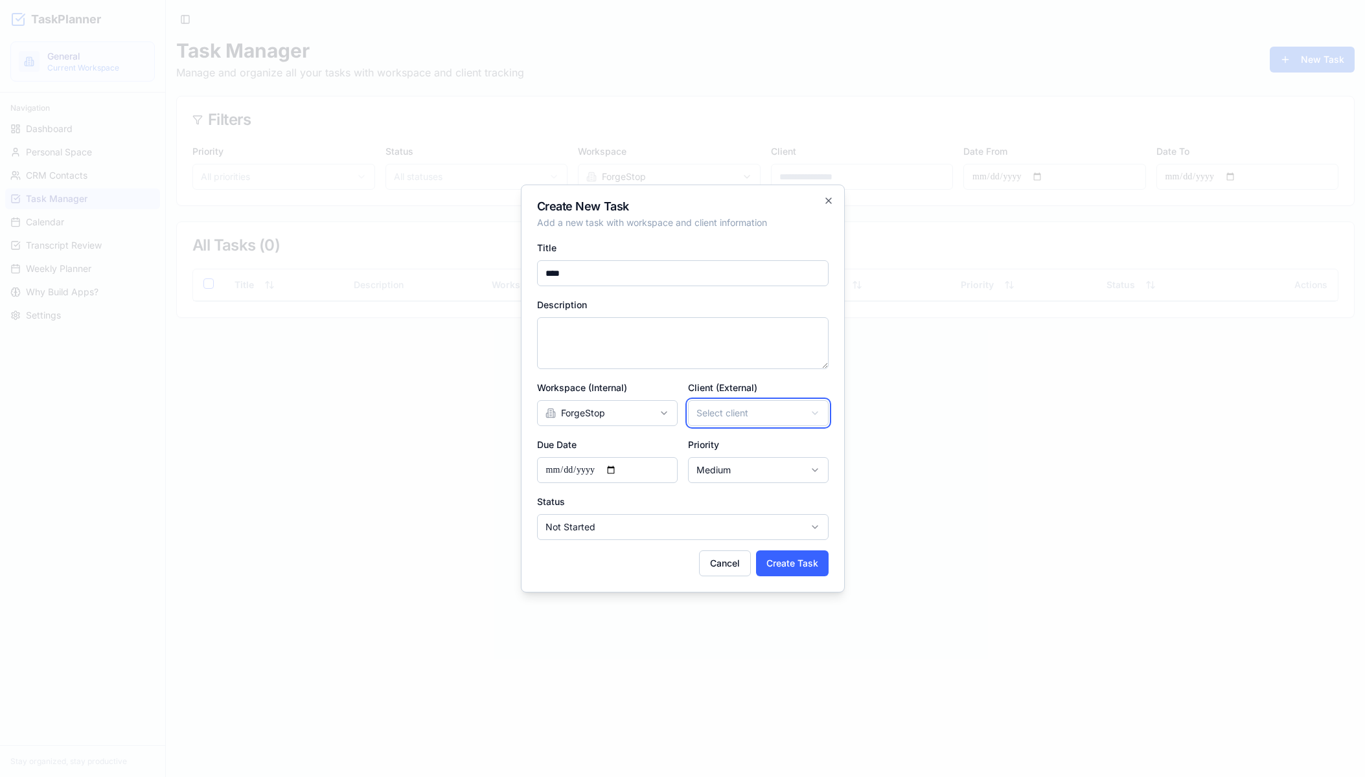
click at [716, 374] on body "**********" at bounding box center [682, 388] width 1365 height 777
click at [617, 338] on textarea "Description" at bounding box center [683, 343] width 292 height 52
type textarea "****"
click at [716, 475] on body "**********" at bounding box center [682, 388] width 1365 height 777
select select "****"
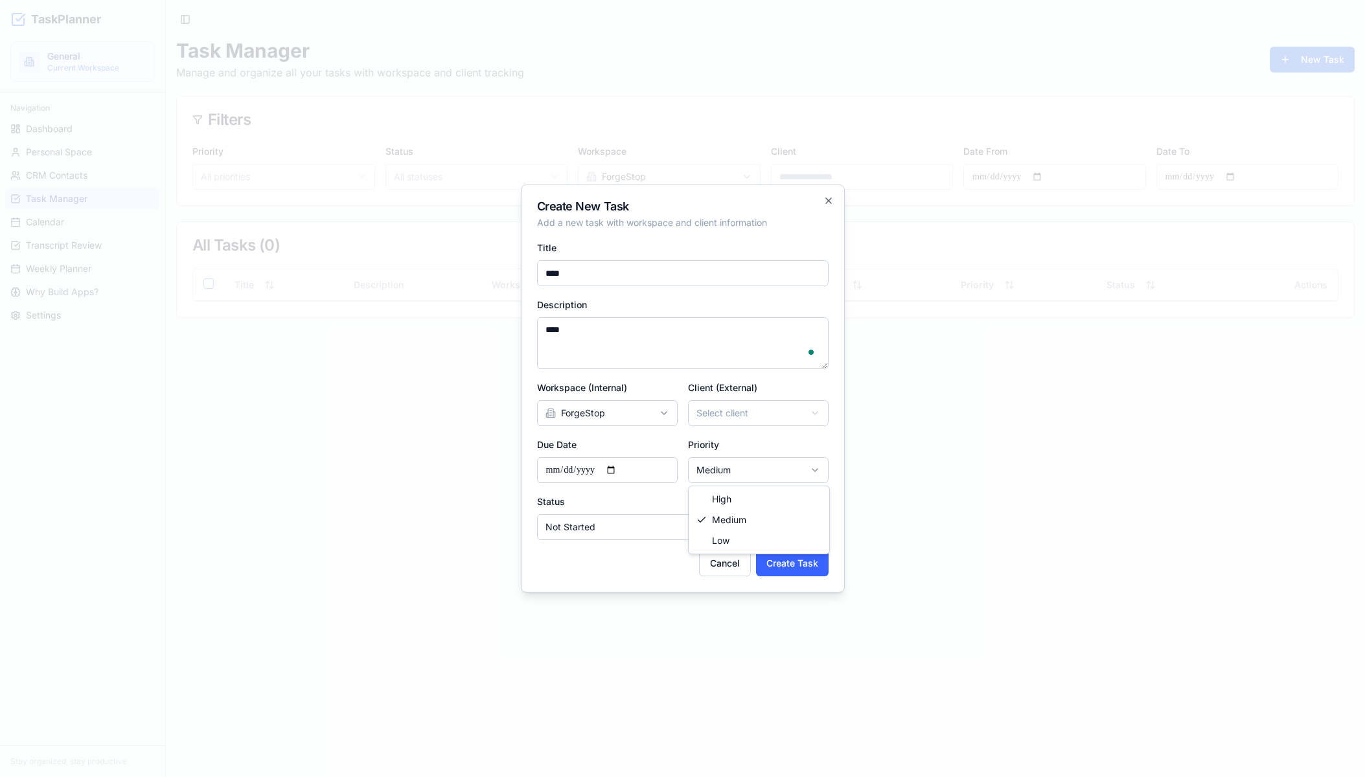
drag, startPoint x: 726, startPoint y: 507, endPoint x: 643, endPoint y: 476, distance: 89.0
click at [603, 466] on input "**********" at bounding box center [607, 470] width 141 height 26
click at [625, 468] on input "**********" at bounding box center [607, 470] width 141 height 26
click at [732, 516] on body "**********" at bounding box center [682, 388] width 1365 height 777
click at [783, 568] on button "Create Task" at bounding box center [792, 564] width 73 height 26
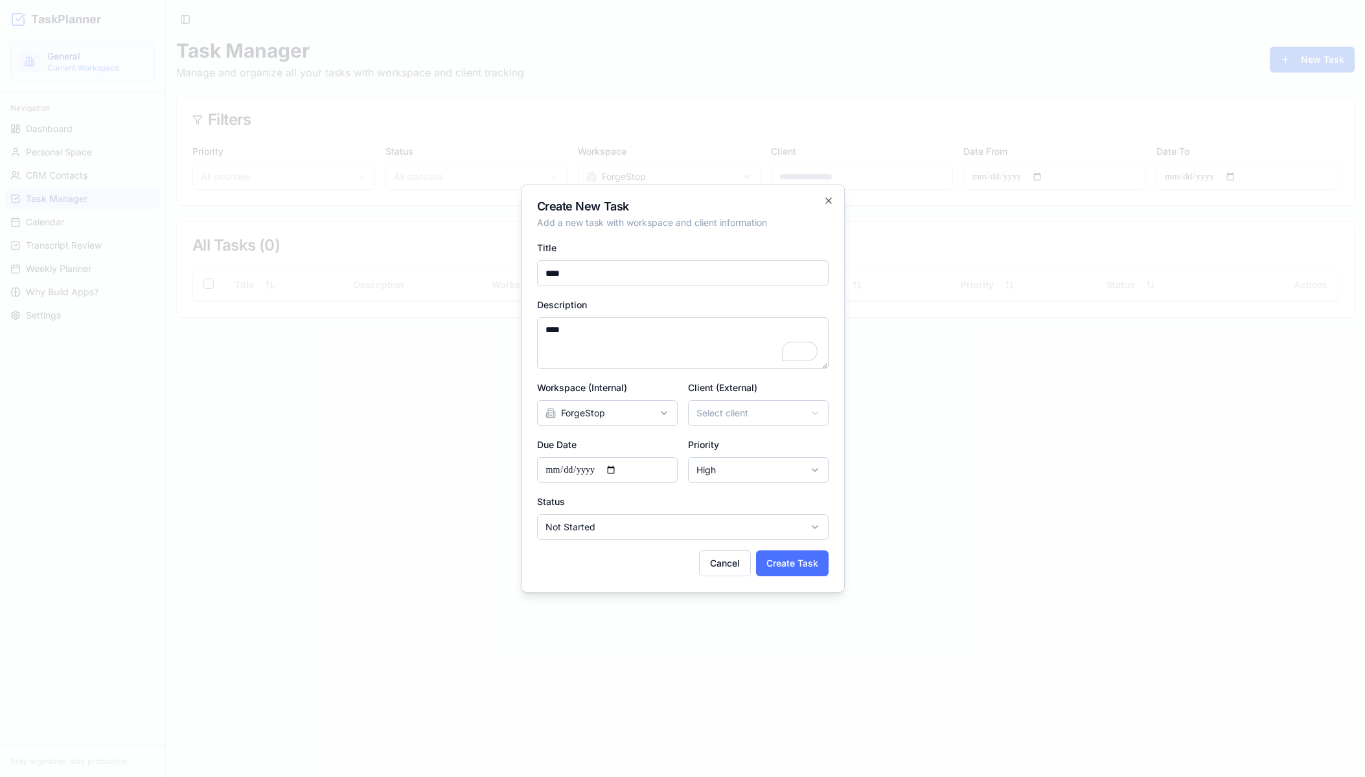
select select
select select "******"
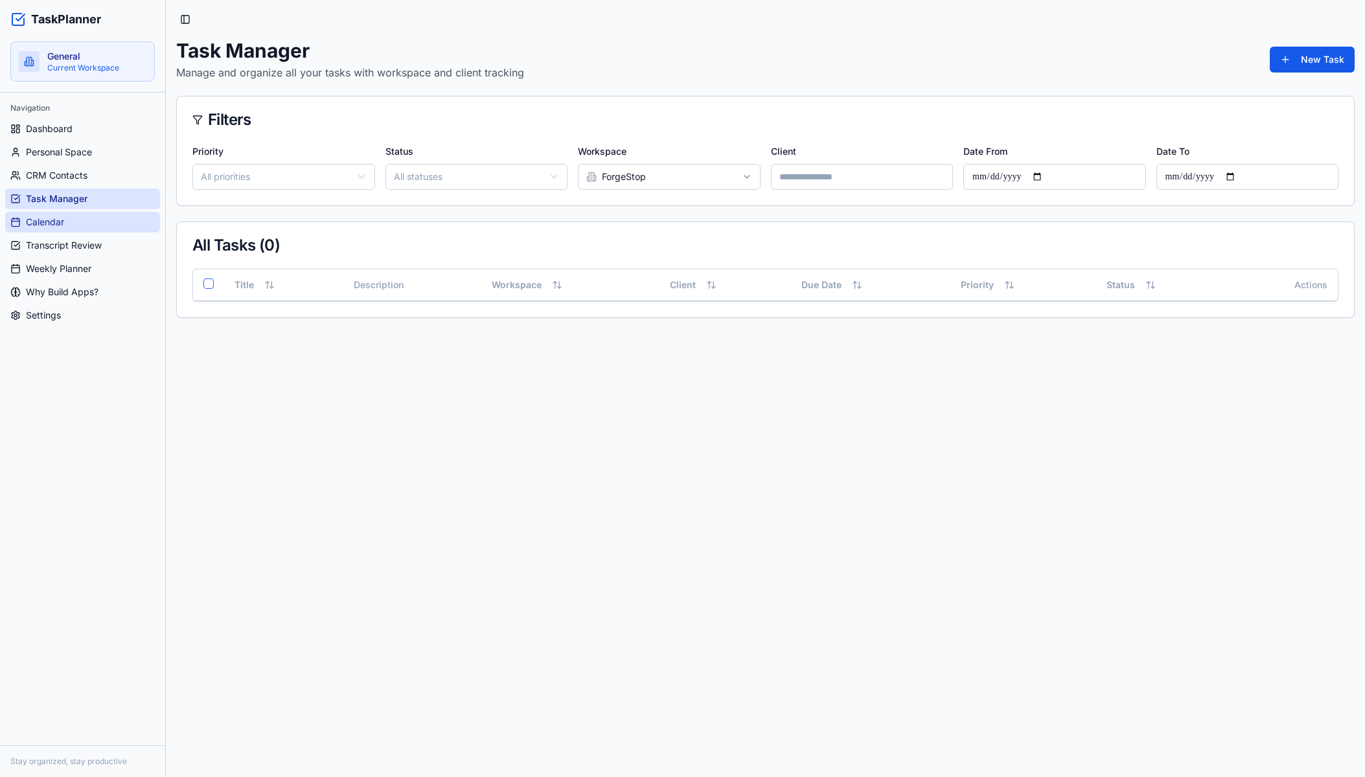
click at [62, 222] on span "Calendar" at bounding box center [45, 222] width 38 height 13
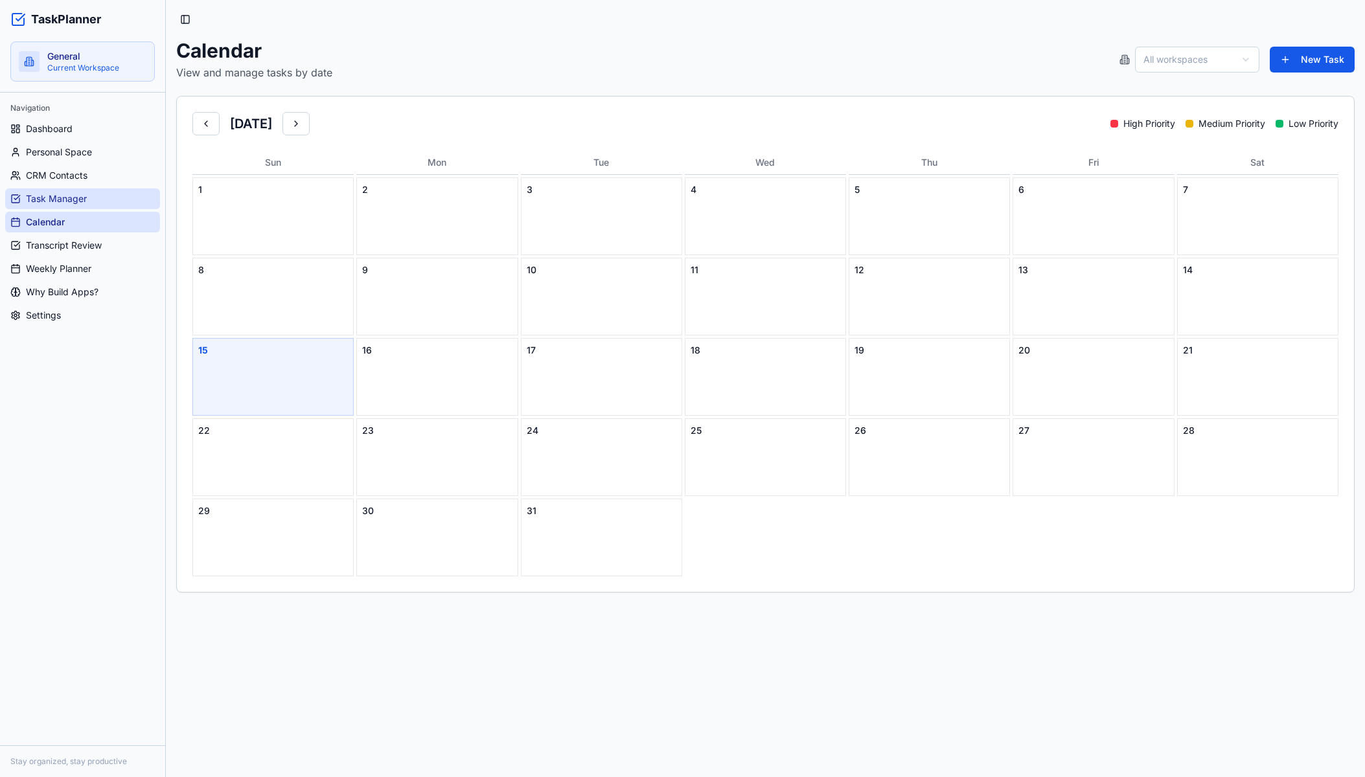
click at [60, 195] on span "Task Manager" at bounding box center [56, 198] width 61 height 13
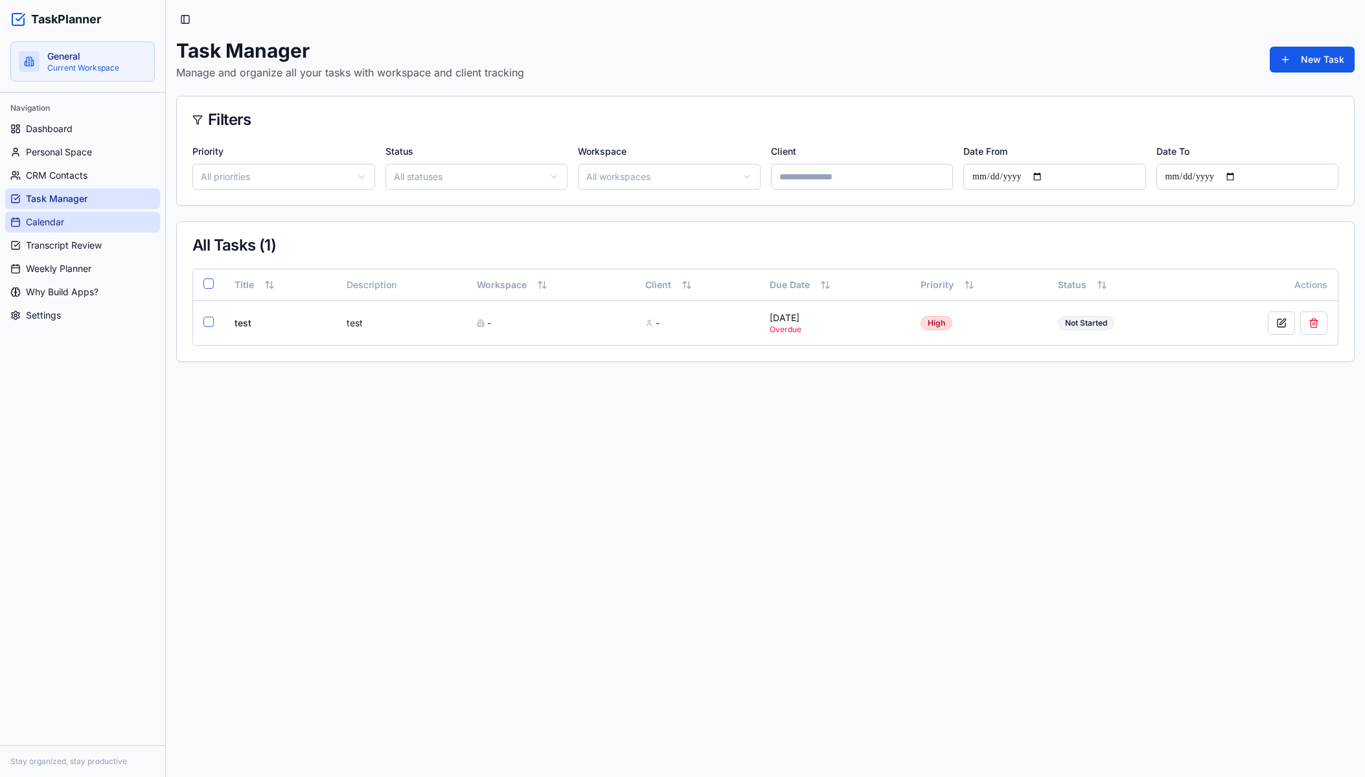
click at [77, 229] on link "Calendar" at bounding box center [82, 222] width 155 height 21
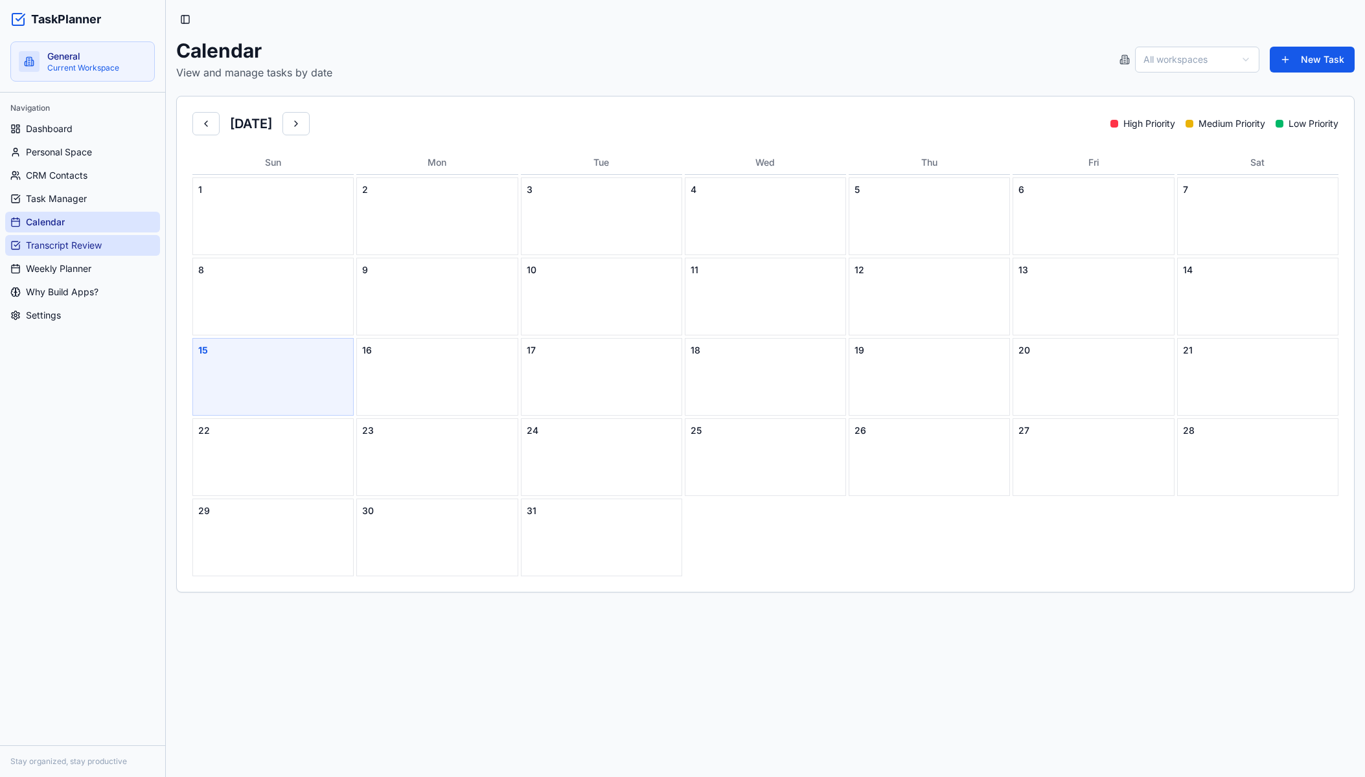
click at [91, 254] on link "Transcript Review" at bounding box center [82, 245] width 155 height 21
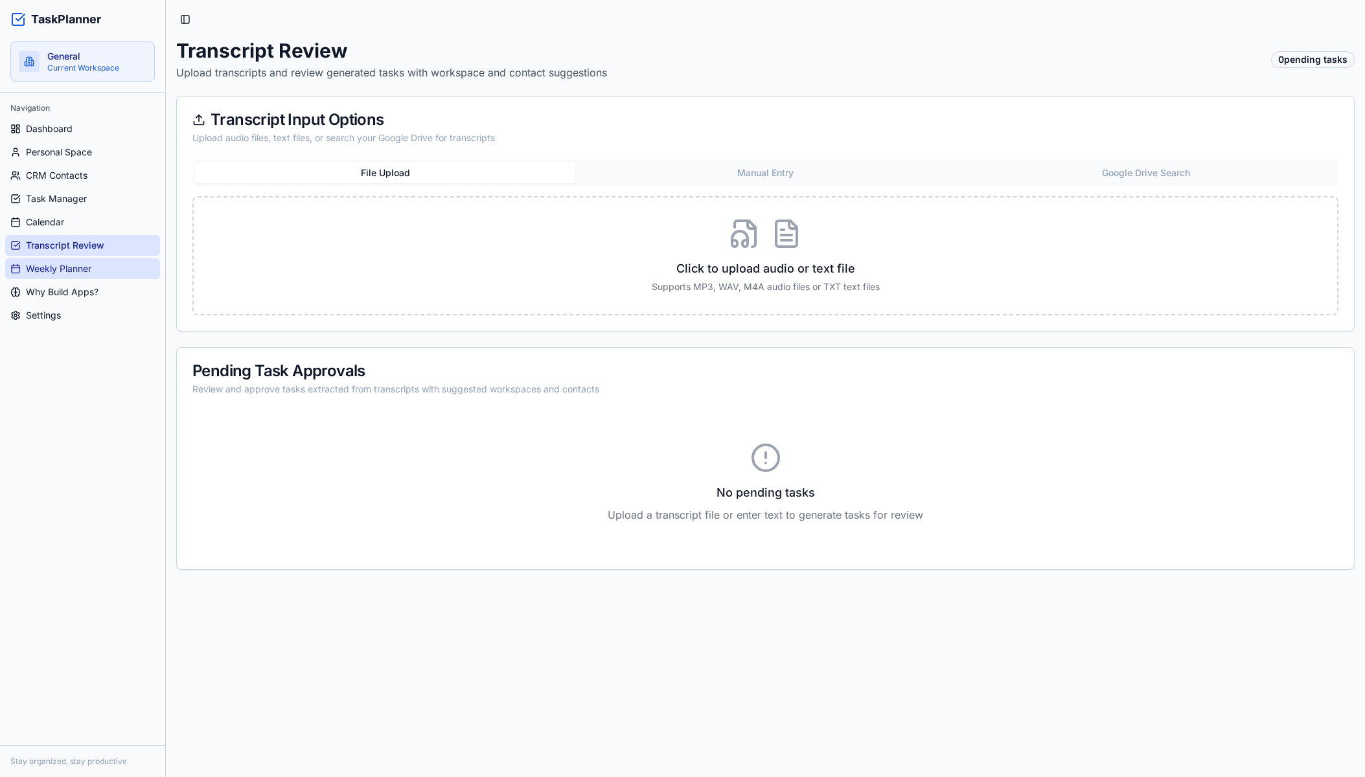
click at [78, 266] on span "Weekly Planner" at bounding box center [58, 268] width 65 height 13
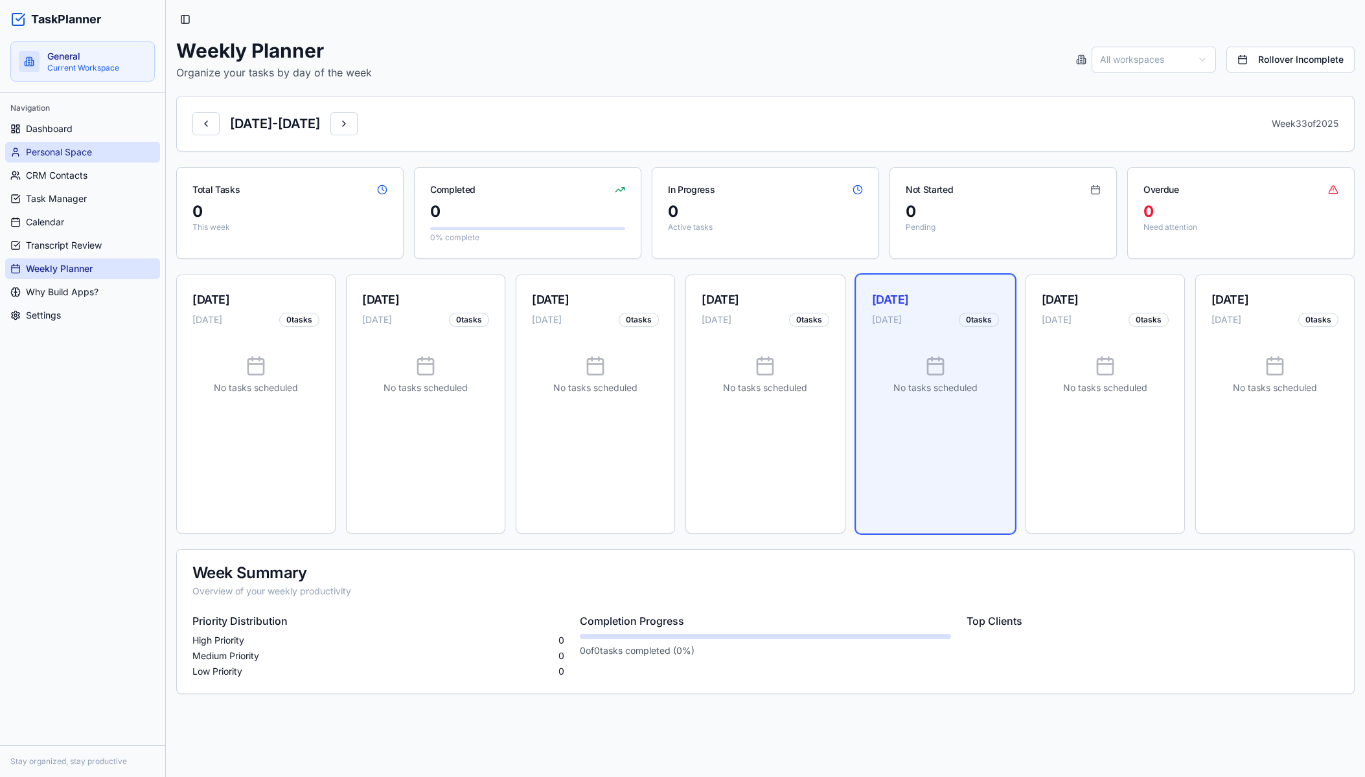
click at [75, 150] on span "Personal Space" at bounding box center [59, 152] width 66 height 13
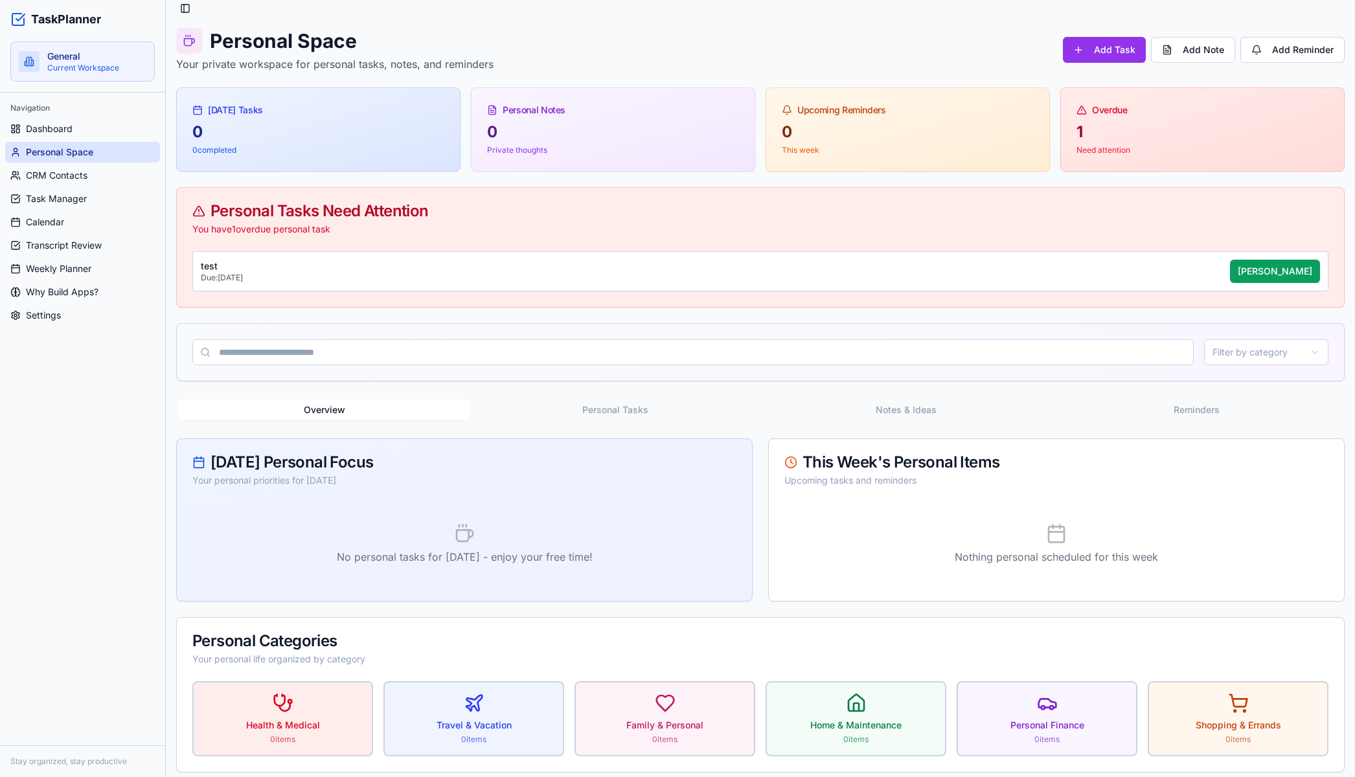
scroll to position [17, 0]
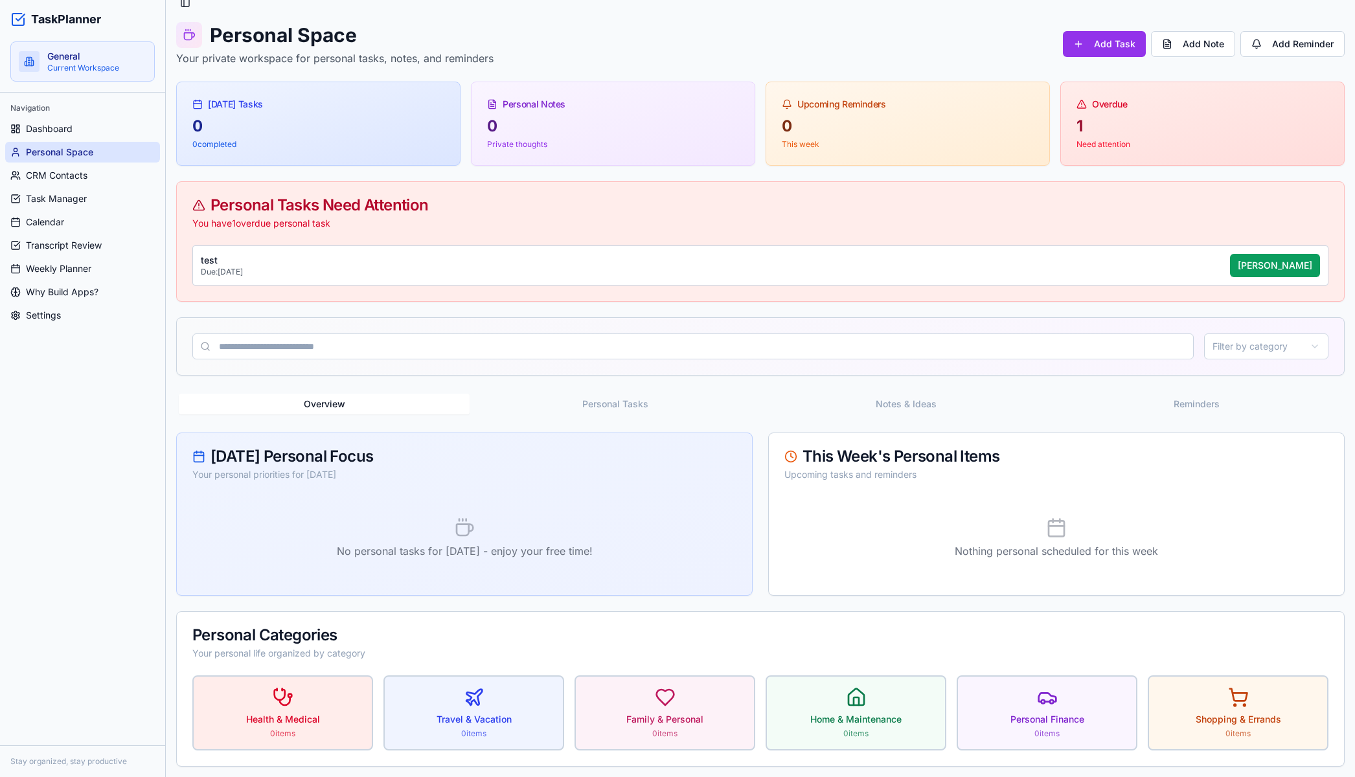
click at [442, 350] on input at bounding box center [693, 347] width 1002 height 26
click at [1116, 48] on button "Add Task" at bounding box center [1104, 44] width 83 height 26
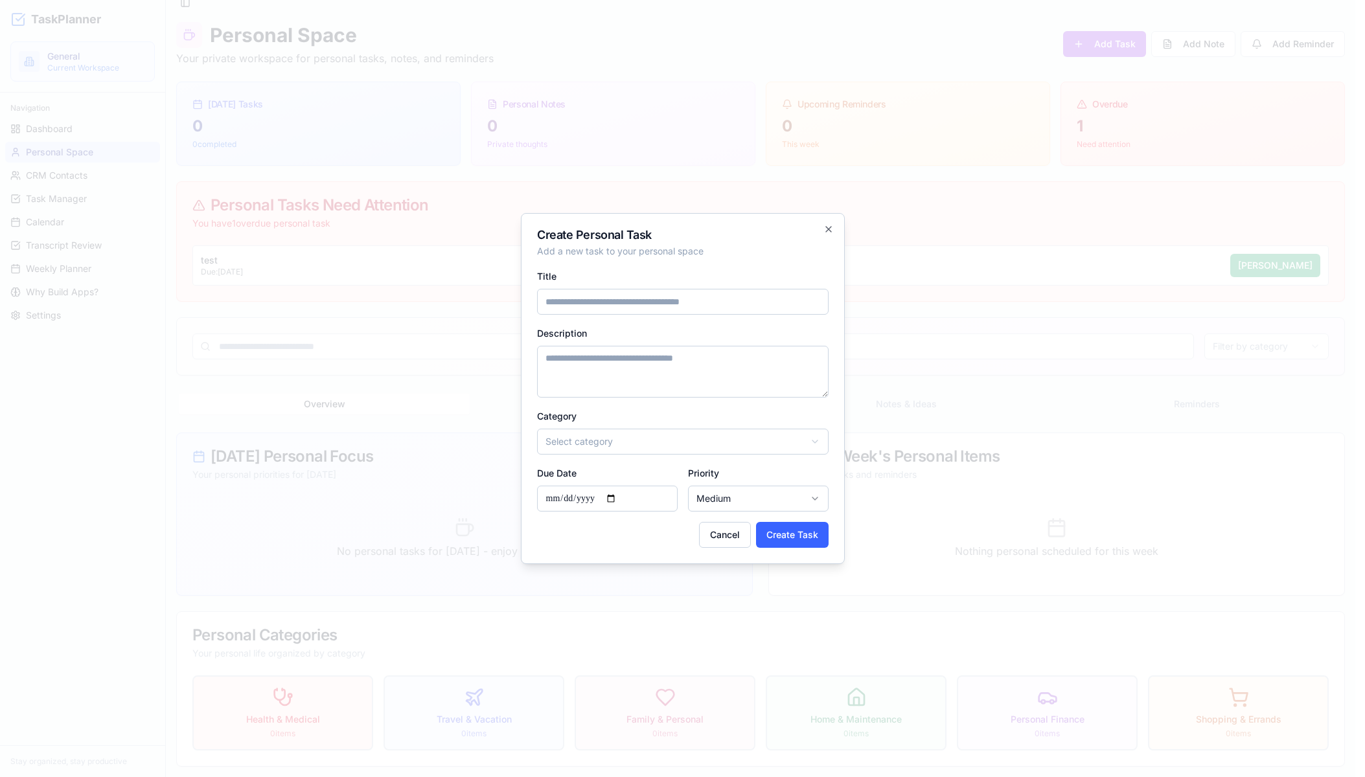
click at [678, 439] on body "TaskPlanner General Current Workspace Navigation Dashboard Personal Space CRM C…" at bounding box center [677, 380] width 1355 height 794
click at [603, 317] on form "**********" at bounding box center [683, 408] width 292 height 280
click at [599, 299] on input "Title" at bounding box center [683, 302] width 292 height 26
type input "***"
click at [596, 498] on input "**********" at bounding box center [607, 499] width 141 height 26
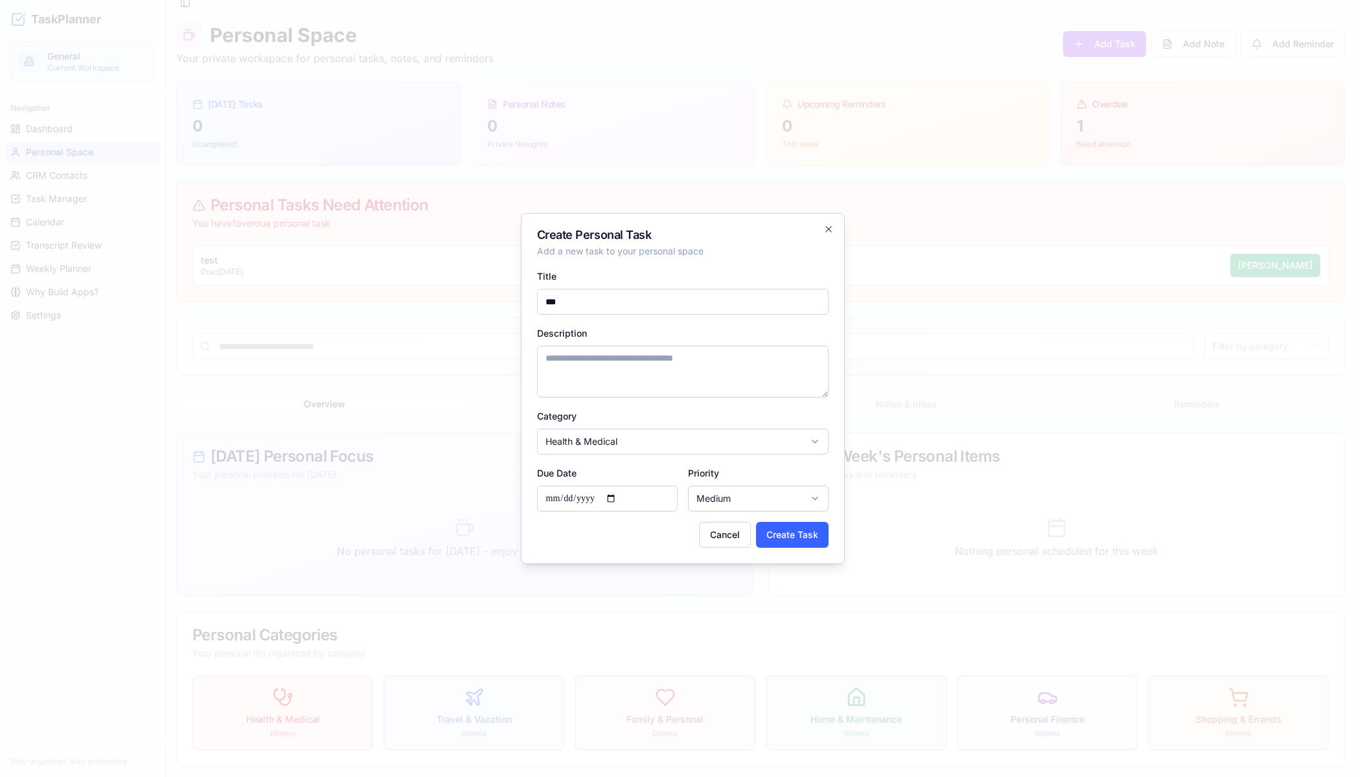
click at [616, 500] on input "**********" at bounding box center [607, 499] width 141 height 26
type input "**********"
click at [781, 536] on button "Create Task" at bounding box center [792, 535] width 73 height 26
select select
type input "**********"
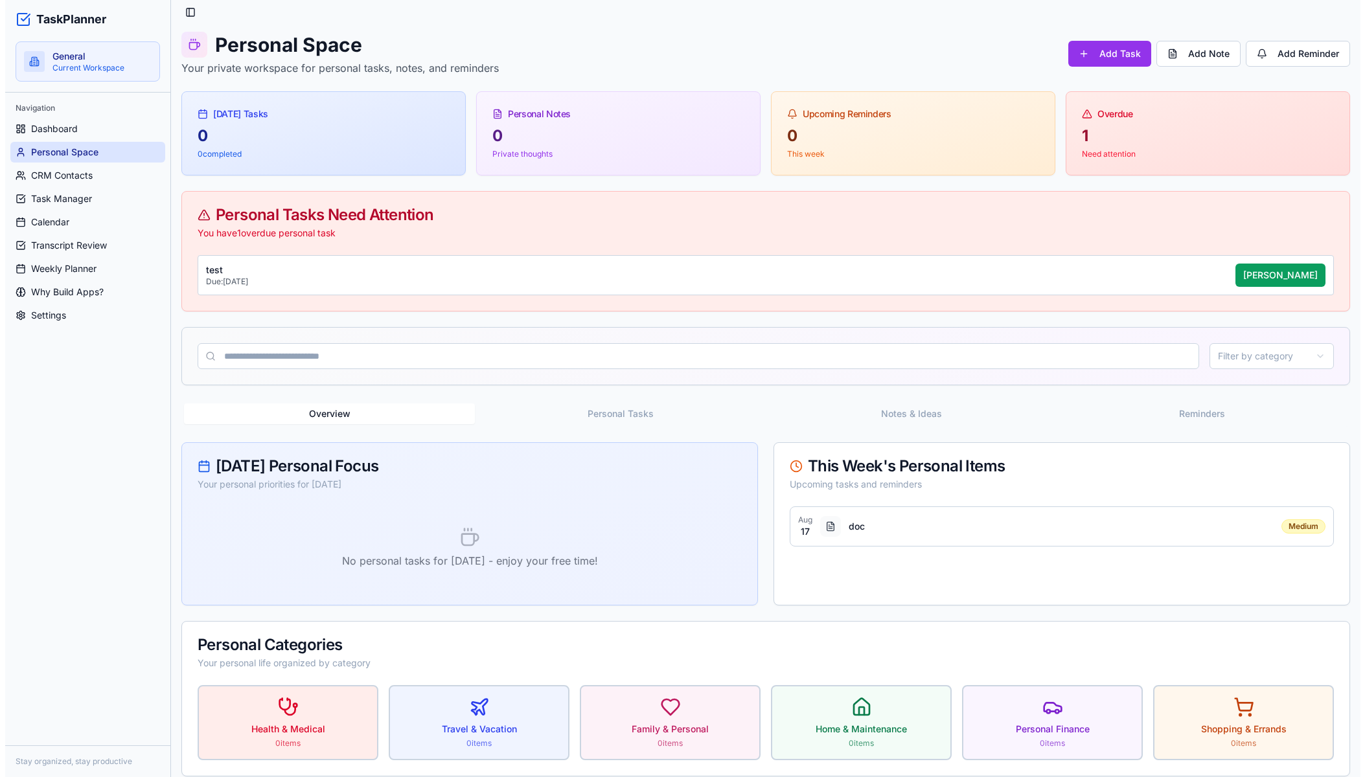
scroll to position [0, 0]
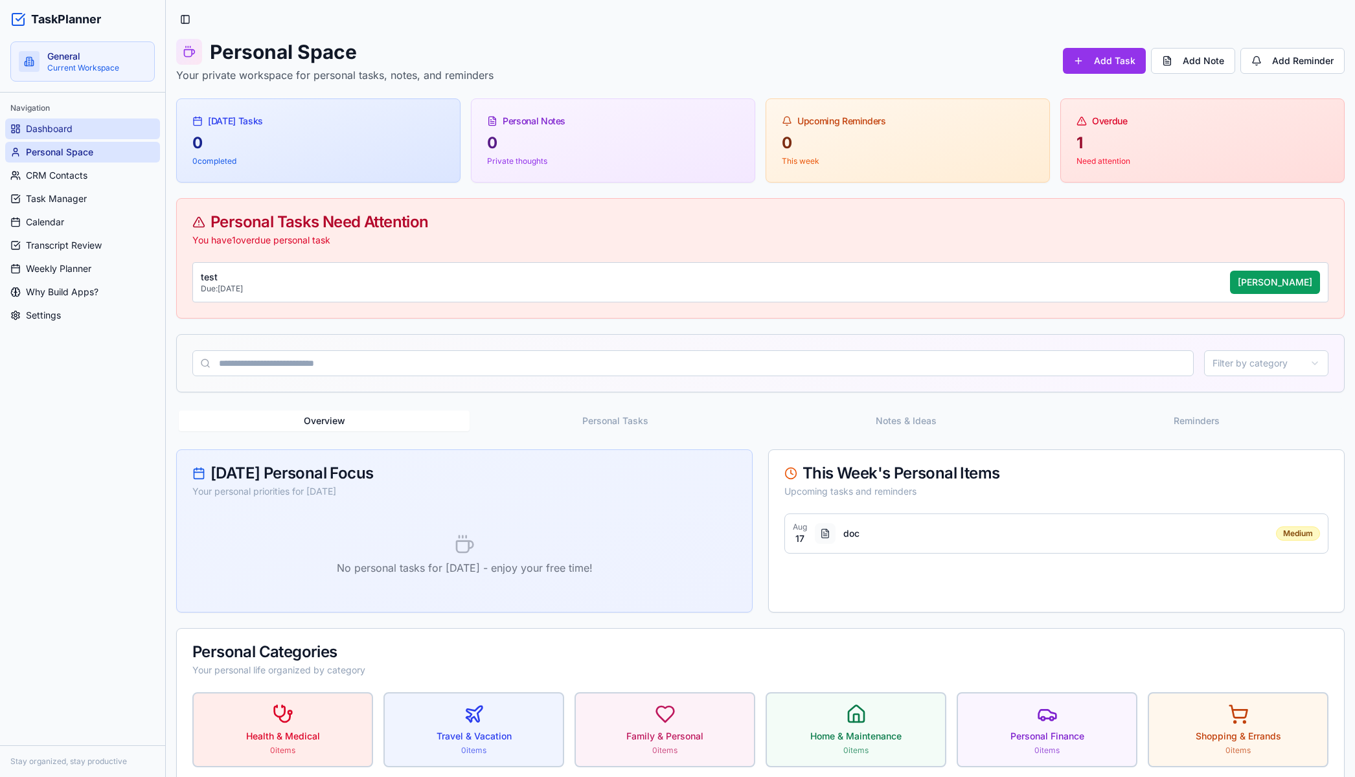
click at [38, 121] on link "Dashboard" at bounding box center [82, 129] width 155 height 21
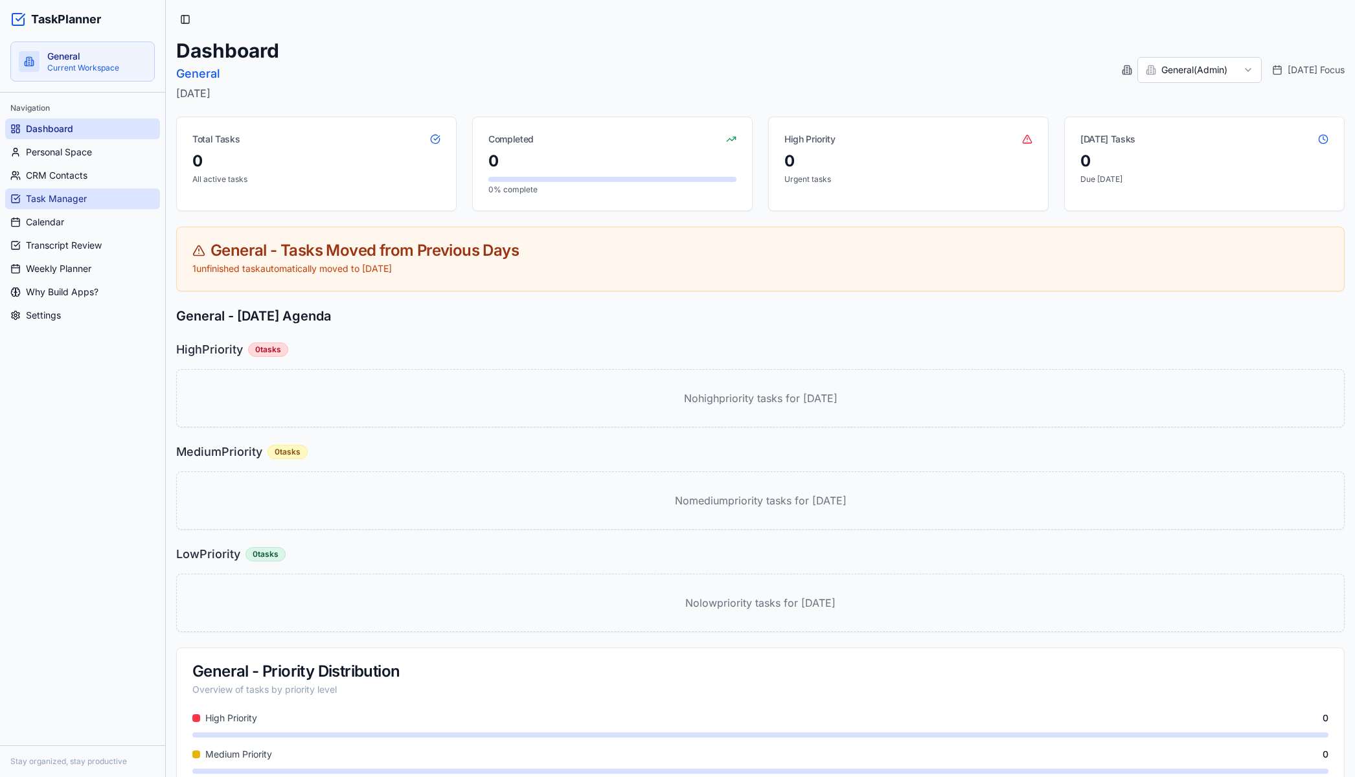
click at [63, 203] on span "Task Manager" at bounding box center [56, 198] width 61 height 13
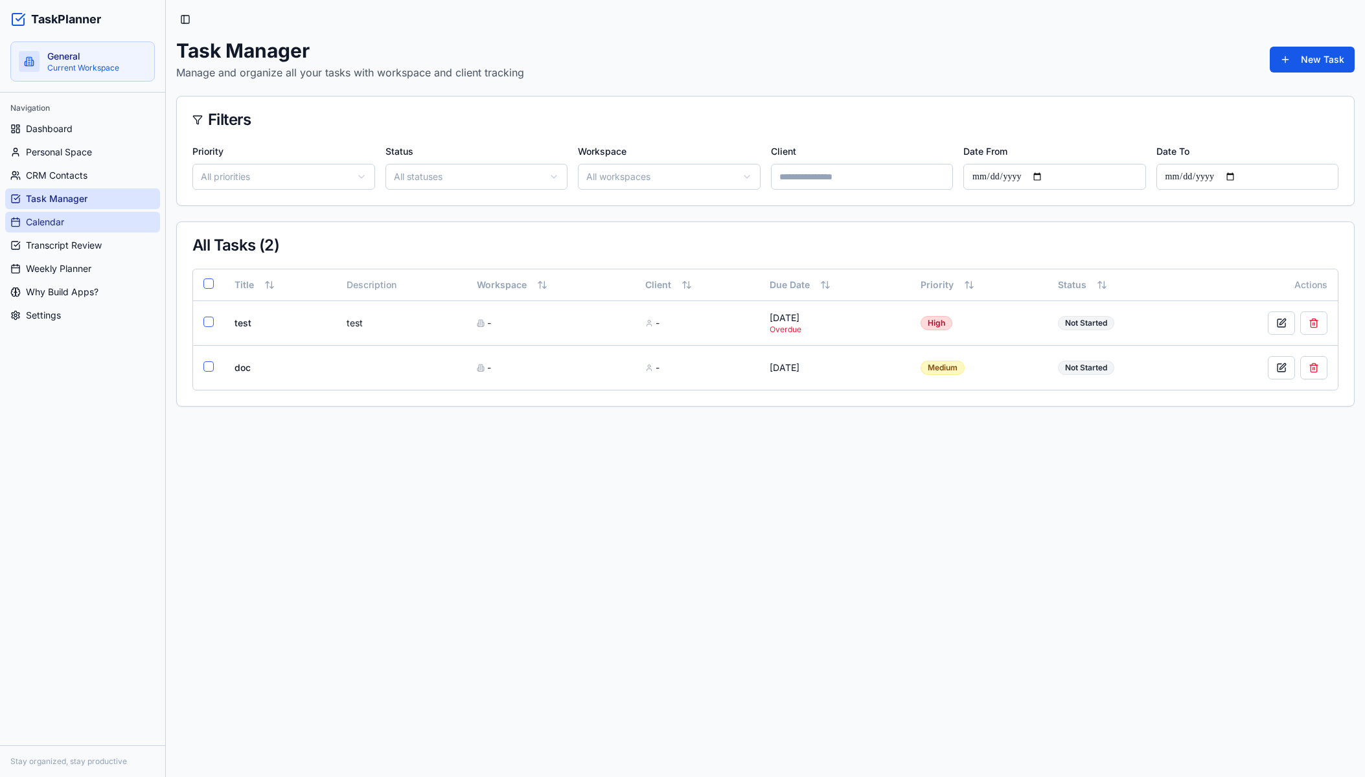
click at [60, 216] on link "Calendar" at bounding box center [82, 222] width 155 height 21
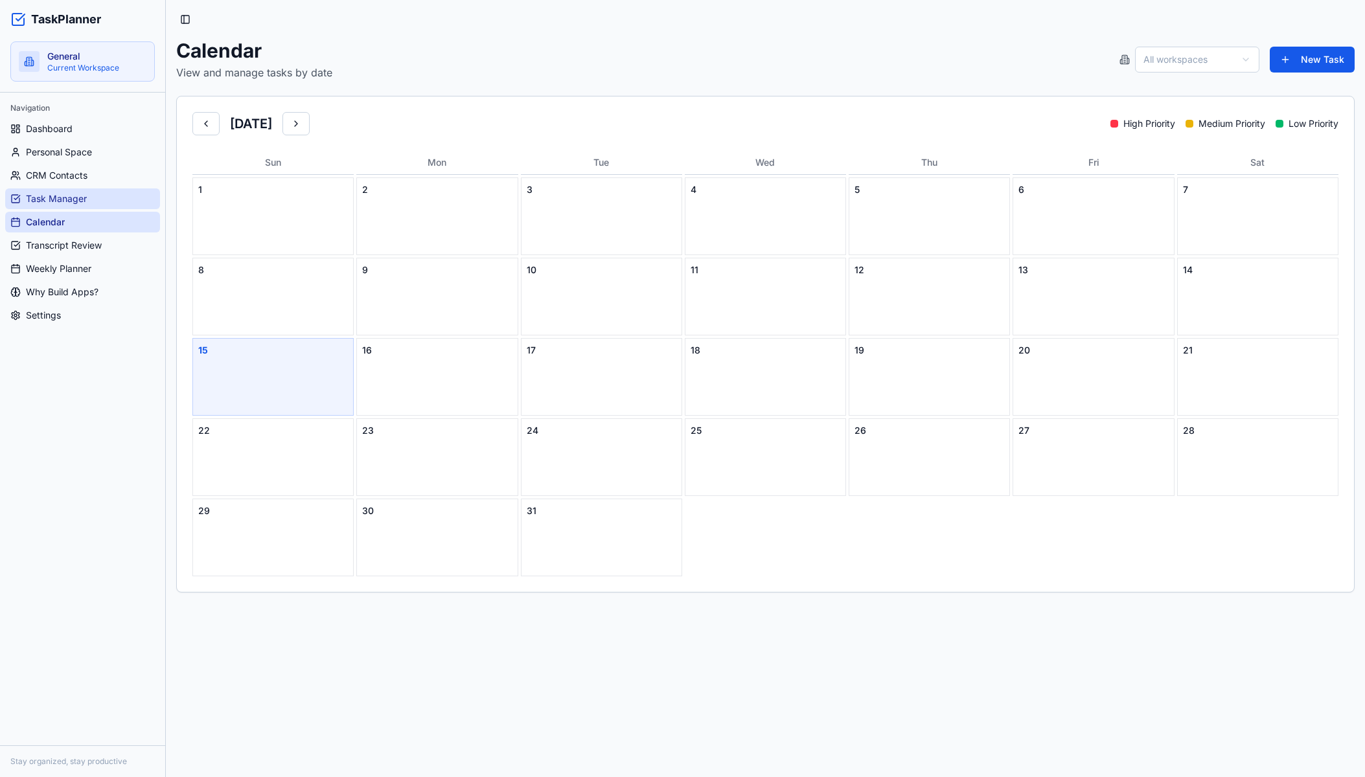
click at [60, 192] on span "Task Manager" at bounding box center [56, 198] width 61 height 13
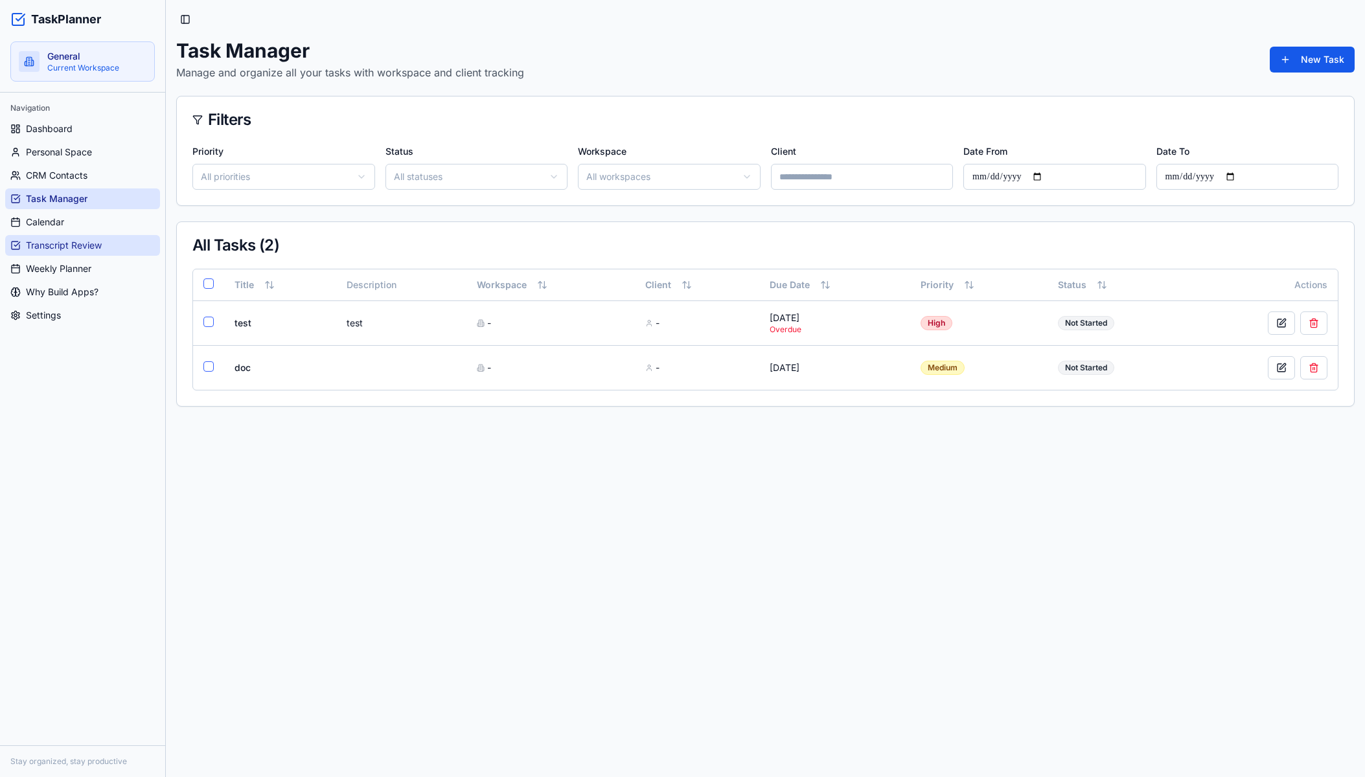
click at [80, 238] on link "Transcript Review" at bounding box center [82, 245] width 155 height 21
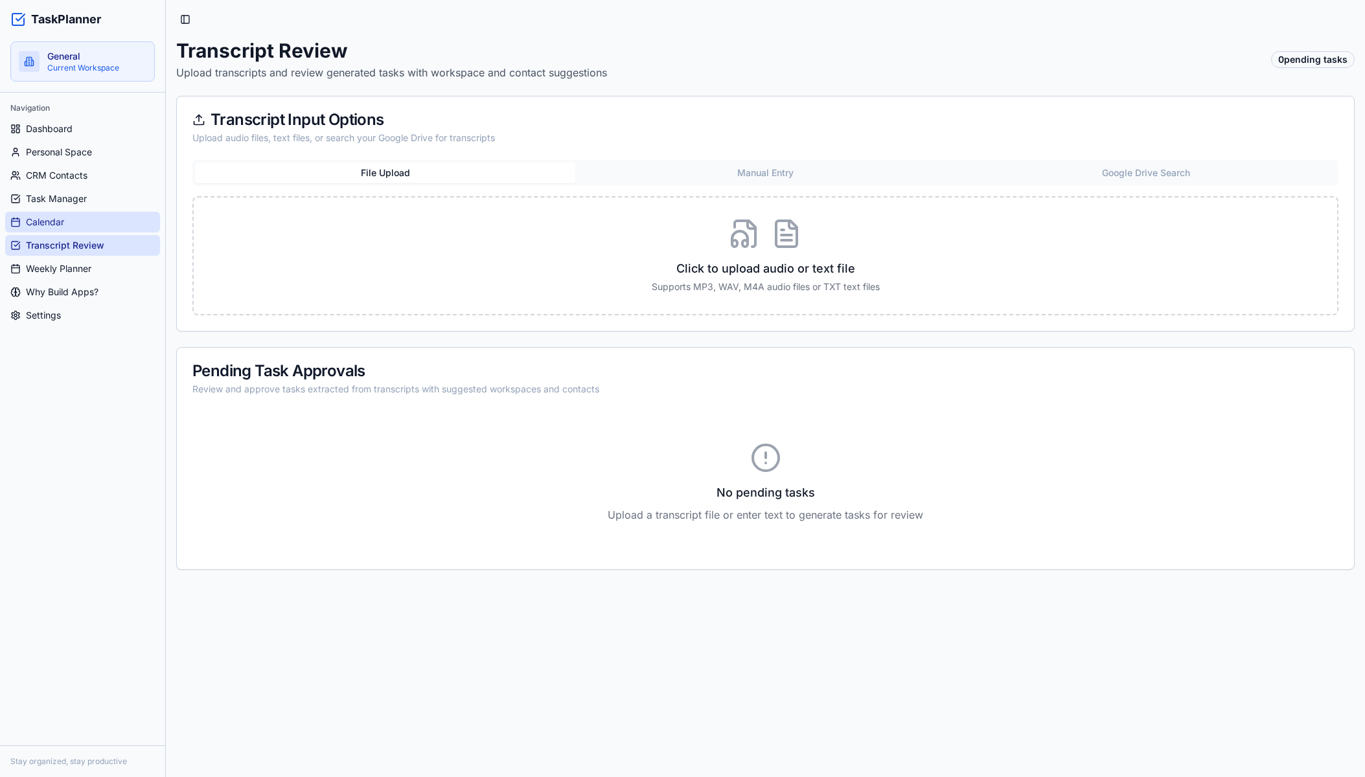
click at [67, 216] on link "Calendar" at bounding box center [82, 222] width 155 height 21
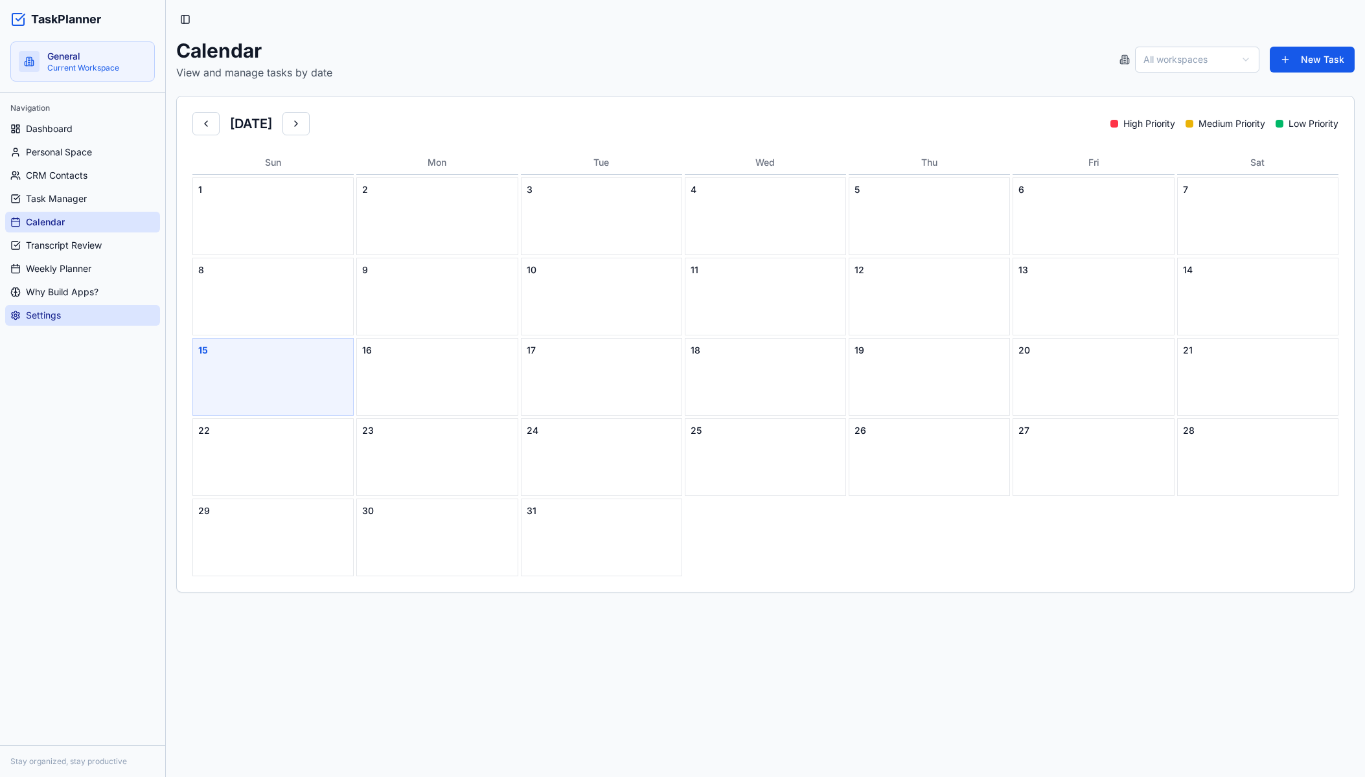
click at [72, 323] on link "Settings" at bounding box center [82, 315] width 155 height 21
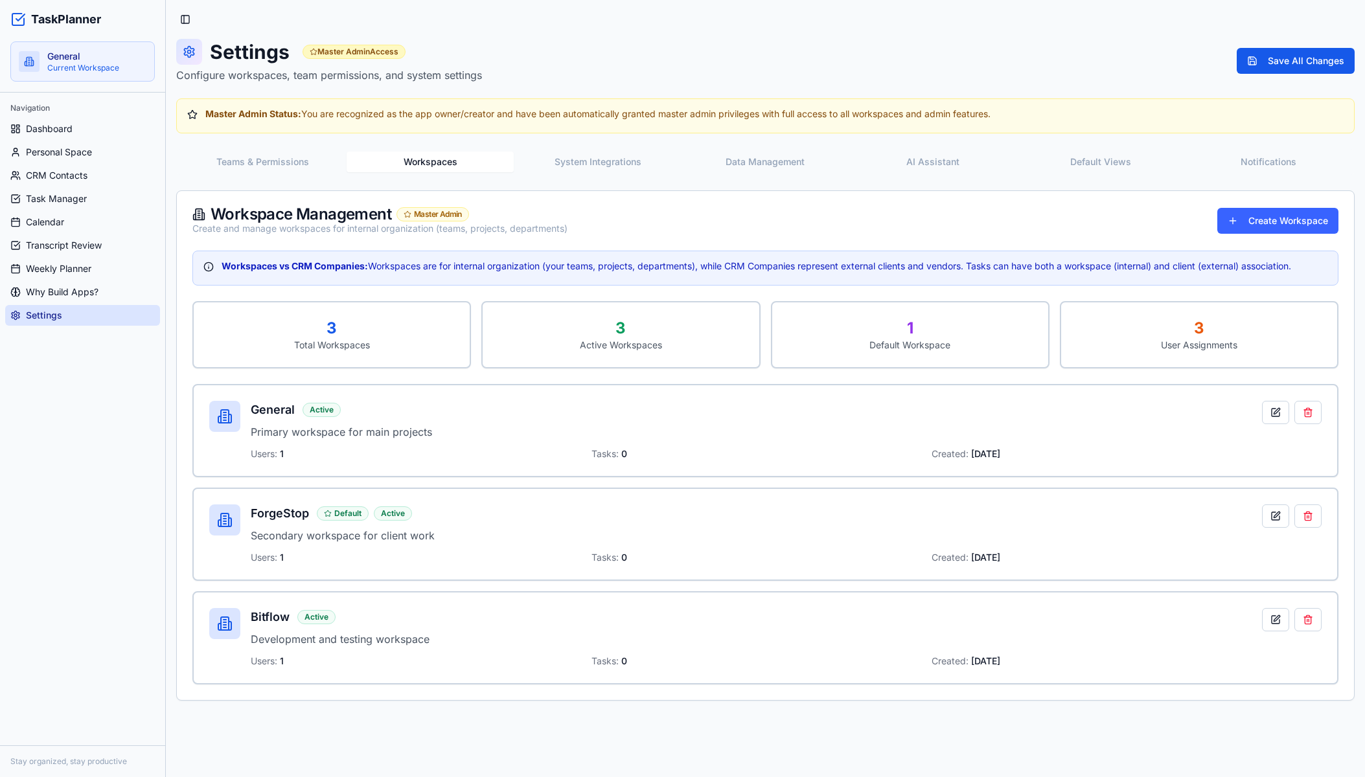
click at [420, 152] on button "Workspaces" at bounding box center [431, 162] width 168 height 21
click at [1278, 519] on button at bounding box center [1275, 516] width 27 height 23
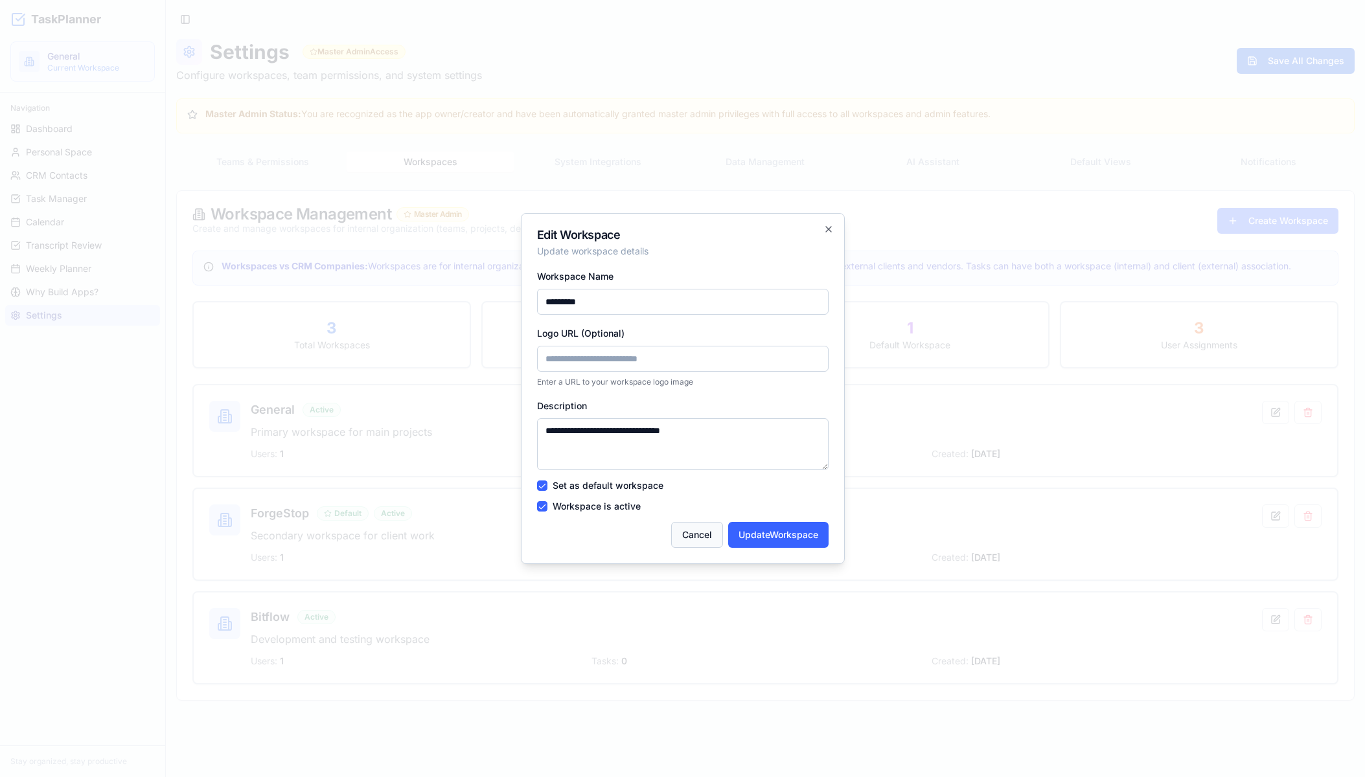
click at [695, 527] on button "Cancel" at bounding box center [697, 535] width 52 height 26
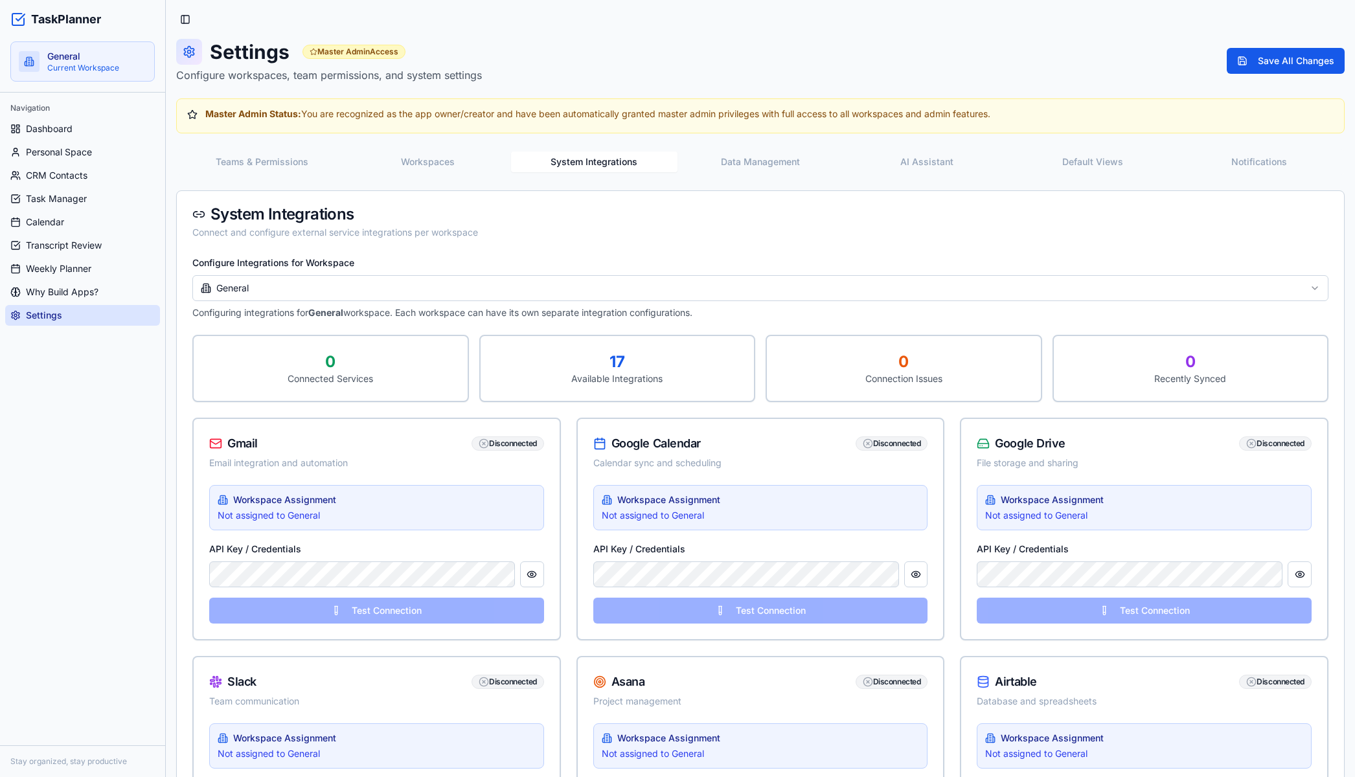
click at [602, 167] on button "System Integrations" at bounding box center [594, 162] width 167 height 21
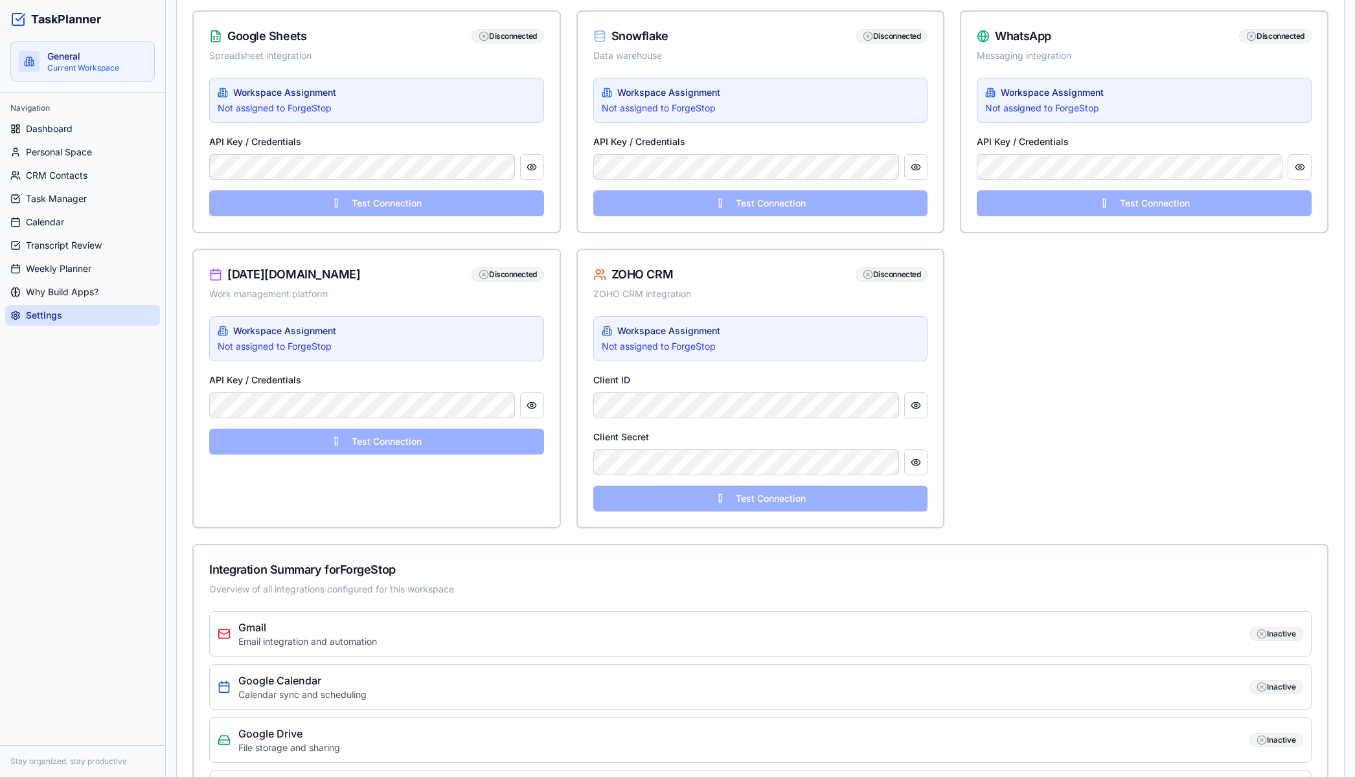
scroll to position [1361, 0]
drag, startPoint x: 1142, startPoint y: 335, endPoint x: 1088, endPoint y: 360, distance: 60.0
click at [750, 501] on button "Test Connection" at bounding box center [760, 500] width 335 height 26
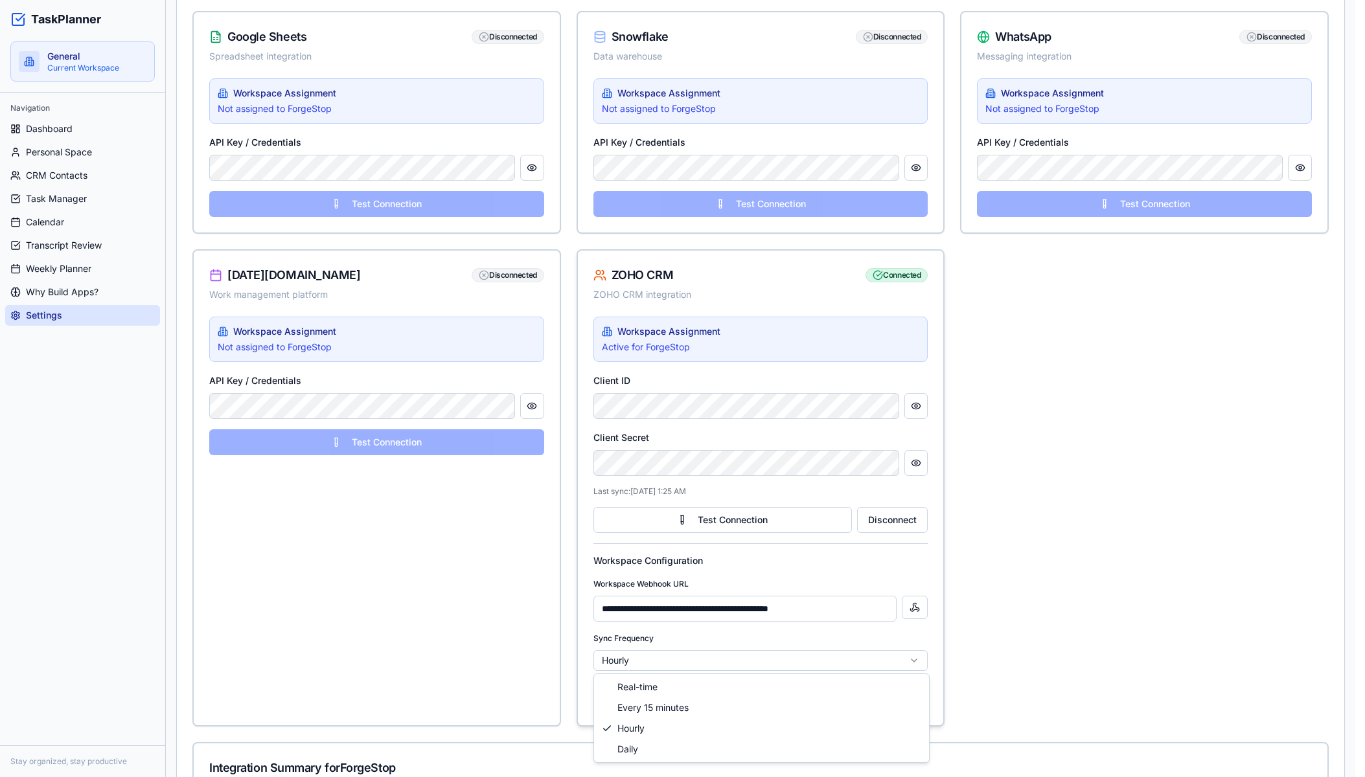
click at [652, 669] on html "TaskPlanner General Current Workspace Navigation Dashboard Personal Space CRM C…" at bounding box center [682, 193] width 1365 height 3109
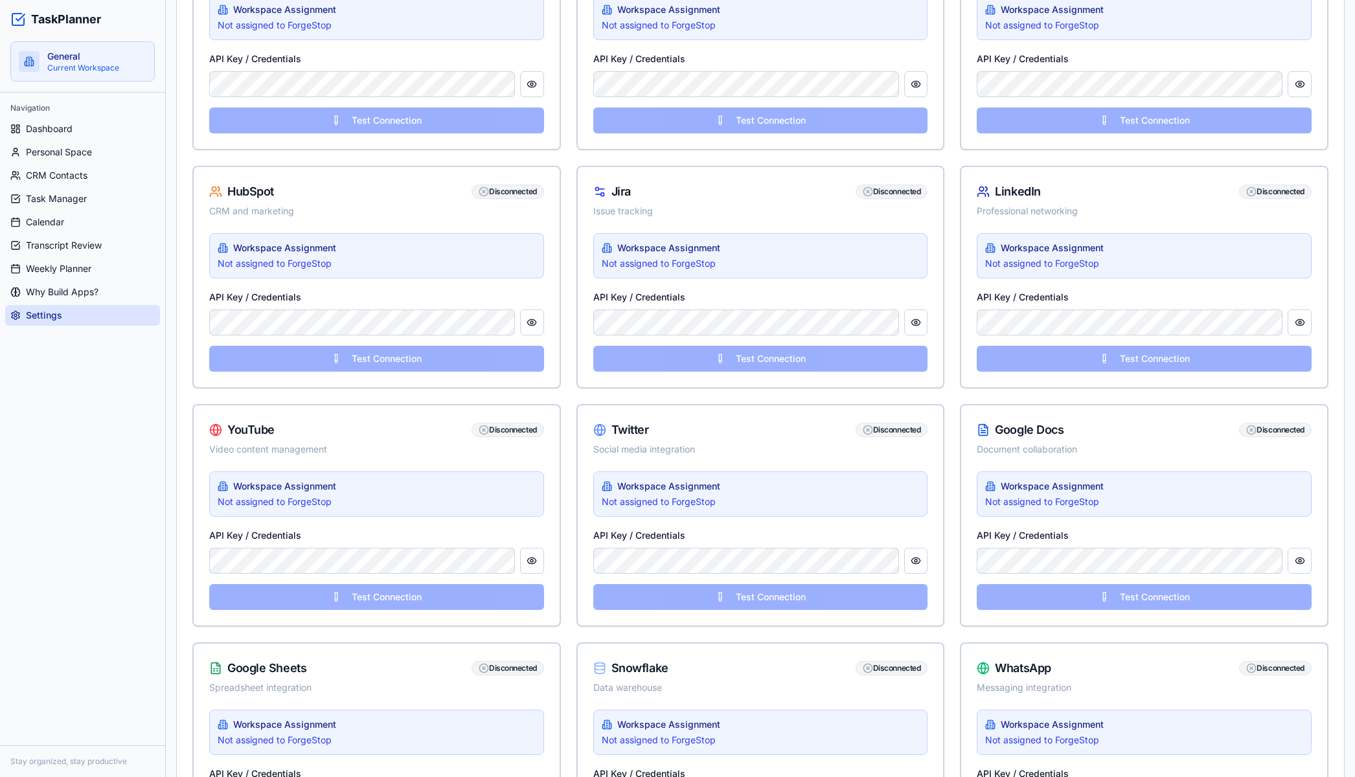
scroll to position [1814, 0]
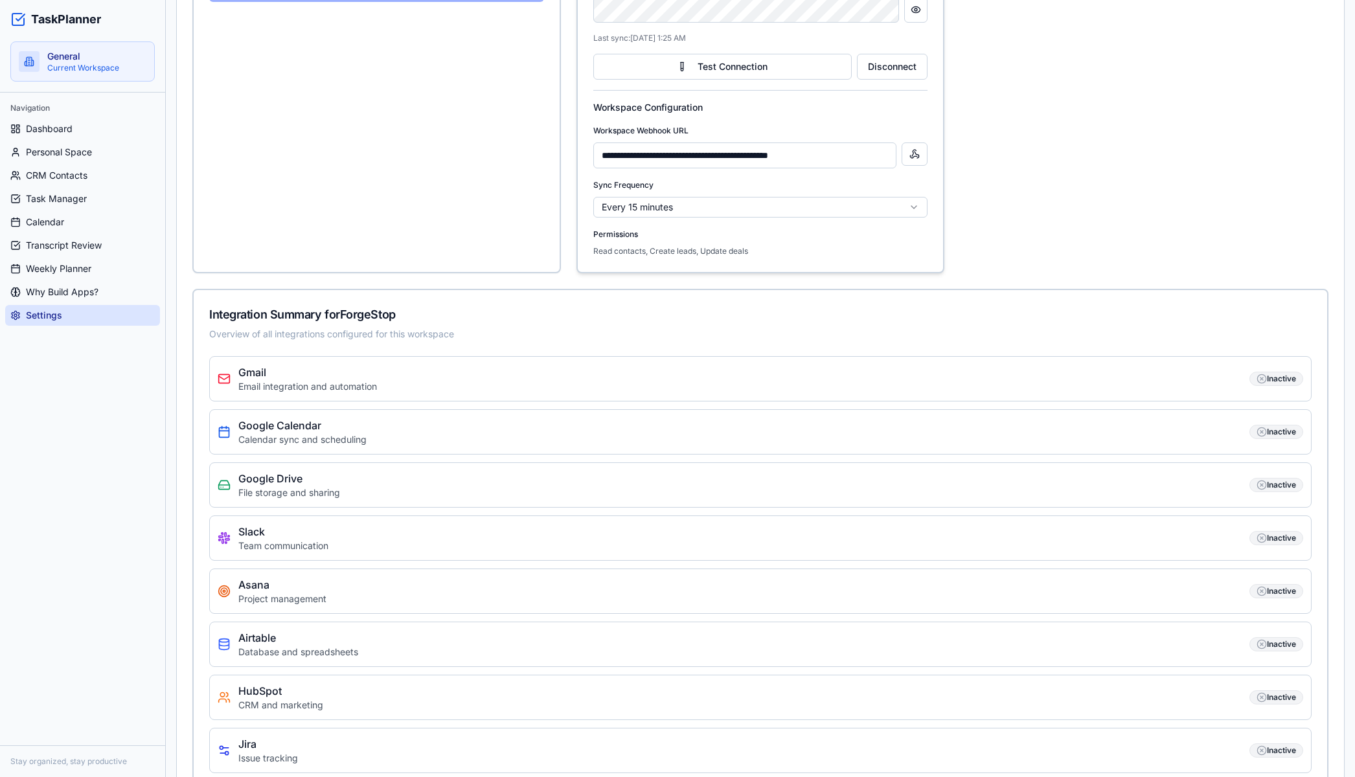
drag, startPoint x: 636, startPoint y: 235, endPoint x: 652, endPoint y: 236, distance: 16.2
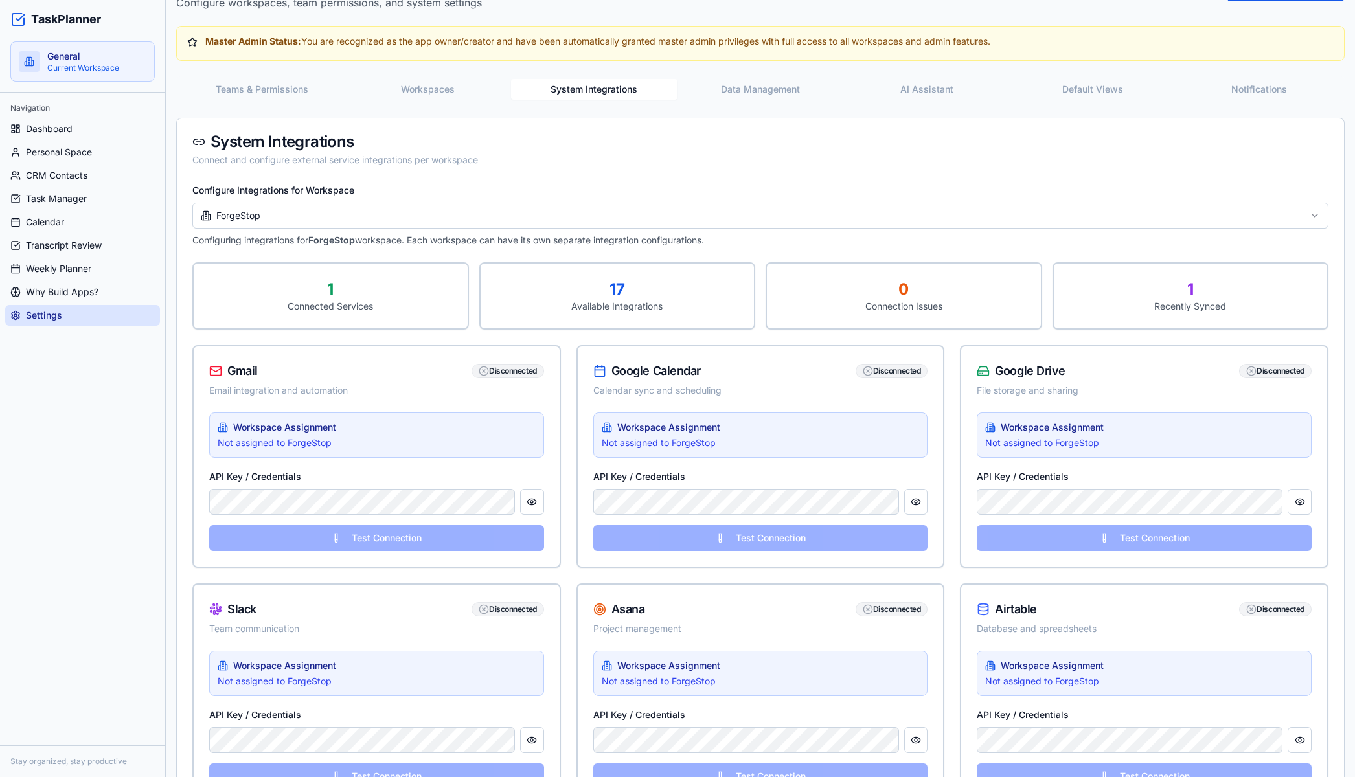
scroll to position [0, 0]
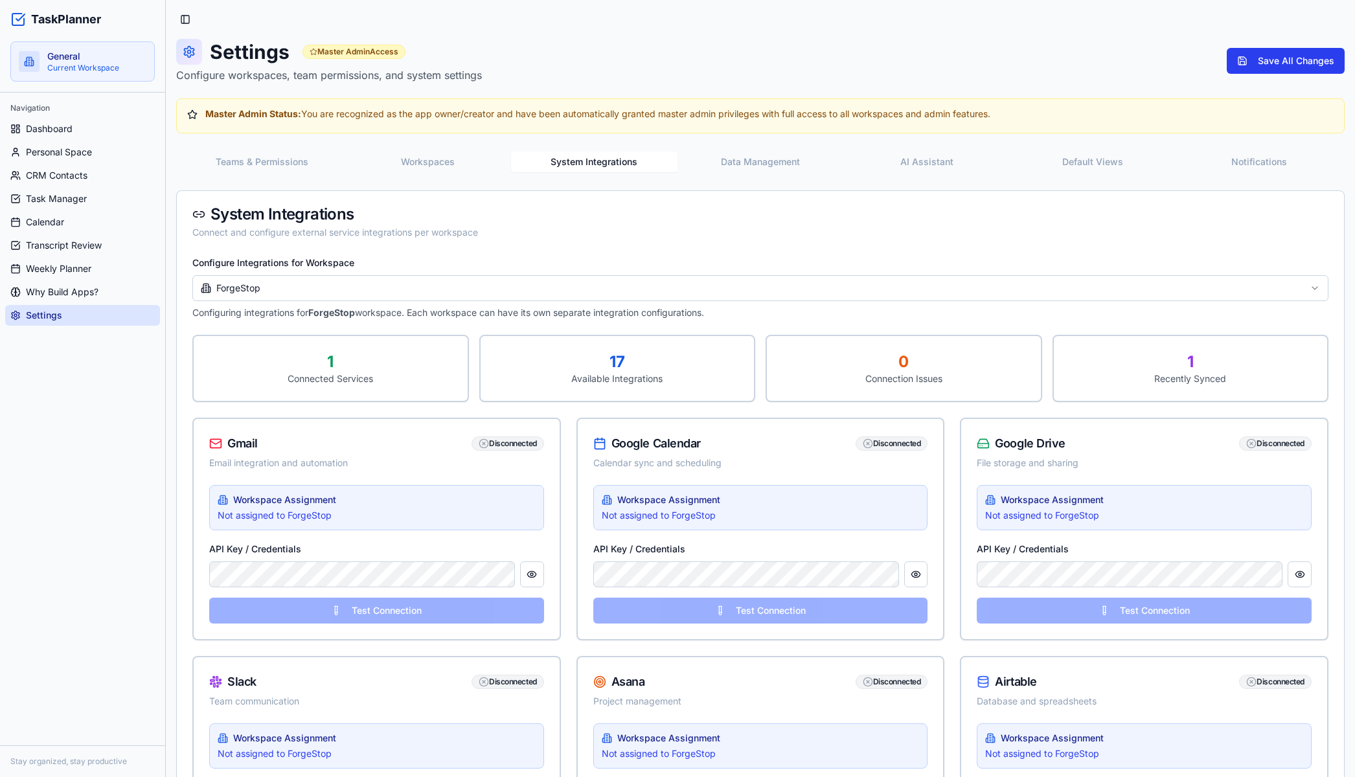
click at [1271, 70] on button "Save All Changes" at bounding box center [1286, 61] width 118 height 26
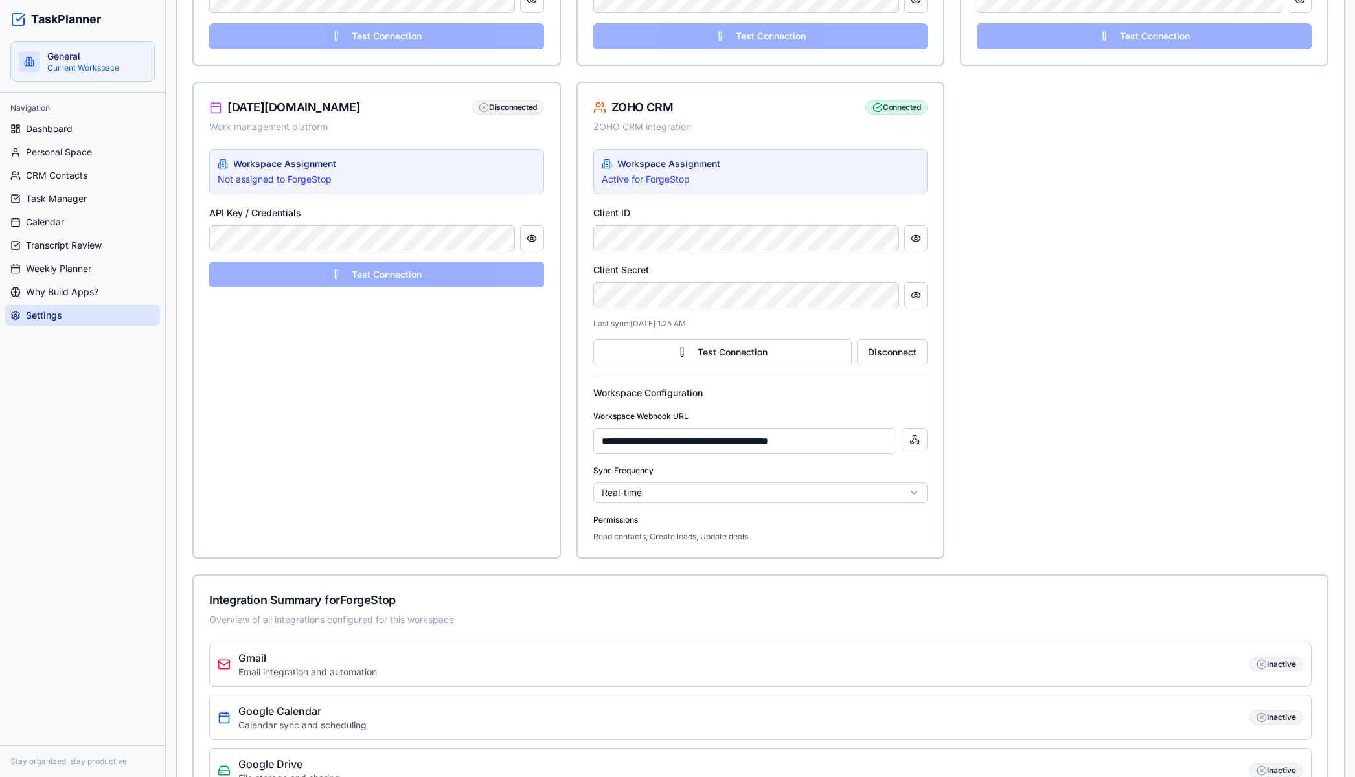
scroll to position [1490, 0]
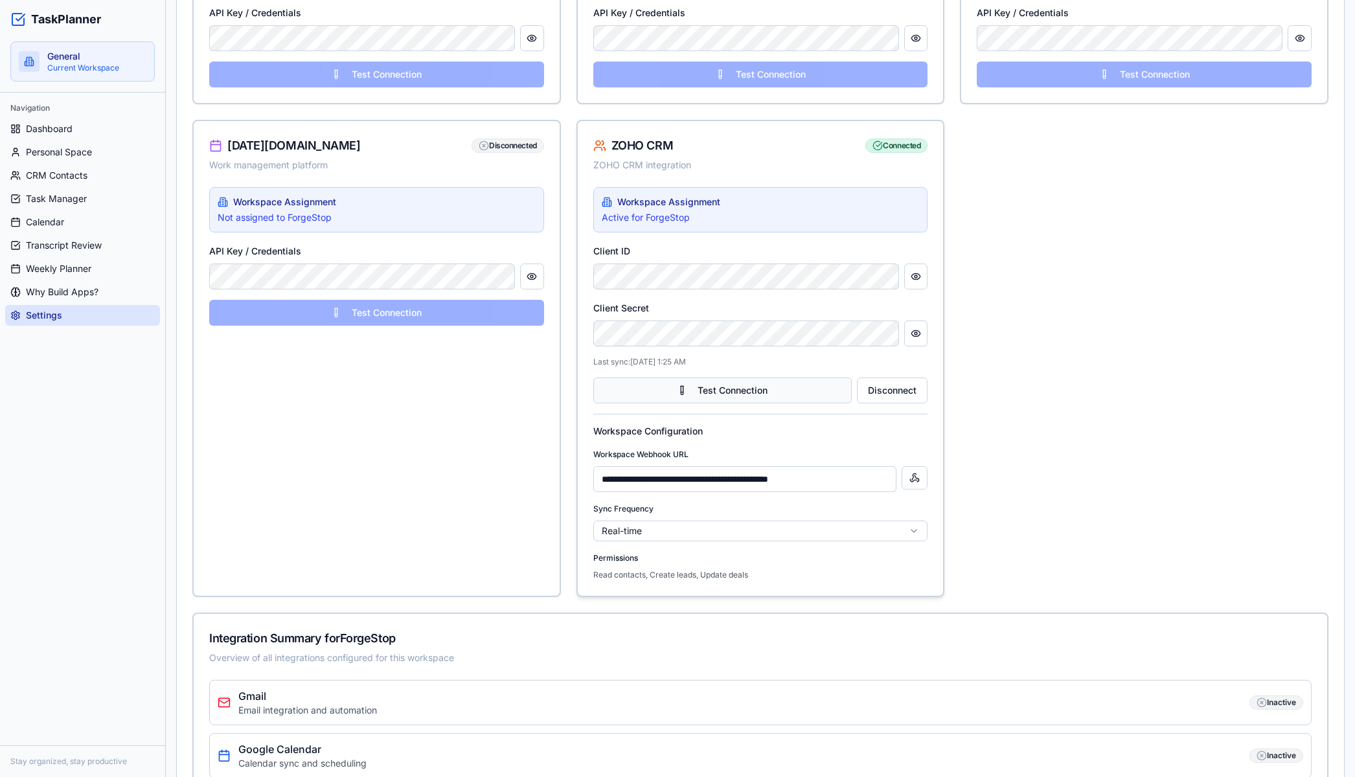
click at [760, 389] on button "Test Connection" at bounding box center [722, 391] width 259 height 26
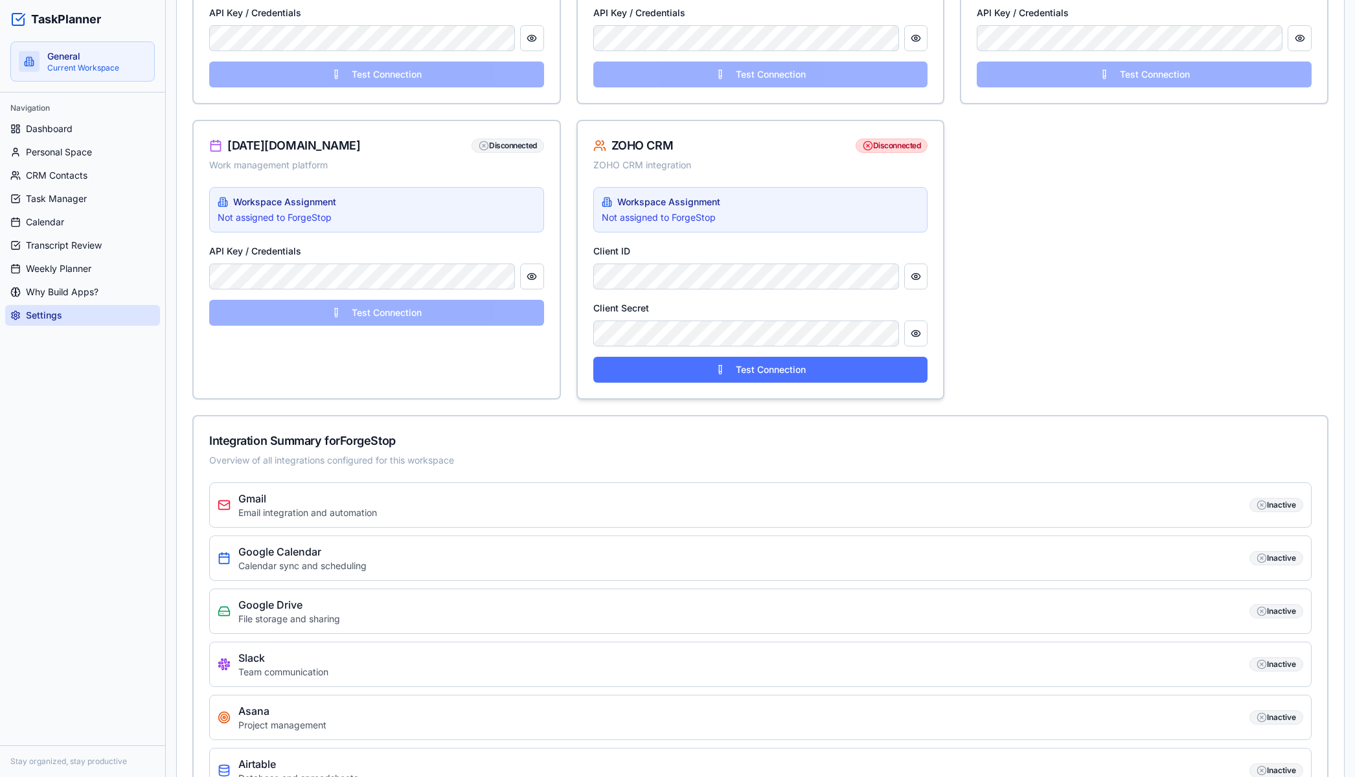
click at [745, 361] on button "Test Connection" at bounding box center [760, 370] width 335 height 26
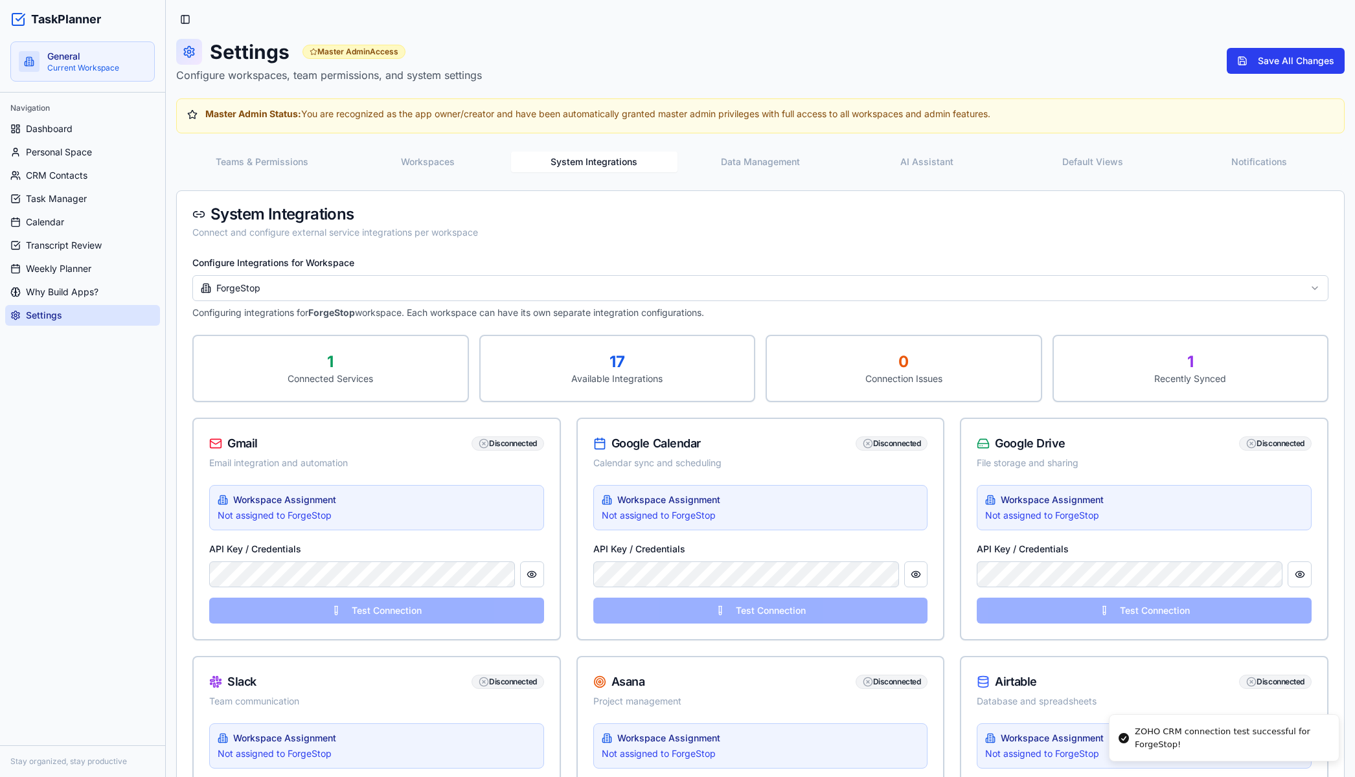
scroll to position [1492, 0]
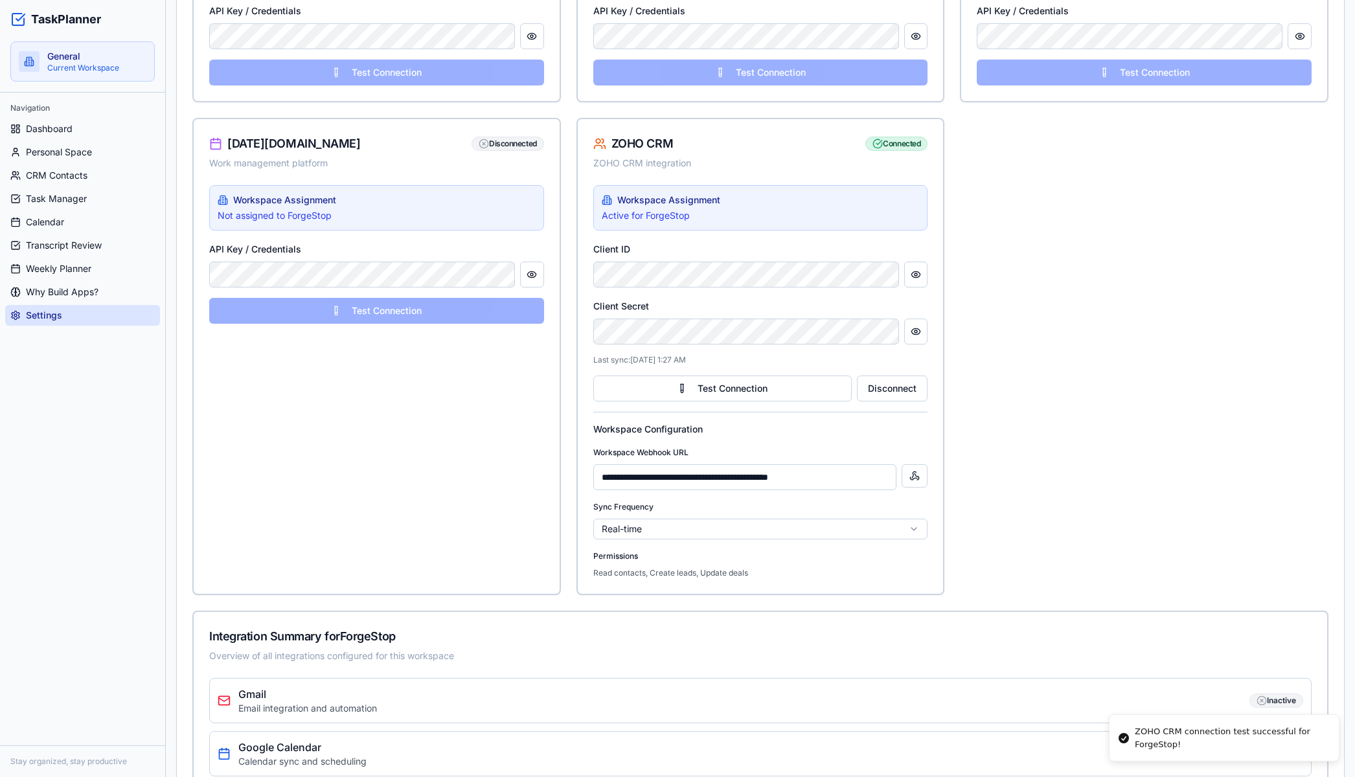
click at [1309, 65] on div "Test Connection" at bounding box center [1144, 73] width 335 height 26
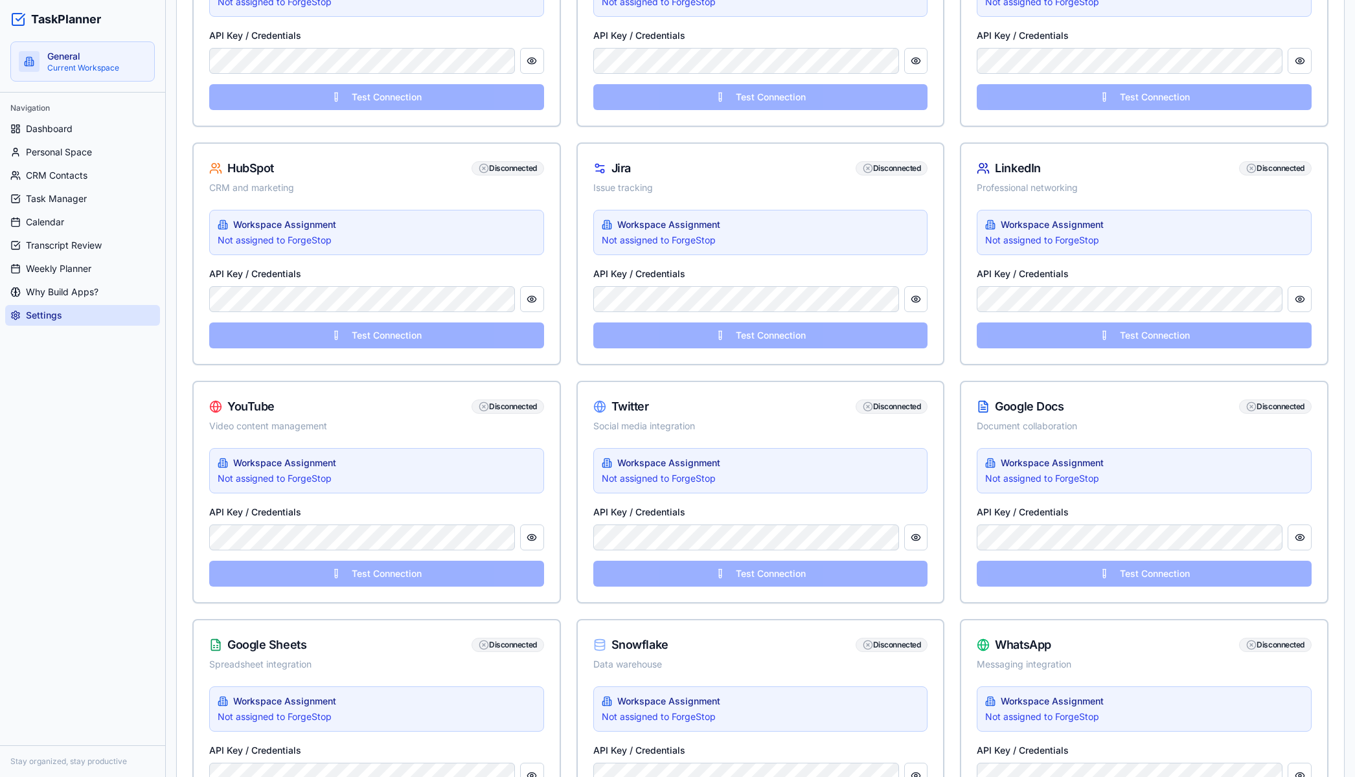
scroll to position [0, 0]
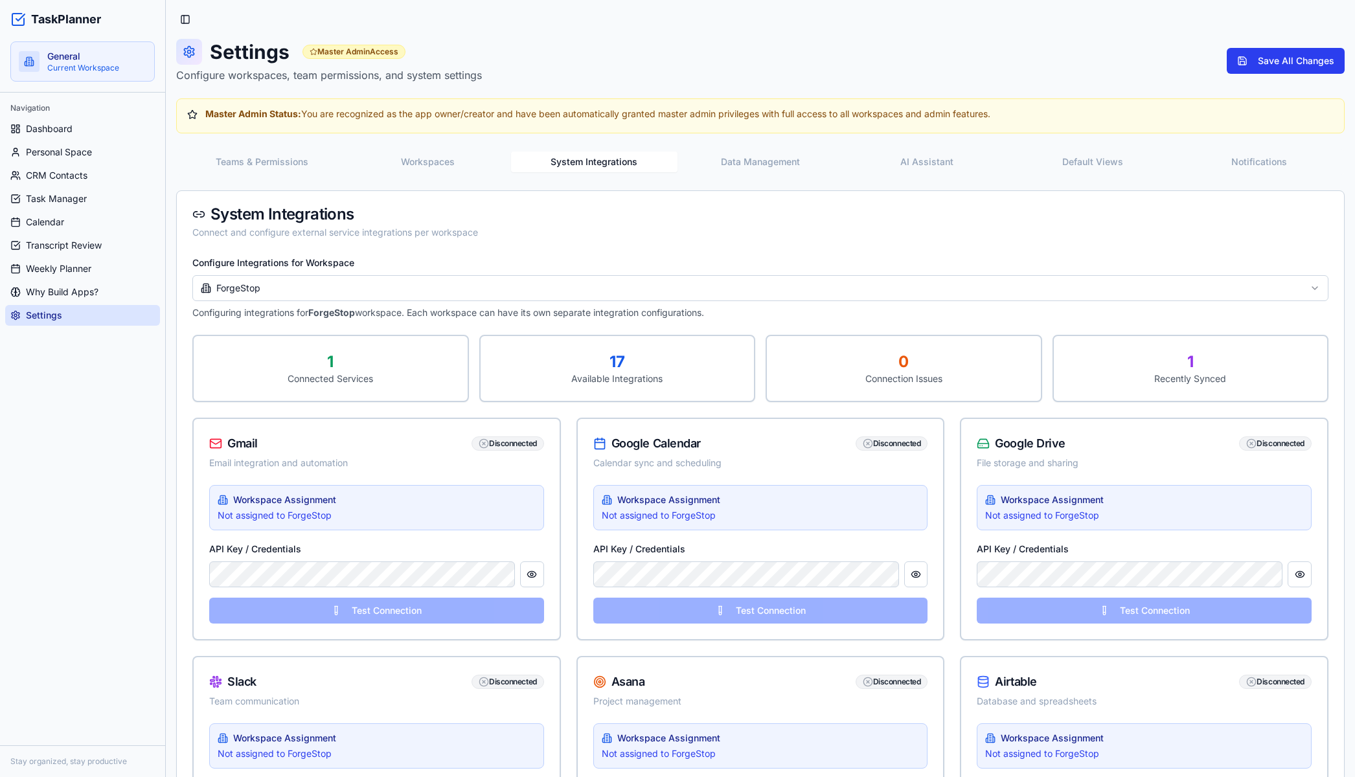
click at [1289, 54] on button "Save All Changes" at bounding box center [1286, 61] width 118 height 26
click at [432, 155] on button "Workspaces" at bounding box center [431, 162] width 168 height 21
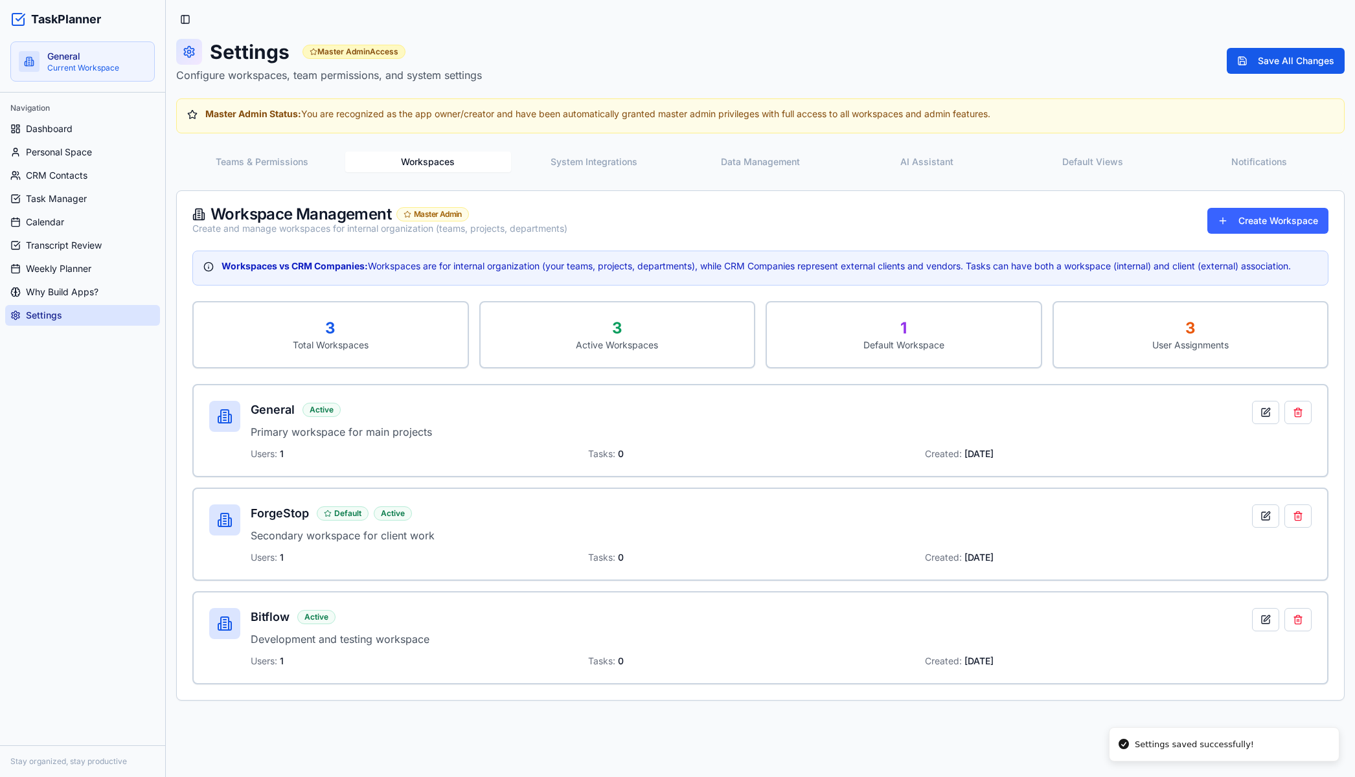
click at [286, 162] on button "Teams & Permissions" at bounding box center [262, 162] width 167 height 21
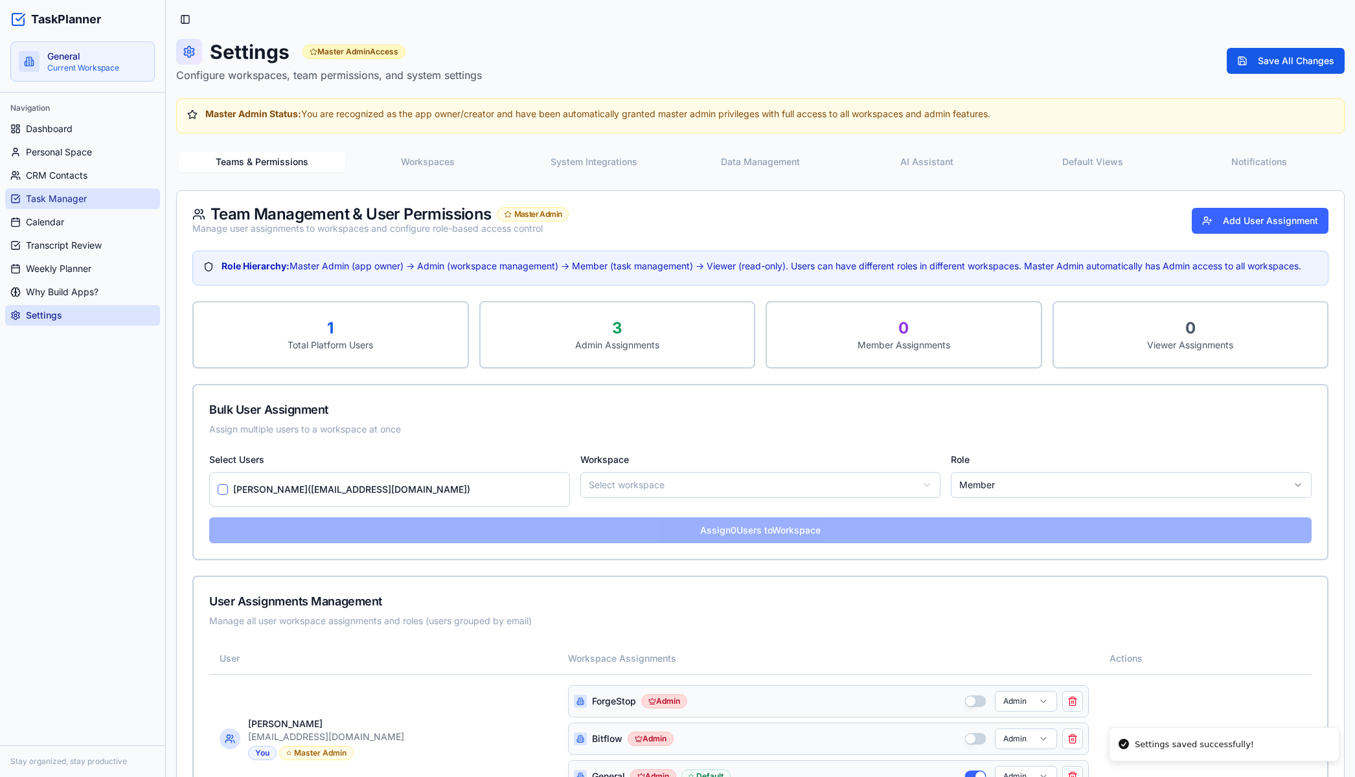
click at [80, 189] on link "Task Manager" at bounding box center [82, 199] width 155 height 21
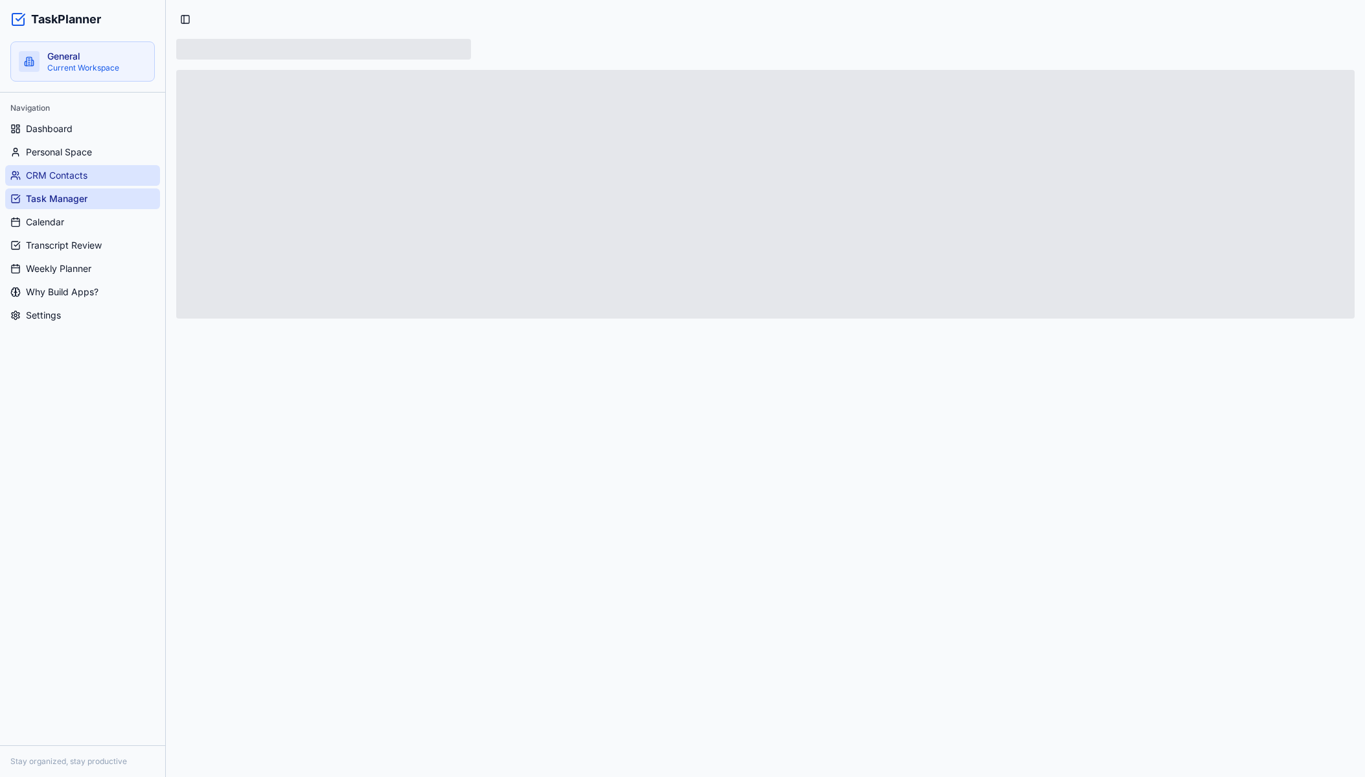
click at [79, 178] on span "CRM Contacts" at bounding box center [57, 175] width 62 height 13
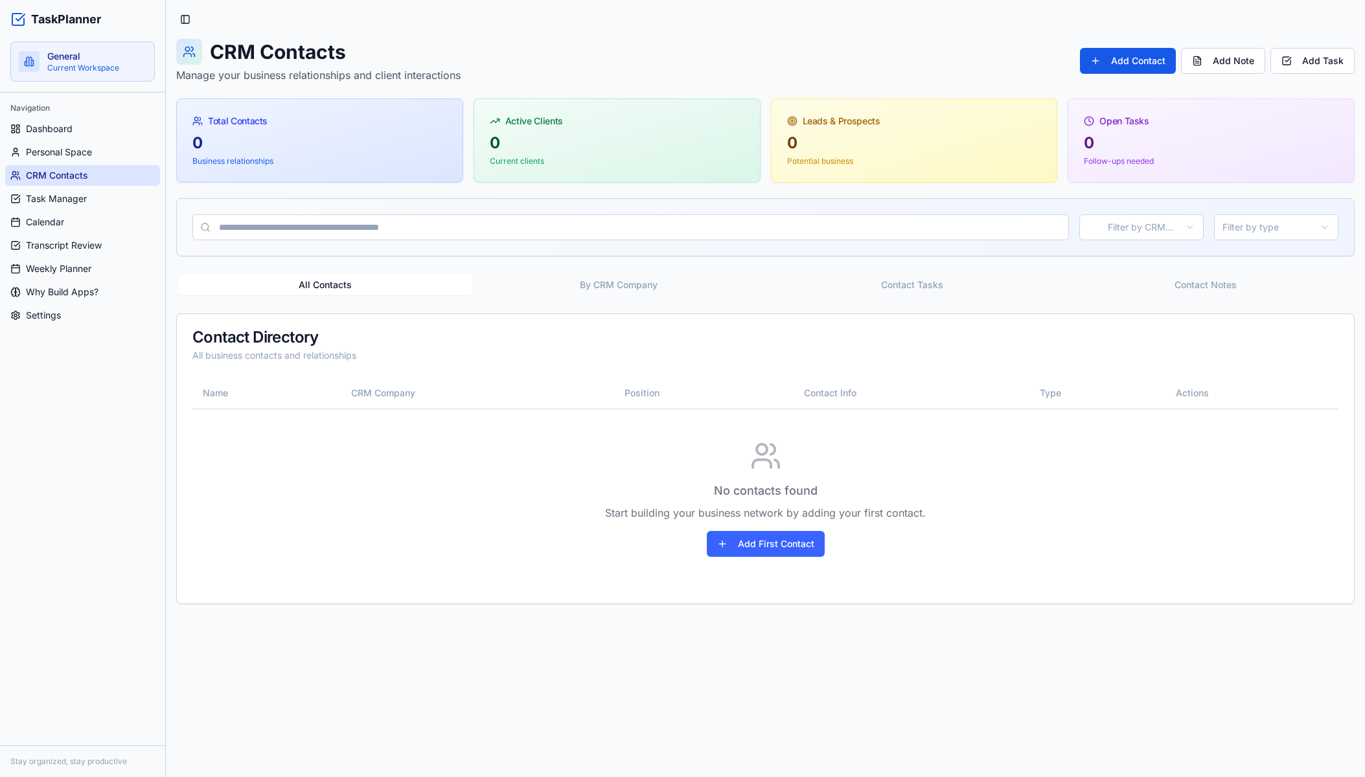
click at [79, 139] on ul "Dashboard Personal Space CRM Contacts Task Manager Calendar Transcript Review W…" at bounding box center [82, 222] width 155 height 207
click at [76, 133] on link "Dashboard" at bounding box center [82, 129] width 155 height 21
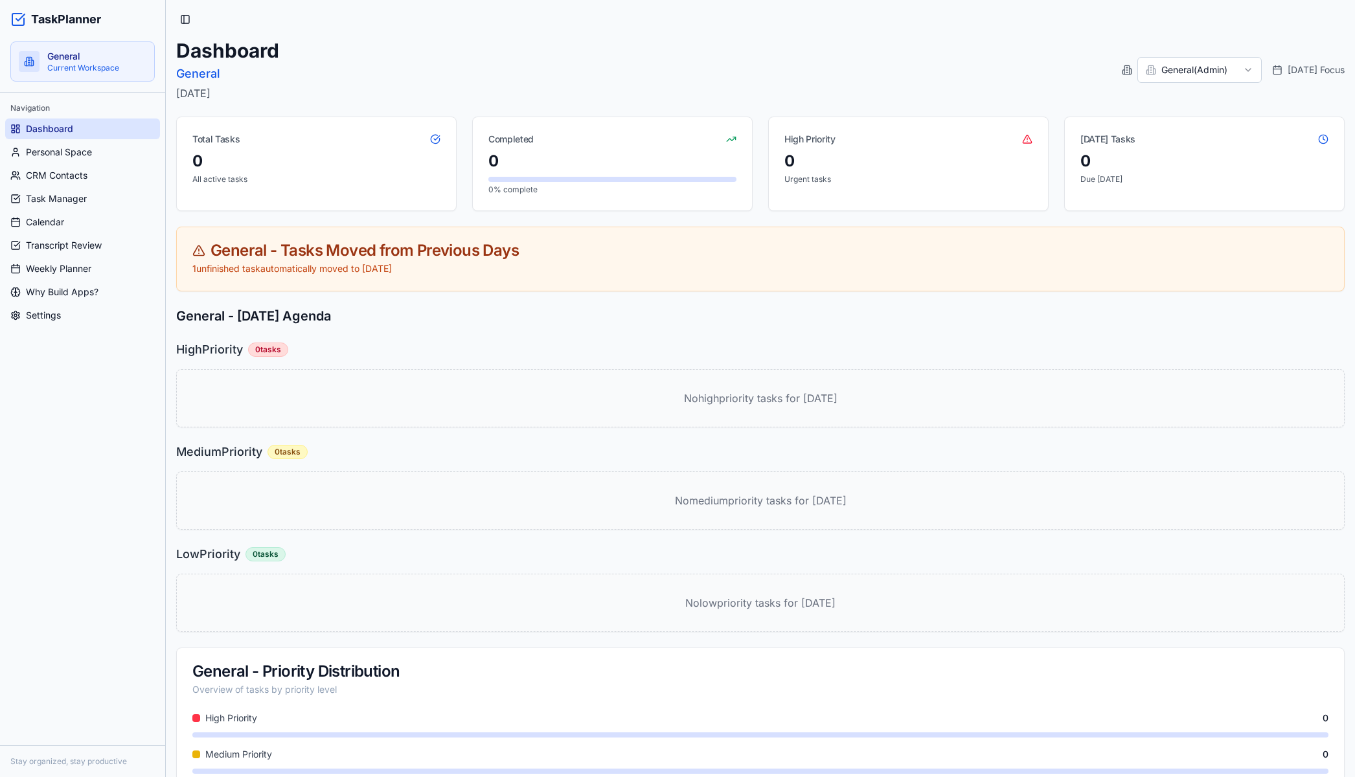
click at [106, 67] on p "Current Workspace" at bounding box center [96, 68] width 99 height 10
click at [1207, 46] on div "Dashboard General Friday, August 15th, 2025 General ( Admin ) Today's Focus" at bounding box center [760, 70] width 1169 height 62
click at [1203, 61] on html "TaskPlanner General Current Workspace Navigation Dashboard Personal Space CRM C…" at bounding box center [682, 418] width 1365 height 837
click at [87, 174] on span "CRM Contacts" at bounding box center [57, 175] width 62 height 13
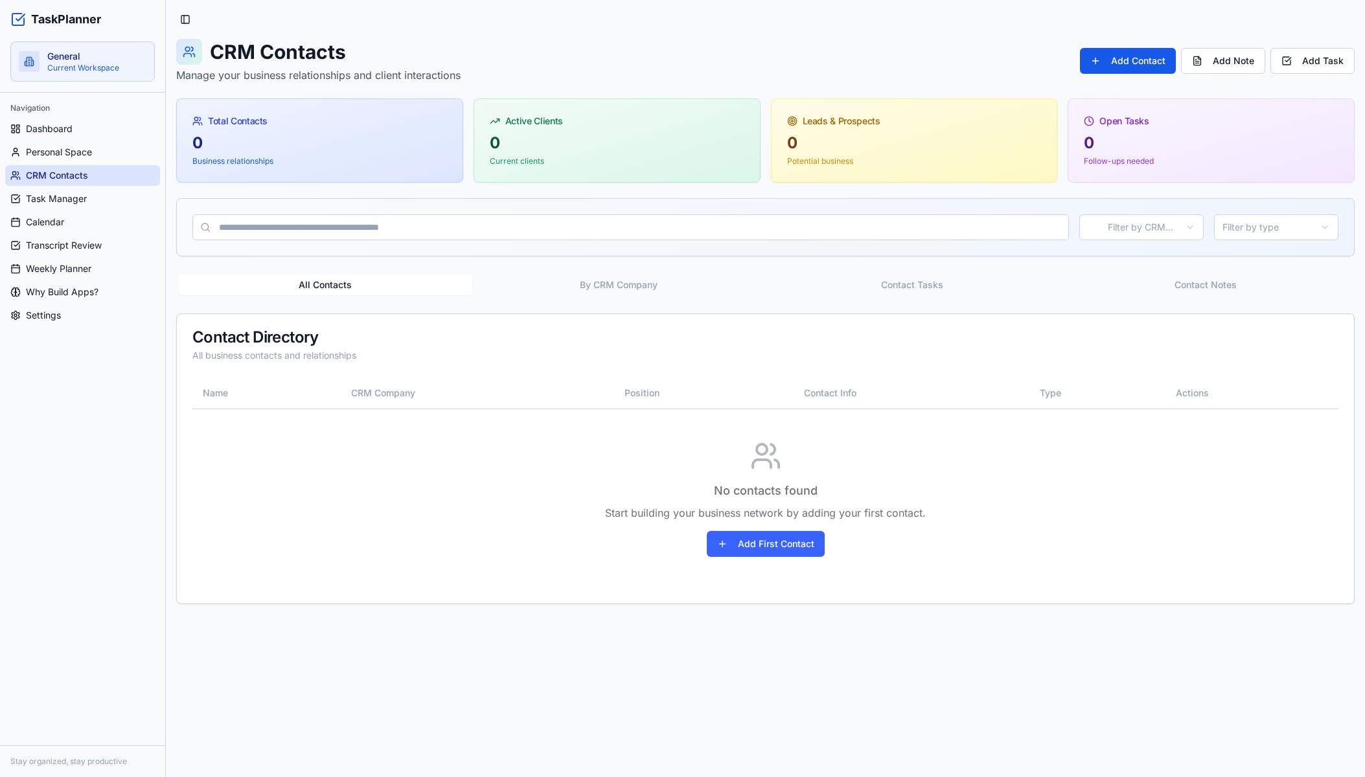
click at [624, 278] on button "By CRM Company" at bounding box center [618, 285] width 293 height 21
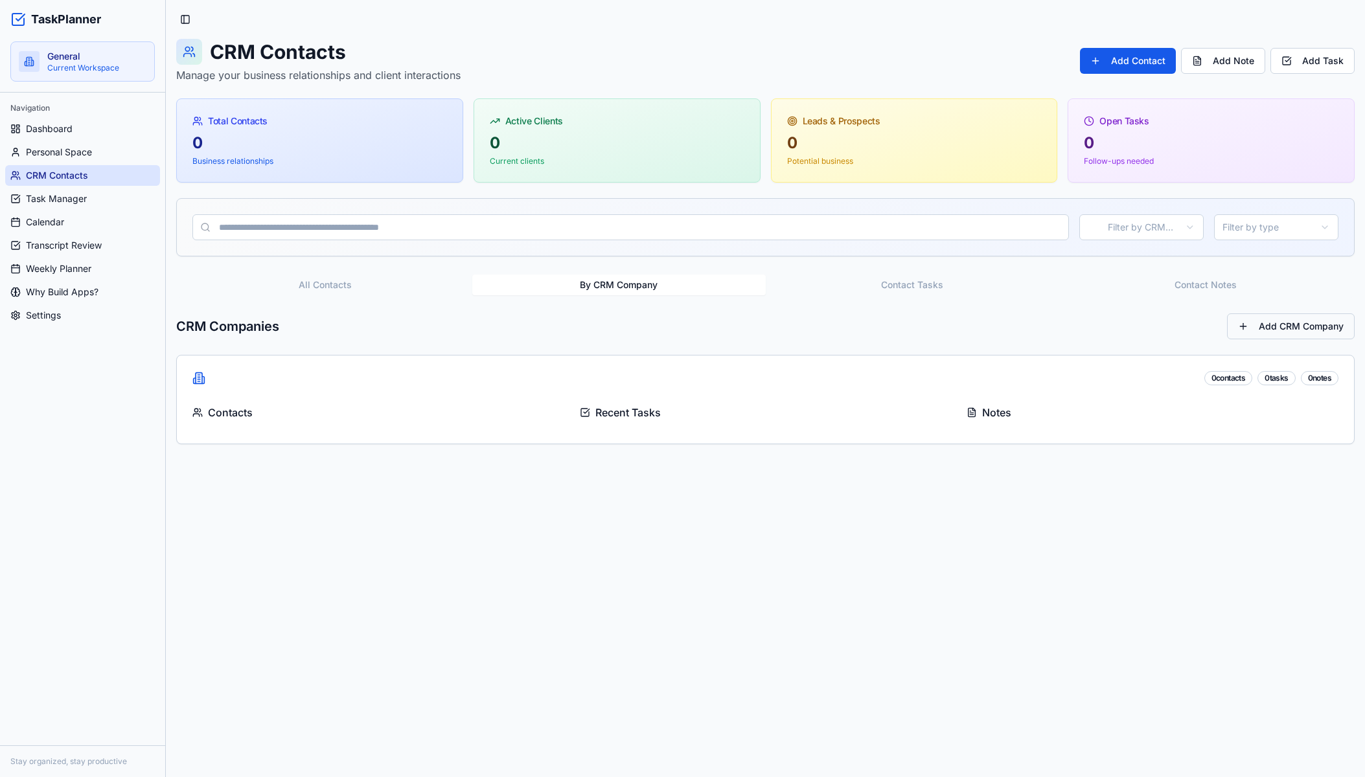
click at [1270, 336] on button "Add CRM Company" at bounding box center [1291, 327] width 128 height 26
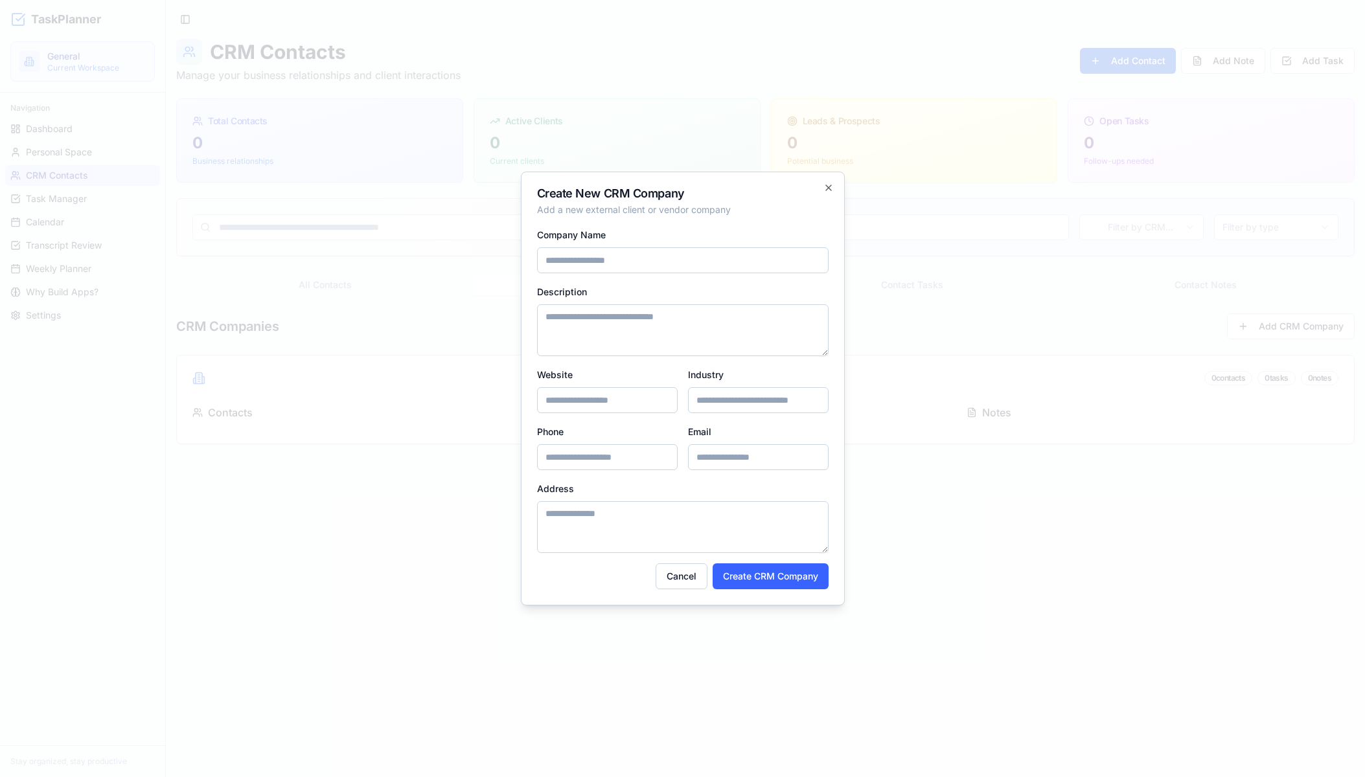
drag, startPoint x: 682, startPoint y: 568, endPoint x: 814, endPoint y: 428, distance: 192.0
click at [683, 566] on button "Cancel" at bounding box center [682, 577] width 52 height 26
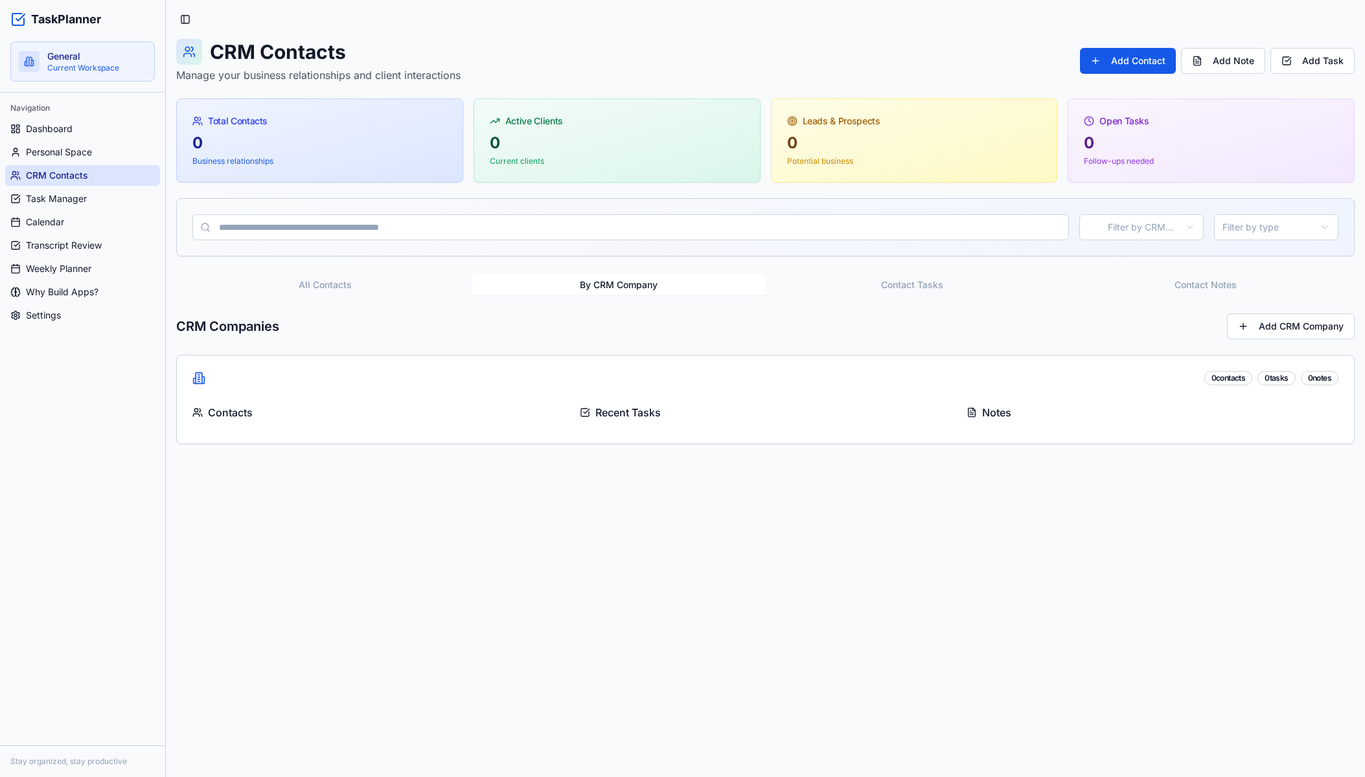
click at [1112, 78] on div "CRM Contacts Manage your business relationships and client interactions Add Con…" at bounding box center [765, 61] width 1178 height 44
click at [1112, 69] on button "Add Contact" at bounding box center [1128, 61] width 96 height 26
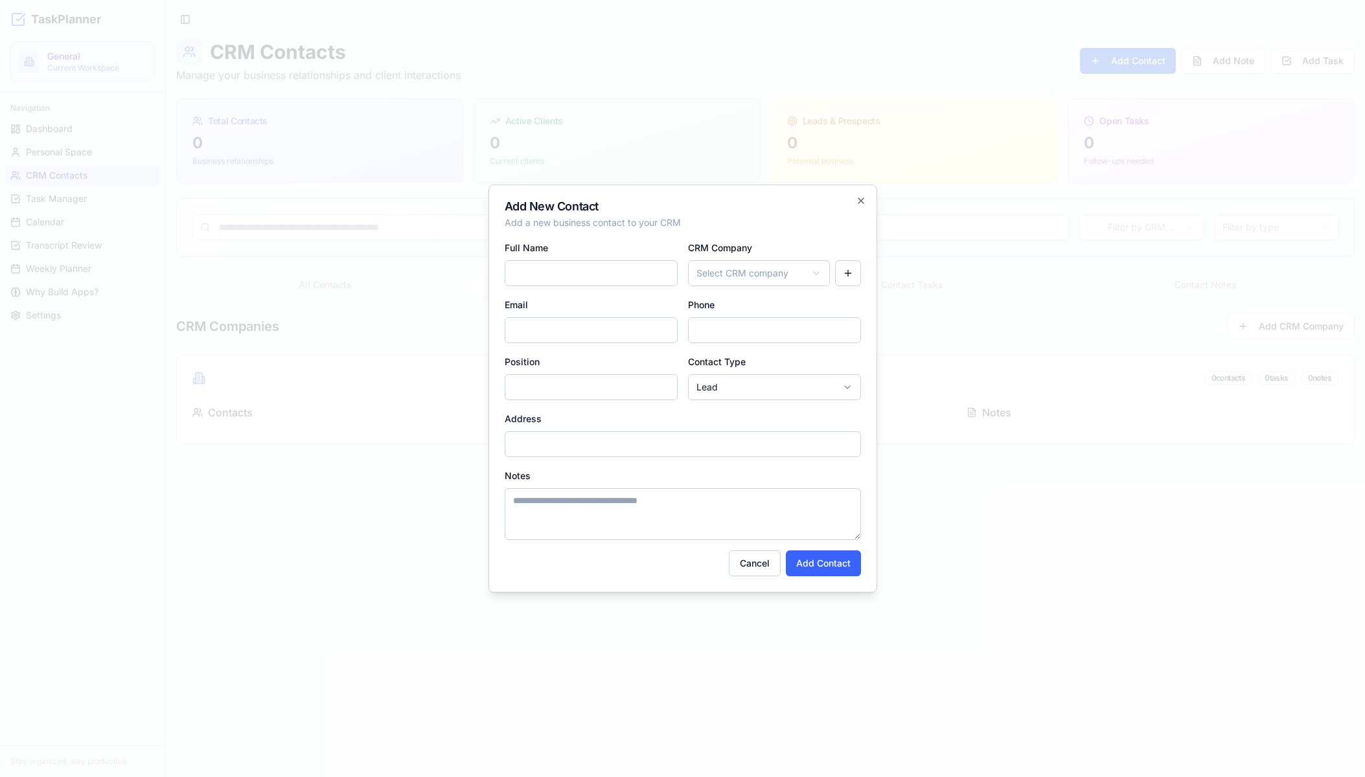
click at [801, 260] on div "CRM Company Select CRM company" at bounding box center [774, 263] width 173 height 47
click at [798, 266] on body "TaskPlanner General Current Workspace Navigation Dashboard Personal Space CRM C…" at bounding box center [682, 388] width 1365 height 777
drag, startPoint x: 836, startPoint y: 273, endPoint x: 844, endPoint y: 273, distance: 7.8
click at [837, 273] on body "TaskPlanner General Current Workspace Navigation Dashboard Personal Space CRM C…" at bounding box center [682, 388] width 1365 height 777
click at [853, 274] on button "button" at bounding box center [848, 273] width 26 height 26
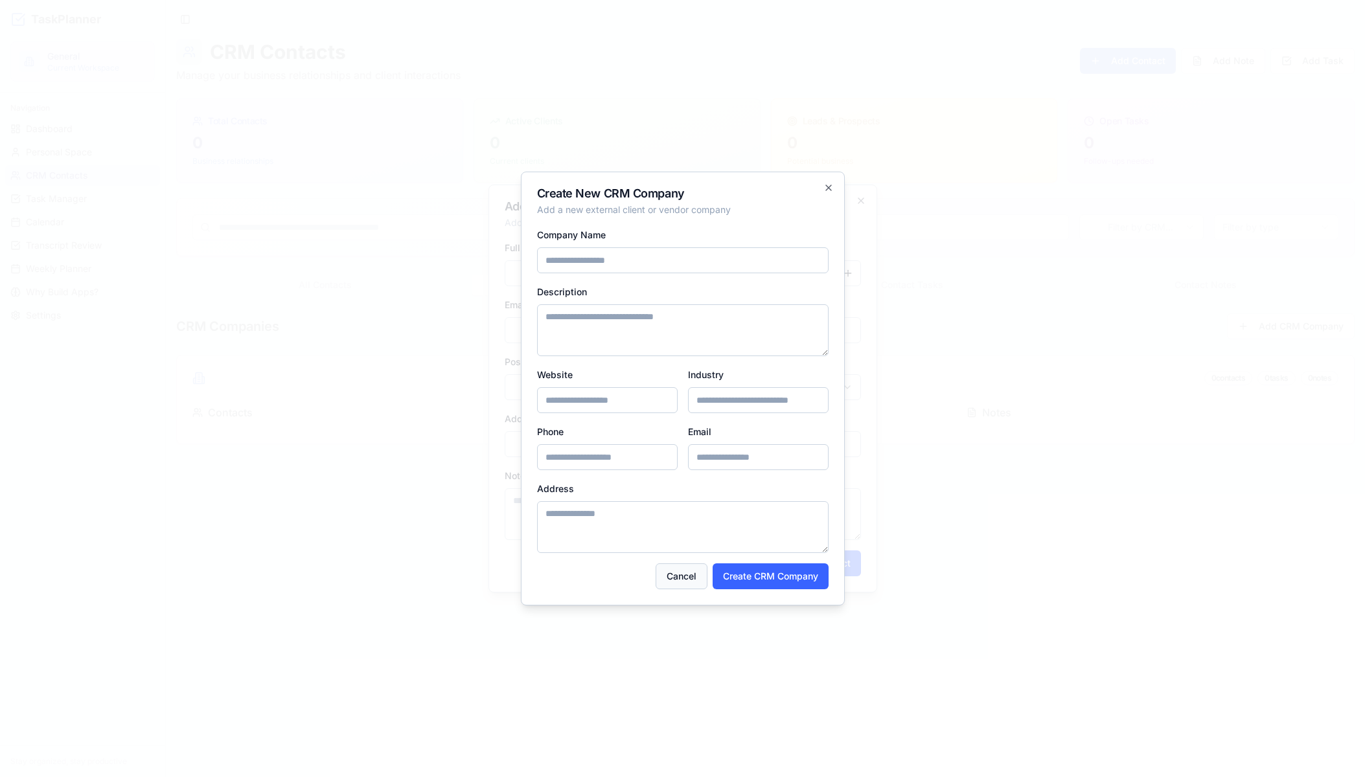
click at [671, 574] on button "Cancel" at bounding box center [682, 577] width 52 height 26
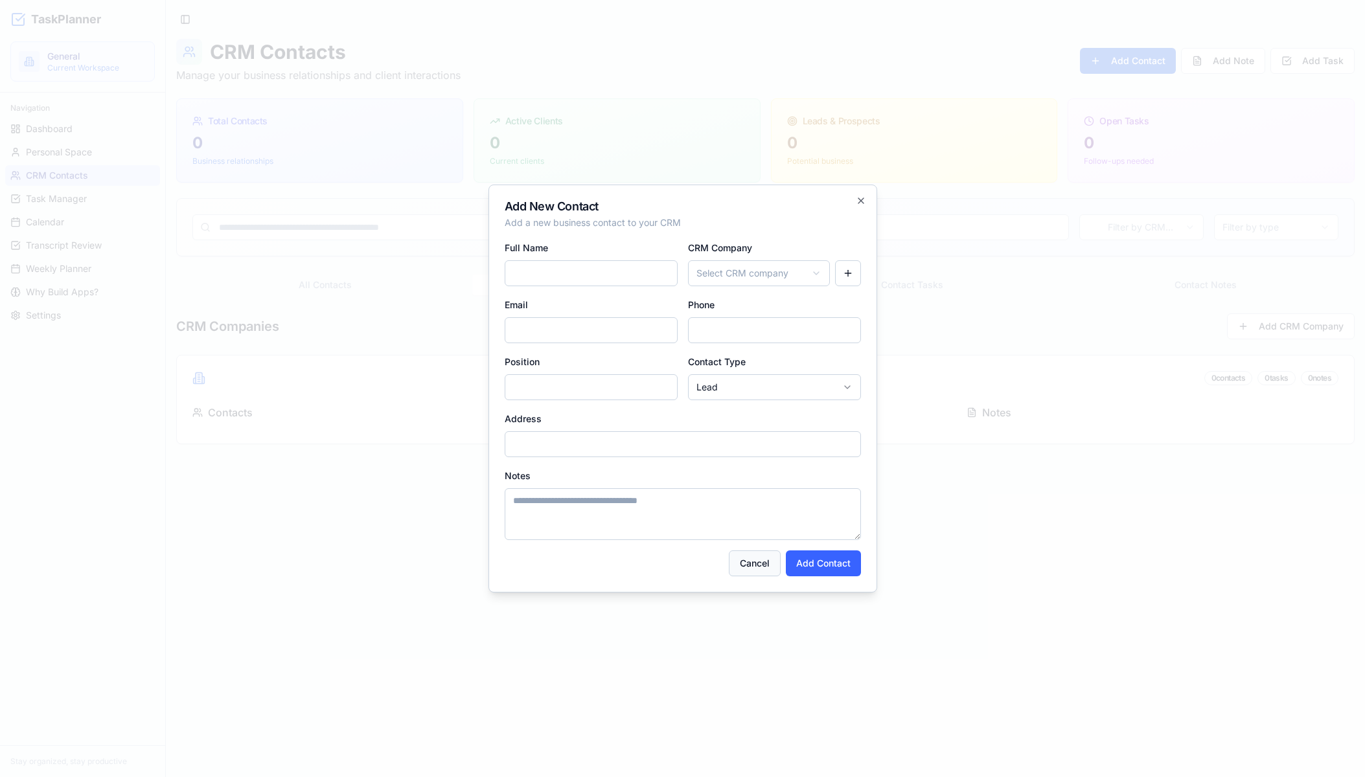
click at [748, 569] on button "Cancel" at bounding box center [755, 564] width 52 height 26
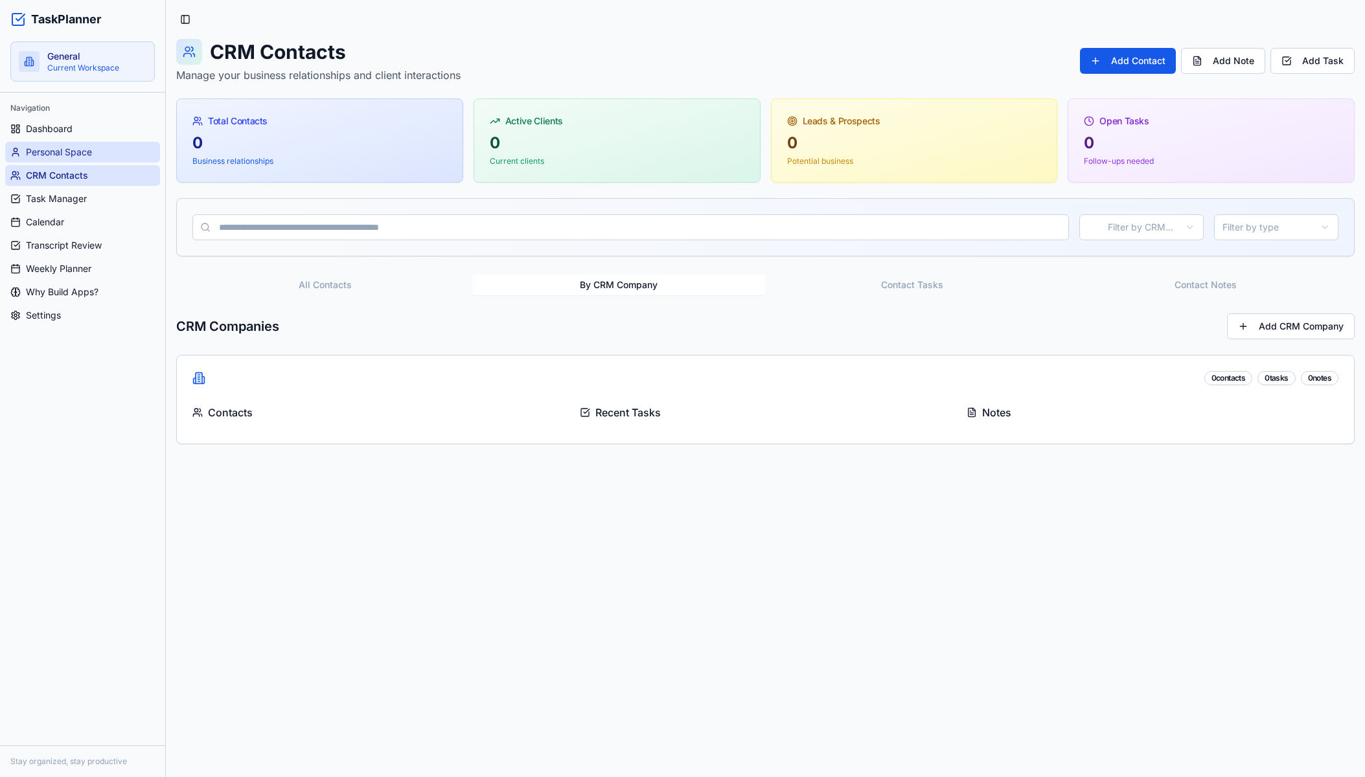
click at [58, 154] on span "Personal Space" at bounding box center [59, 152] width 66 height 13
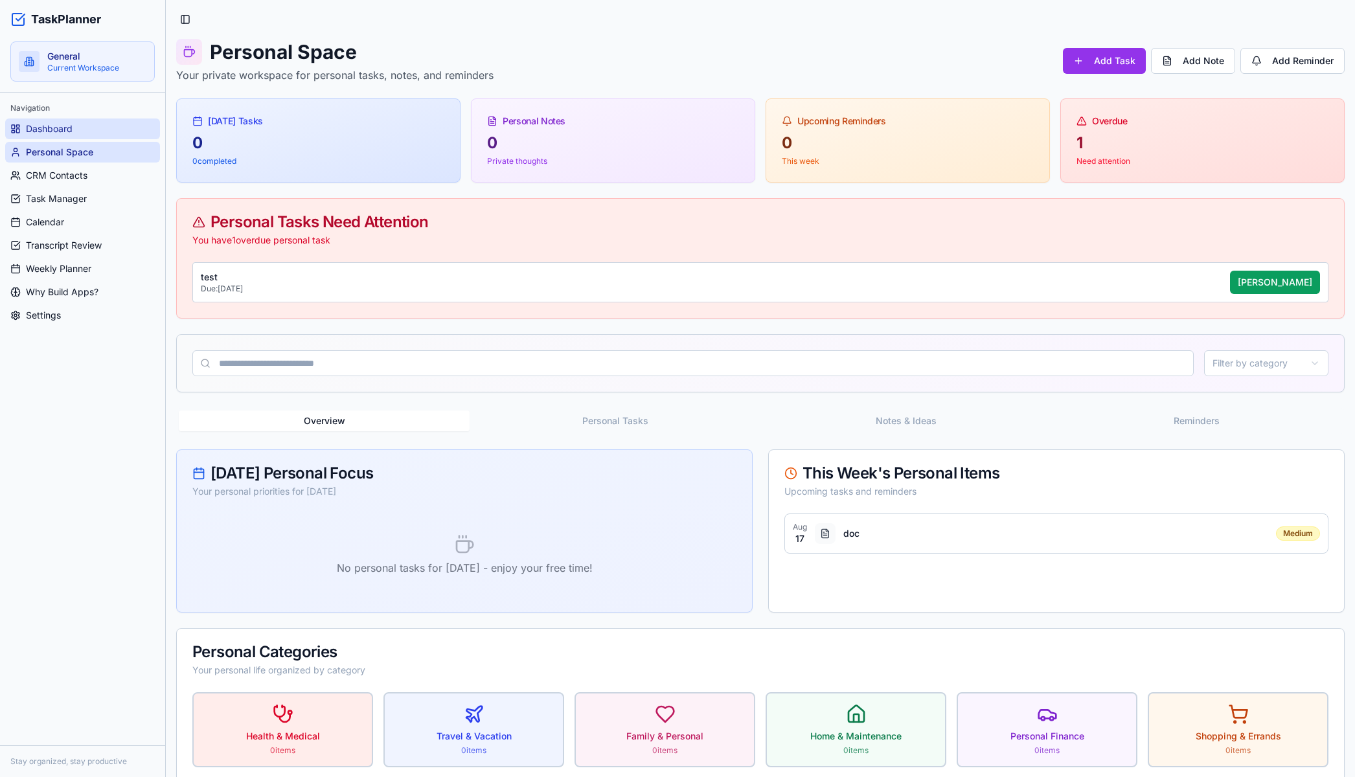
click at [57, 135] on span "Dashboard" at bounding box center [49, 128] width 47 height 13
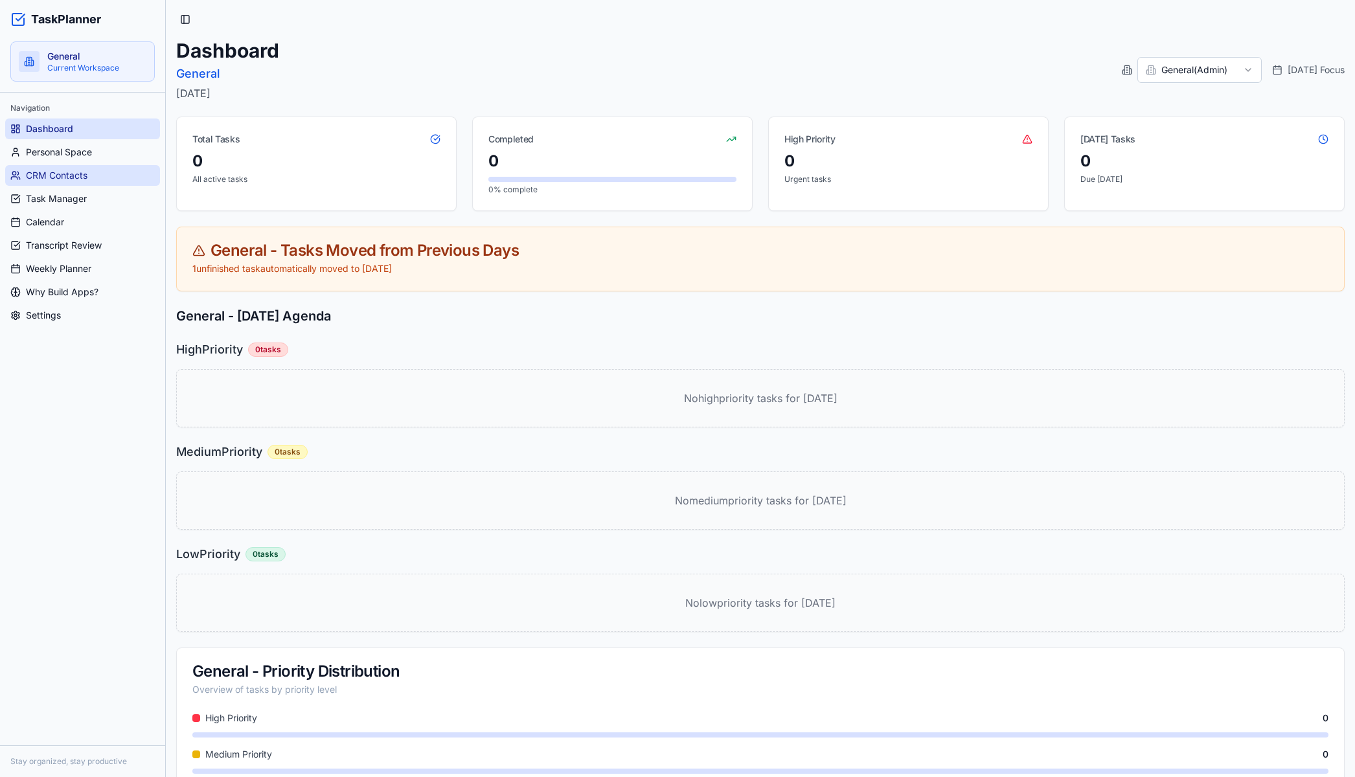
click at [56, 166] on link "CRM Contacts" at bounding box center [82, 175] width 155 height 21
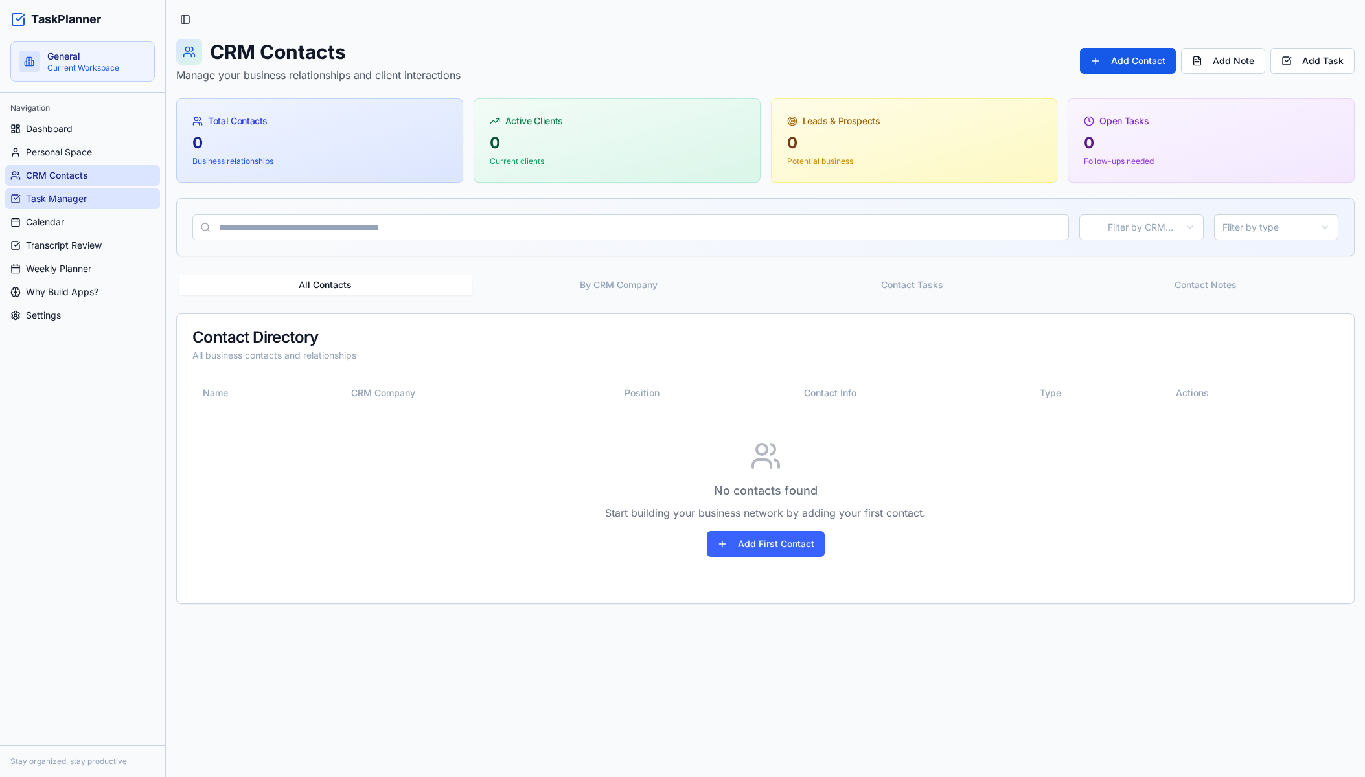
click at [60, 198] on span "Task Manager" at bounding box center [56, 198] width 61 height 13
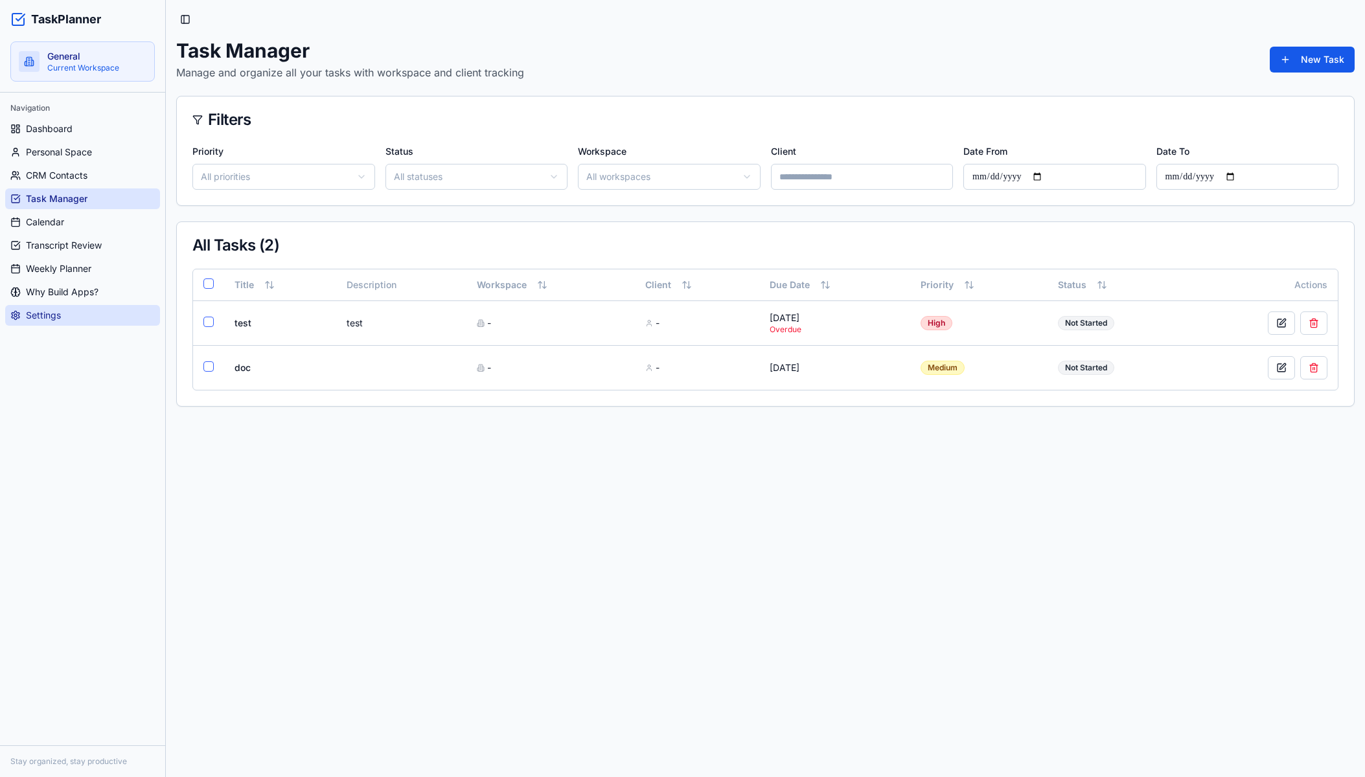
click at [73, 314] on link "Settings" at bounding box center [82, 315] width 155 height 21
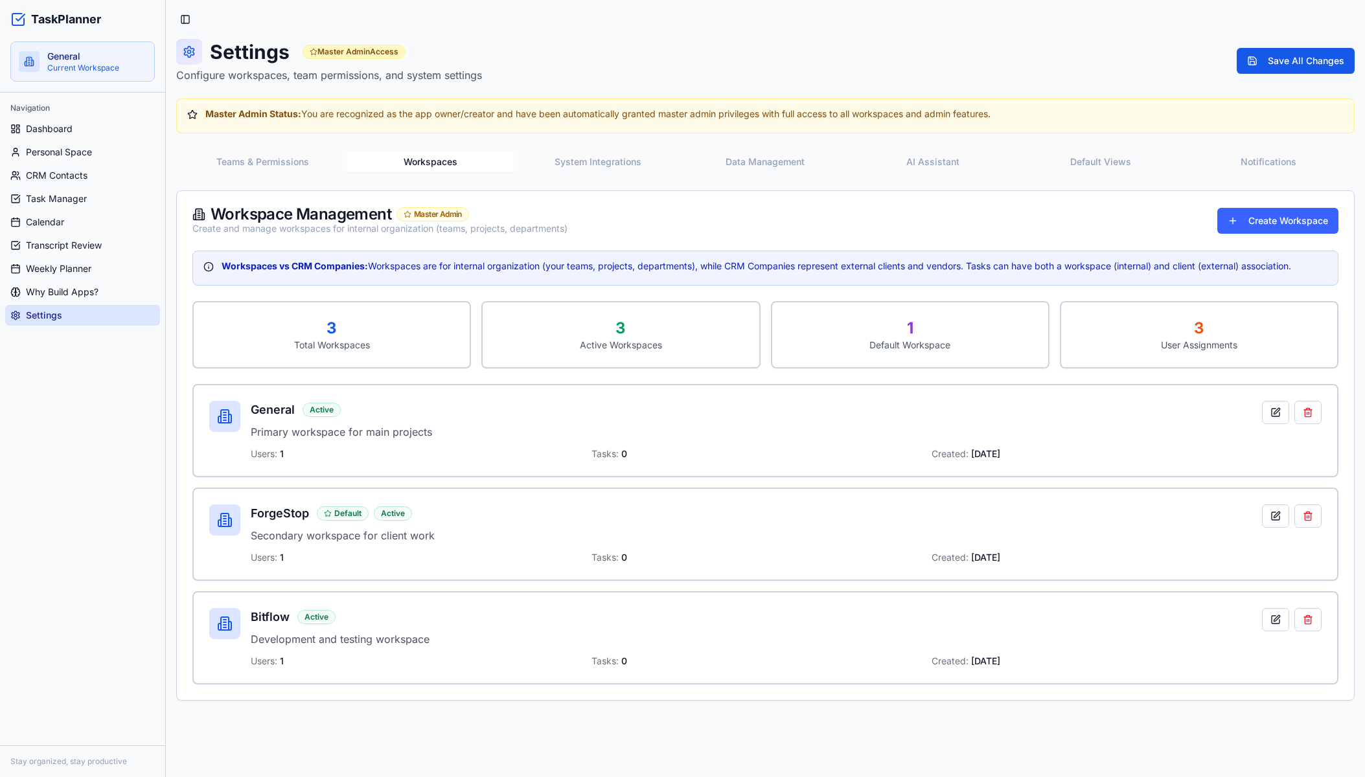
click at [430, 157] on button "Workspaces" at bounding box center [431, 162] width 168 height 21
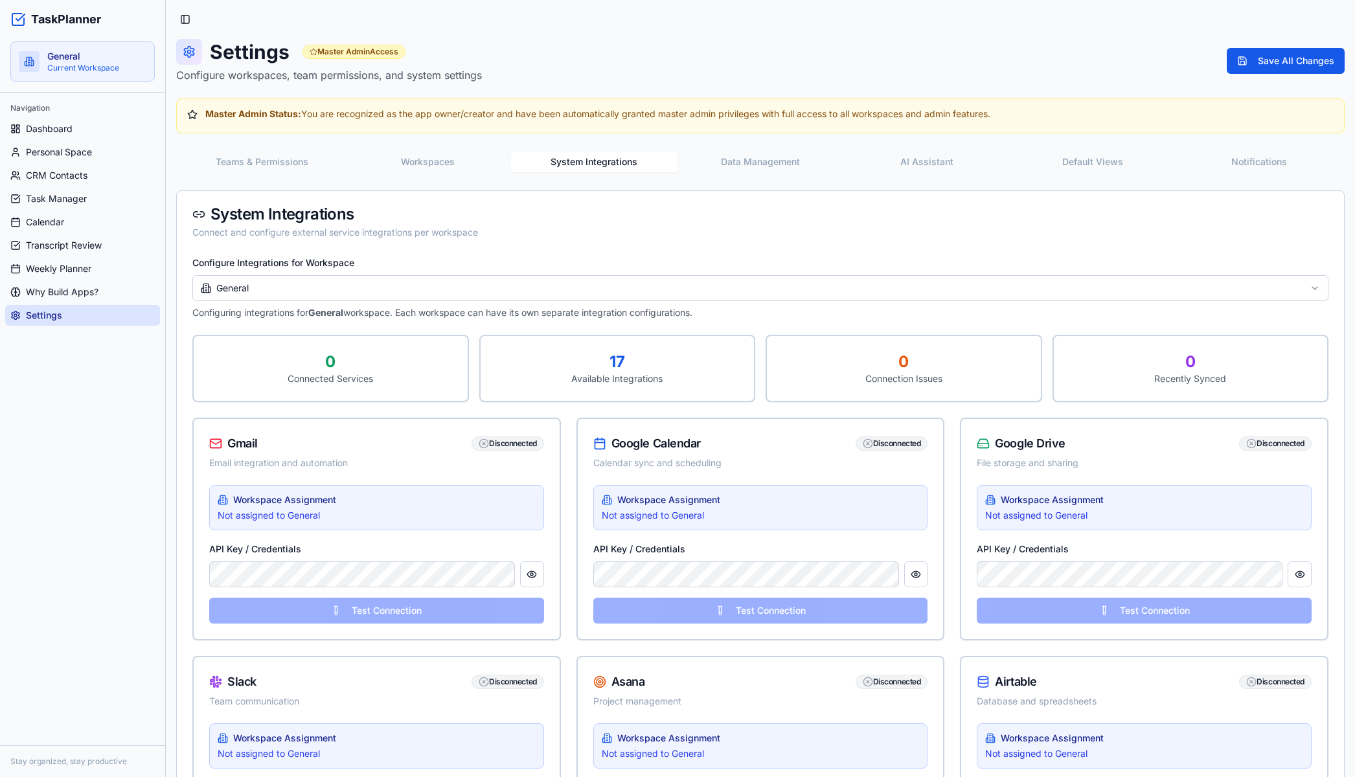
click at [603, 167] on button "System Integrations" at bounding box center [594, 162] width 167 height 21
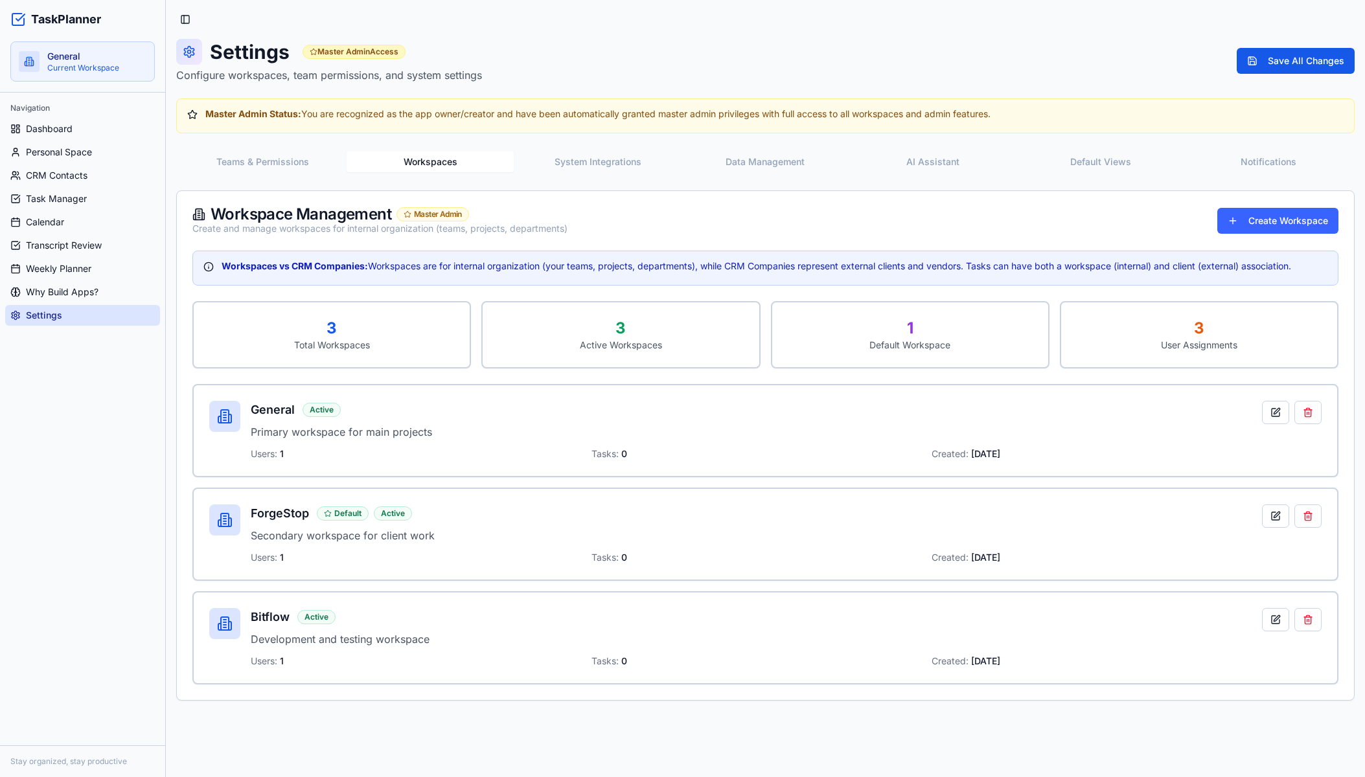
drag, startPoint x: 479, startPoint y: 170, endPoint x: 450, endPoint y: 157, distance: 31.3
click at [477, 169] on button "Workspaces" at bounding box center [431, 162] width 168 height 21
click at [1276, 525] on button at bounding box center [1275, 516] width 27 height 23
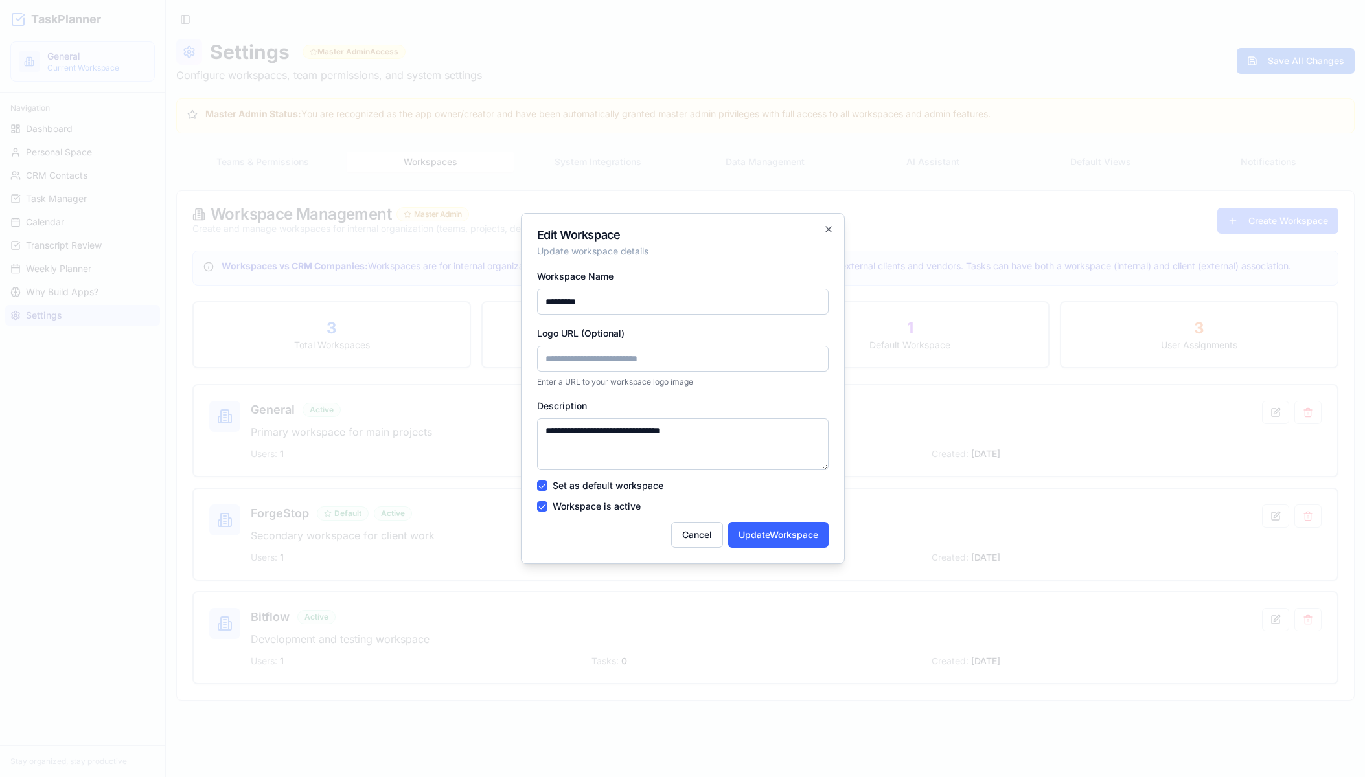
click at [1208, 503] on div at bounding box center [682, 388] width 1365 height 777
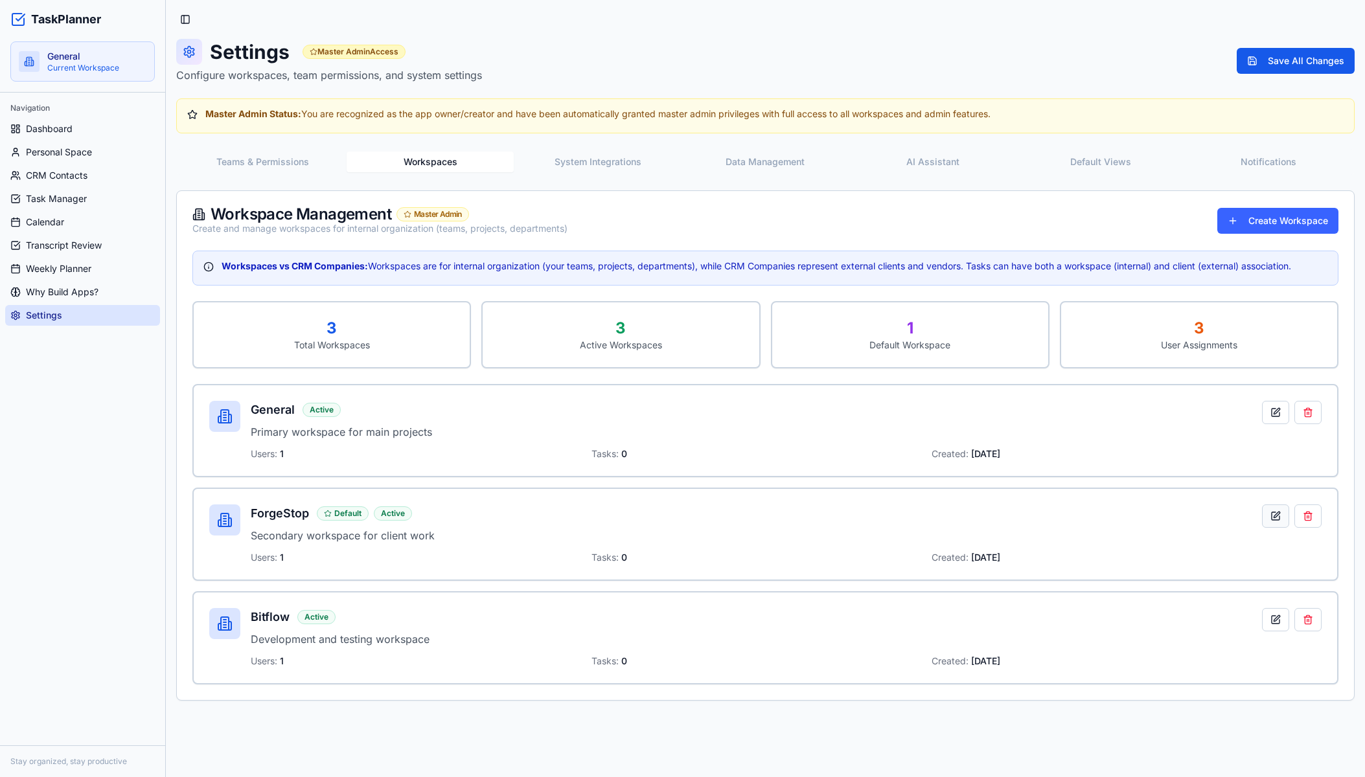
click at [1280, 511] on button at bounding box center [1275, 516] width 27 height 23
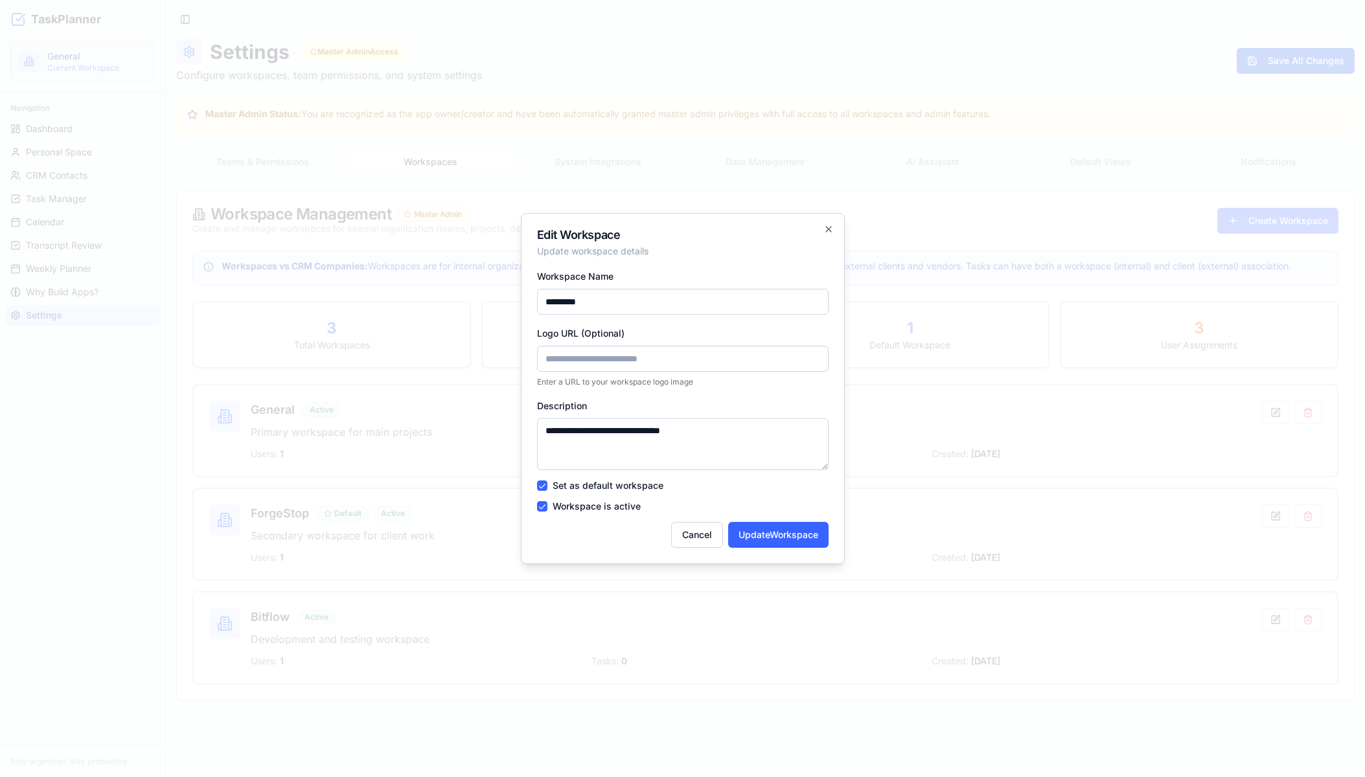
click at [649, 366] on input "Logo URL (Optional)" at bounding box center [683, 359] width 292 height 26
paste input "**********"
type input "**********"
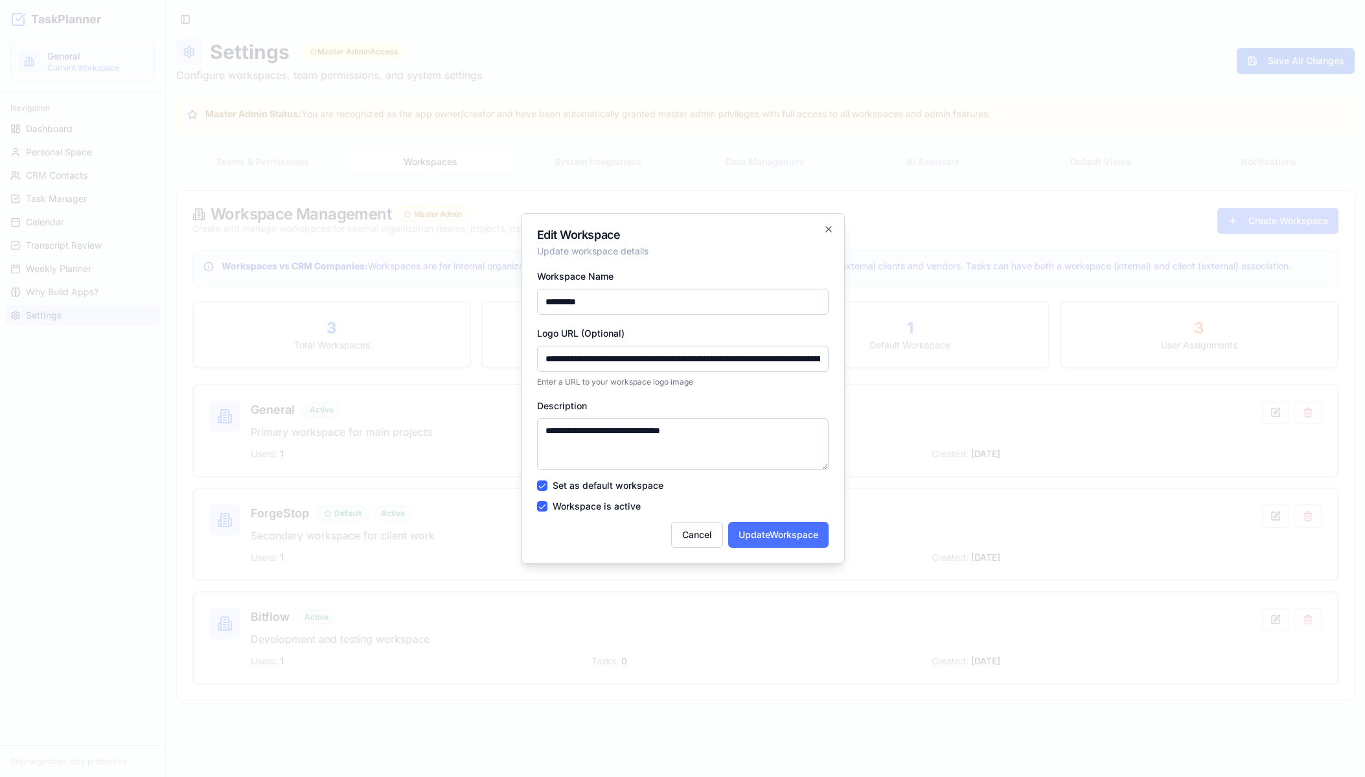
click at [761, 531] on button "Update Workspace" at bounding box center [778, 535] width 100 height 26
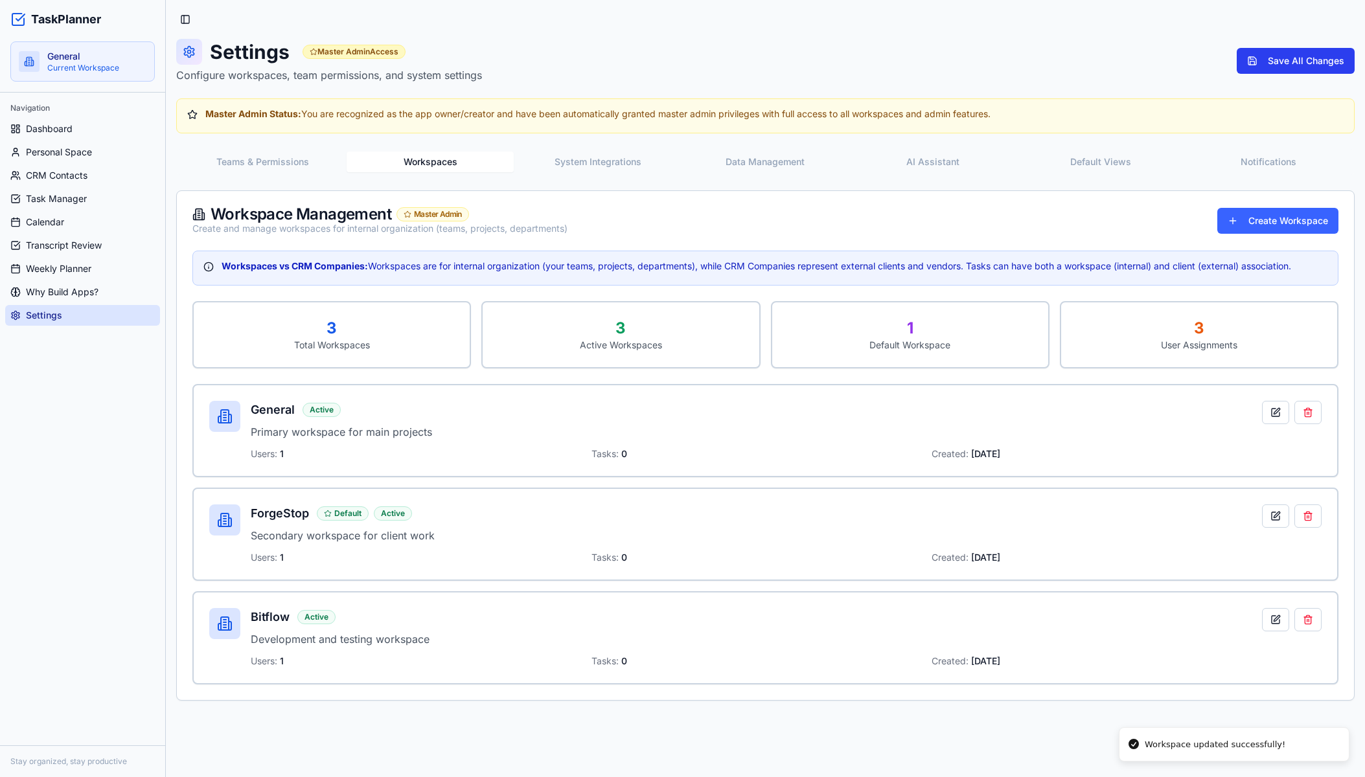
click at [1276, 56] on button "Save All Changes" at bounding box center [1296, 61] width 118 height 26
click at [86, 125] on link "Dashboard" at bounding box center [82, 129] width 155 height 21
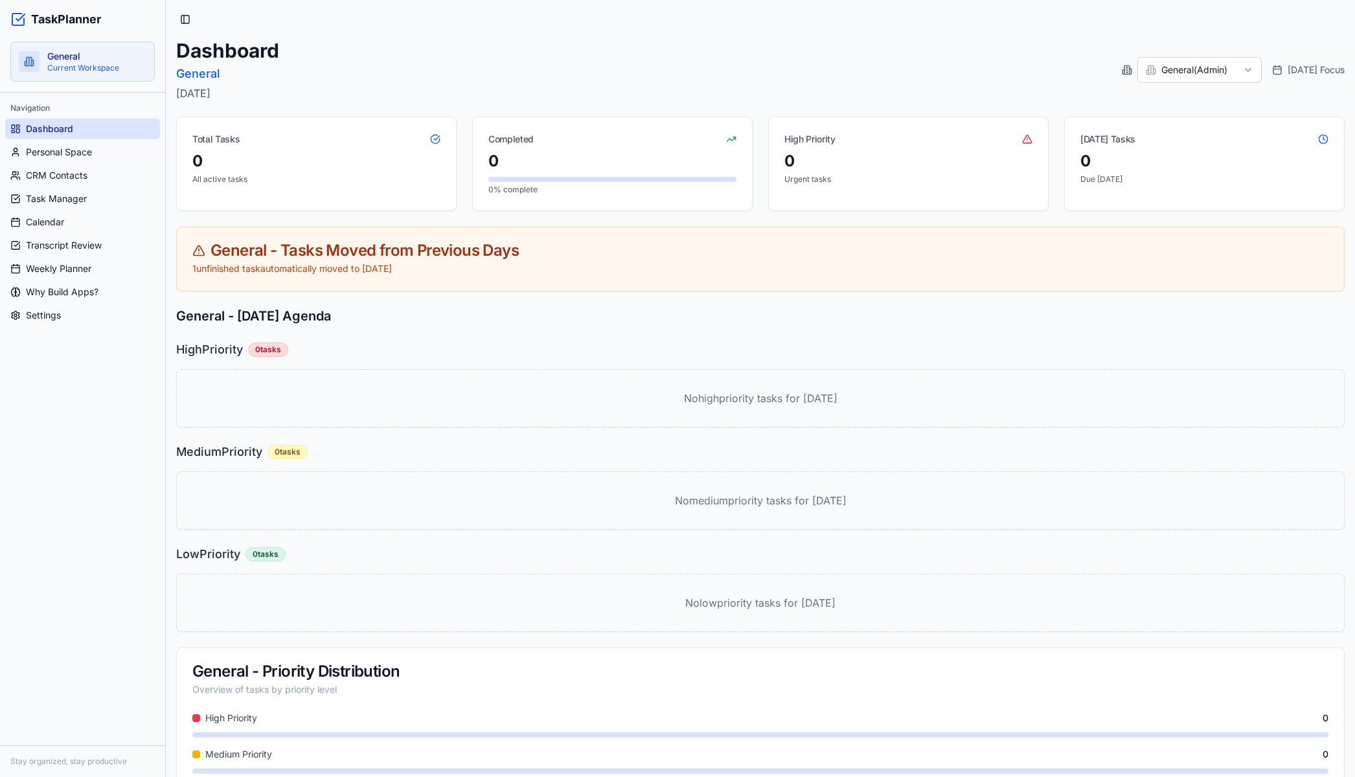
click at [1193, 57] on div "Dashboard General Friday, August 15th, 2025 General ( Admin ) Today's Focus" at bounding box center [760, 70] width 1169 height 62
click at [1190, 63] on html "TaskPlanner General Current Workspace Navigation Dashboard Personal Space CRM C…" at bounding box center [682, 418] width 1365 height 837
click at [59, 311] on span "Settings" at bounding box center [43, 315] width 35 height 13
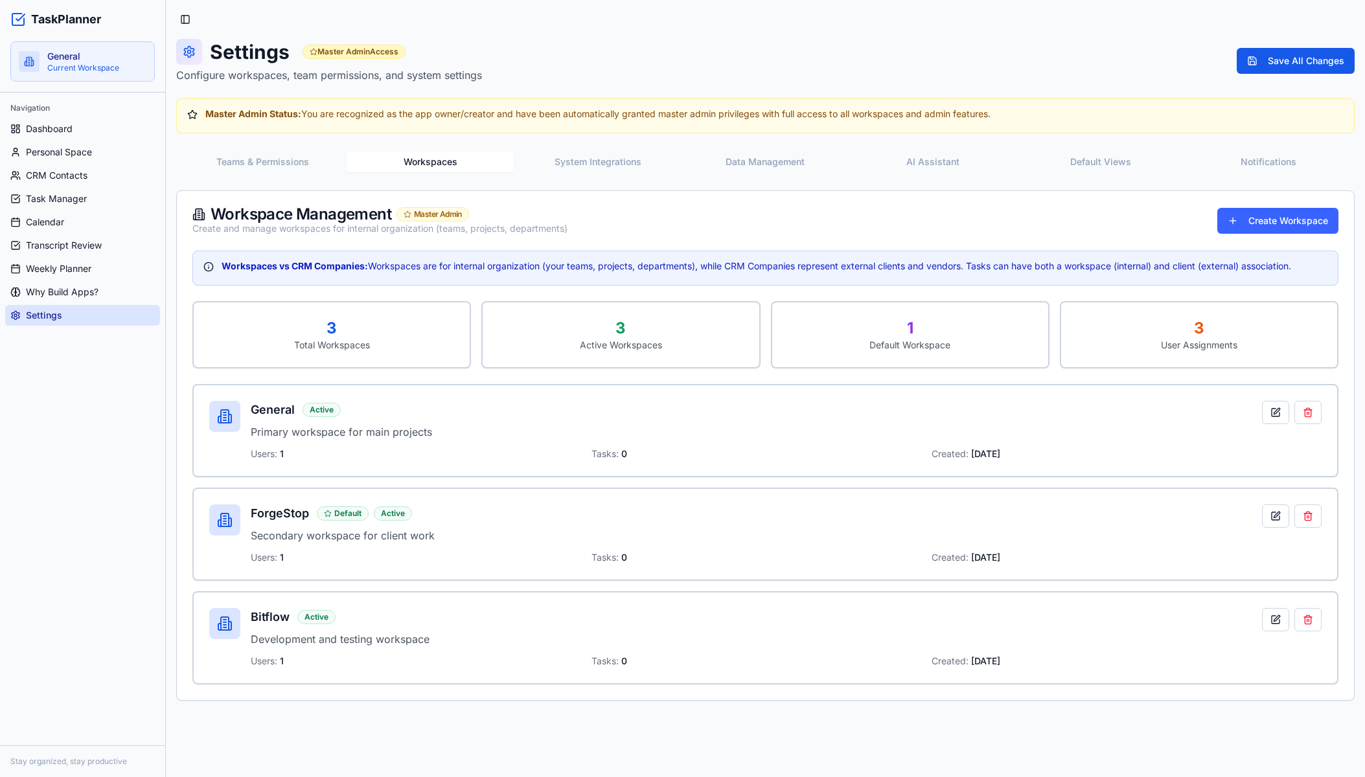
click at [442, 152] on button "Workspaces" at bounding box center [431, 162] width 168 height 21
click at [1278, 518] on button at bounding box center [1275, 516] width 27 height 23
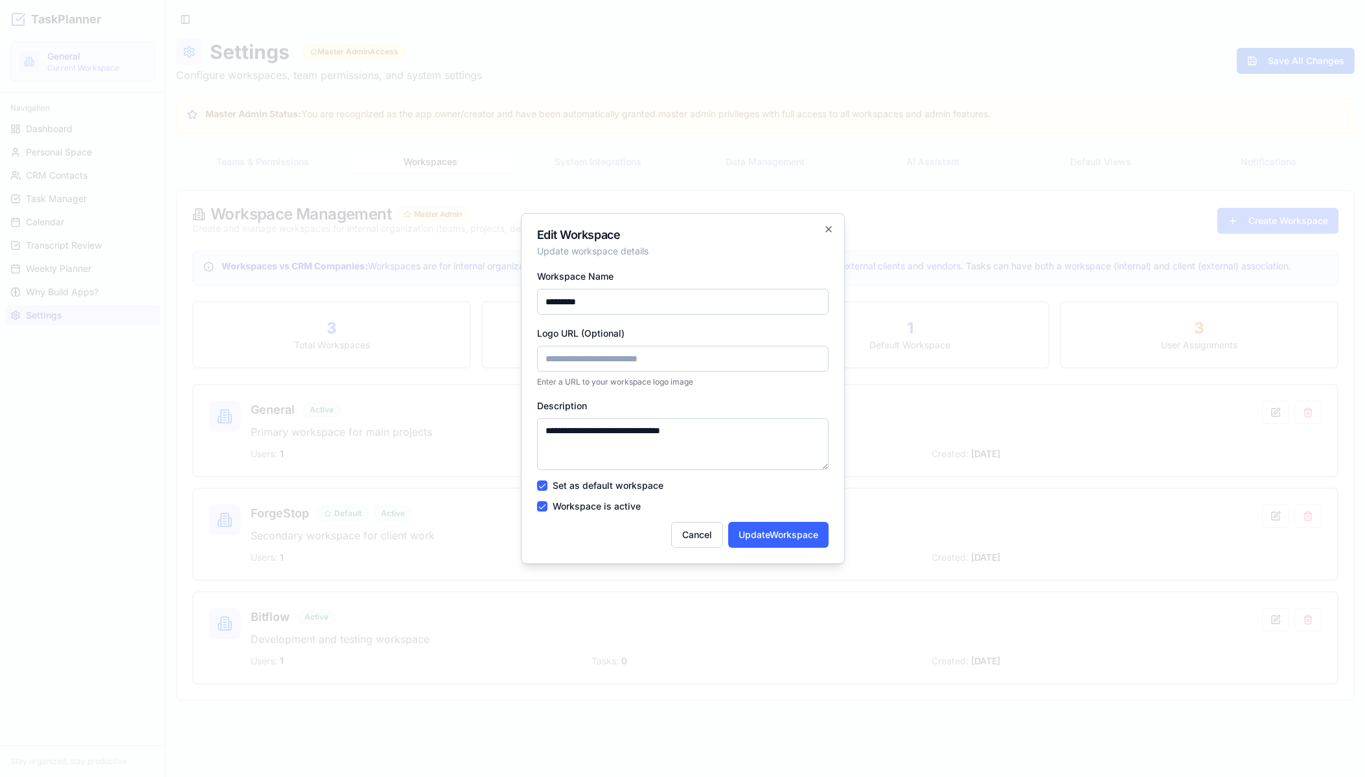
click at [701, 362] on input "Logo URL (Optional)" at bounding box center [683, 359] width 292 height 26
paste input "**********"
type input "**********"
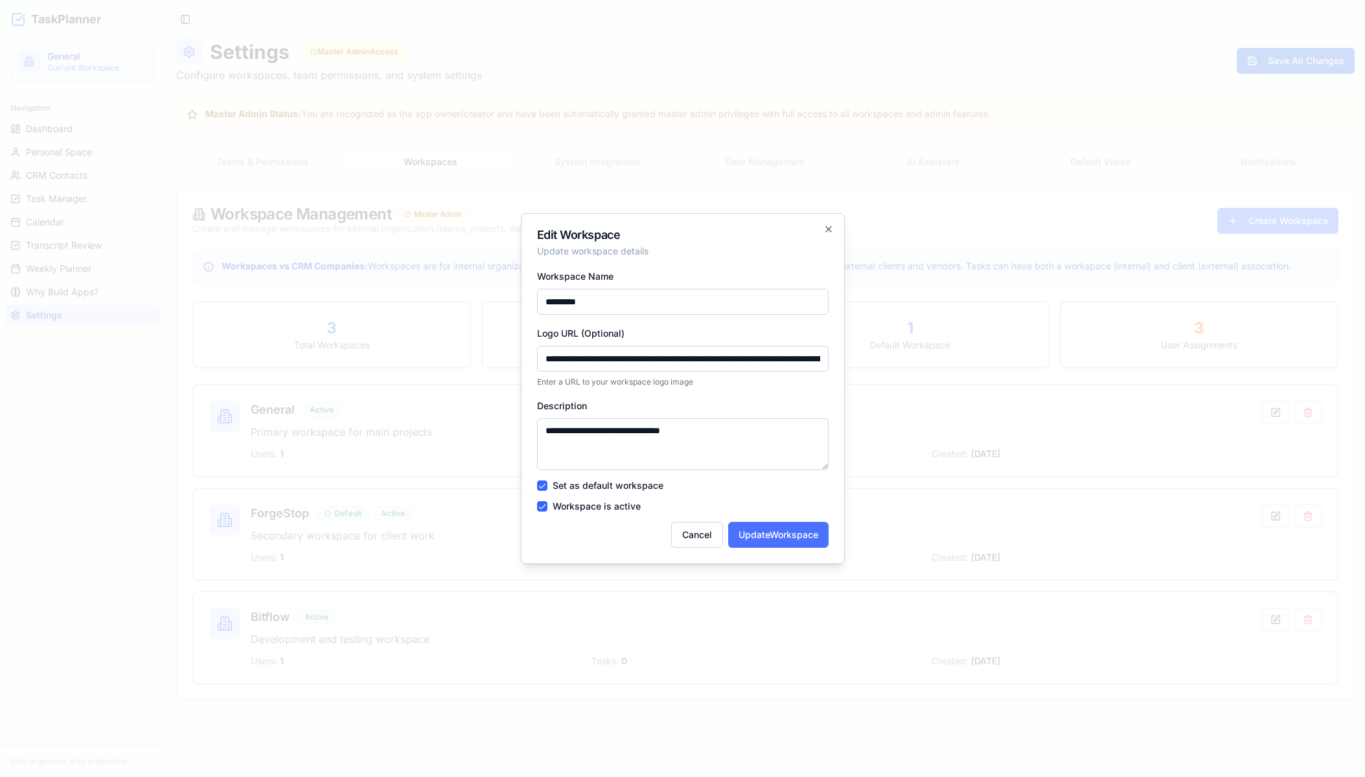
click at [776, 532] on button "Update Workspace" at bounding box center [778, 535] width 100 height 26
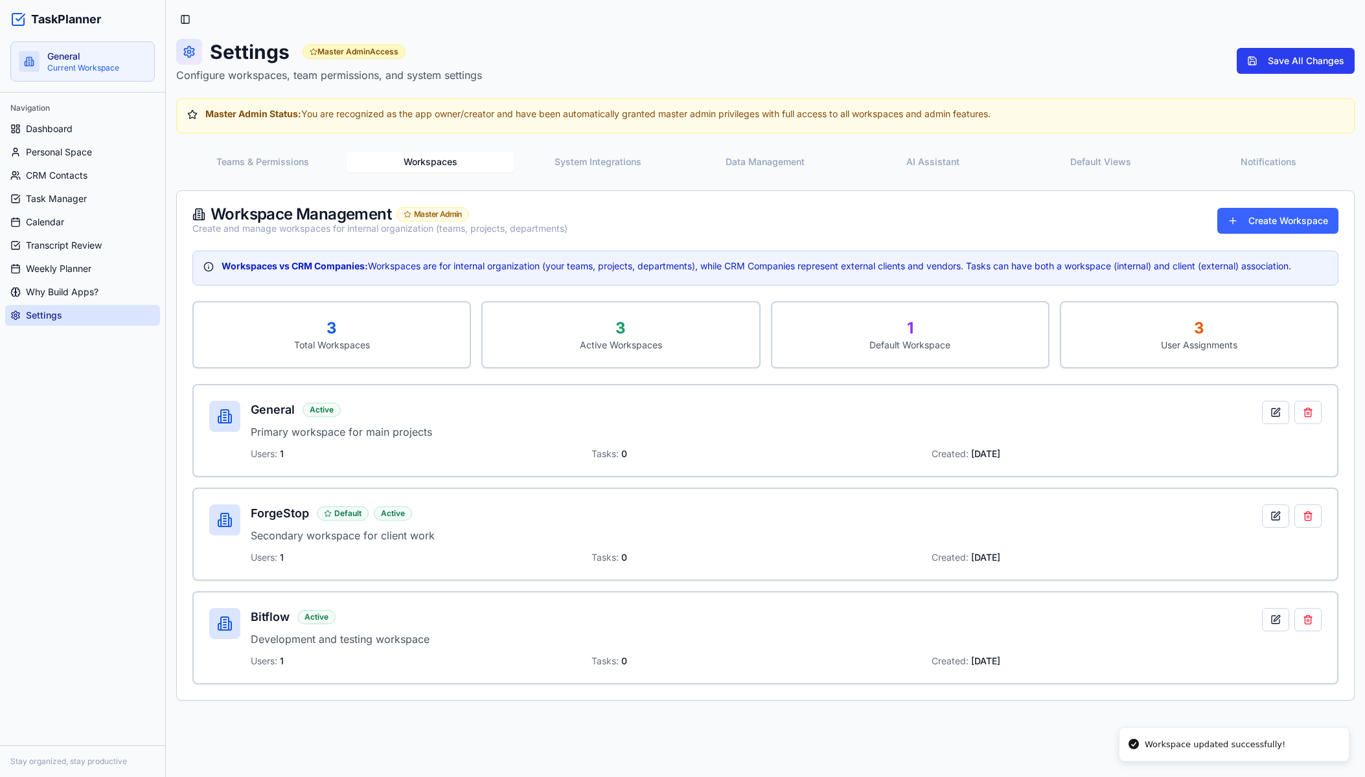
click at [1304, 69] on button "Save All Changes" at bounding box center [1296, 61] width 118 height 26
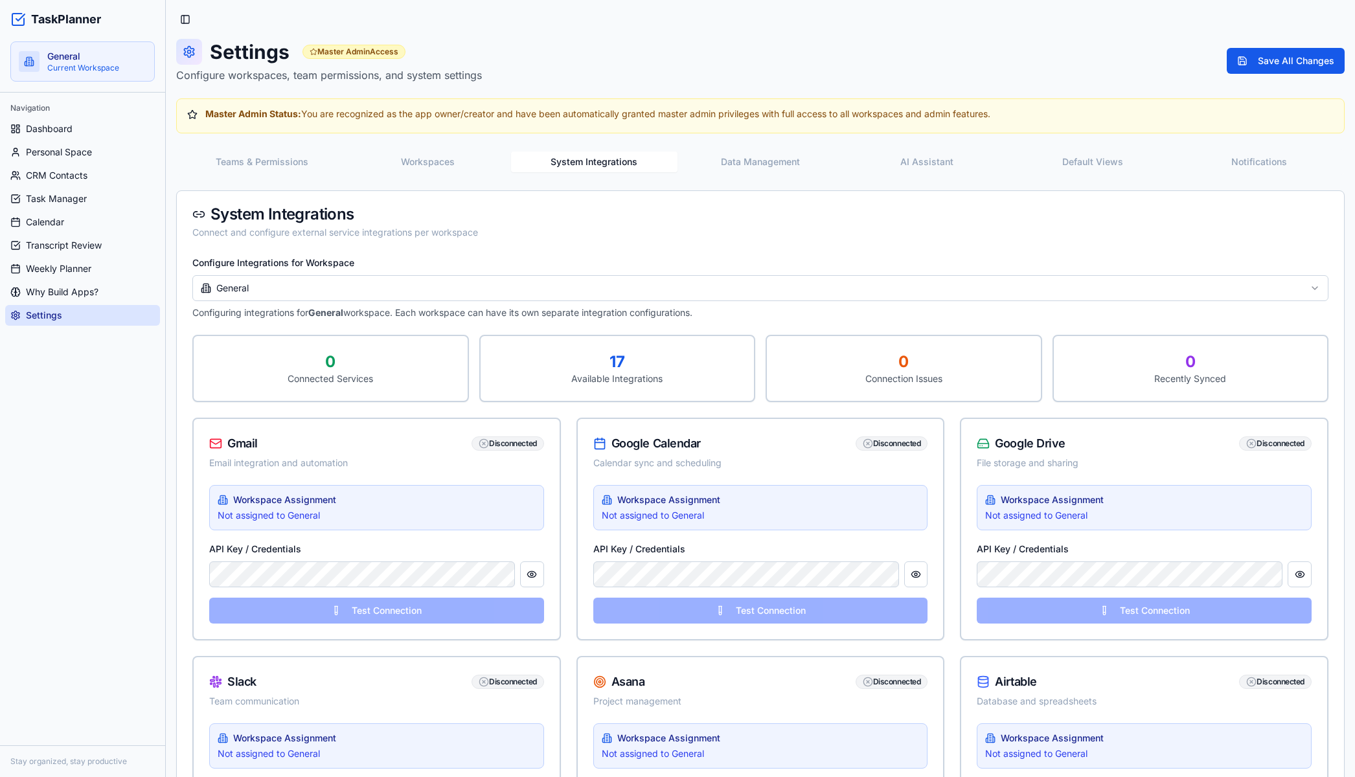
click at [594, 157] on button "System Integrations" at bounding box center [594, 162] width 167 height 21
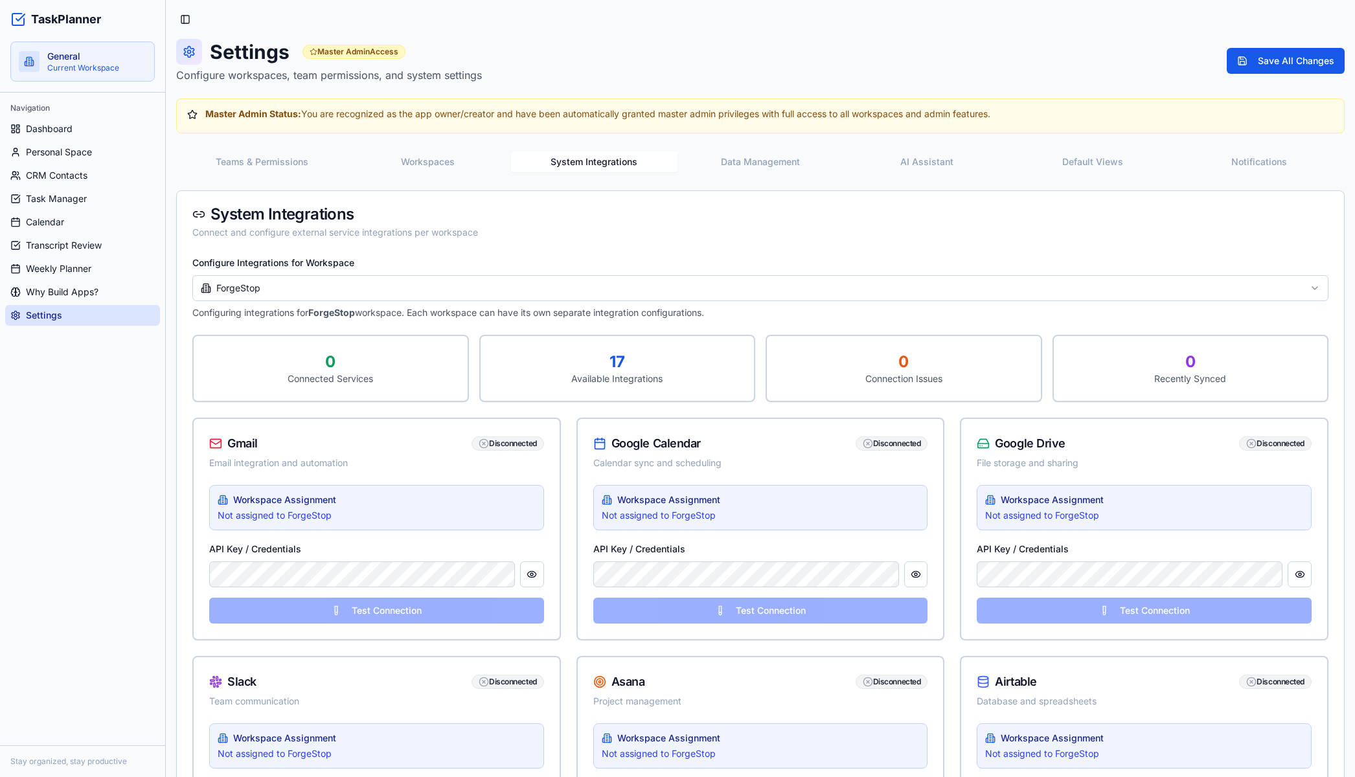
drag, startPoint x: 3, startPoint y: 3, endPoint x: 1352, endPoint y: 822, distance: 1577.7
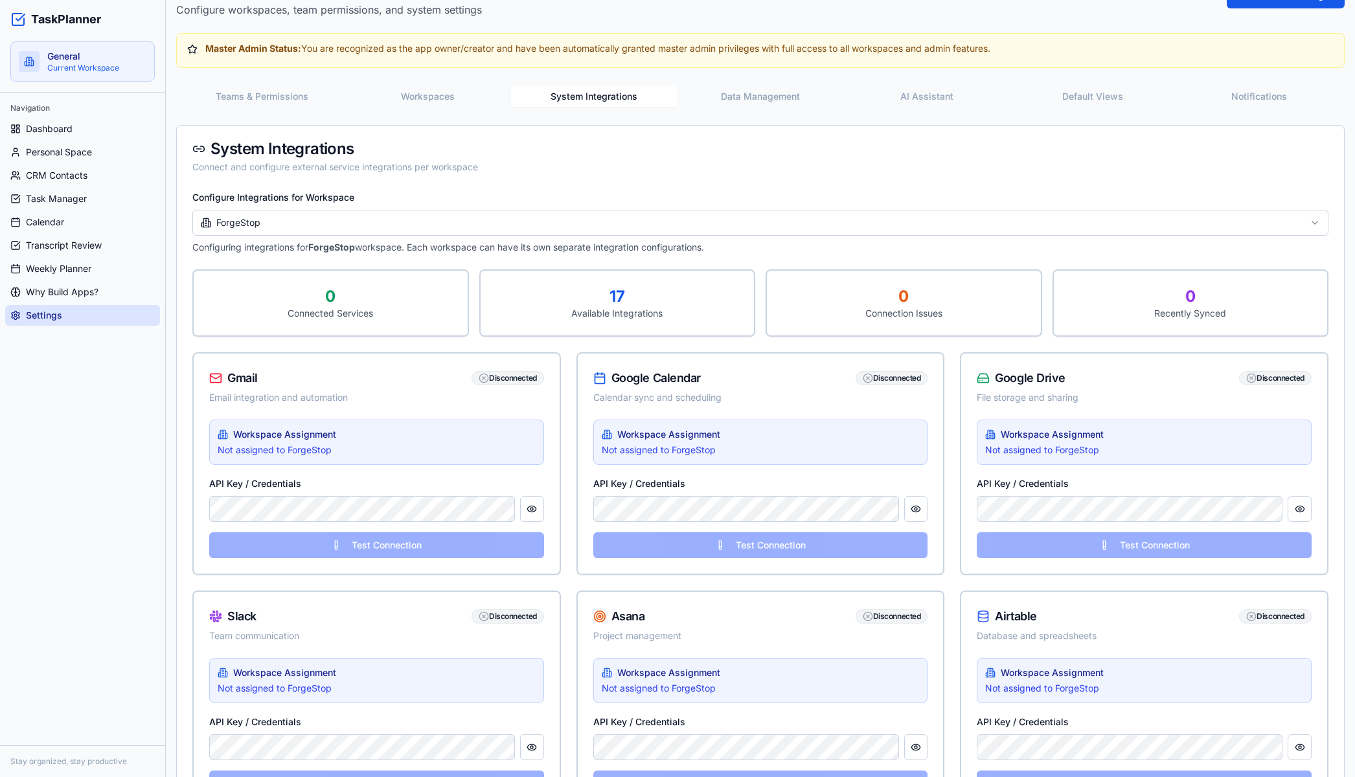
scroll to position [65, 0]
click at [67, 153] on span "Personal Space" at bounding box center [59, 152] width 66 height 13
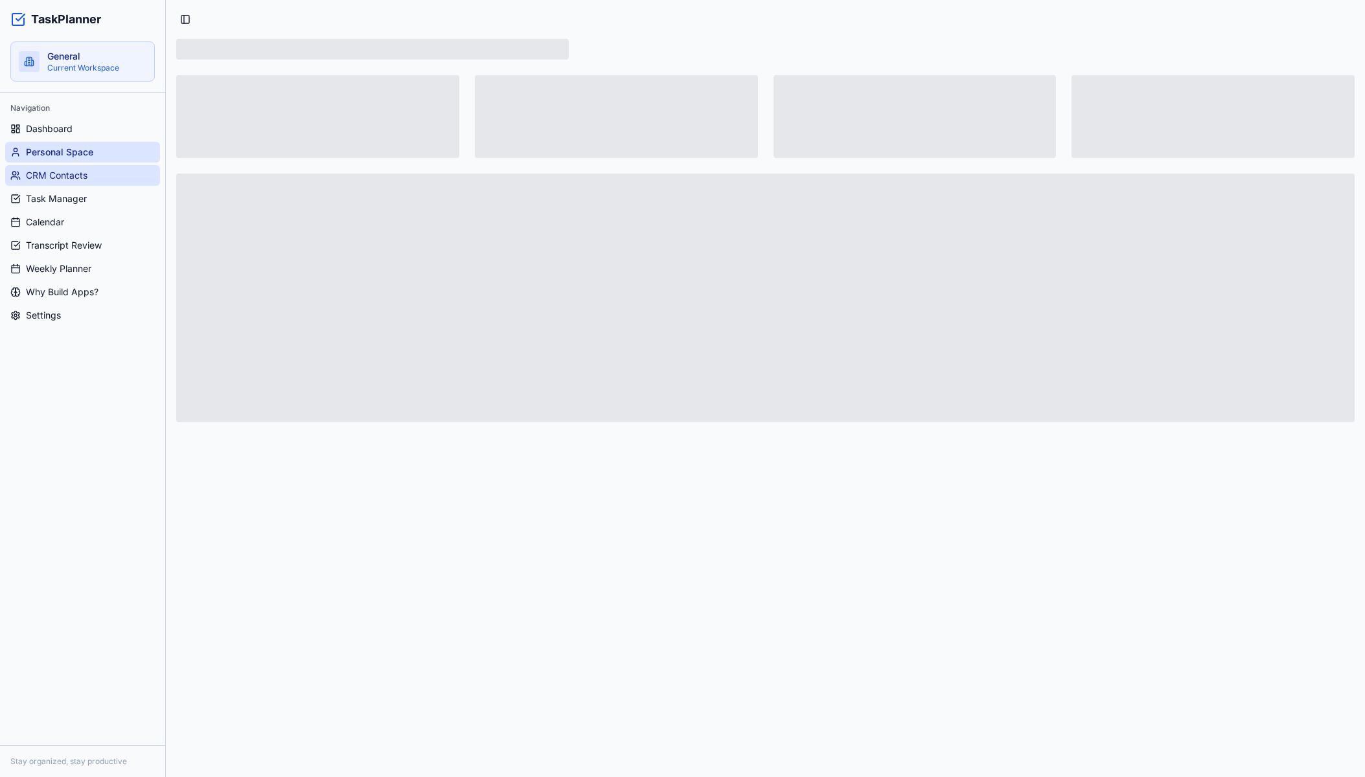
click at [75, 175] on span "CRM Contacts" at bounding box center [57, 175] width 62 height 13
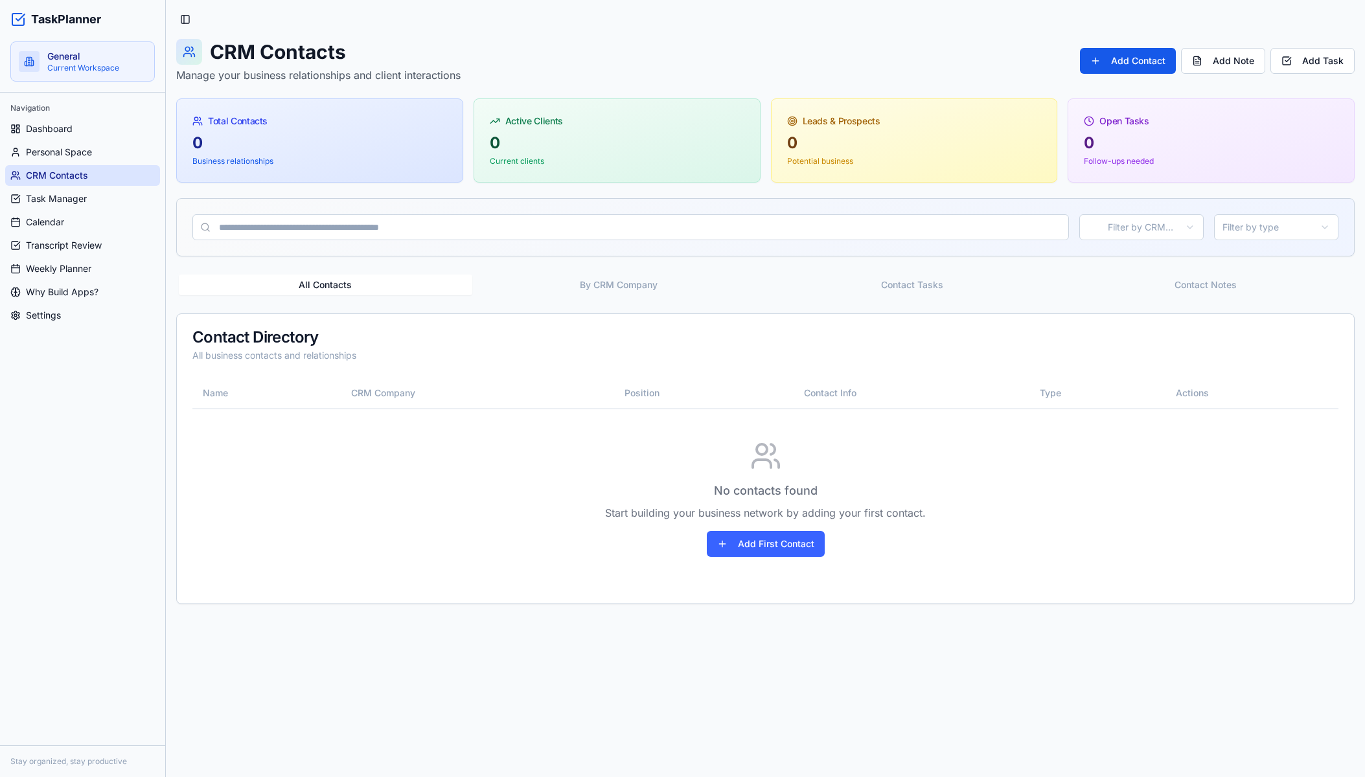
drag, startPoint x: 1, startPoint y: 1, endPoint x: 452, endPoint y: 299, distance: 540.1
click at [1364, 748] on html "TaskPlanner General Current Workspace Navigation Dashboard Personal Space CRM C…" at bounding box center [682, 777] width 1365 height 1555
click at [75, 125] on link "Dashboard" at bounding box center [82, 129] width 155 height 21
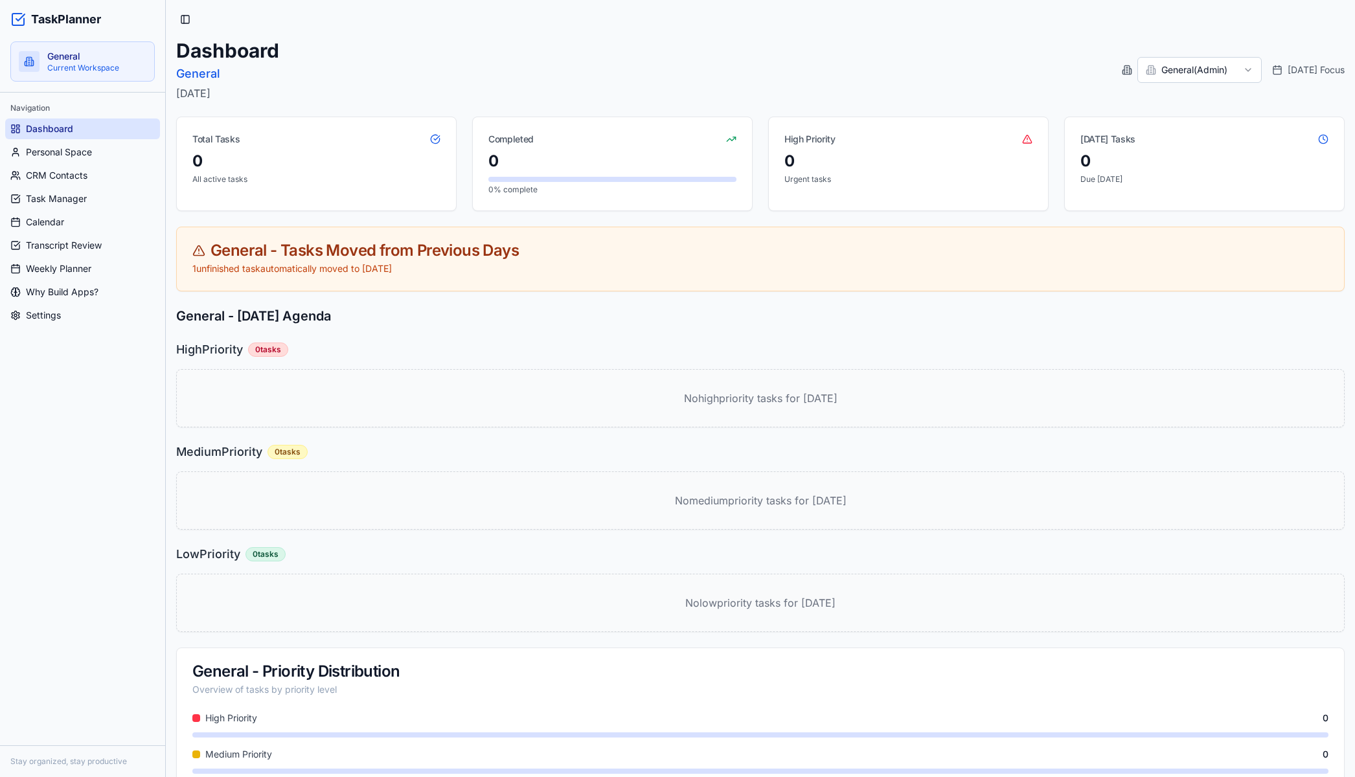
click at [1221, 75] on html "TaskPlanner General Current Workspace Navigation Dashboard Personal Space CRM C…" at bounding box center [677, 418] width 1355 height 837
drag, startPoint x: 4, startPoint y: 0, endPoint x: 1324, endPoint y: 584, distance: 1443.1
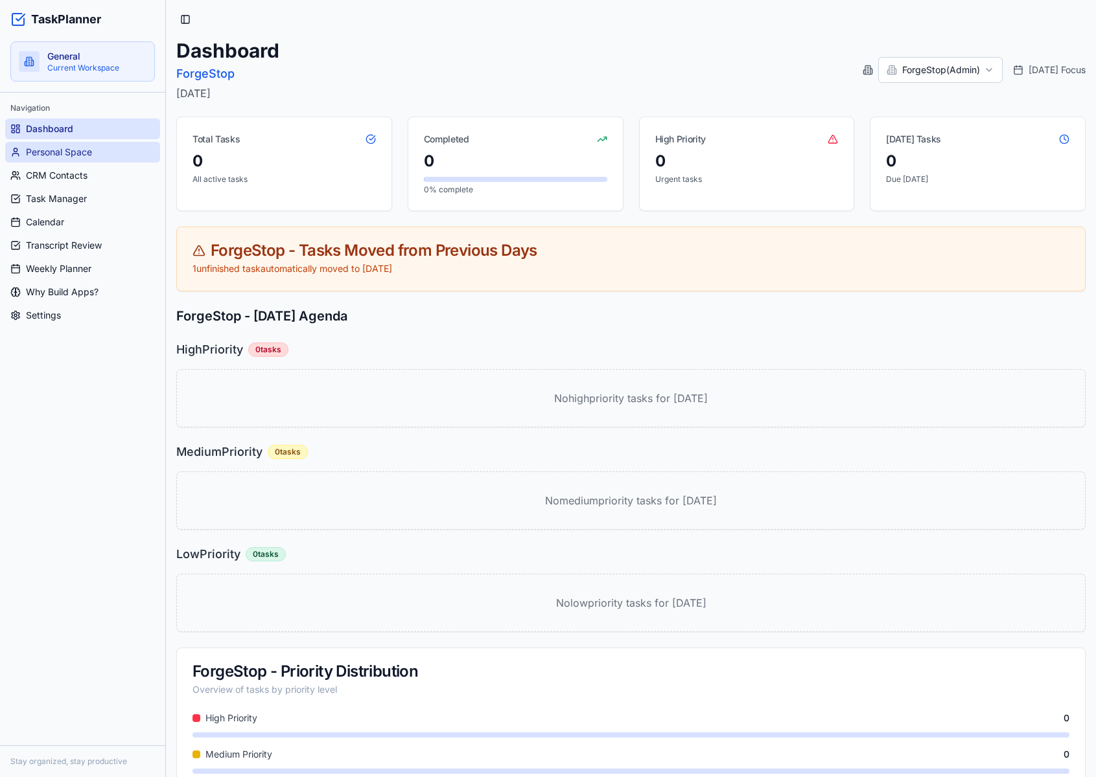
click at [91, 146] on span "Personal Space" at bounding box center [59, 152] width 66 height 13
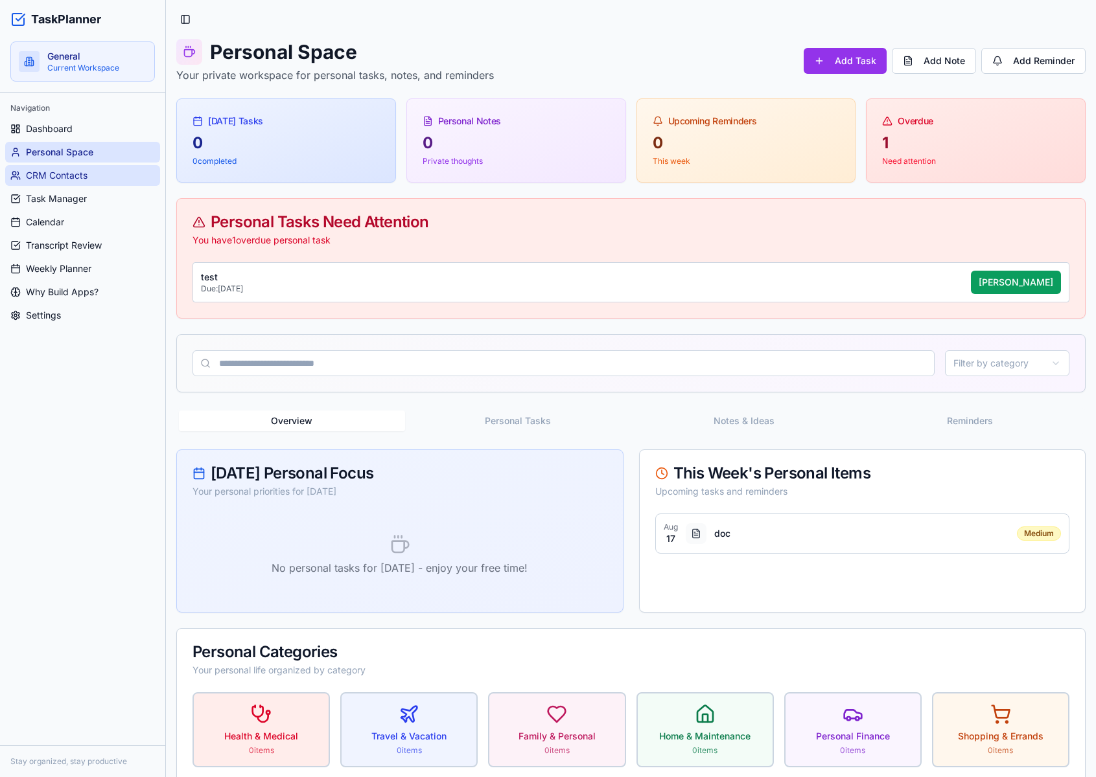
click at [89, 178] on link "CRM Contacts" at bounding box center [82, 175] width 155 height 21
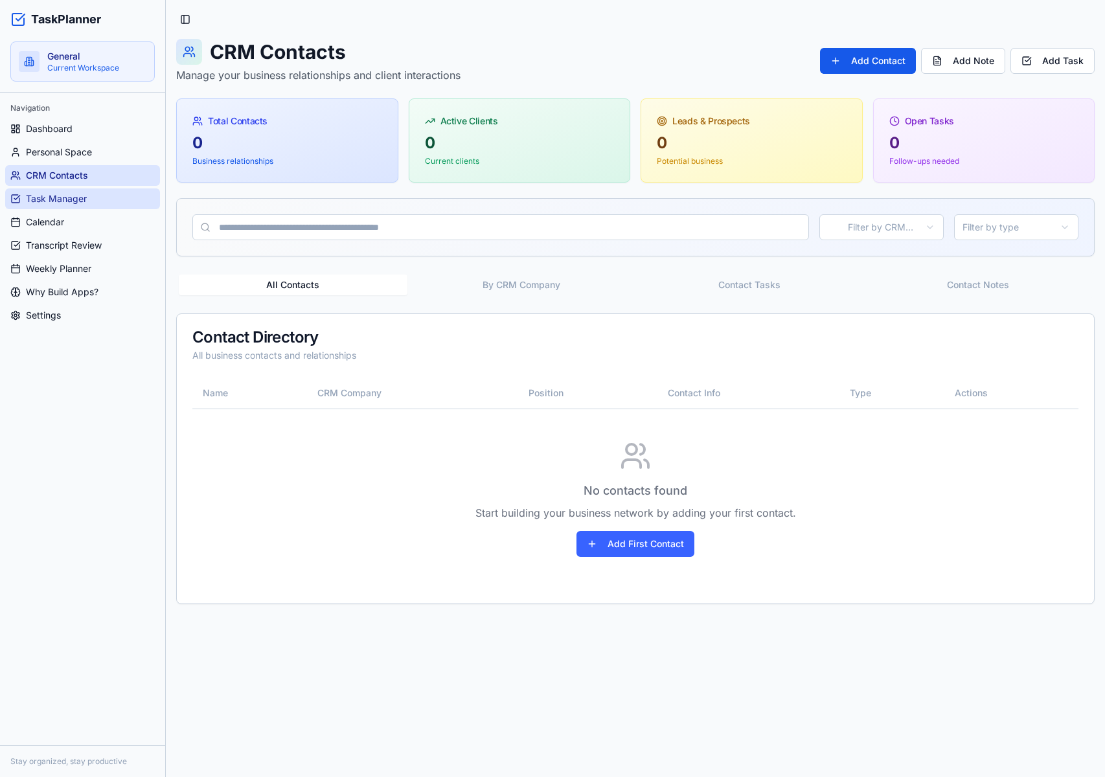
click at [81, 194] on span "Task Manager" at bounding box center [56, 198] width 61 height 13
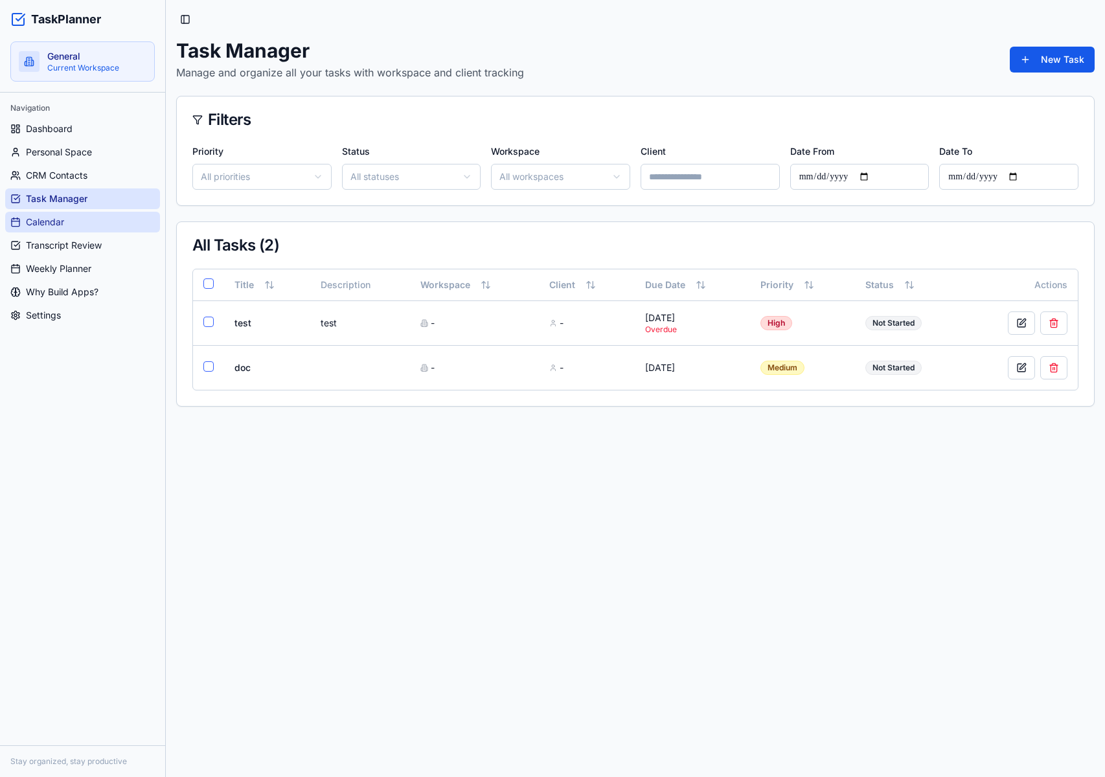
click at [73, 229] on link "Calendar" at bounding box center [82, 222] width 155 height 21
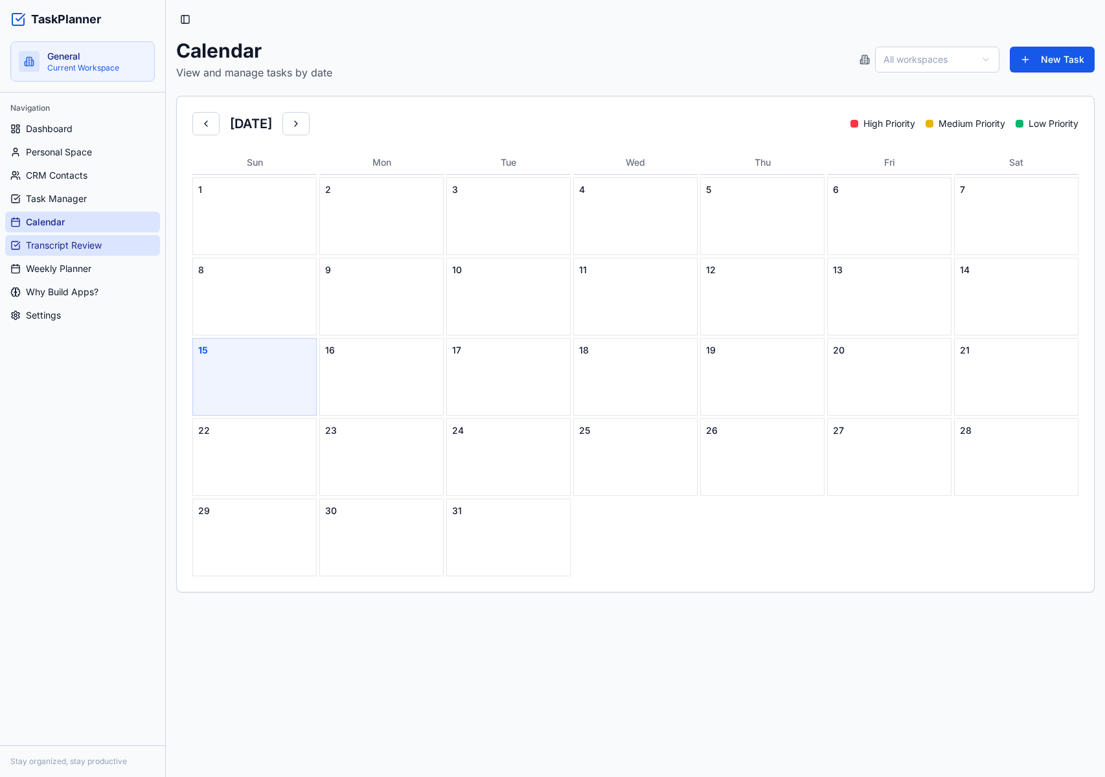
click at [74, 240] on span "Transcript Review" at bounding box center [64, 245] width 76 height 13
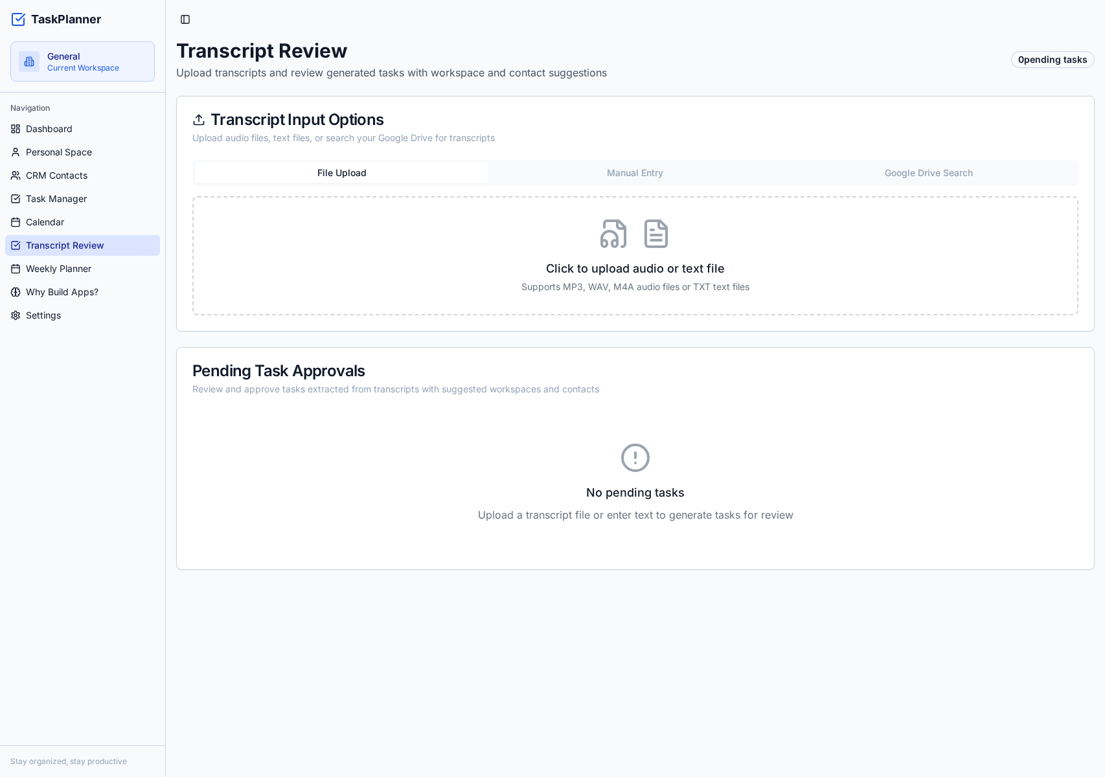
click at [82, 254] on link "Transcript Review" at bounding box center [82, 245] width 155 height 21
click at [81, 268] on span "Weekly Planner" at bounding box center [58, 268] width 65 height 13
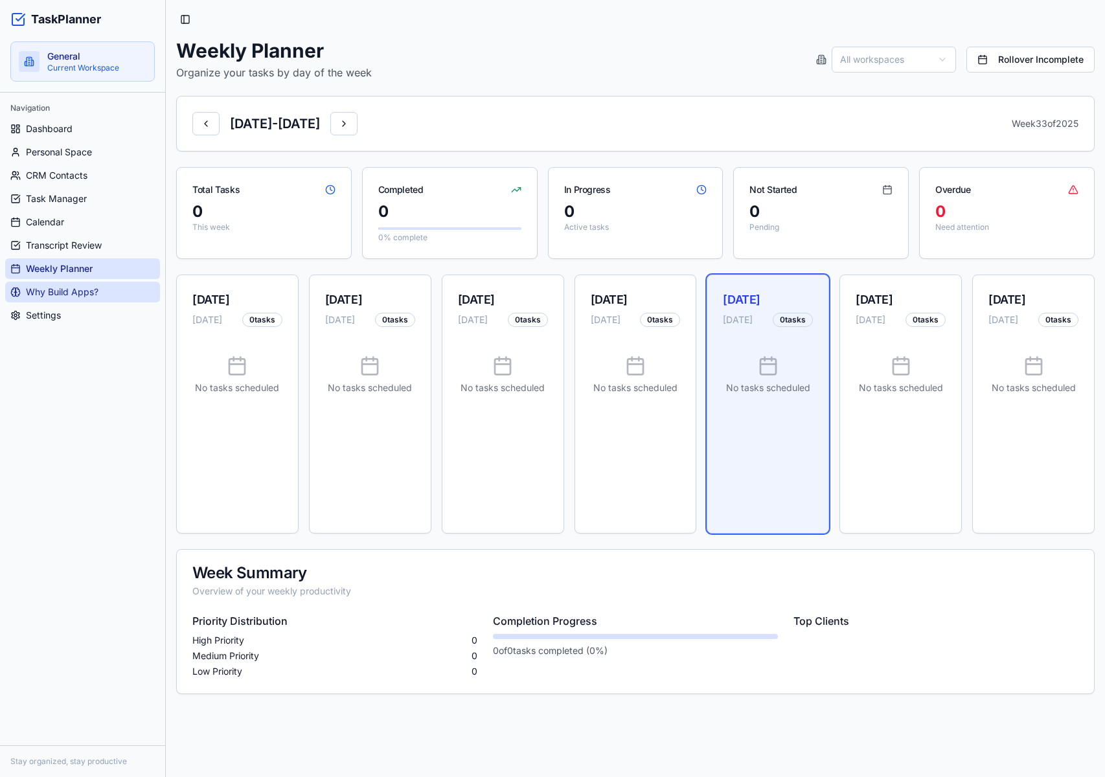
click at [82, 284] on link "Why Build Apps?" at bounding box center [82, 292] width 155 height 21
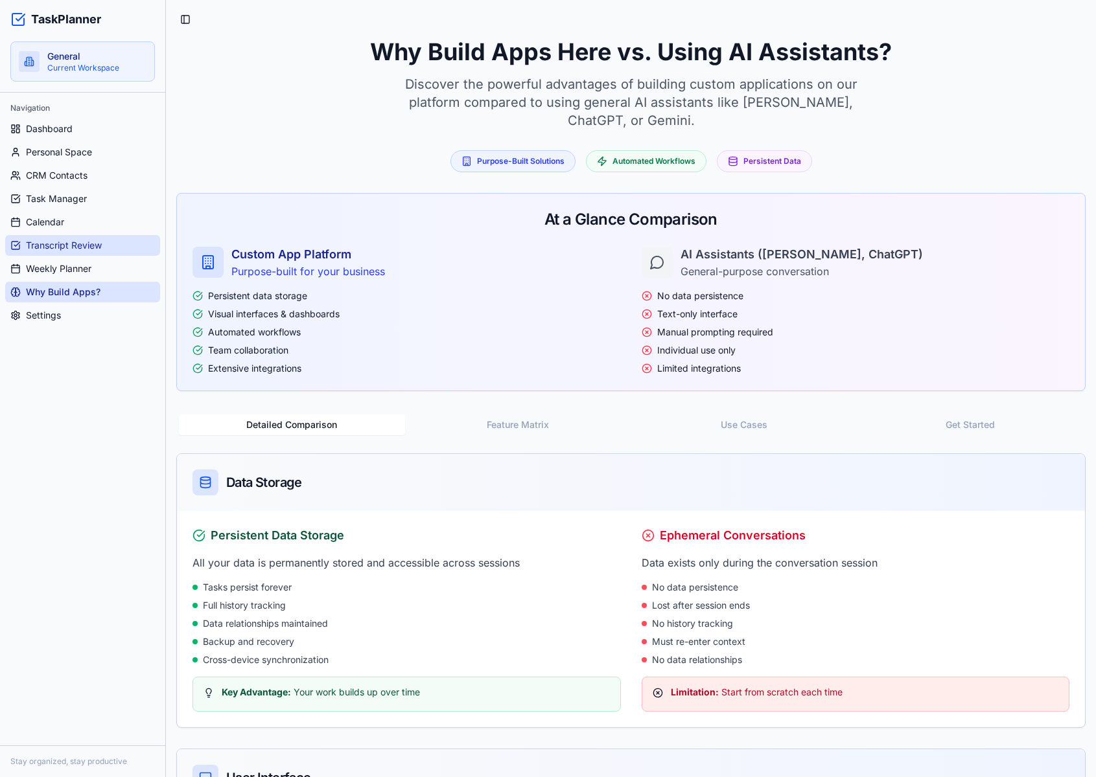
click at [89, 251] on span "Transcript Review" at bounding box center [64, 245] width 76 height 13
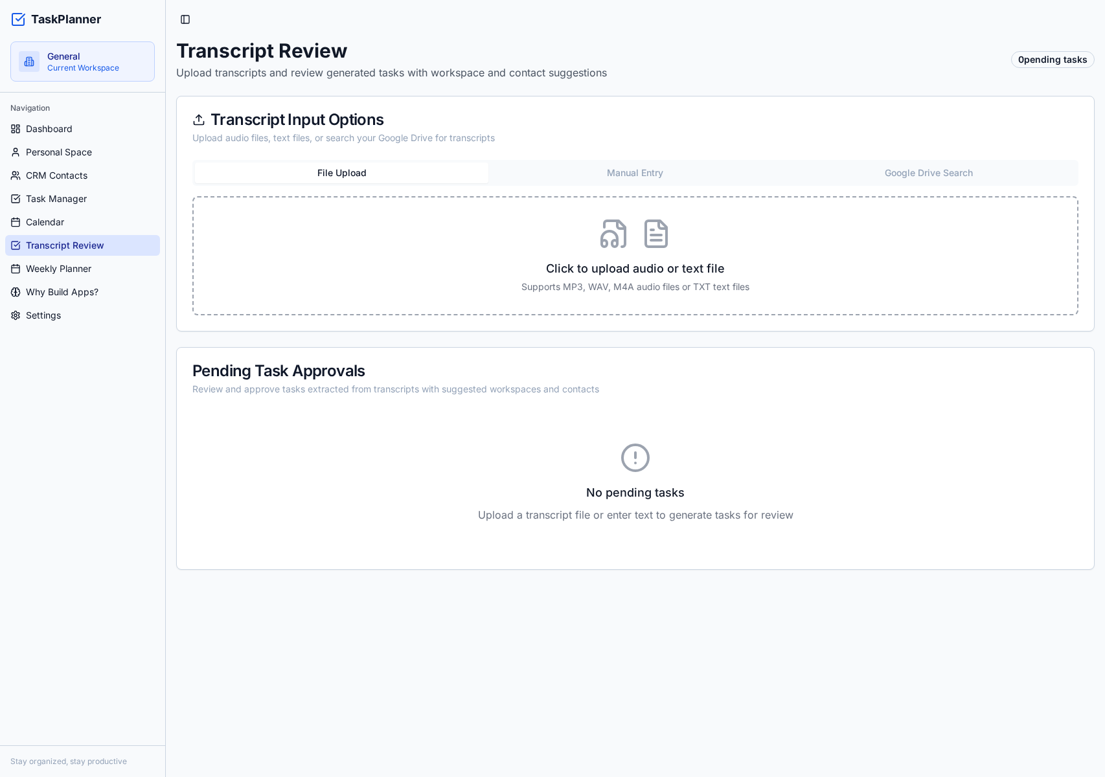
click at [732, 198] on div "Click to upload audio or text file Supports MP3, WAV, M4A audio files or TXT te…" at bounding box center [635, 255] width 886 height 119
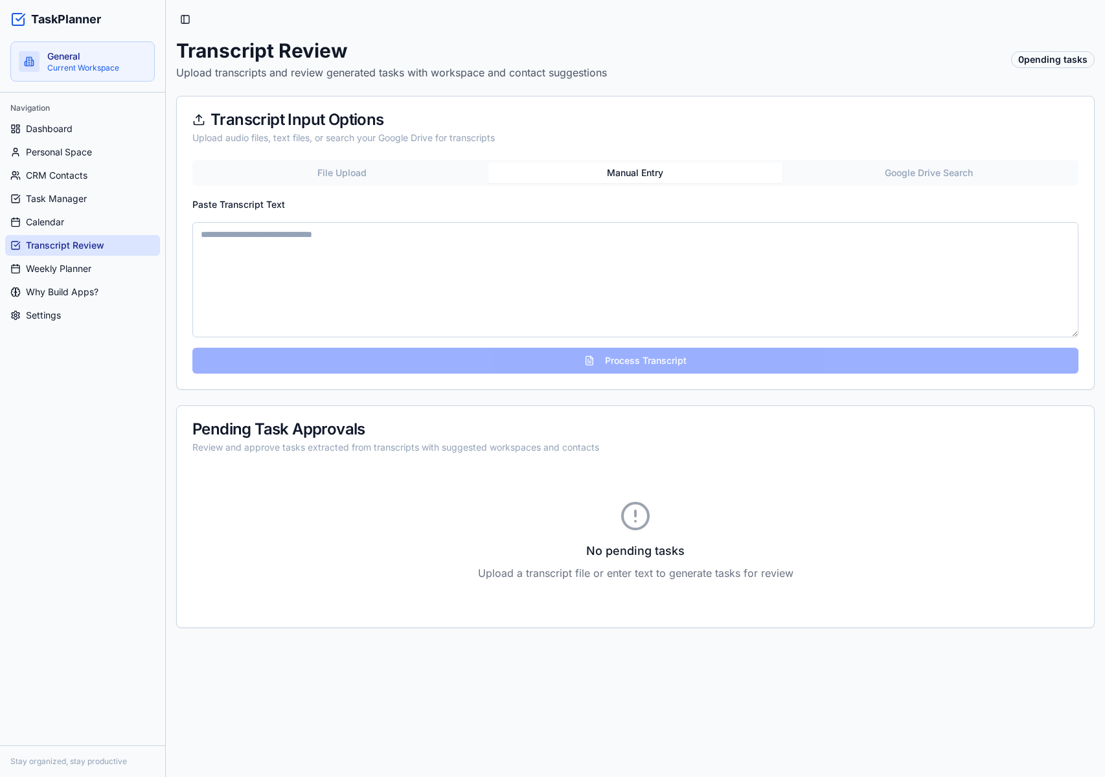
click at [658, 167] on button "Manual Entry" at bounding box center [634, 173] width 293 height 21
click at [593, 247] on textarea "Paste Transcript Text" at bounding box center [635, 279] width 886 height 115
paste textarea "**********"
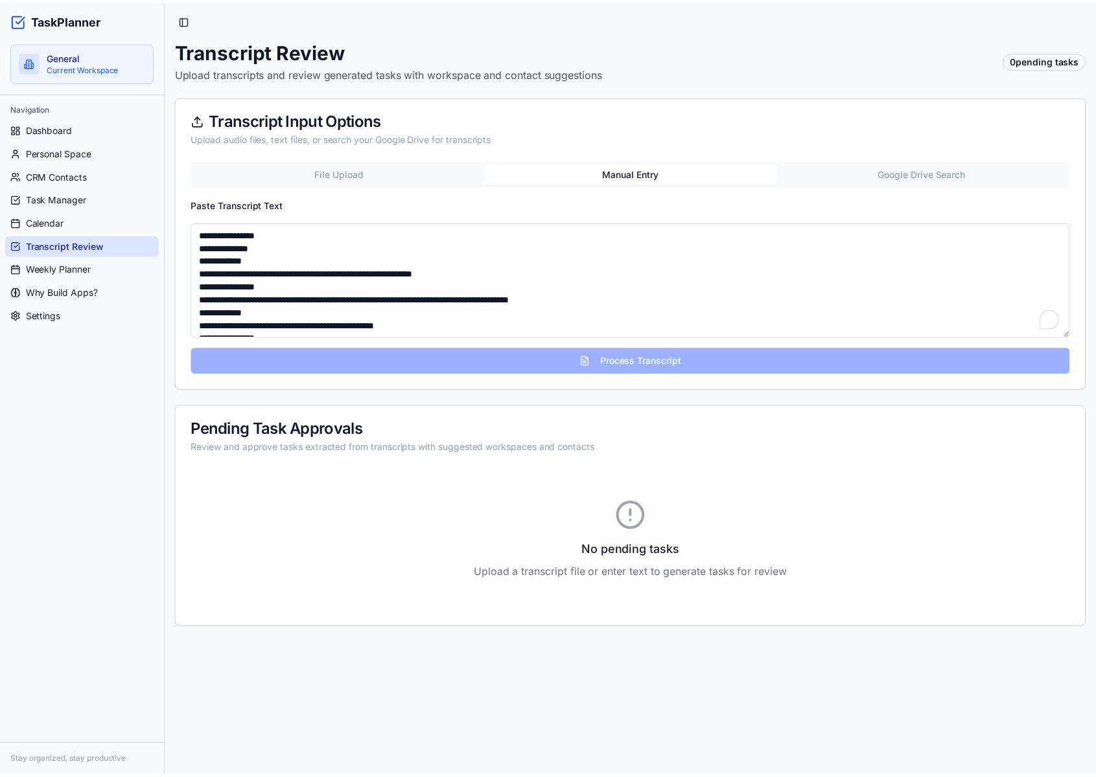
scroll to position [2468, 0]
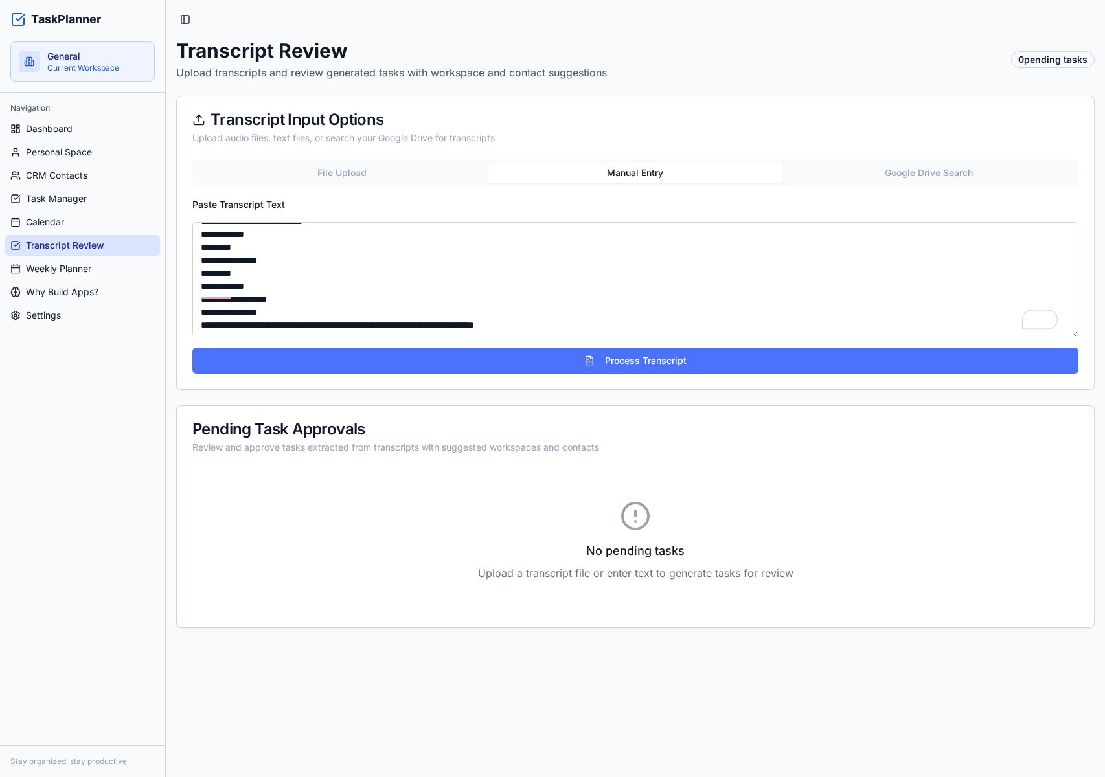
type textarea "**********"
click at [610, 360] on button "Process Transcript" at bounding box center [635, 361] width 886 height 26
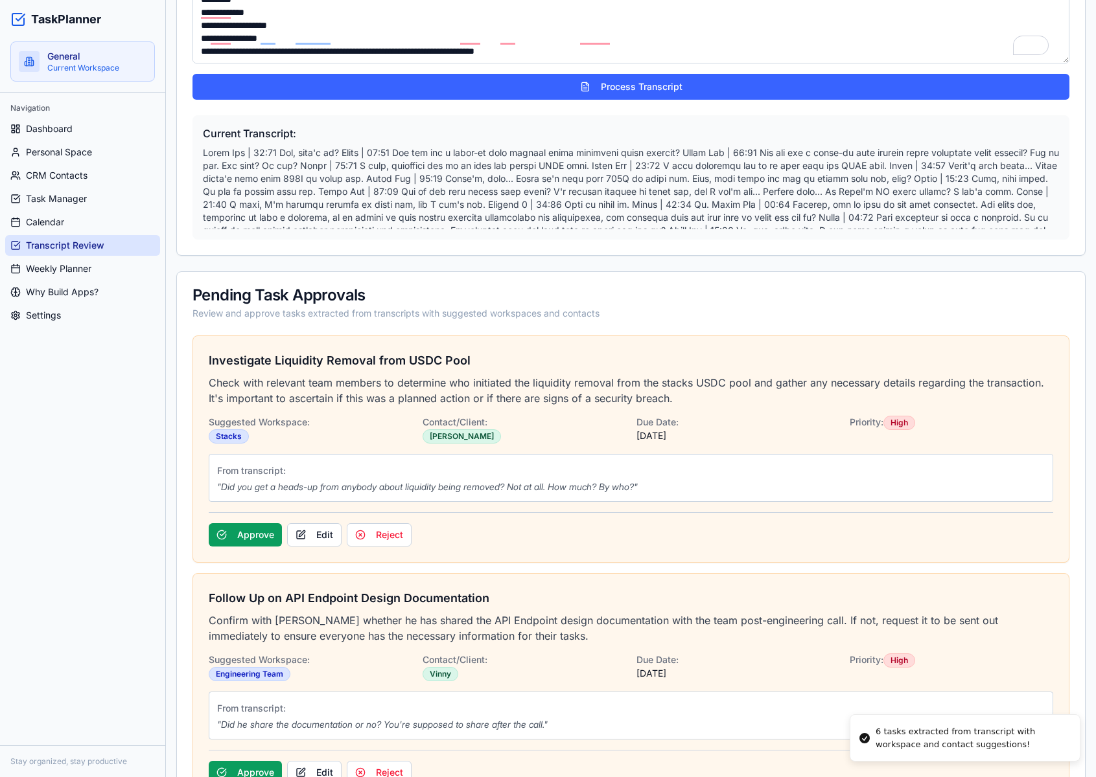
scroll to position [325, 0]
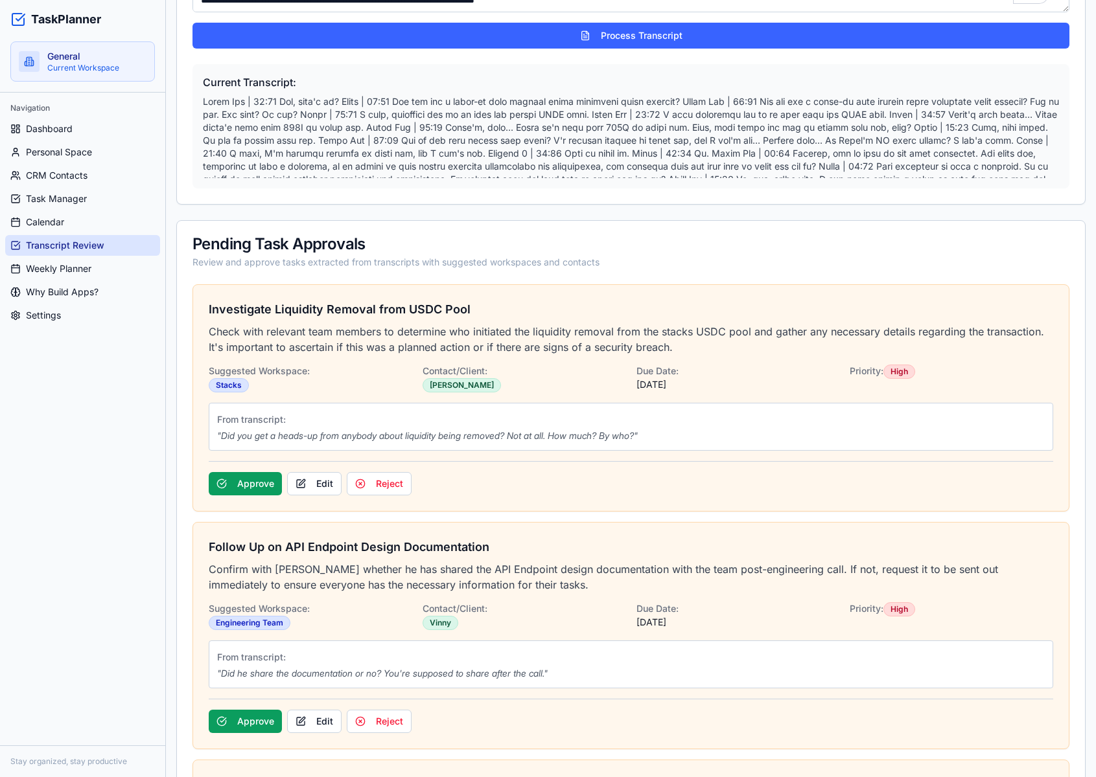
click at [221, 384] on div "Stacks" at bounding box center [229, 385] width 40 height 14
drag, startPoint x: 289, startPoint y: 380, endPoint x: 309, endPoint y: 374, distance: 21.1
click at [309, 374] on div "Suggested Workspace: Stacks" at bounding box center [310, 378] width 203 height 30
click at [310, 369] on div "Suggested Workspace: Stacks" at bounding box center [310, 378] width 203 height 30
click at [321, 490] on button "Edit" at bounding box center [314, 483] width 54 height 23
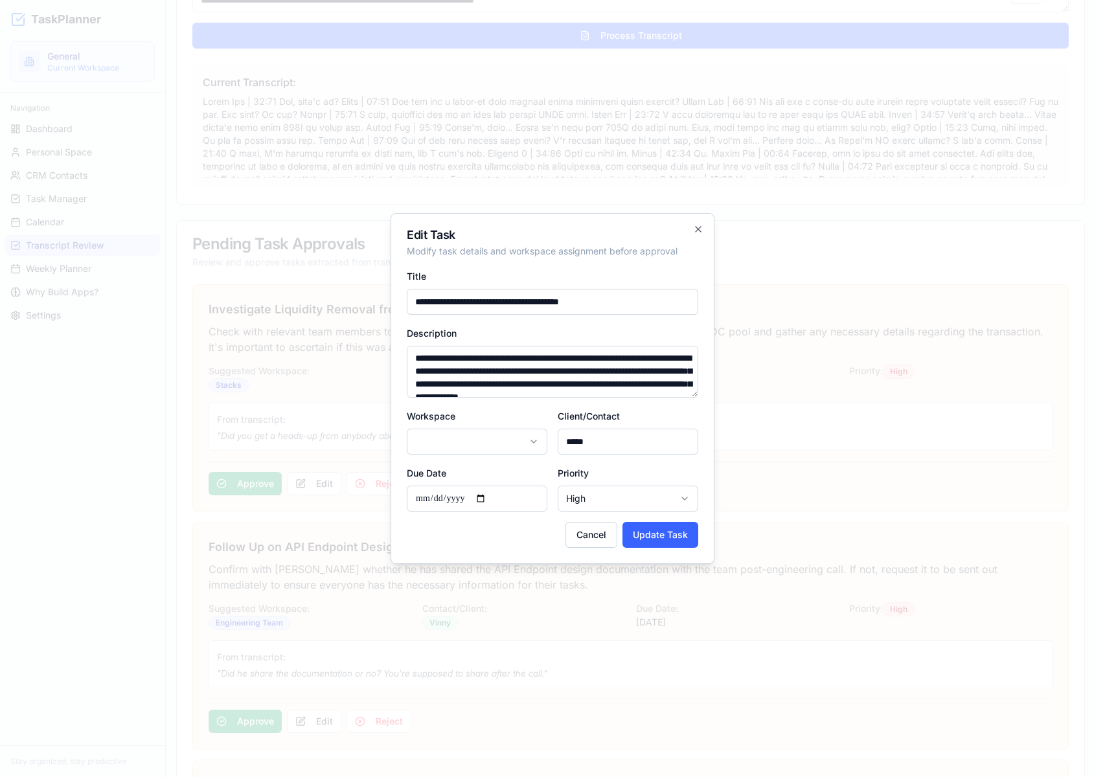
click at [529, 436] on body "TaskPlanner General Current Workspace Navigation Dashboard Personal Space CRM C…" at bounding box center [548, 701] width 1096 height 2052
click at [552, 531] on body "TaskPlanner General Current Workspace Navigation Dashboard Personal Space CRM C…" at bounding box center [548, 701] width 1096 height 2052
click at [588, 529] on button "Cancel" at bounding box center [592, 535] width 52 height 26
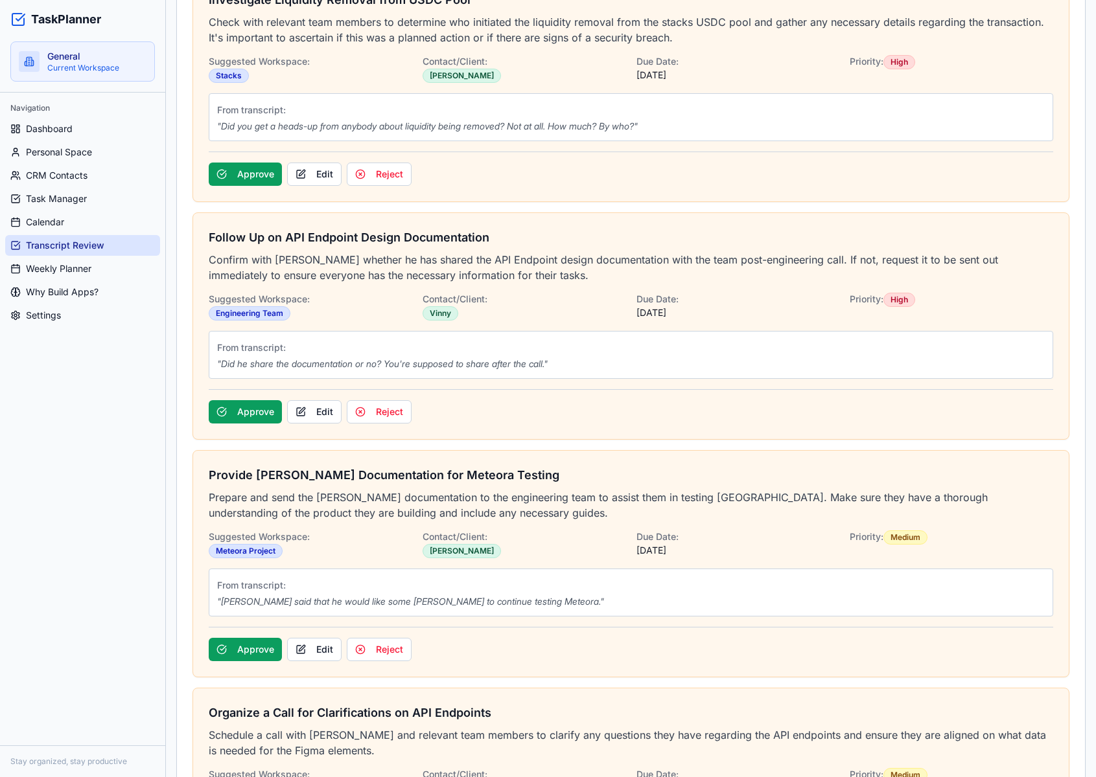
scroll to position [649, 0]
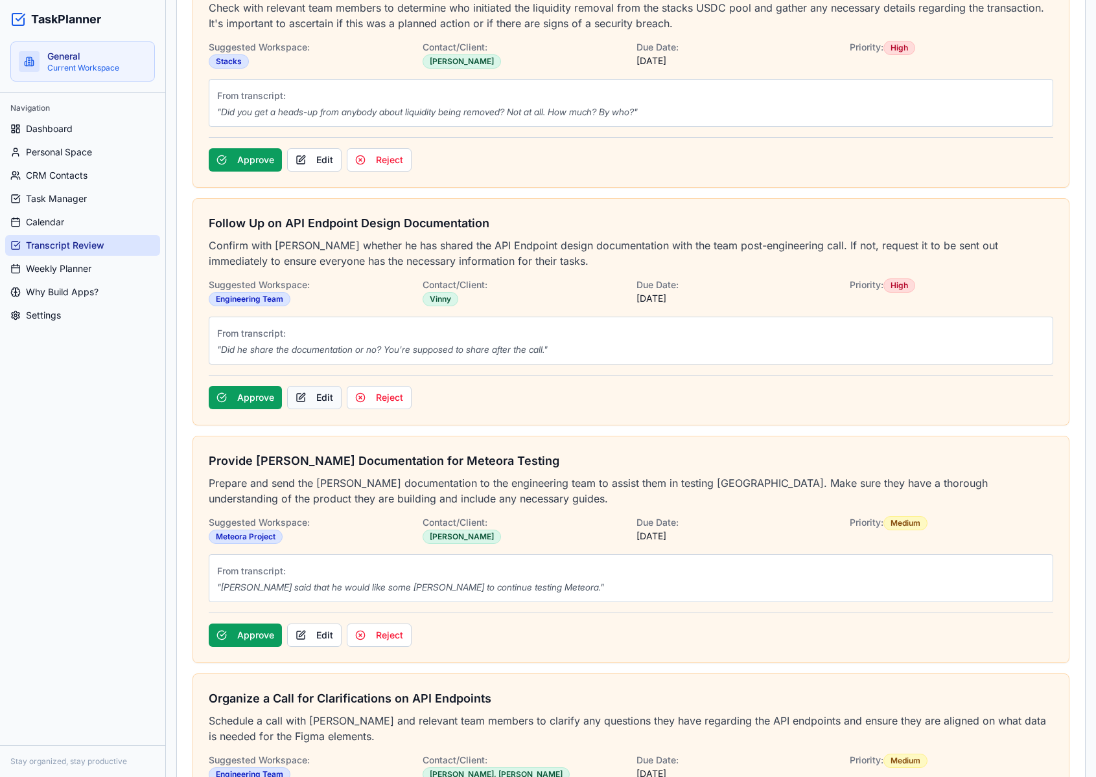
click at [332, 399] on button "Edit" at bounding box center [314, 397] width 54 height 23
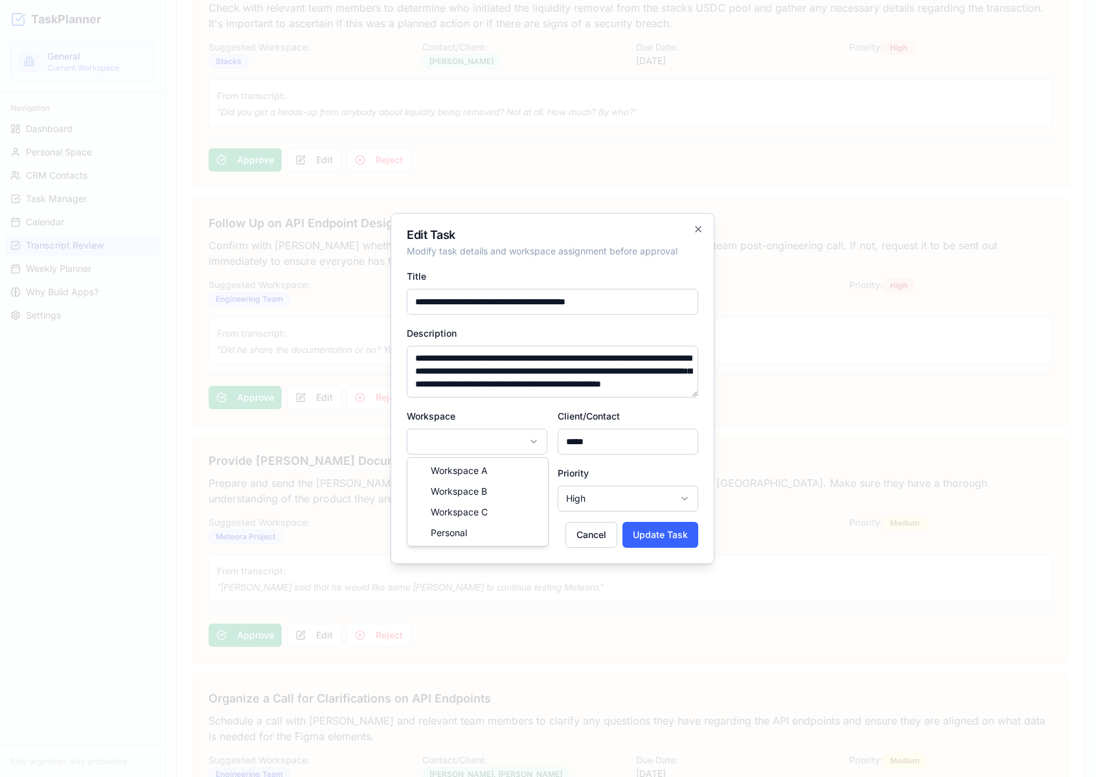
click at [517, 440] on body "TaskPlanner General Current Workspace Navigation Dashboard Personal Space CRM C…" at bounding box center [548, 377] width 1096 height 2052
click at [602, 534] on body "TaskPlanner General Current Workspace Navigation Dashboard Personal Space CRM C…" at bounding box center [548, 377] width 1096 height 2052
click at [597, 534] on button "Cancel" at bounding box center [592, 535] width 52 height 26
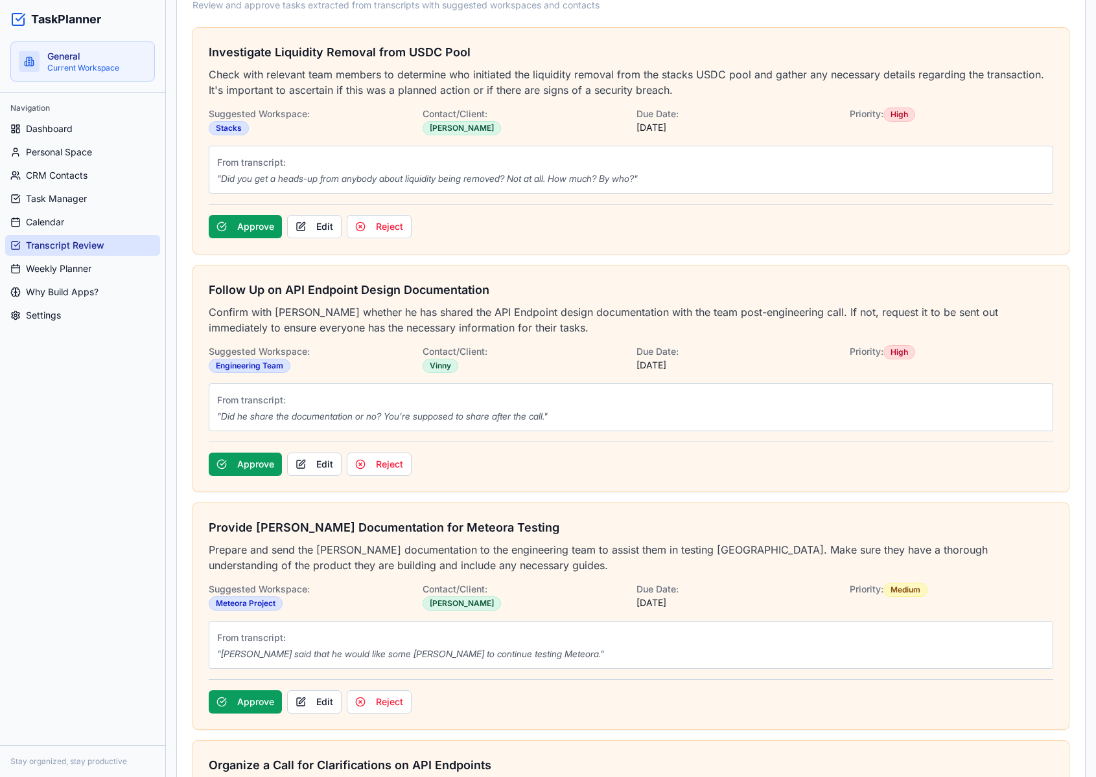
scroll to position [583, 0]
drag, startPoint x: 268, startPoint y: 465, endPoint x: 330, endPoint y: 465, distance: 61.5
click at [333, 469] on div "Approve Edit Reject" at bounding box center [631, 458] width 844 height 34
click at [327, 462] on button "Edit" at bounding box center [314, 463] width 54 height 23
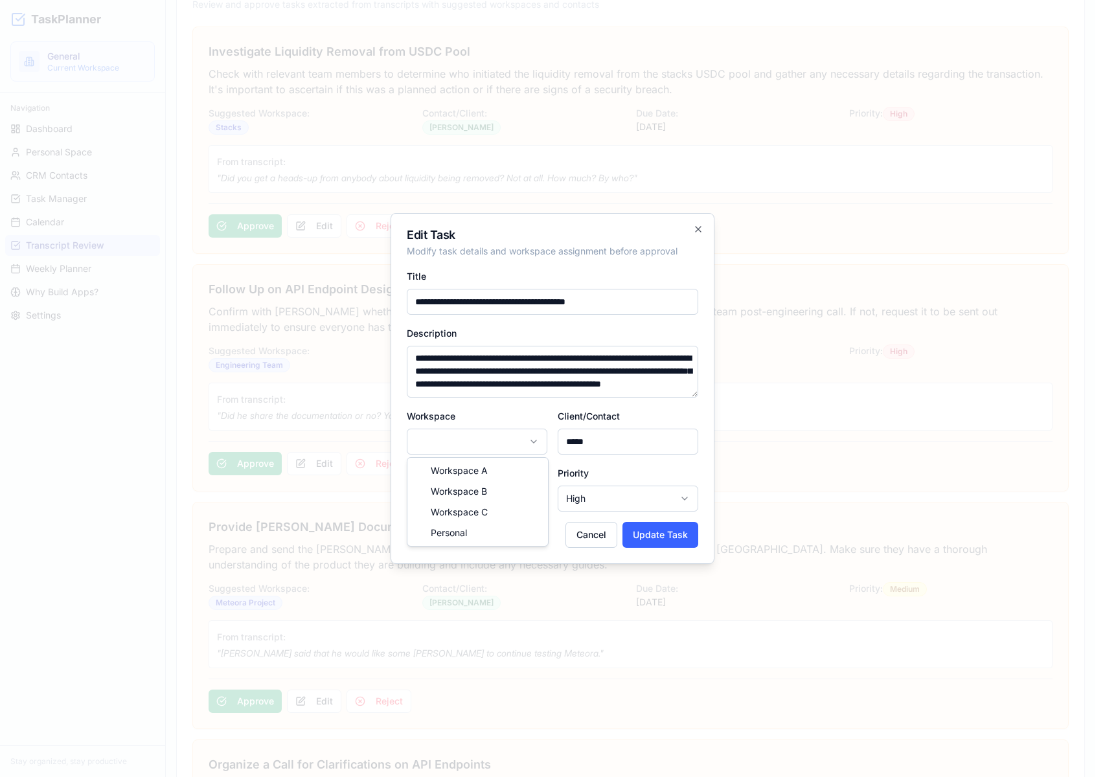
click at [500, 442] on body "TaskPlanner General Current Workspace Navigation Dashboard Personal Space CRM C…" at bounding box center [548, 443] width 1096 height 2052
click at [596, 533] on body "TaskPlanner General Current Workspace Navigation Dashboard Personal Space CRM C…" at bounding box center [548, 443] width 1096 height 2052
click at [596, 533] on button "Cancel" at bounding box center [592, 535] width 52 height 26
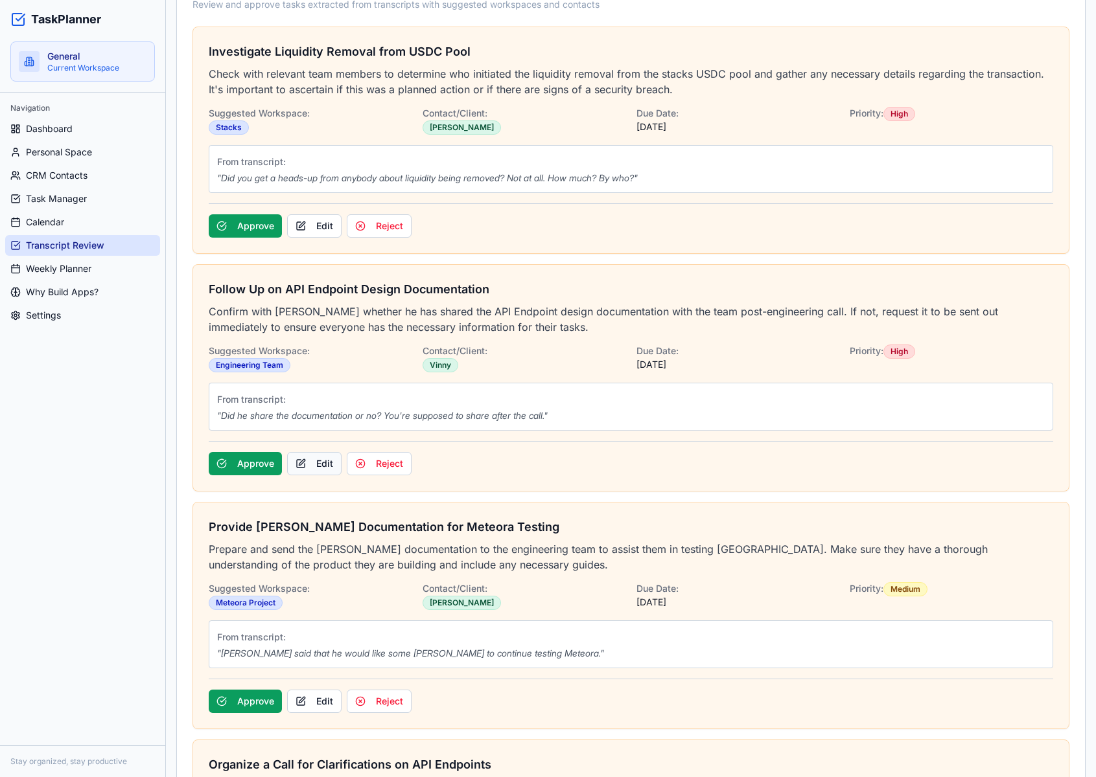
click at [316, 468] on button "Edit" at bounding box center [314, 463] width 54 height 23
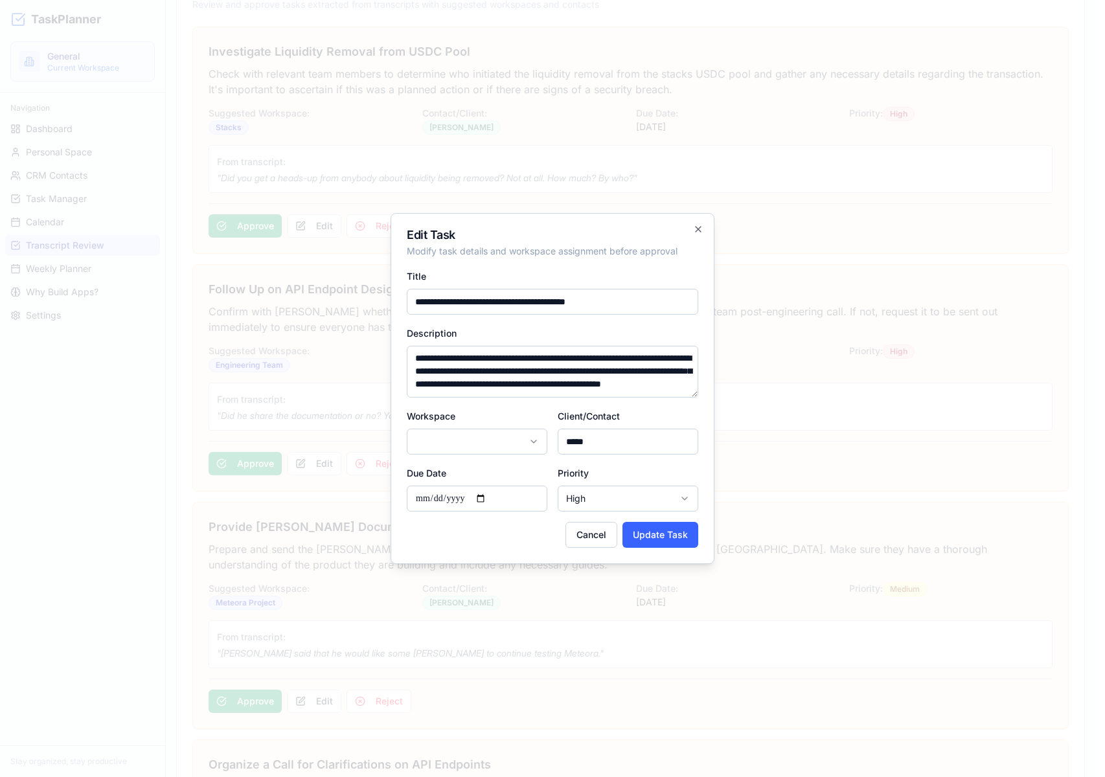
click at [498, 434] on body "TaskPlanner General Current Workspace Navigation Dashboard Personal Space CRM C…" at bounding box center [548, 443] width 1096 height 2052
select select "********"
click at [667, 527] on button "Update Task" at bounding box center [661, 535] width 76 height 26
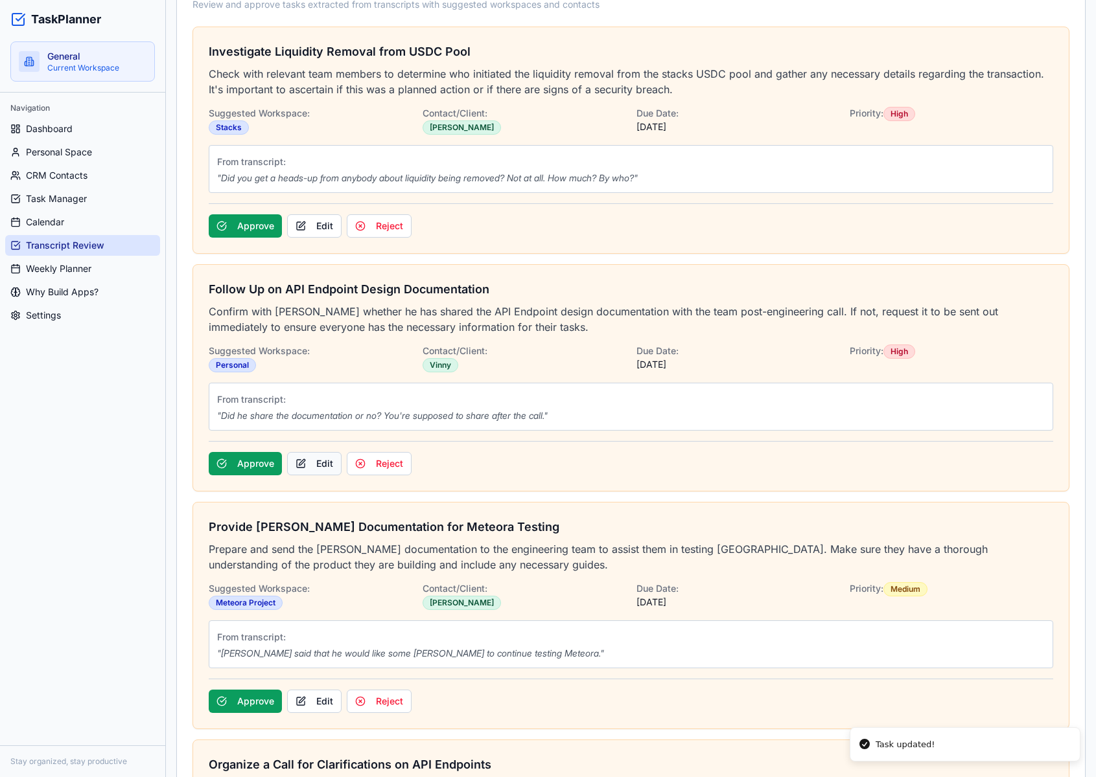
click at [325, 465] on button "Edit" at bounding box center [314, 463] width 54 height 23
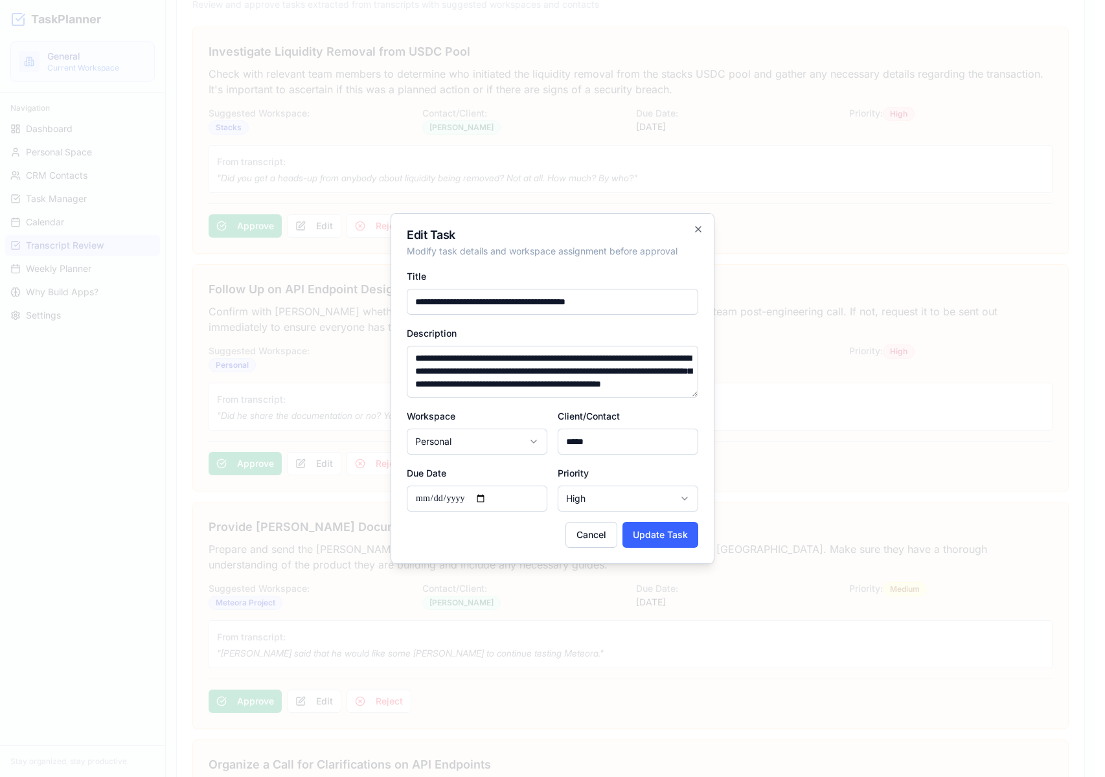
click at [603, 450] on input "*****" at bounding box center [628, 442] width 141 height 26
click at [588, 498] on body "TaskPlanner General Current Workspace Navigation Dashboard Personal Space CRM C…" at bounding box center [548, 443] width 1096 height 2052
select select "******"
click at [641, 534] on button "Update Task" at bounding box center [661, 535] width 76 height 26
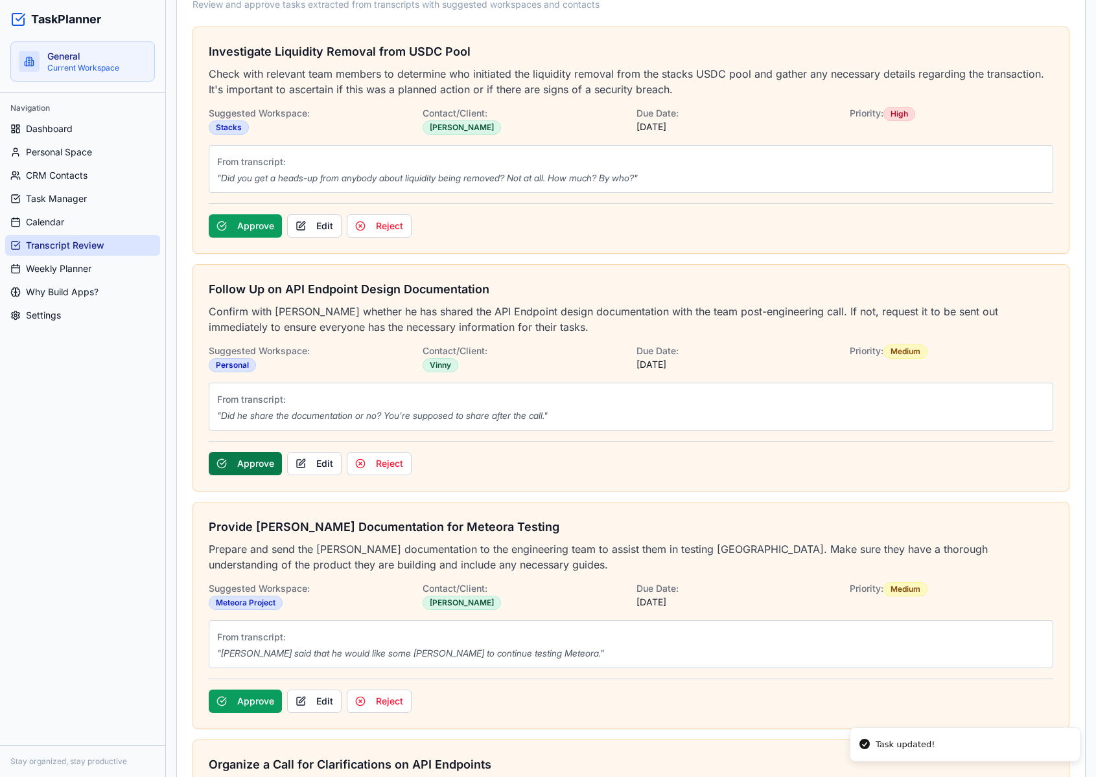
click at [268, 463] on button "Approve" at bounding box center [245, 463] width 73 height 23
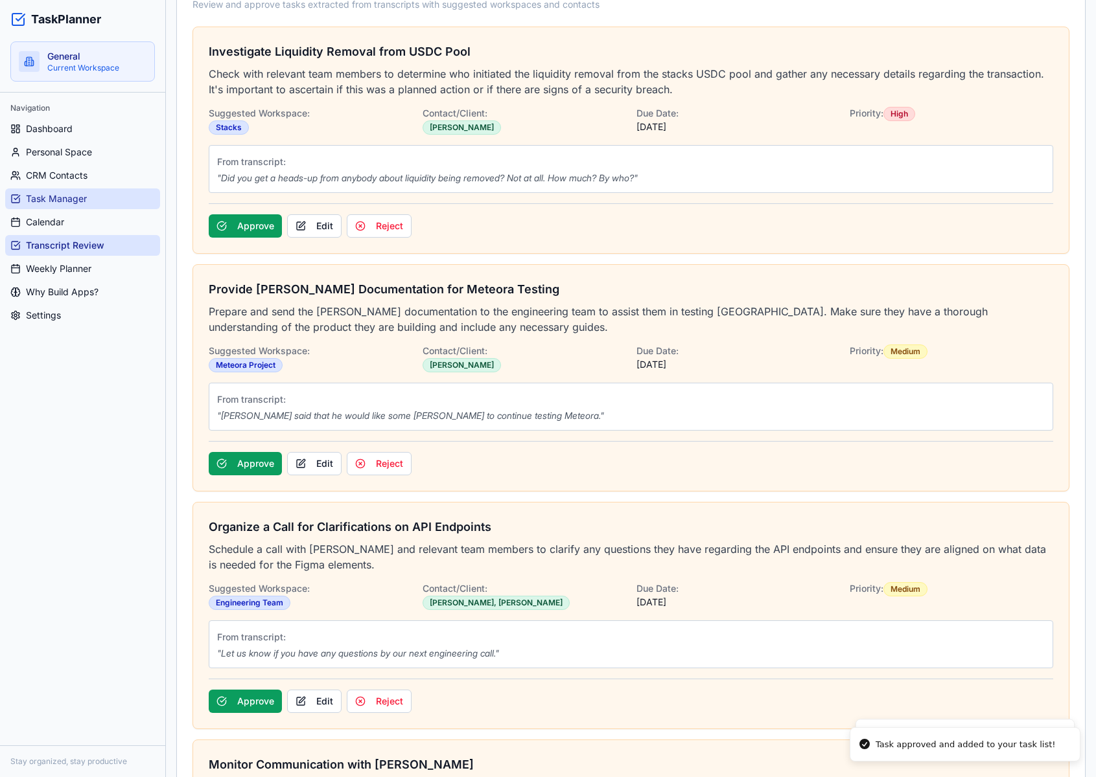
click at [71, 202] on span "Task Manager" at bounding box center [56, 198] width 61 height 13
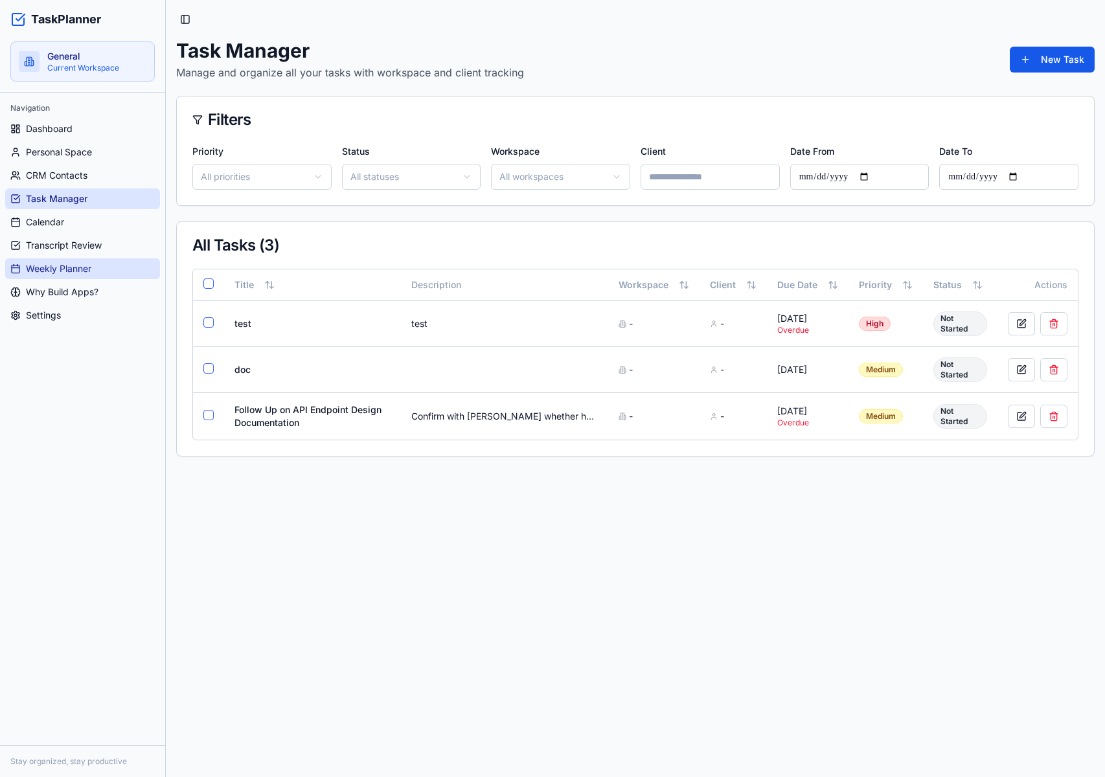
click at [80, 267] on span "Weekly Planner" at bounding box center [58, 268] width 65 height 13
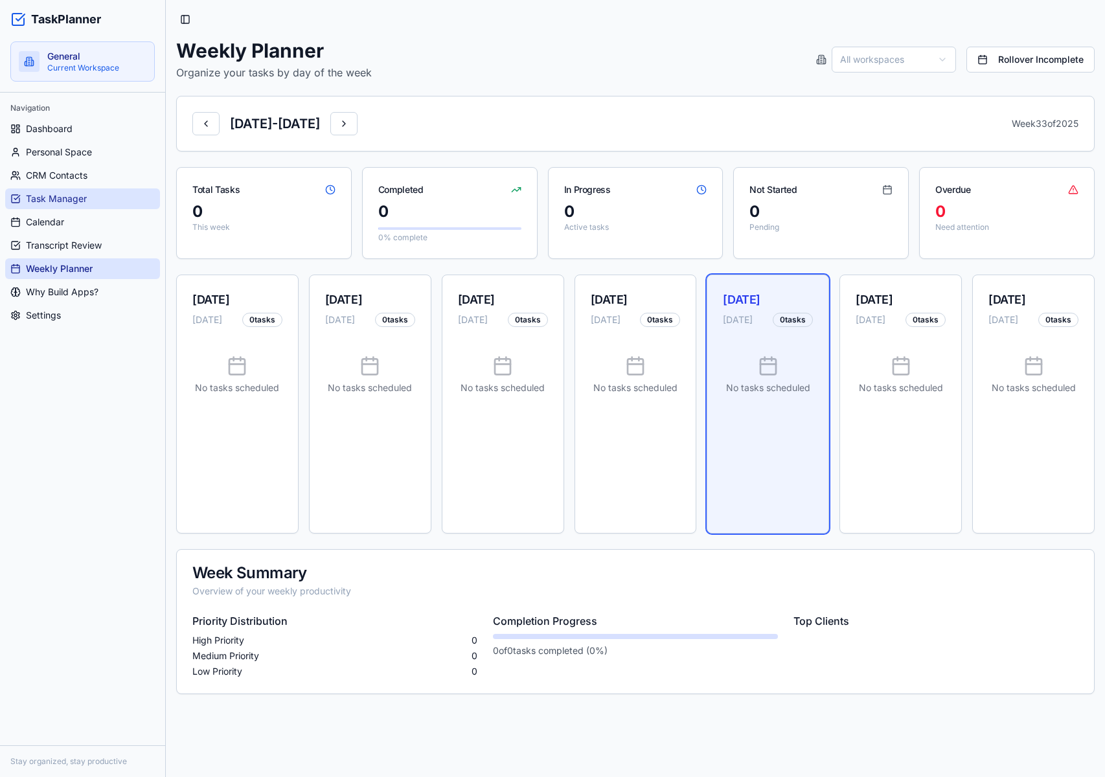
click at [71, 191] on link "Task Manager" at bounding box center [82, 199] width 155 height 21
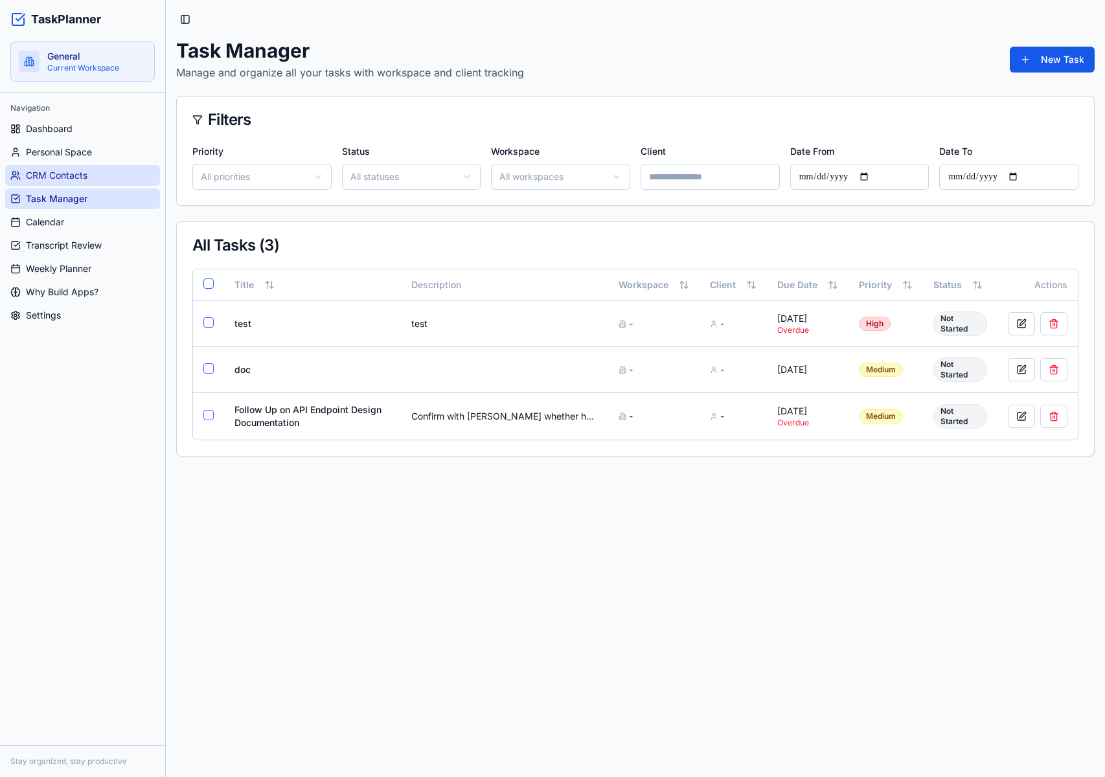
click at [69, 176] on span "CRM Contacts" at bounding box center [57, 175] width 62 height 13
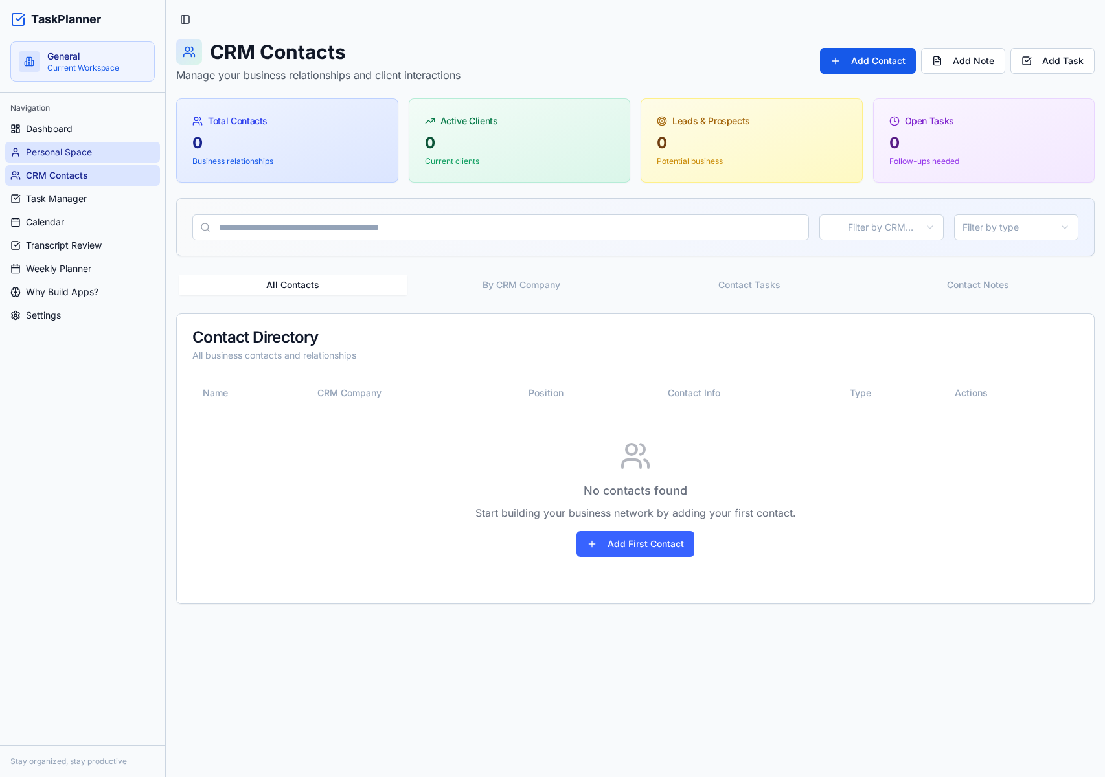
click at [66, 159] on link "Personal Space" at bounding box center [82, 152] width 155 height 21
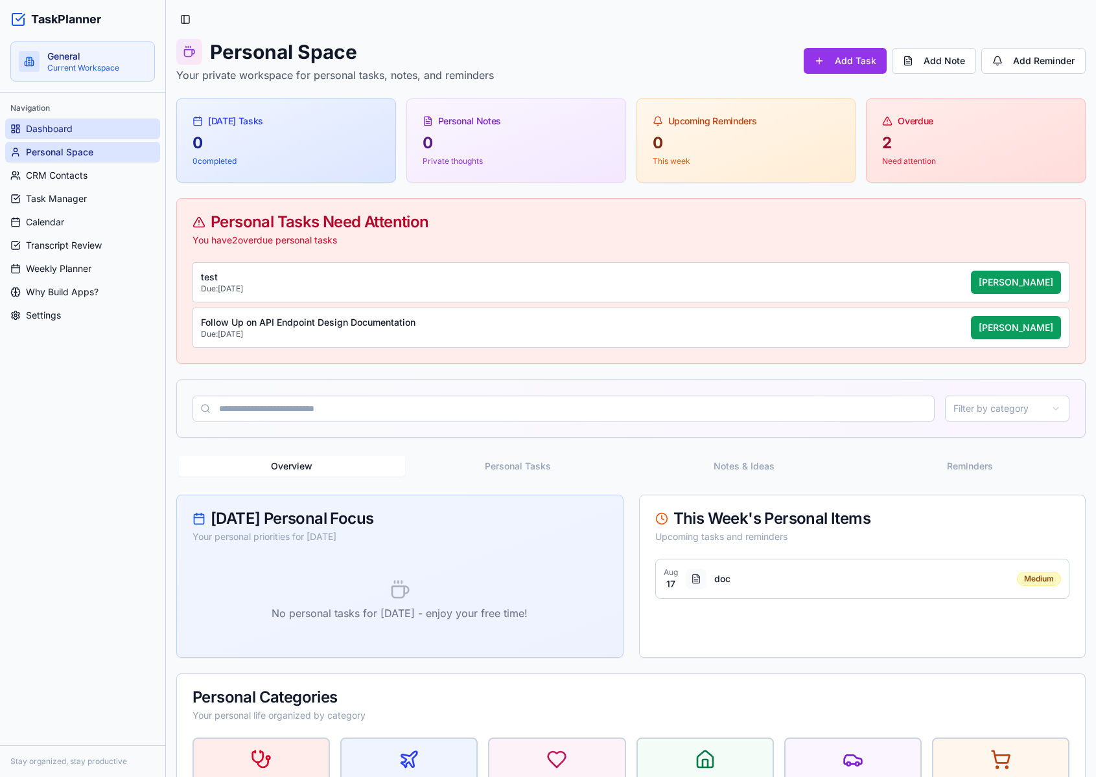
click at [59, 135] on link "Dashboard" at bounding box center [82, 129] width 155 height 21
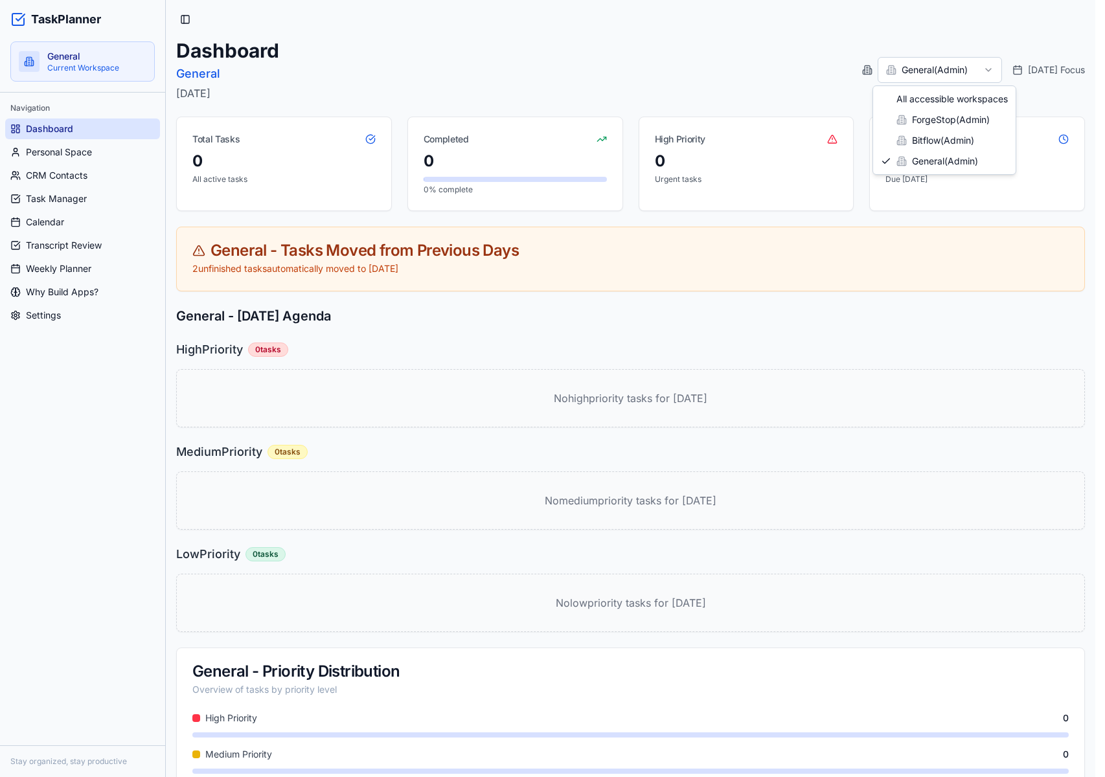
click at [928, 72] on html "TaskPlanner General Current Workspace Navigation Dashboard Personal Space CRM C…" at bounding box center [552, 418] width 1105 height 837
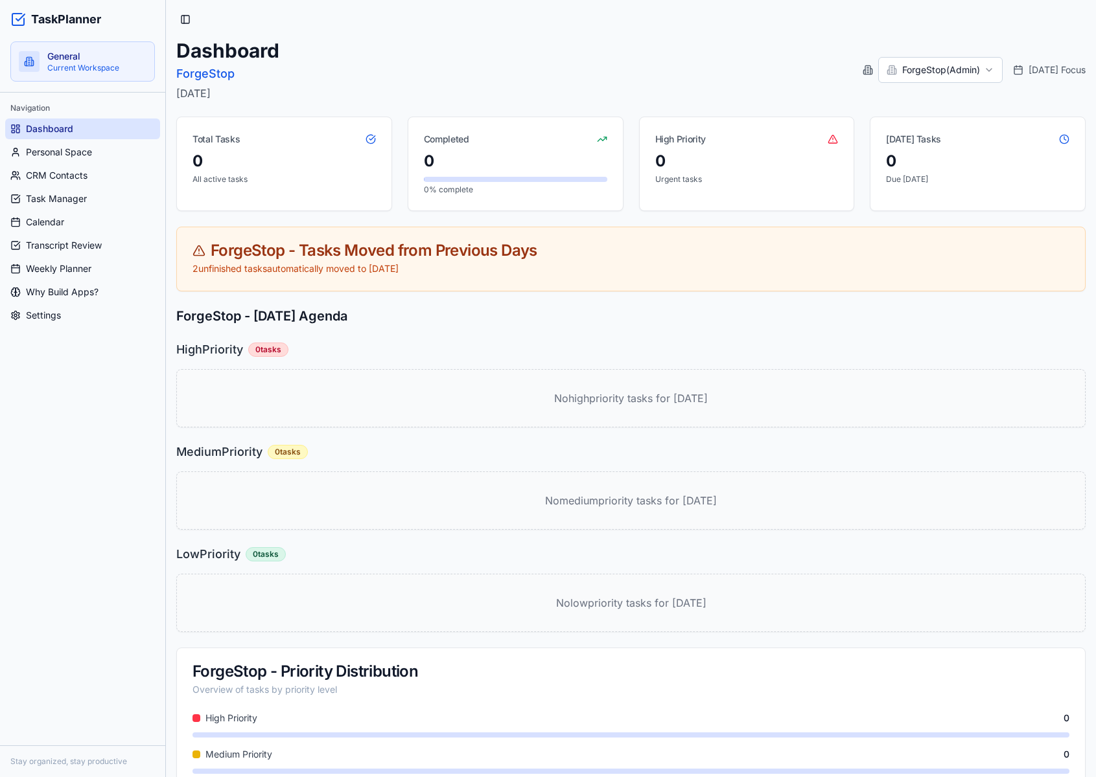
click at [930, 67] on html "TaskPlanner General Current Workspace Navigation Dashboard Personal Space CRM C…" at bounding box center [548, 418] width 1096 height 837
click at [932, 48] on div "Dashboard Bitflow Friday, August 15th, 2025 Bitflow ( Admin ) Today's Focus" at bounding box center [630, 70] width 909 height 62
click at [937, 65] on html "TaskPlanner General Current Workspace Navigation Dashboard Personal Space CRM C…" at bounding box center [552, 418] width 1105 height 837
click at [923, 73] on html "TaskPlanner General Current Workspace Navigation Dashboard Personal Space CRM C…" at bounding box center [548, 418] width 1096 height 837
click at [915, 64] on html "TaskPlanner General Current Workspace Navigation Dashboard Personal Space CRM C…" at bounding box center [548, 418] width 1096 height 837
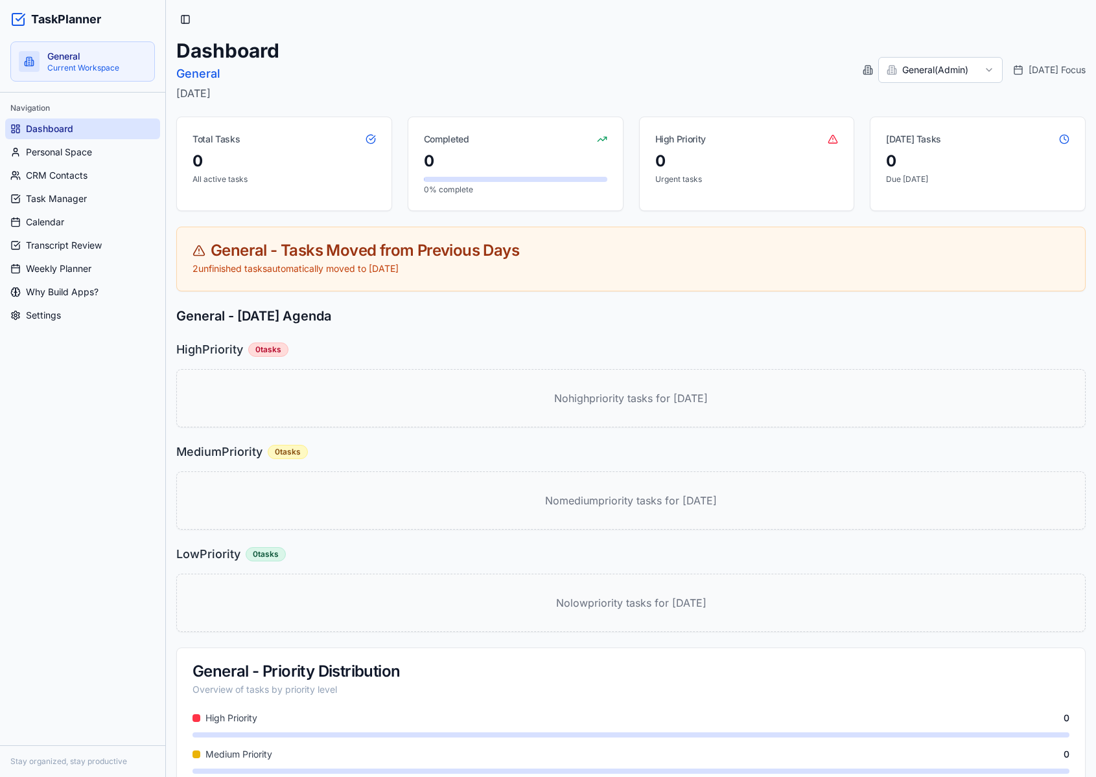
click at [916, 71] on html "TaskPlanner General Current Workspace Navigation Dashboard Personal Space CRM C…" at bounding box center [548, 418] width 1096 height 837
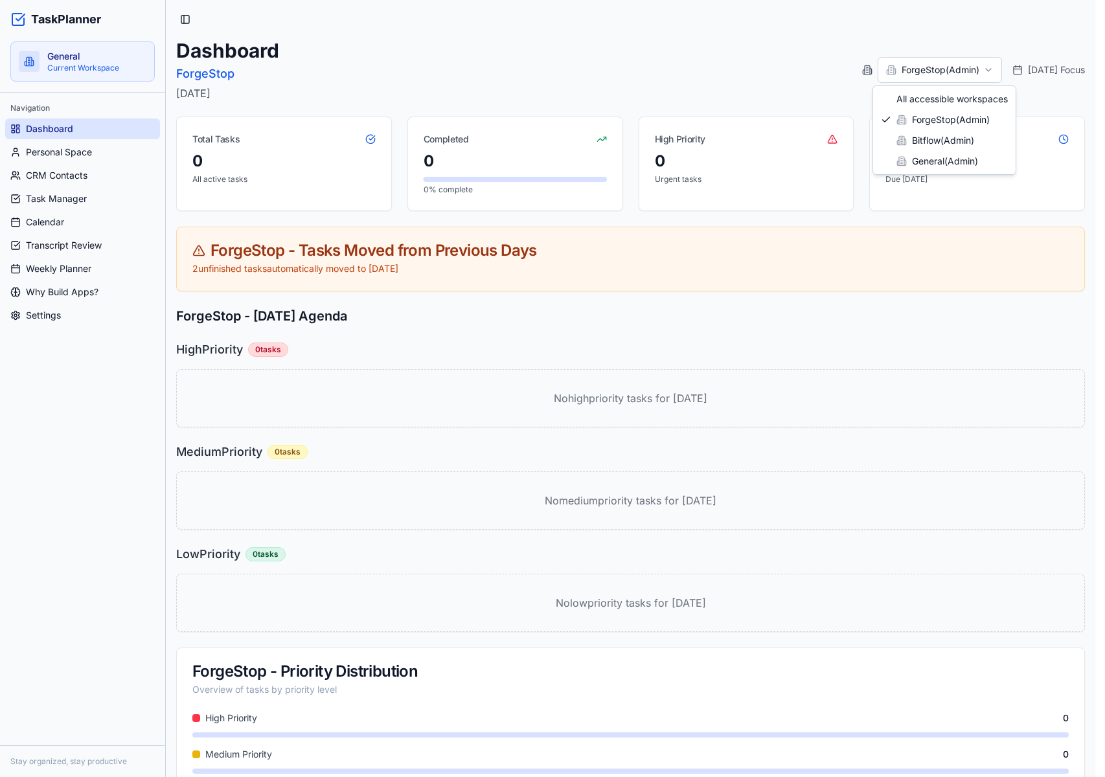
click at [945, 68] on html "TaskPlanner General Current Workspace Navigation Dashboard Personal Space CRM C…" at bounding box center [552, 418] width 1105 height 837
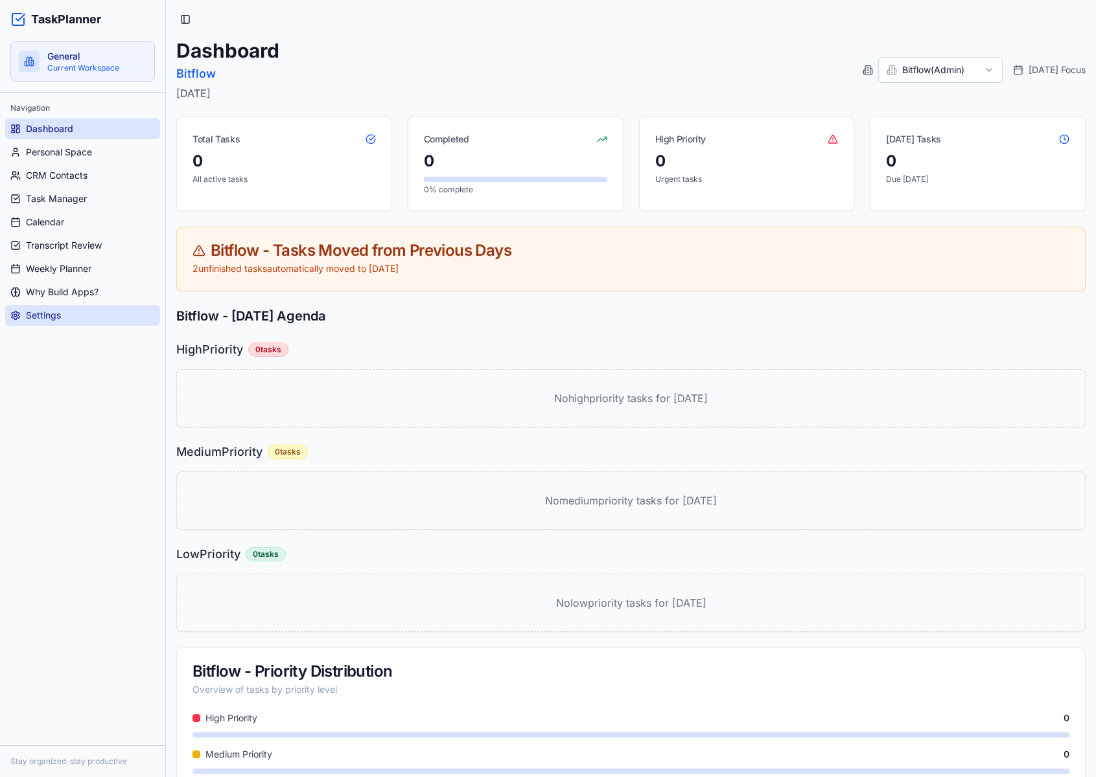
click at [112, 310] on link "Settings" at bounding box center [82, 315] width 155 height 21
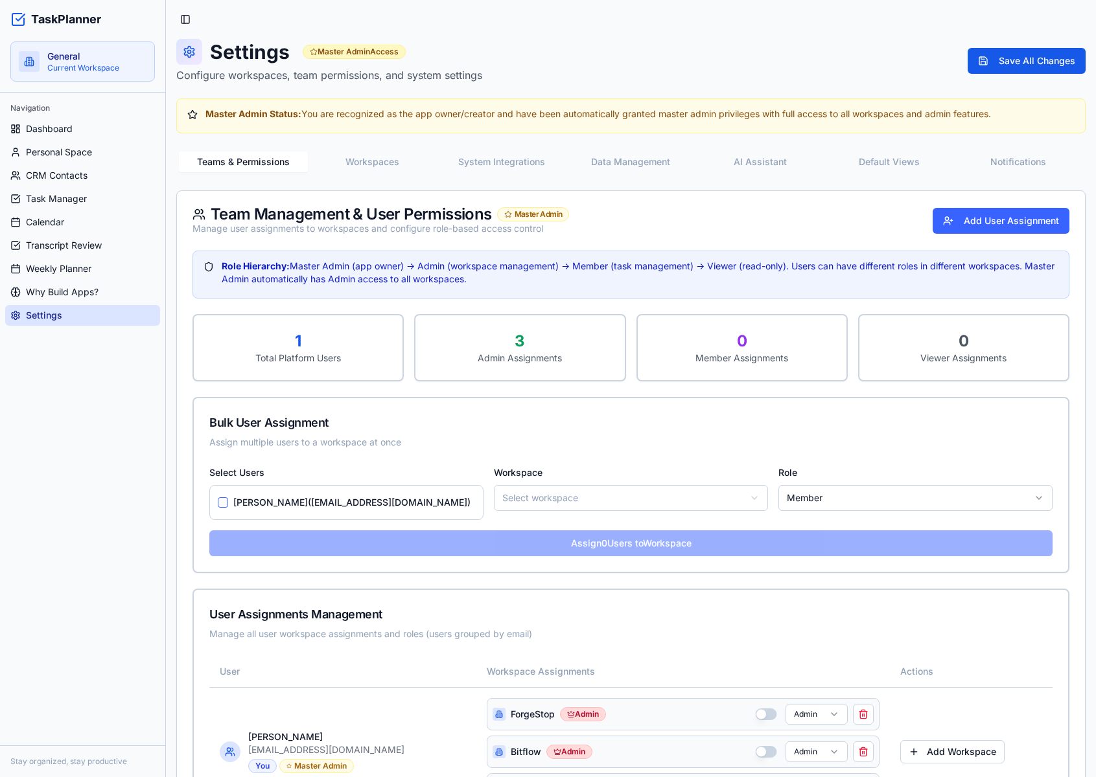
click at [383, 159] on button "Workspaces" at bounding box center [372, 162] width 129 height 21
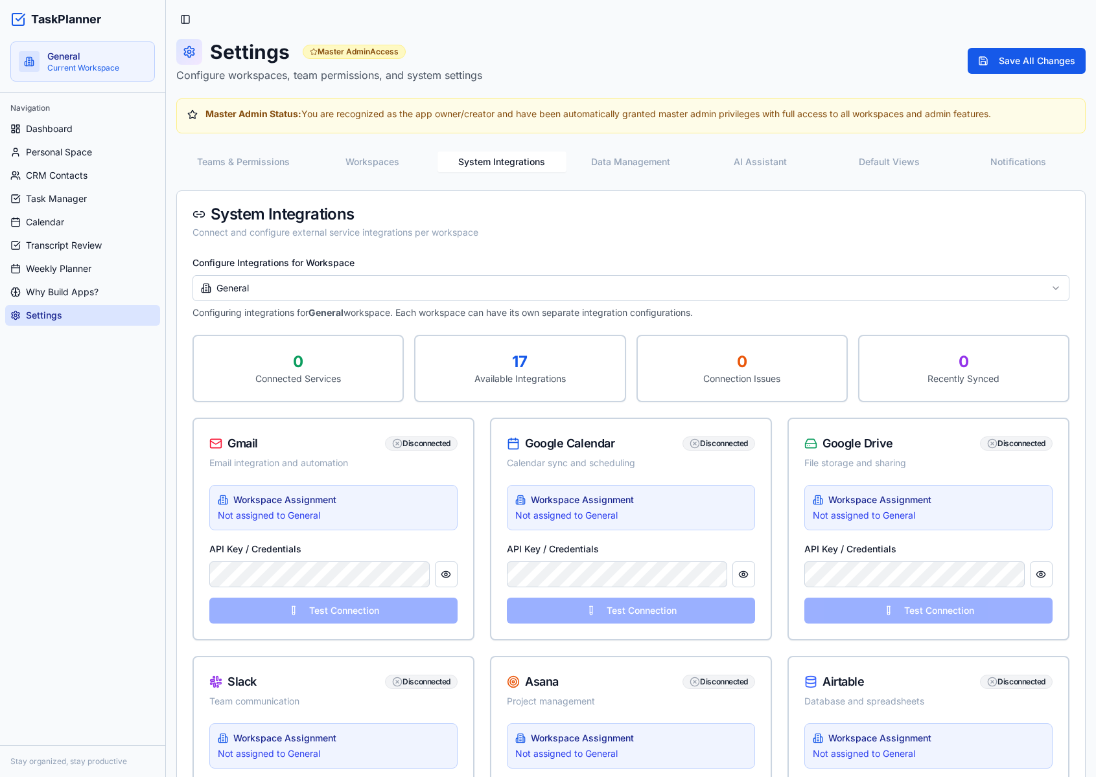
click at [507, 157] on button "System Integrations" at bounding box center [501, 162] width 129 height 21
click at [403, 162] on button "Workspaces" at bounding box center [374, 162] width 130 height 21
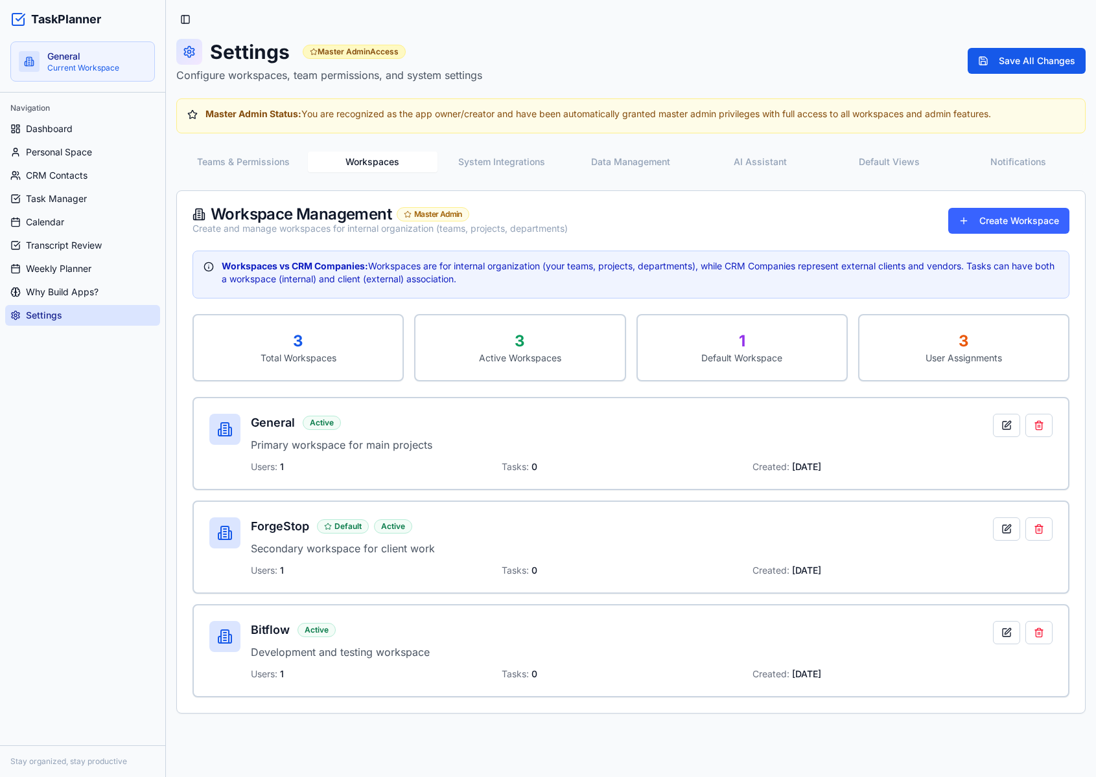
click at [248, 169] on button "Teams & Permissions" at bounding box center [243, 162] width 129 height 21
click at [349, 162] on button "Workspaces" at bounding box center [374, 162] width 130 height 21
click at [1013, 536] on button at bounding box center [1015, 529] width 27 height 23
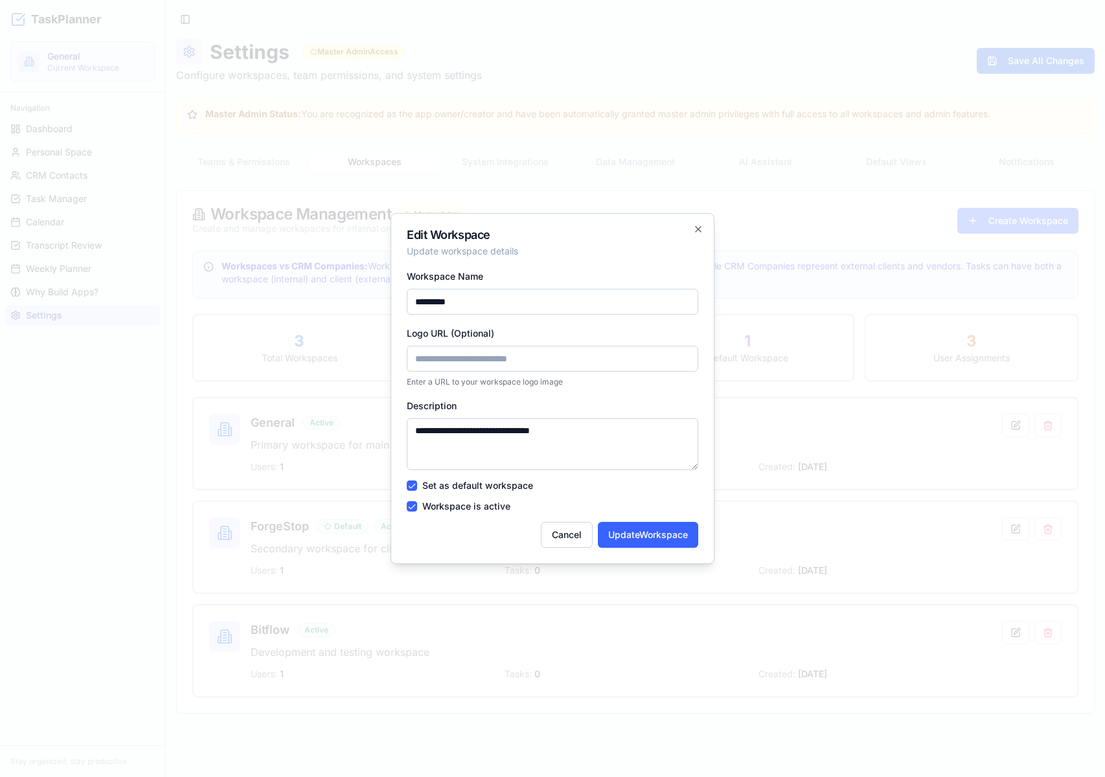
drag, startPoint x: 562, startPoint y: 534, endPoint x: 535, endPoint y: 483, distance: 58.0
click at [562, 534] on button "Cancel" at bounding box center [567, 535] width 52 height 26
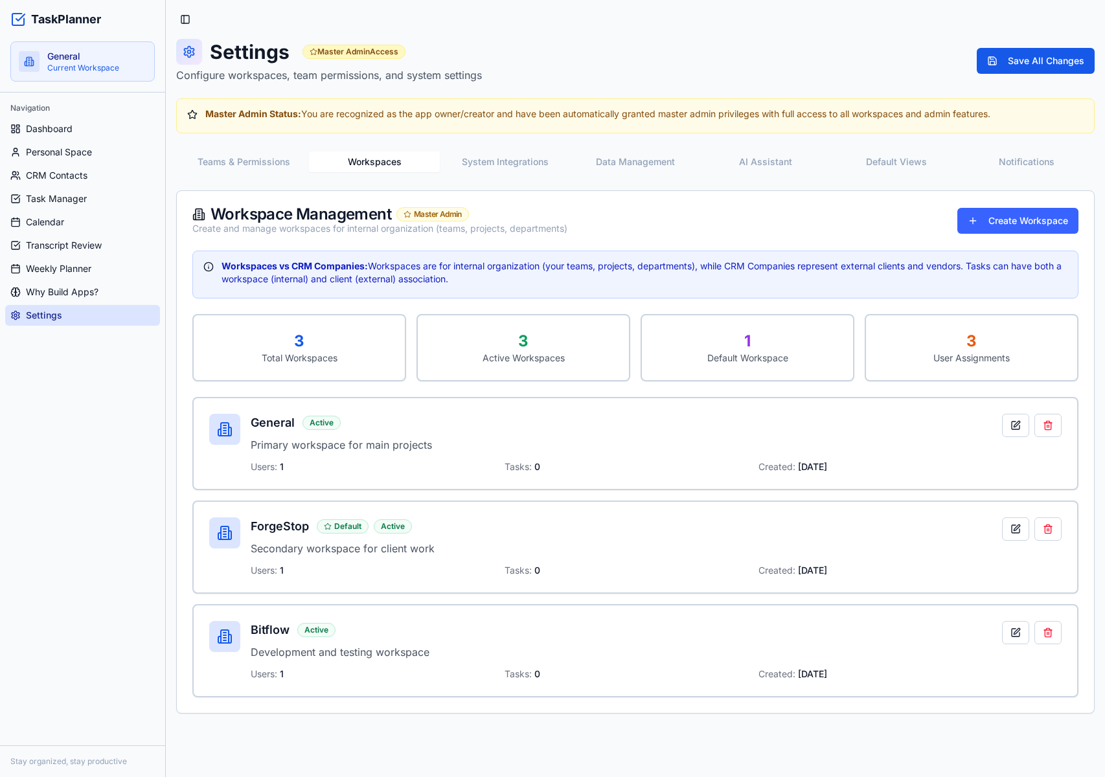
click at [479, 176] on div "Teams & Permissions Workspaces System Integrations Data Management AI Assistant…" at bounding box center [635, 431] width 919 height 565
click at [479, 164] on button "System Integrations" at bounding box center [505, 162] width 130 height 21
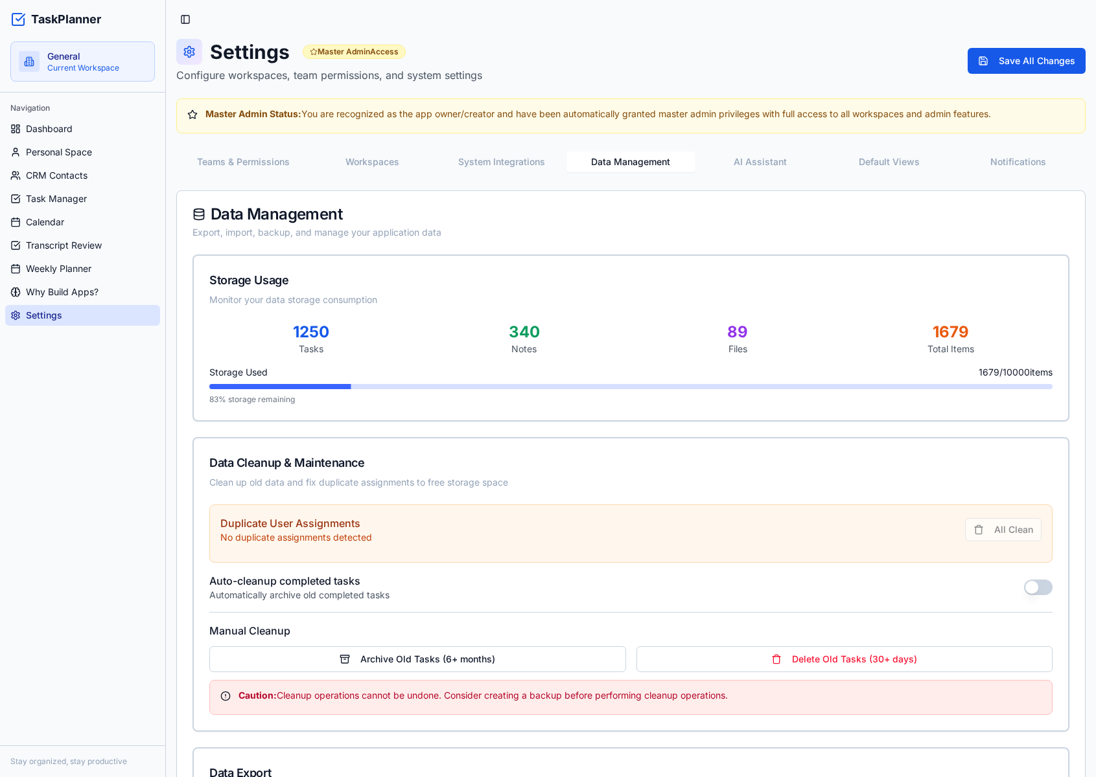
click at [624, 165] on button "Data Management" at bounding box center [630, 162] width 129 height 21
click at [757, 163] on button "AI Assistant" at bounding box center [759, 162] width 129 height 21
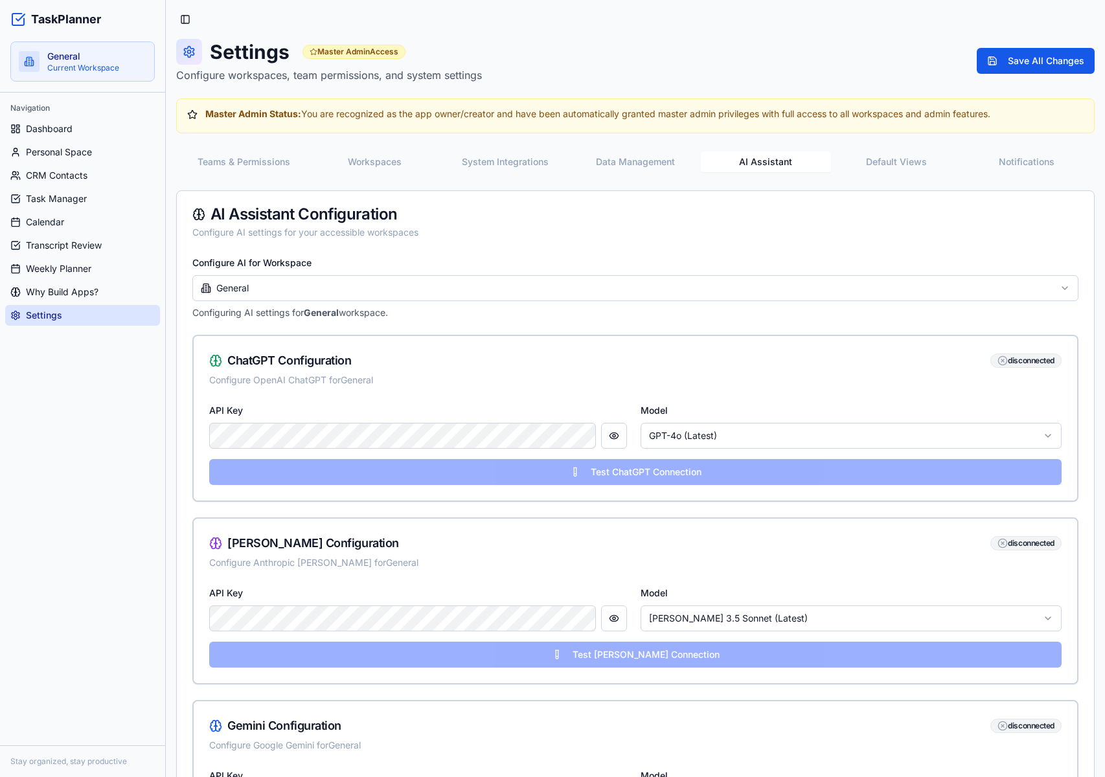
click at [361, 295] on html "TaskPlanner General Current Workspace Navigation Dashboard Personal Space CRM C…" at bounding box center [552, 692] width 1105 height 1384
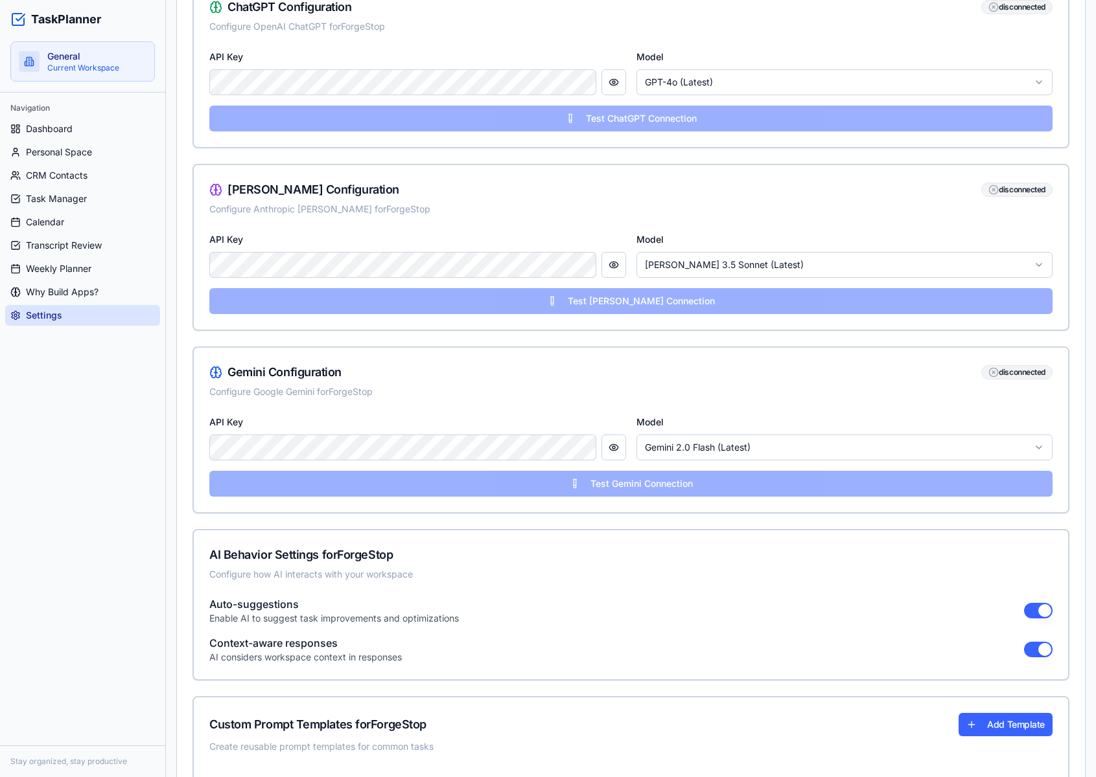
scroll to position [606, 0]
